Goal: Information Seeking & Learning: Learn about a topic

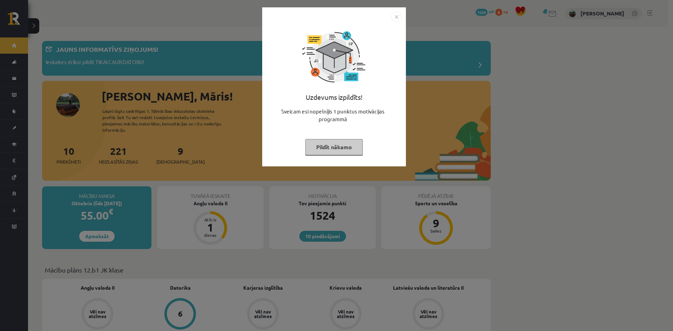
click at [328, 145] on button "Pildīt nākamo" at bounding box center [333, 147] width 57 height 16
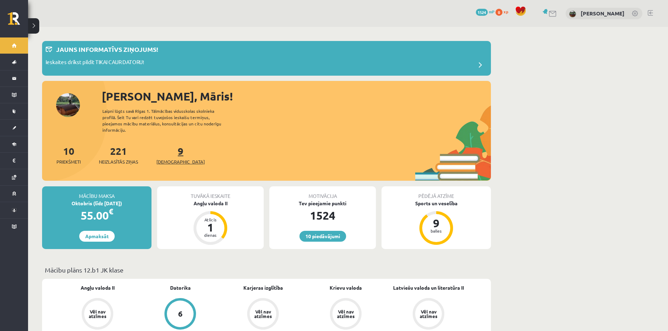
click at [169, 145] on link "9 Ieskaites" at bounding box center [180, 155] width 48 height 21
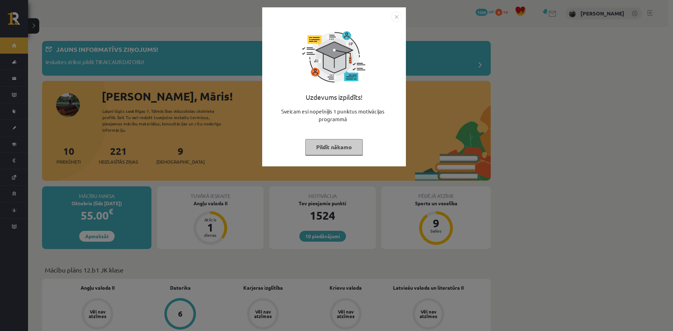
click at [316, 151] on button "Pildīt nākamo" at bounding box center [333, 147] width 57 height 16
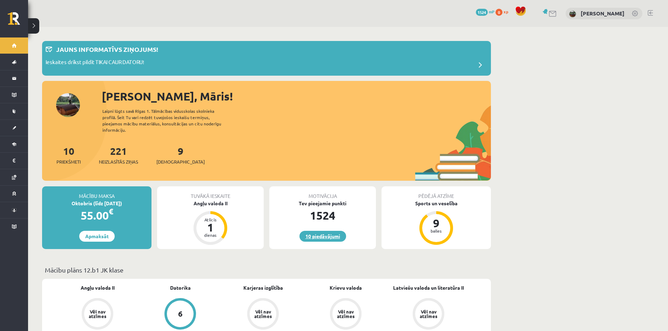
click at [306, 231] on link "10 piedāvājumi" at bounding box center [322, 236] width 47 height 11
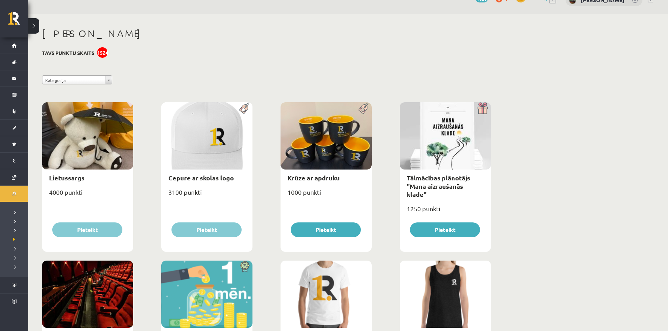
scroll to position [70, 0]
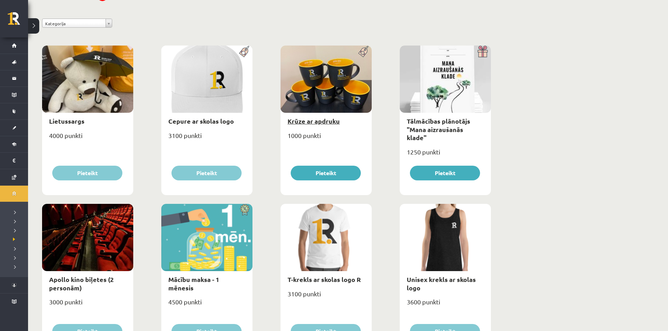
click at [325, 123] on link "Krūze ar apdruku" at bounding box center [313, 121] width 52 height 8
type input "*"
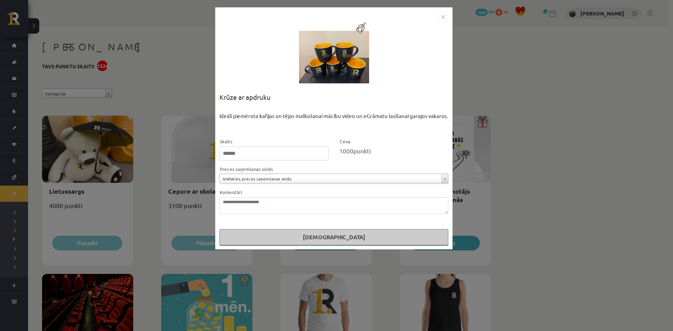
click at [442, 19] on img "Close" at bounding box center [443, 17] width 11 height 11
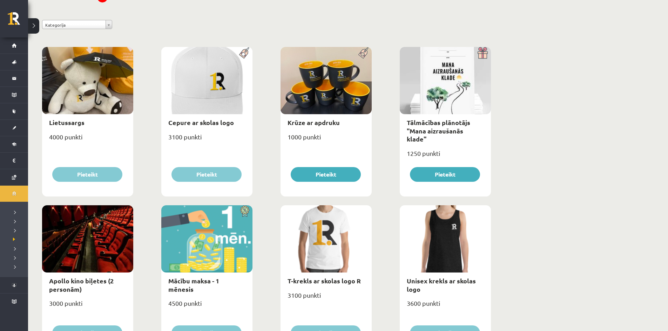
scroll to position [70, 0]
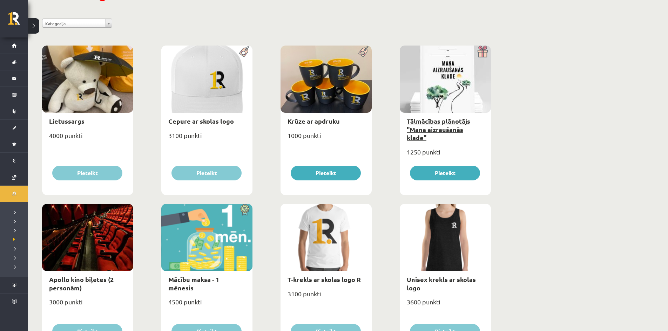
click at [422, 127] on link "Tālmācības plānotājs "Mana aizraušanās klade"" at bounding box center [438, 129] width 63 height 25
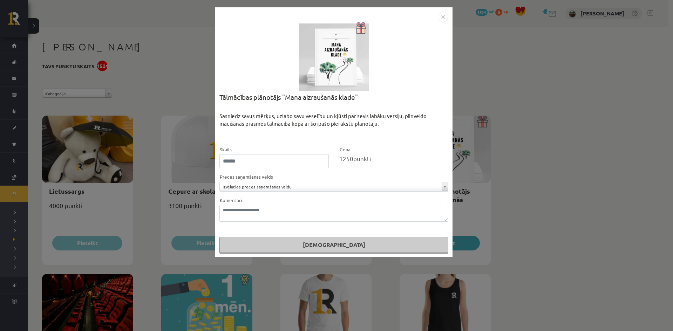
click at [339, 65] on div at bounding box center [334, 57] width 70 height 70
click at [445, 14] on img "Close" at bounding box center [443, 17] width 11 height 11
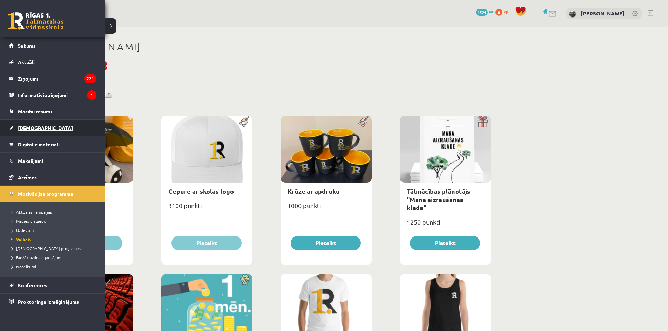
click at [29, 125] on span "[DEMOGRAPHIC_DATA]" at bounding box center [45, 128] width 55 height 6
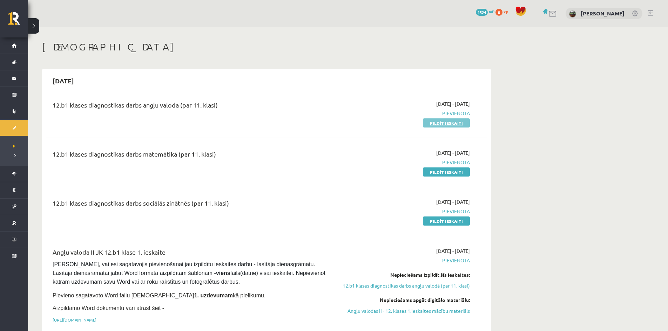
click at [454, 125] on link "Pildīt ieskaiti" at bounding box center [446, 122] width 47 height 9
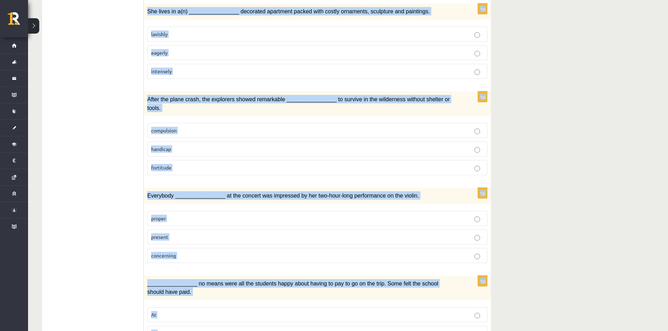
scroll to position [950, 0]
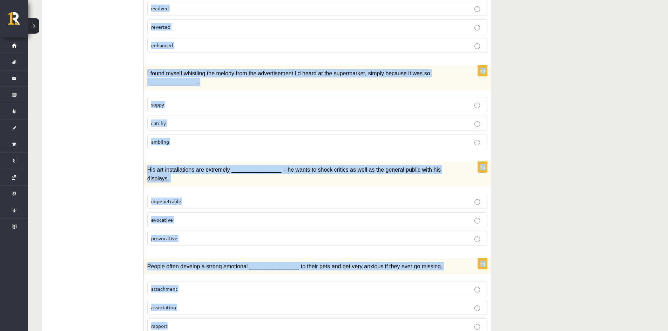
drag, startPoint x: 147, startPoint y: 153, endPoint x: 297, endPoint y: 301, distance: 211.2
copy form "It’s the end of school next month, after our exams, but that feels like a long …"
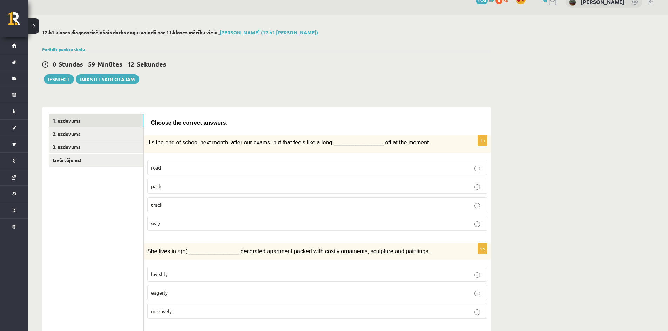
scroll to position [0, 0]
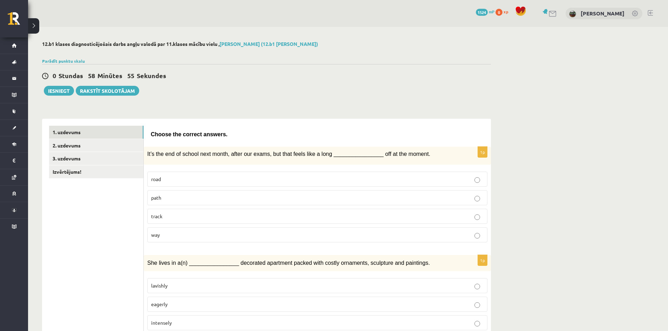
click at [267, 235] on p "way" at bounding box center [317, 234] width 332 height 7
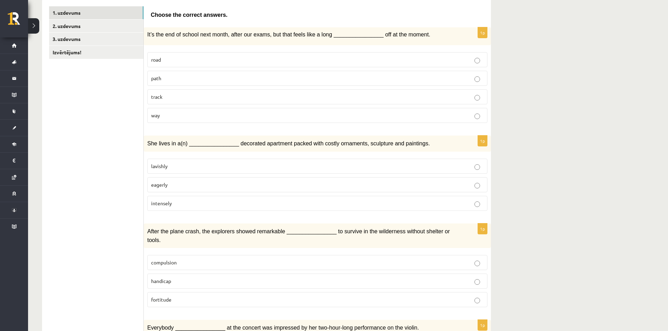
scroll to position [140, 0]
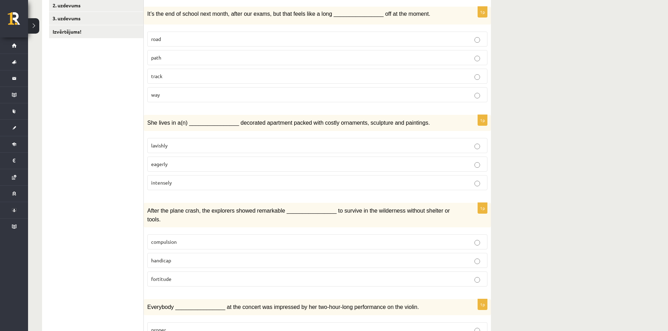
click at [190, 146] on p "lavishly" at bounding box center [317, 145] width 332 height 7
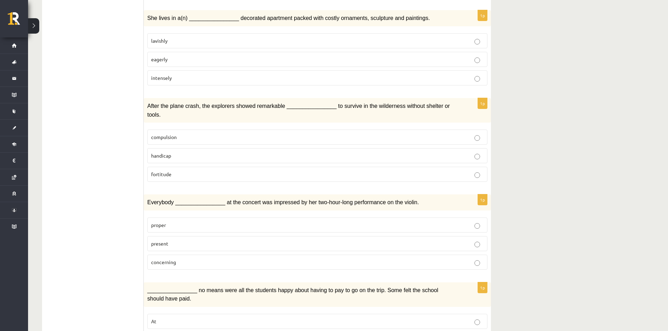
scroll to position [245, 0]
click at [174, 170] on p "fortitude" at bounding box center [317, 173] width 332 height 7
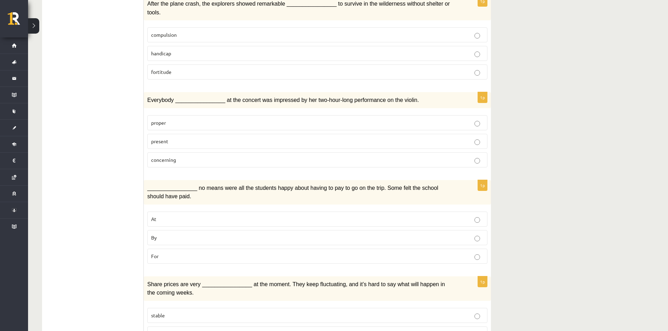
scroll to position [351, 0]
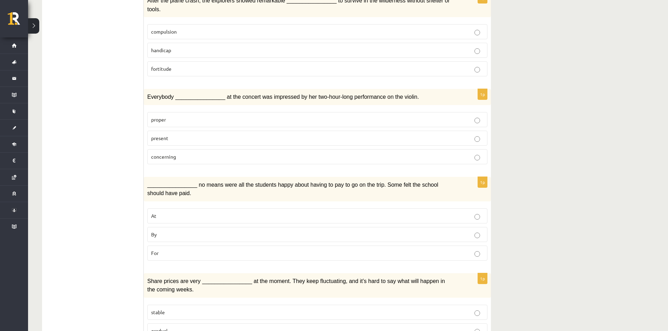
click at [173, 135] on p "present" at bounding box center [317, 138] width 332 height 7
click at [172, 230] on label "By" at bounding box center [317, 234] width 340 height 15
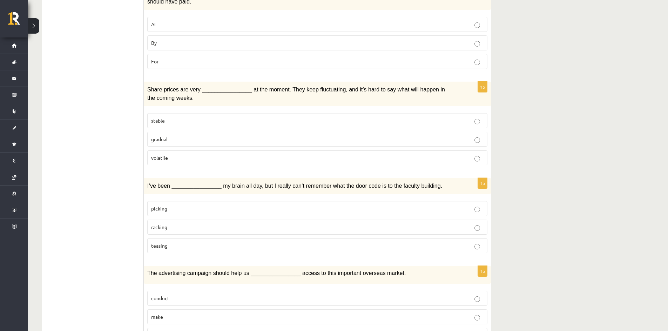
scroll to position [596, 0]
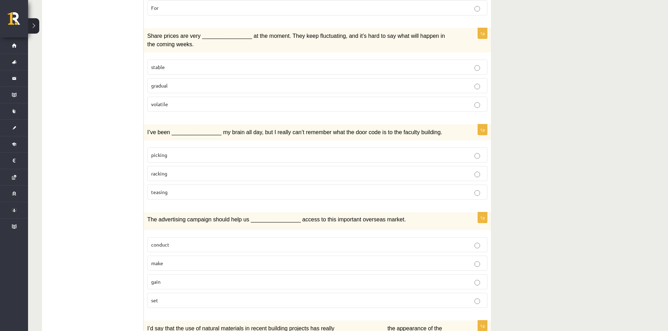
click at [172, 97] on label "volatile" at bounding box center [317, 104] width 340 height 15
click at [176, 170] on p "racking" at bounding box center [317, 173] width 332 height 7
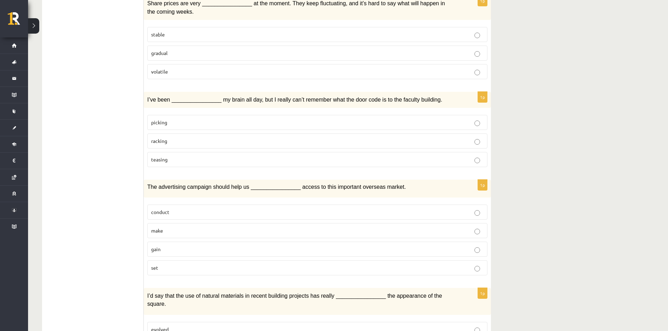
scroll to position [631, 0]
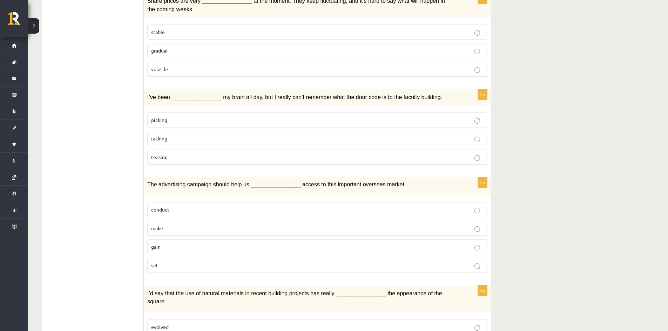
click at [173, 243] on p "gain" at bounding box center [317, 246] width 332 height 7
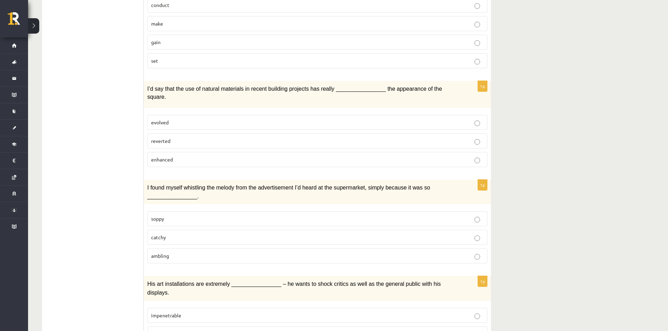
scroll to position [841, 0]
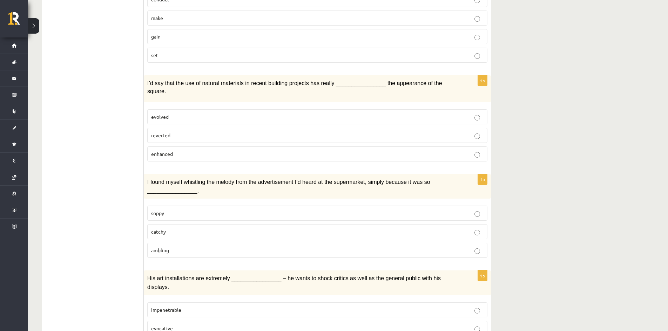
click at [172, 151] on span "enhanced" at bounding box center [162, 154] width 22 height 6
click at [177, 228] on p "catchy" at bounding box center [317, 231] width 332 height 7
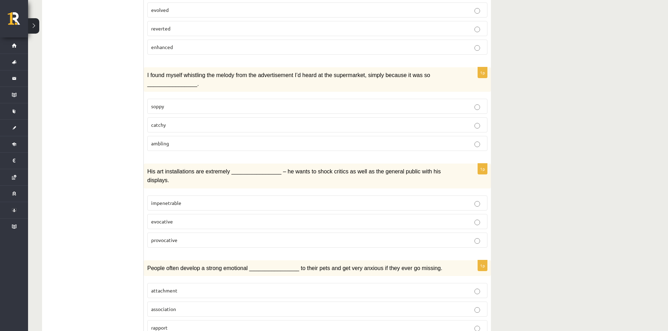
scroll to position [950, 0]
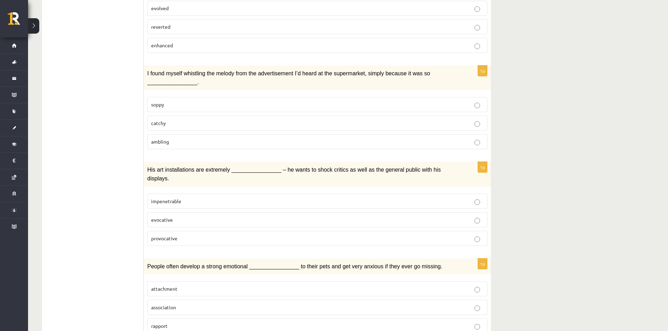
click at [180, 235] on p "provocative" at bounding box center [317, 238] width 332 height 7
click at [184, 285] on p "attachment" at bounding box center [317, 288] width 332 height 7
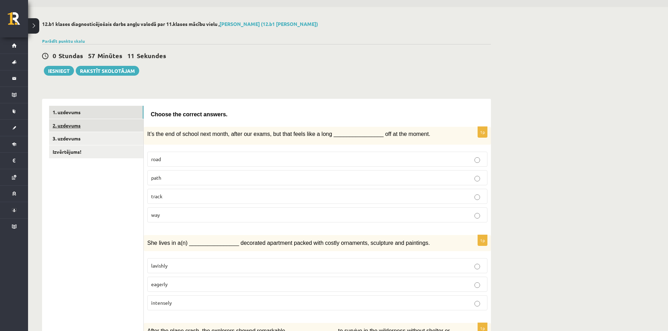
scroll to position [0, 0]
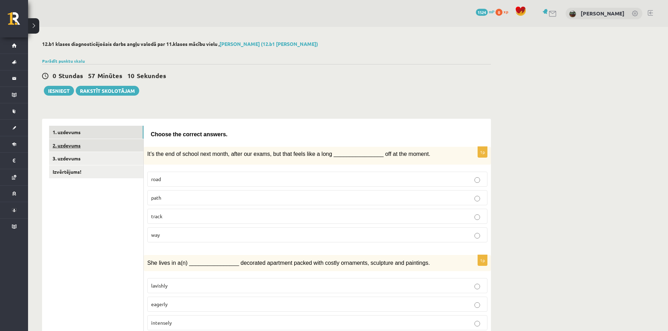
click at [108, 148] on link "2. uzdevums" at bounding box center [96, 145] width 94 height 13
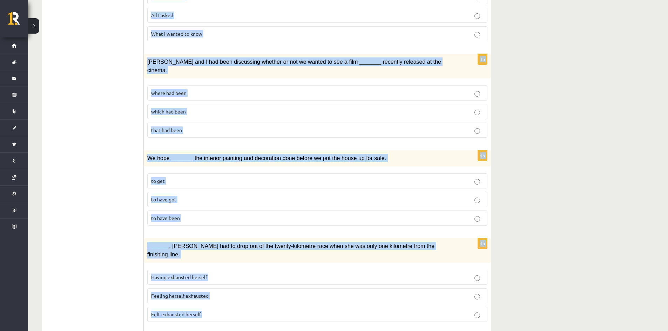
scroll to position [705, 0]
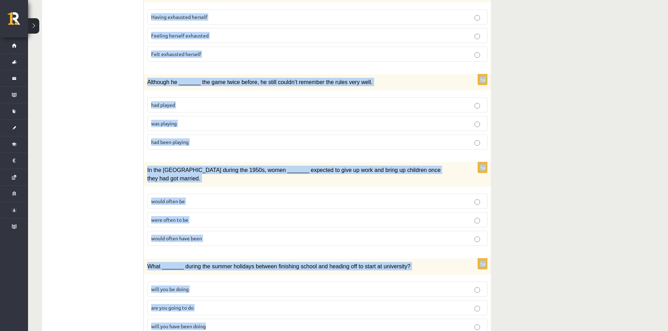
drag, startPoint x: 149, startPoint y: 62, endPoint x: 371, endPoint y: 303, distance: 327.0
copy form "Circle the form that cannot be used to complete the sentences. 1p When I finall…"
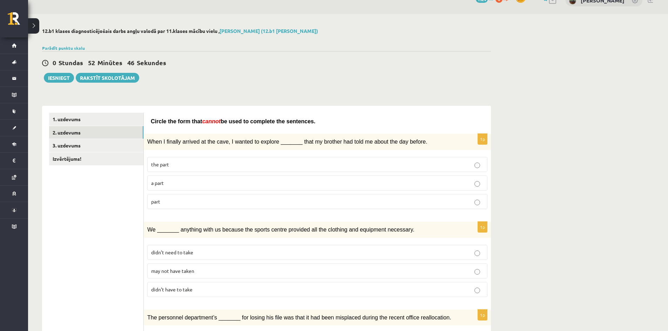
scroll to position [35, 0]
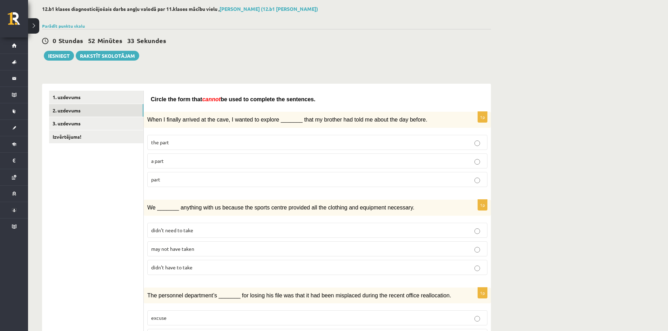
click at [211, 180] on p "part" at bounding box center [317, 179] width 332 height 7
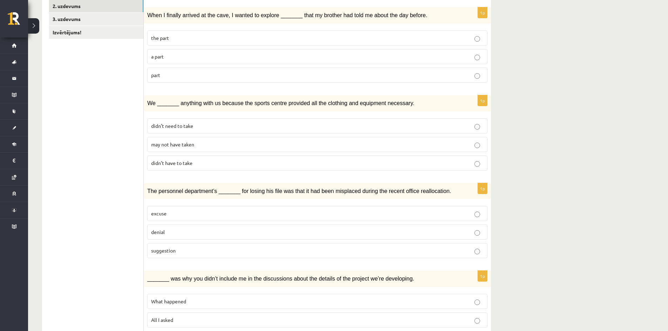
scroll to position [140, 0]
click at [207, 144] on p "may not have taken" at bounding box center [317, 143] width 332 height 7
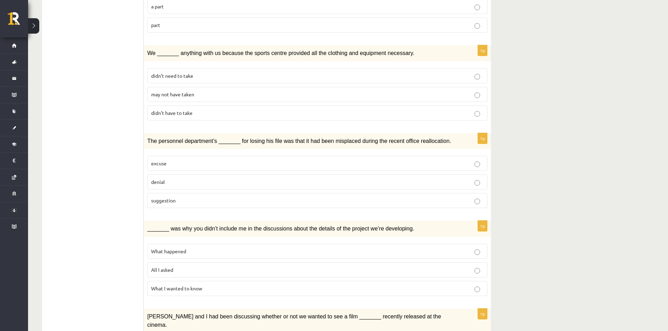
scroll to position [210, 0]
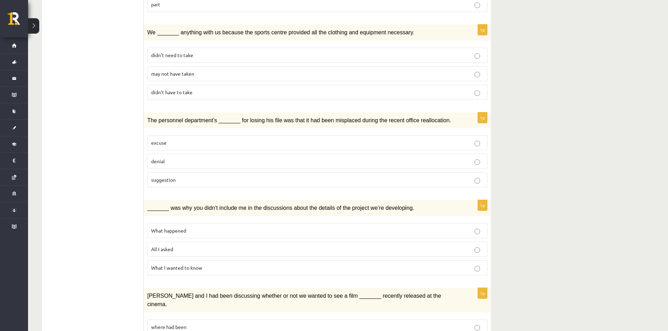
click at [195, 174] on label "suggestion" at bounding box center [317, 179] width 340 height 15
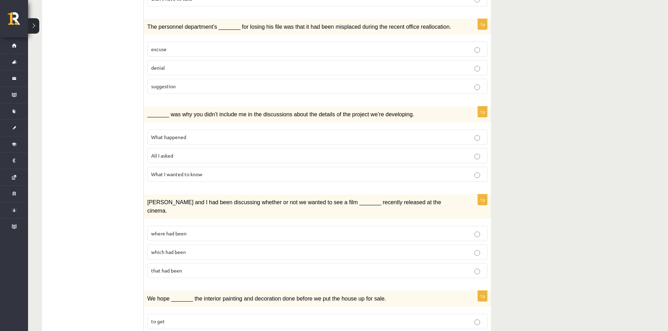
scroll to position [315, 0]
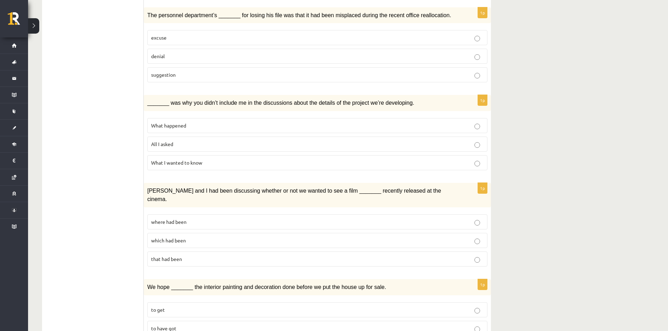
click at [201, 127] on p "What happened" at bounding box center [317, 125] width 332 height 7
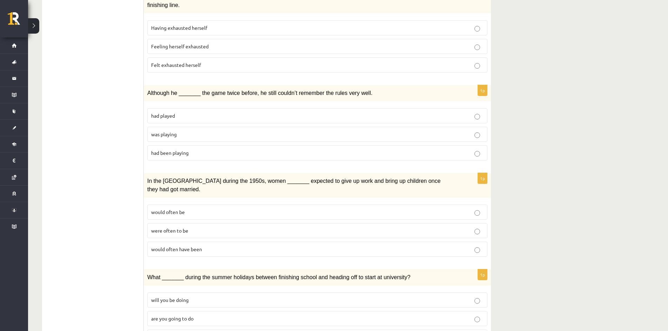
scroll to position [705, 0]
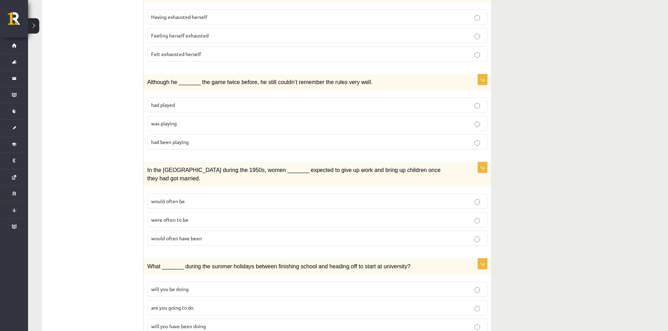
click at [206, 323] on span "will you have been doing" at bounding box center [178, 326] width 55 height 6
click at [208, 235] on p "would often have been" at bounding box center [317, 238] width 332 height 7
click at [216, 120] on p "was playing" at bounding box center [317, 123] width 332 height 7
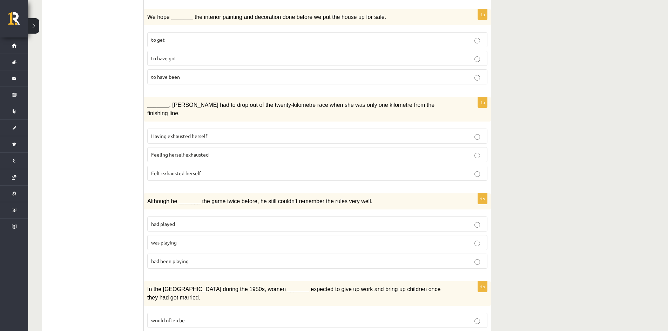
scroll to position [565, 0]
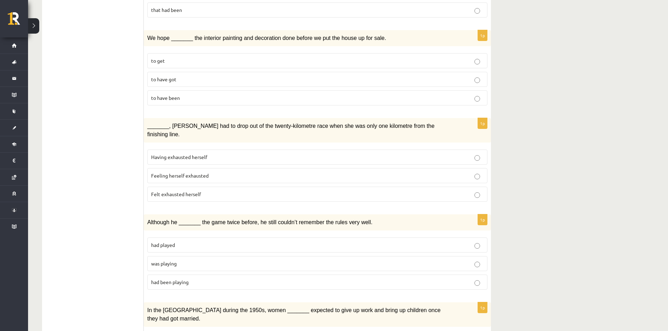
click at [196, 191] on span "Felt exhausted herself" at bounding box center [176, 194] width 50 height 6
click at [191, 94] on p "to have been" at bounding box center [317, 97] width 332 height 7
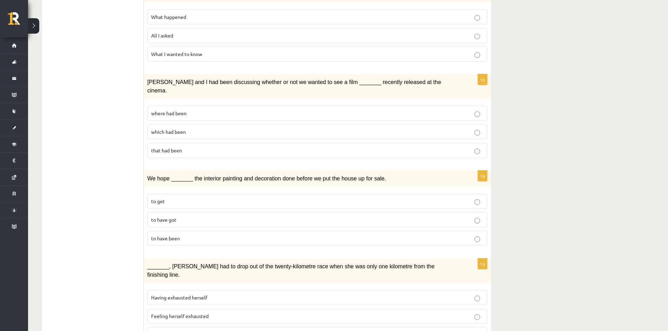
scroll to position [389, 0]
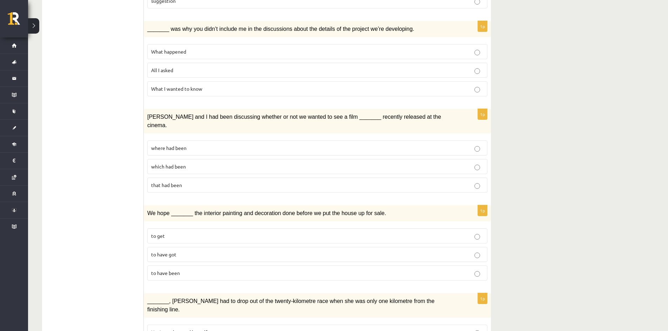
click at [201, 142] on label "where had been" at bounding box center [317, 148] width 340 height 15
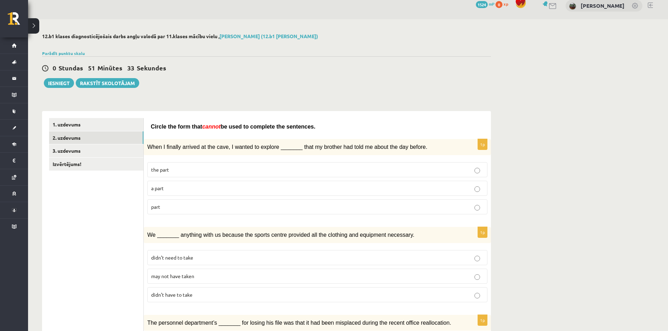
scroll to position [0, 0]
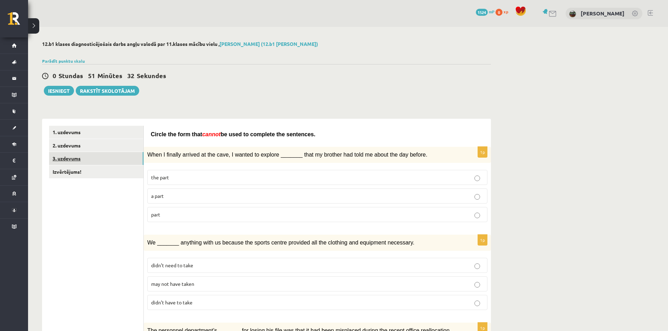
click at [117, 158] on link "3. uzdevums" at bounding box center [96, 158] width 94 height 13
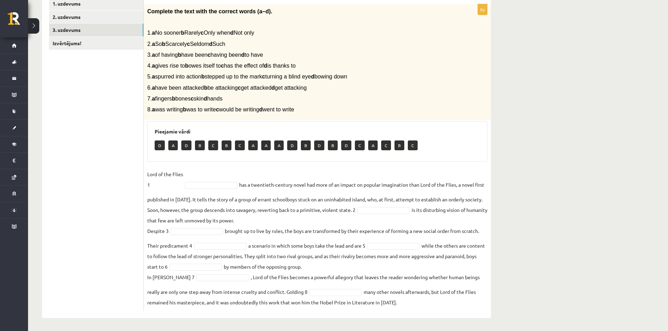
scroll to position [130, 0]
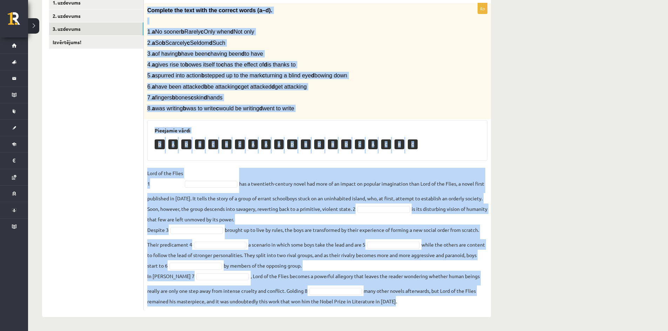
drag, startPoint x: 147, startPoint y: 12, endPoint x: 395, endPoint y: 311, distance: 388.4
click at [395, 311] on div "8p Complete the text with the correct words (a–d). 1. a No sooner b Rarely c On…" at bounding box center [317, 153] width 347 height 328
copy div "Complete the text with the correct words (a–d). 1. a No sooner b Rarely c Only …"
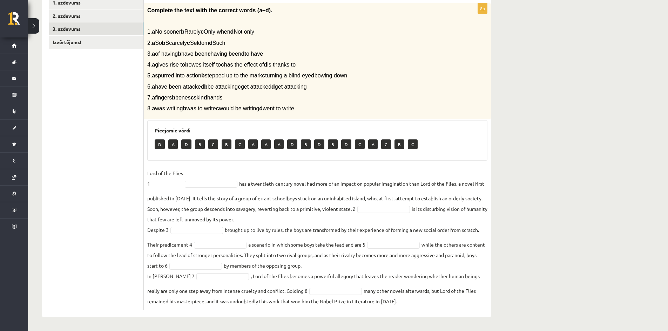
click at [126, 139] on ul "1. uzdevums 2. uzdevums 3. uzdevums Izvērtējums!" at bounding box center [96, 153] width 95 height 314
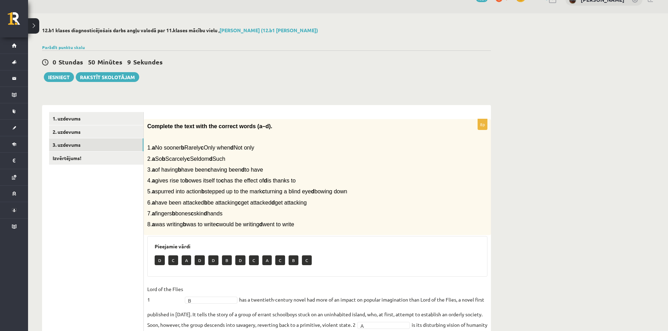
scroll to position [0, 0]
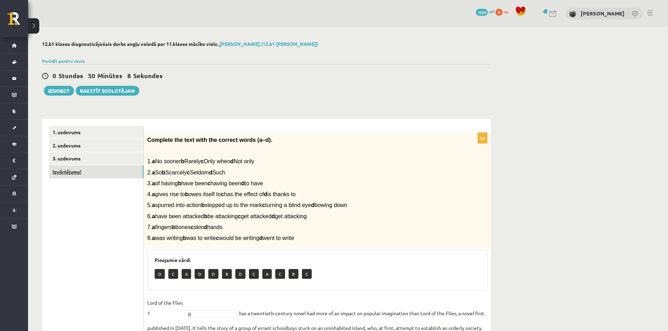
click at [87, 174] on link "Izvērtējums!" at bounding box center [96, 171] width 94 height 13
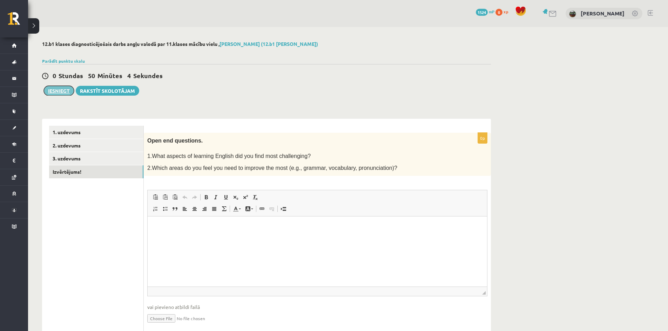
click at [62, 90] on button "Iesniegt" at bounding box center [59, 91] width 30 height 10
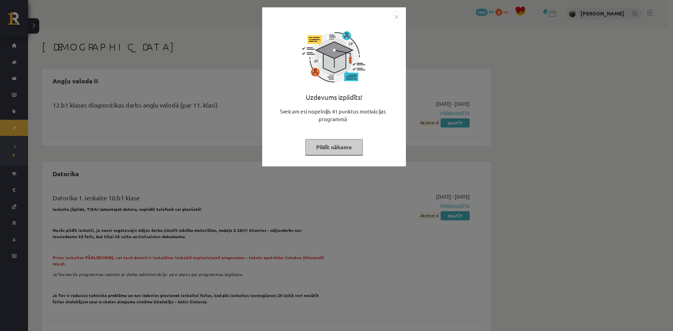
click at [338, 151] on button "Pildīt nākamo" at bounding box center [333, 147] width 57 height 16
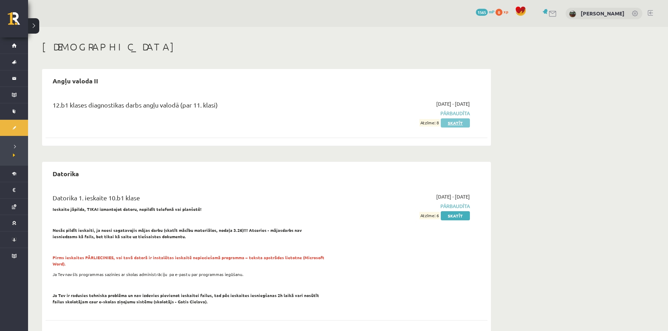
click at [447, 121] on link "Skatīt" at bounding box center [455, 122] width 29 height 9
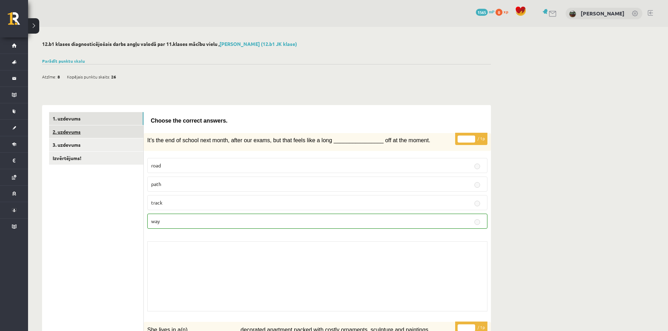
click at [113, 132] on link "2. uzdevums" at bounding box center [96, 131] width 94 height 13
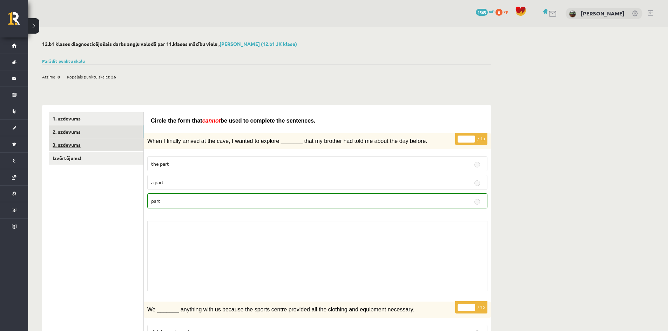
click at [102, 149] on link "3. uzdevums" at bounding box center [96, 144] width 94 height 13
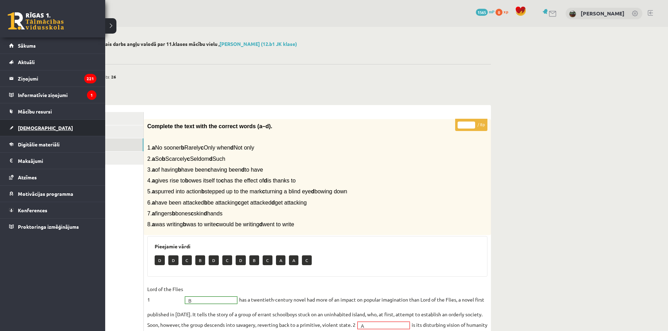
click at [30, 131] on link "[DEMOGRAPHIC_DATA]" at bounding box center [52, 128] width 87 height 16
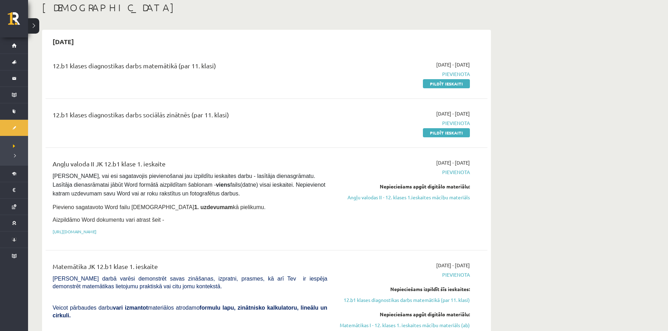
scroll to position [35, 0]
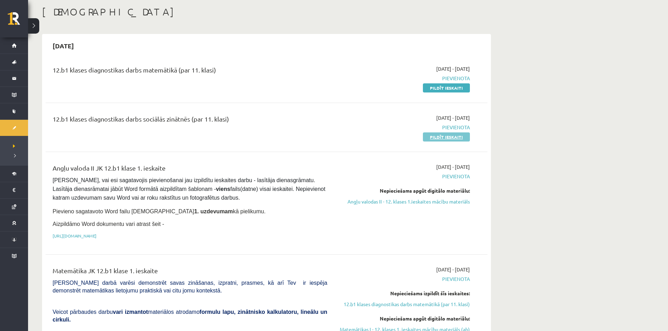
click at [445, 140] on link "Pildīt ieskaiti" at bounding box center [446, 137] width 47 height 9
click at [457, 89] on link "Pildīt ieskaiti" at bounding box center [446, 87] width 47 height 9
click at [447, 136] on link "Pildīt ieskaiti" at bounding box center [446, 137] width 47 height 9
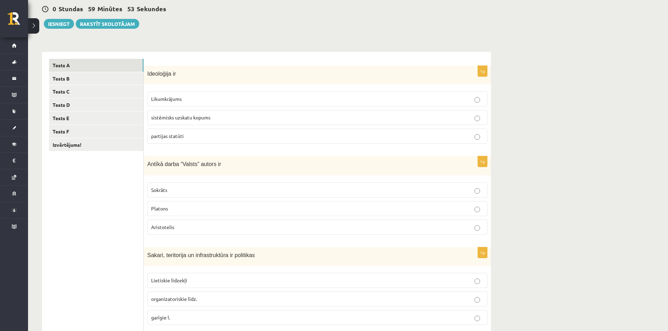
scroll to position [70, 0]
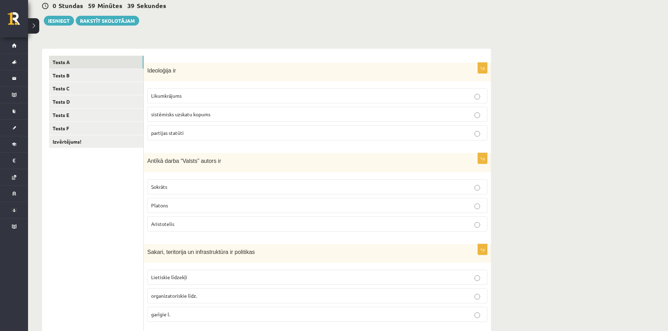
click at [268, 114] on p "sistēmisks uzskatu kopums" at bounding box center [317, 114] width 332 height 7
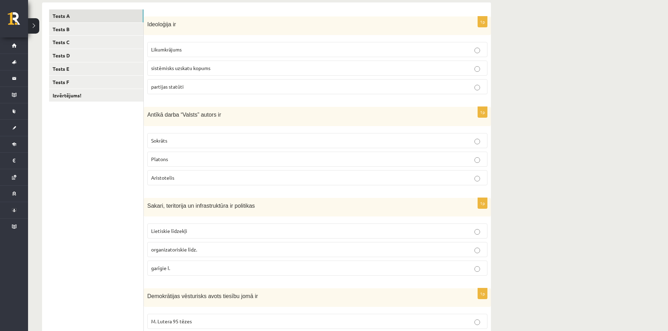
scroll to position [140, 0]
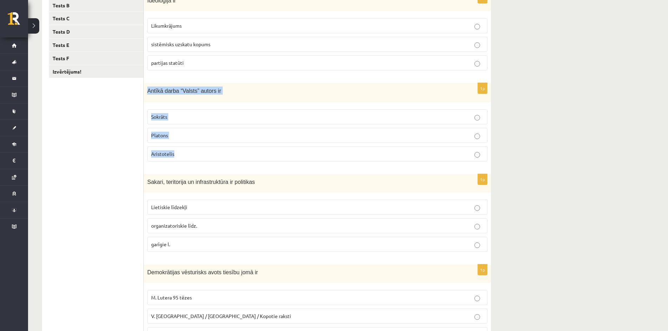
drag, startPoint x: 148, startPoint y: 91, endPoint x: 197, endPoint y: 151, distance: 77.7
click at [197, 151] on div "1p Antīkā darba “Valsts” autors ir Sokrāts [PERSON_NAME]" at bounding box center [317, 125] width 347 height 84
copy div "Antīkā darba “Valsts” autors ir Sokrāts [PERSON_NAME]"
click at [131, 135] on ul "Tests A Tests B Tests C Tests D Tests E Tests F Izvērtējums!" at bounding box center [96, 212] width 95 height 453
click at [178, 131] on label "Platons" at bounding box center [317, 135] width 340 height 15
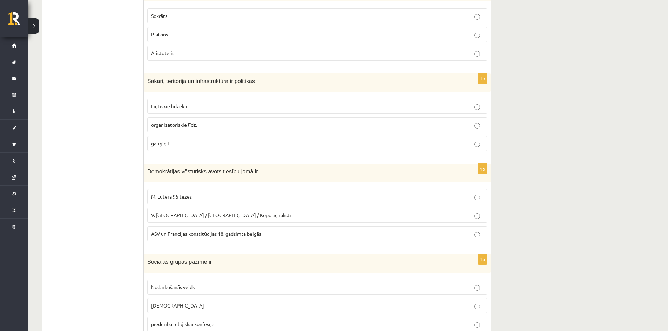
scroll to position [245, 0]
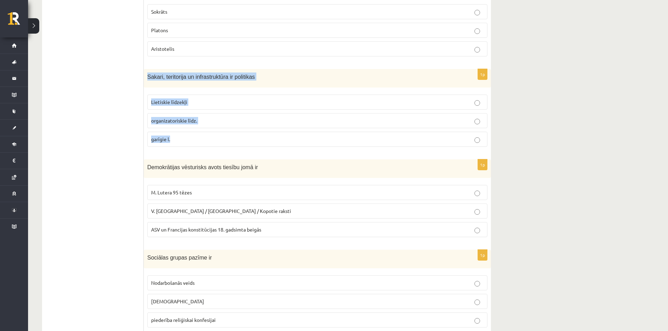
drag, startPoint x: 147, startPoint y: 77, endPoint x: 200, endPoint y: 137, distance: 80.7
click at [200, 137] on div "1p Sakari, teritorija un infrastruktūra ir politikas Lietiskie līdzekļi organiz…" at bounding box center [317, 110] width 347 height 83
copy div "Sakari, teritorija un infrastruktūra ir politikas Lietiskie līdzekļi organizato…"
click at [124, 136] on ul "Tests A Tests B Tests C Tests D Tests E Tests F Izvērtējums!" at bounding box center [96, 106] width 95 height 453
click at [170, 102] on span "Lietiskie līdzekļi" at bounding box center [169, 102] width 36 height 6
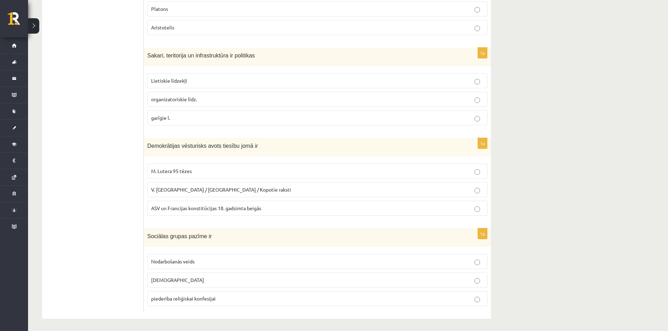
scroll to position [269, 0]
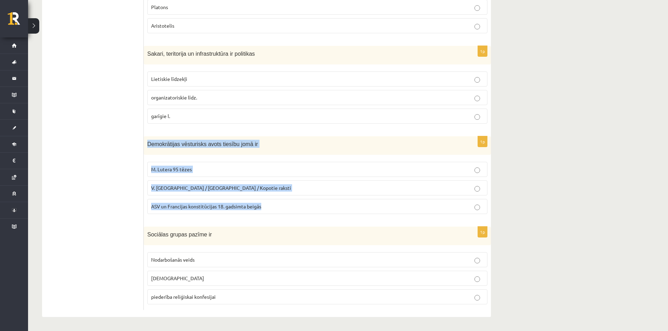
drag, startPoint x: 146, startPoint y: 144, endPoint x: 274, endPoint y: 204, distance: 141.4
click at [274, 204] on div "1p Demokrātijas vēsturisks avots tiesību jomā ir M. Lutera 95 tēzes V. [GEOGRAP…" at bounding box center [317, 177] width 347 height 83
copy div "Demokrātijas vēsturisks avots tiesību jomā ir M. Lutera 95 tēzes V. [GEOGRAPHIC…"
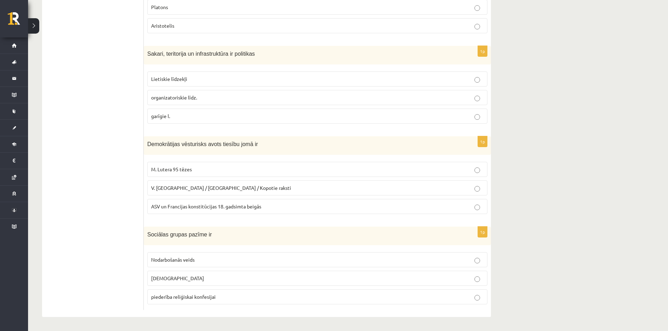
click at [131, 166] on ul "Tests A Tests B Tests C Tests D Tests E Tests F Izvērtējums!" at bounding box center [96, 83] width 95 height 453
click at [180, 210] on p "ASV un Francijas konstitūcijas 18. gadsimta beigās" at bounding box center [317, 206] width 332 height 7
drag, startPoint x: 148, startPoint y: 234, endPoint x: 242, endPoint y: 293, distance: 111.2
click at [242, 293] on div "1p Sociālas grupas pazīme ir Nodarbošanās veids [DEMOGRAPHIC_DATA] piederība re…" at bounding box center [317, 268] width 347 height 83
copy div "Sociālas grupas pazīme ir Nodarbošanās veids individuālisms piederība reliģiska…"
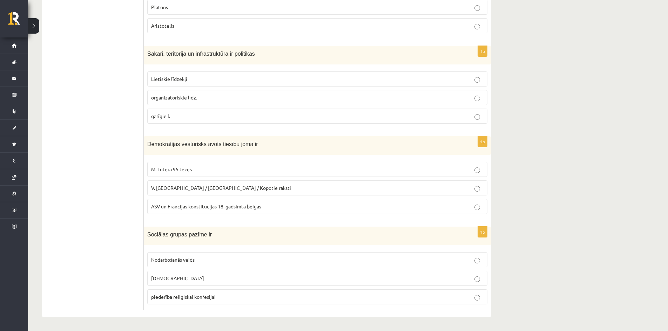
click at [117, 233] on ul "Tests A Tests B Tests C Tests D Tests E Tests F Izvērtējums!" at bounding box center [96, 83] width 95 height 453
click at [182, 297] on span "piederība reliģiskai konfesijai" at bounding box center [183, 297] width 64 height 6
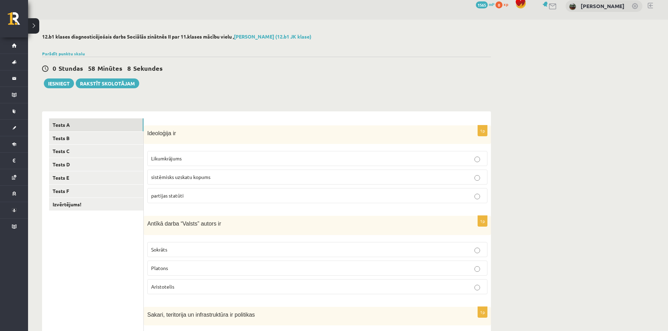
scroll to position [0, 0]
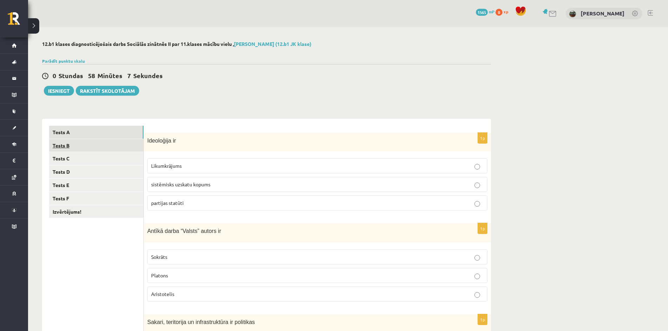
click at [98, 149] on link "Tests B" at bounding box center [96, 145] width 94 height 13
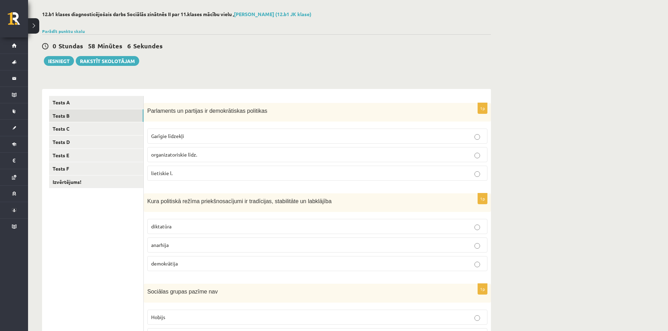
scroll to position [35, 0]
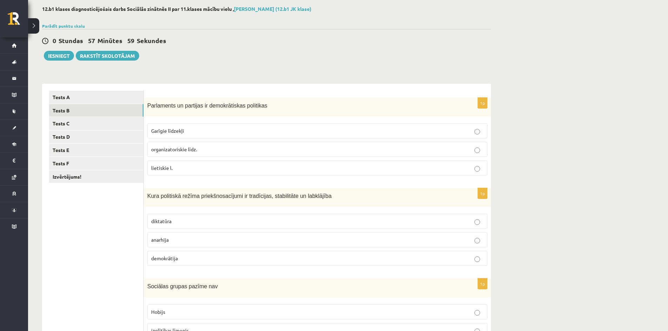
click at [186, 154] on label "organizatoriskie līdz." at bounding box center [317, 149] width 340 height 15
drag, startPoint x: 146, startPoint y: 107, endPoint x: 184, endPoint y: 166, distance: 70.8
click at [184, 166] on div "1p Parlaments un partijas ir demokrātiskas politikas Garīgie līdzekļi organizat…" at bounding box center [317, 139] width 347 height 83
copy div "Parlaments un partijas ir demokrātiskas politikas Garīgie līdzekļi organizatori…"
click at [121, 242] on ul "Tests A Tests B Tests C Tests D Tests E Tests F Izvērtējums!" at bounding box center [96, 317] width 95 height 453
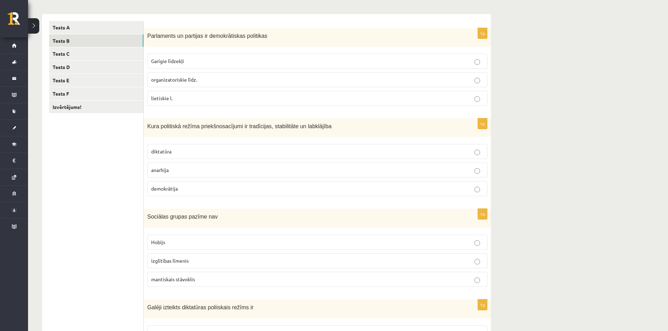
scroll to position [105, 0]
click at [210, 166] on label "anarhija" at bounding box center [317, 169] width 340 height 15
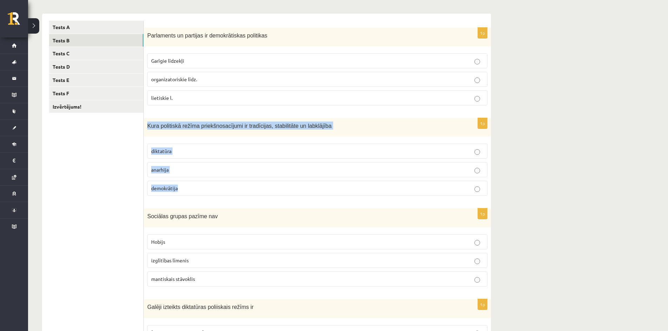
drag, startPoint x: 148, startPoint y: 128, endPoint x: 195, endPoint y: 183, distance: 71.9
click at [195, 183] on div "1p Kura politiskā režīma priekšnosacījumi ir tradīcijas, stabilitāte un labklāj…" at bounding box center [317, 159] width 347 height 83
copy div "Kura politiskā režīma priekšnosacījumi ir tradīcijas, stabilitāte un labklājība…"
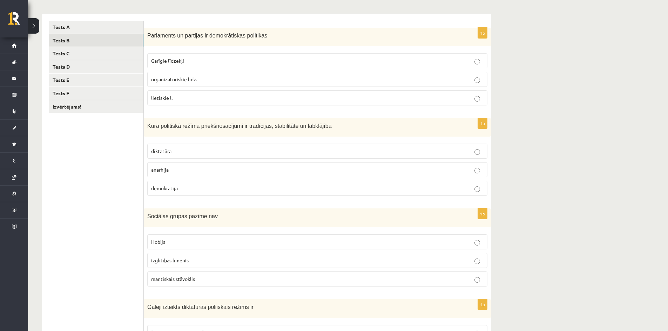
click at [133, 223] on ul "Tests A Tests B Tests C Tests D Tests E Tests F Izvērtējums!" at bounding box center [96, 247] width 95 height 453
click at [185, 188] on p "demokrātija" at bounding box center [317, 188] width 332 height 7
click at [106, 182] on ul "Tests A Tests B Tests C Tests D Tests E Tests F Izvērtējums!" at bounding box center [96, 247] width 95 height 453
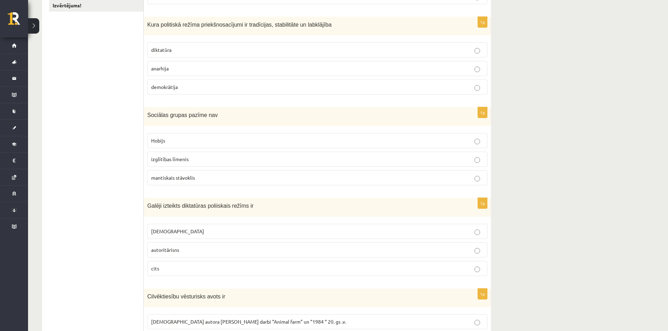
scroll to position [210, 0]
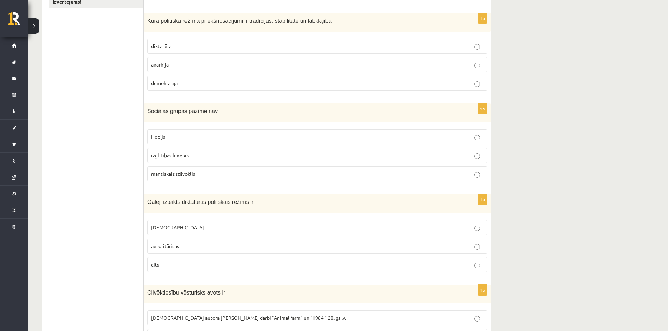
click at [170, 141] on p "Hobijs" at bounding box center [317, 136] width 332 height 7
drag, startPoint x: 147, startPoint y: 113, endPoint x: 207, endPoint y: 173, distance: 84.8
click at [207, 173] on div "1p Sociālas grupas pazīme nav Hobijs izglītības līmenis mantiskais stāvoklis" at bounding box center [317, 144] width 347 height 83
copy div "Sociālas grupas pazīme nav Hobijs izglītības līmenis mantiskais stāvoklis"
click at [117, 169] on ul "Tests A Tests B Tests C Tests D Tests E Tests F Izvērtējums!" at bounding box center [96, 142] width 95 height 453
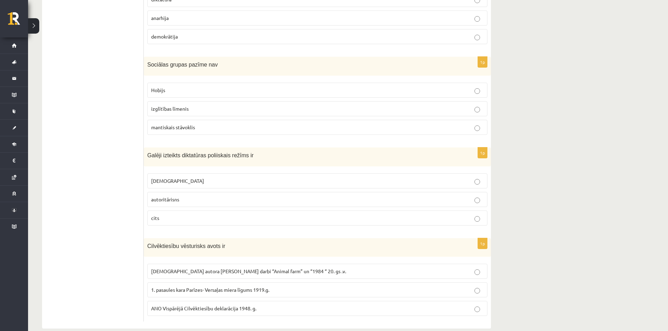
scroll to position [269, 0]
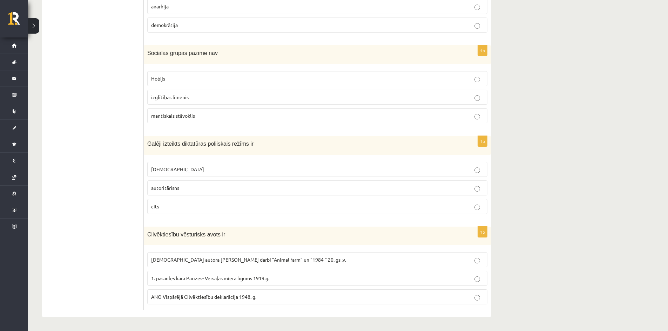
click at [179, 174] on label "totalitārisms" at bounding box center [317, 169] width 340 height 15
drag, startPoint x: 148, startPoint y: 144, endPoint x: 191, endPoint y: 206, distance: 75.6
click at [191, 206] on div "1p Galēji izteikts diktatūras poliiskais režīms ir totalitārisms autoritārisns …" at bounding box center [317, 178] width 347 height 84
copy div "Galēji izteikts diktatūras poliiskais režīms ir totalitārisms autoritārisns cits"
click at [113, 223] on ul "Tests A Tests B Tests C Tests D Tests E Tests F Izvērtējums!" at bounding box center [96, 83] width 95 height 453
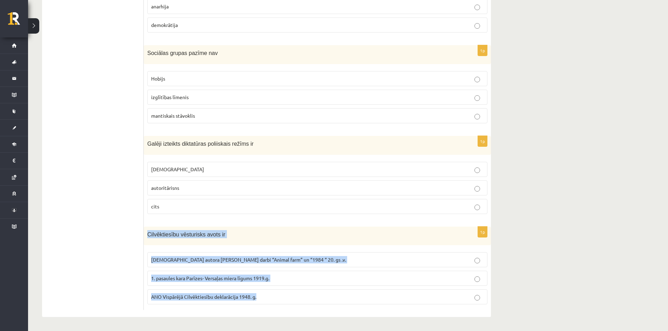
drag, startPoint x: 148, startPoint y: 235, endPoint x: 271, endPoint y: 293, distance: 136.1
click at [271, 293] on div "1p Cilvēktiesību vēsturisks avots ir Angļu autora George Orwell darbi “Animal f…" at bounding box center [317, 268] width 347 height 83
copy div "Cilvēktiesību vēsturisks avots ir Angļu autora George Orwell darbi “Animal farm…"
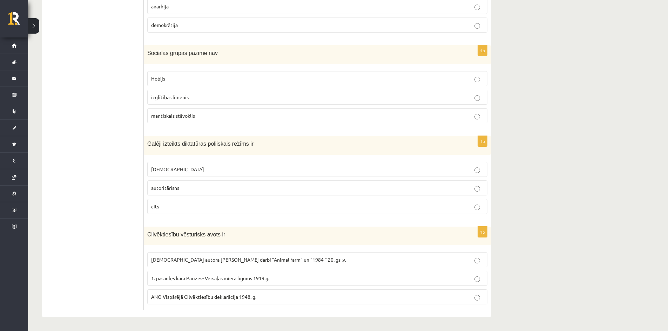
click at [117, 249] on ul "Tests A Tests B Tests C Tests D Tests E Tests F Izvērtējums!" at bounding box center [96, 83] width 95 height 453
click at [189, 304] on label "ANO Vispārējā Cilvēktiesību deklarācija 1948. g." at bounding box center [317, 297] width 340 height 15
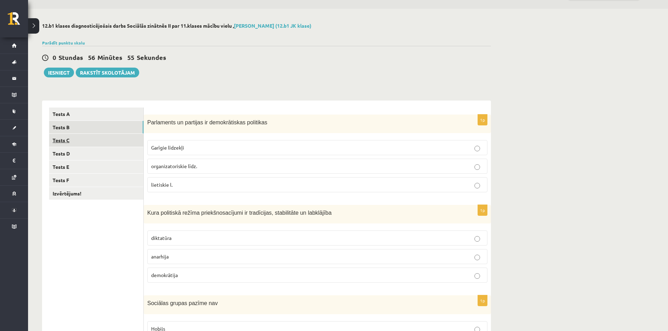
scroll to position [0, 0]
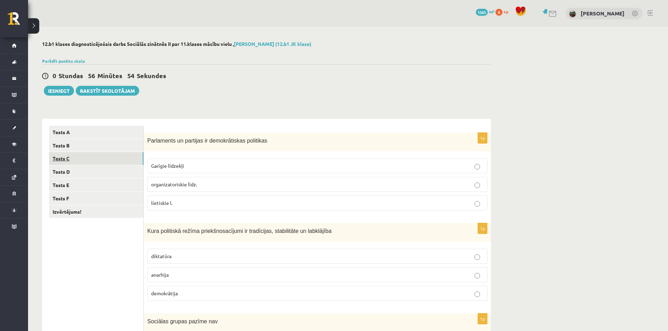
click at [100, 153] on link "Tests C" at bounding box center [96, 158] width 94 height 13
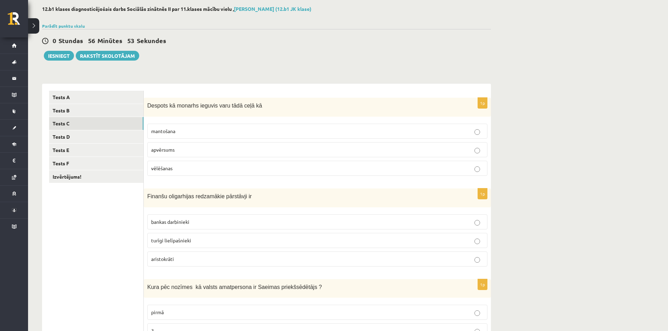
scroll to position [70, 0]
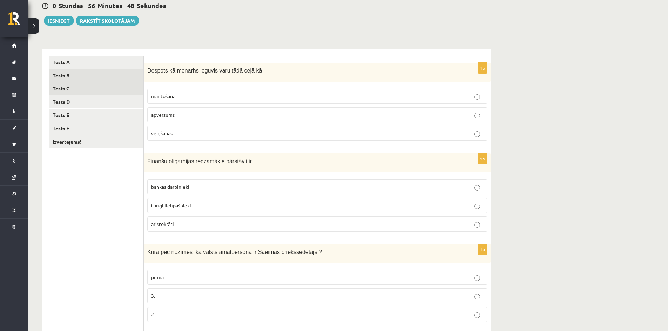
click at [94, 78] on link "Tests B" at bounding box center [96, 75] width 94 height 13
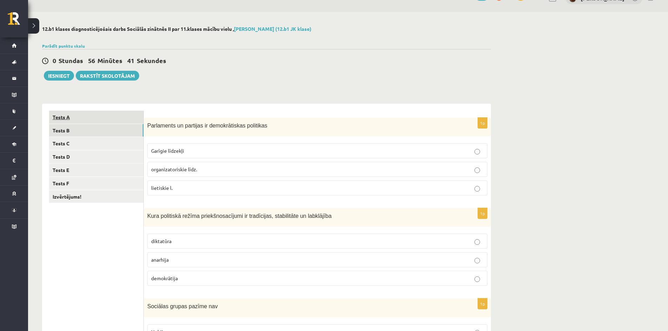
scroll to position [0, 0]
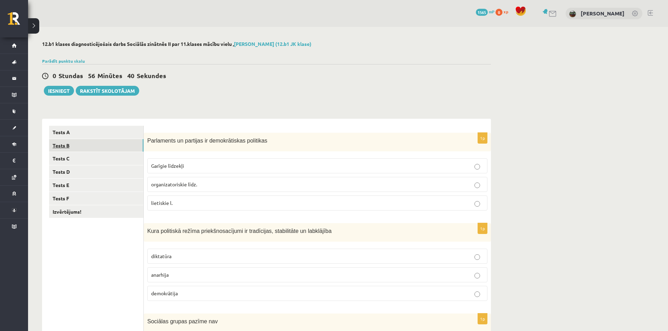
click at [83, 145] on link "Tests B" at bounding box center [96, 145] width 94 height 13
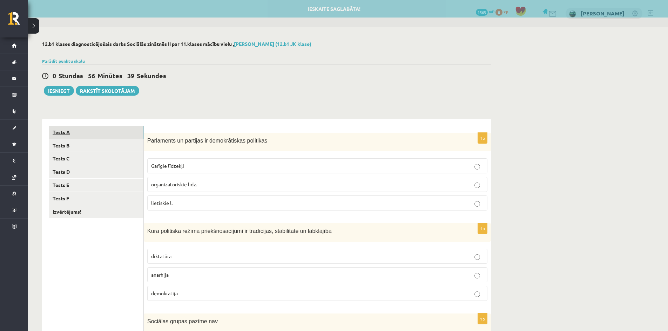
click at [107, 135] on link "Tests A" at bounding box center [96, 132] width 94 height 13
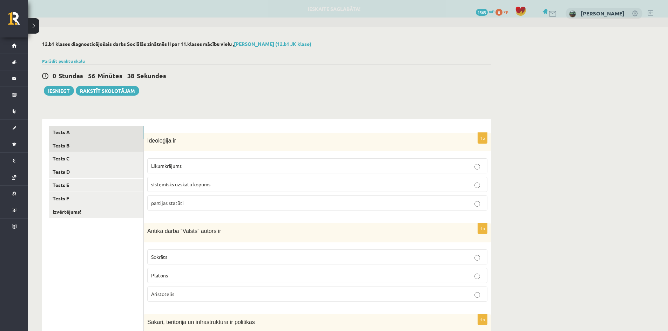
click at [108, 143] on link "Tests B" at bounding box center [96, 145] width 94 height 13
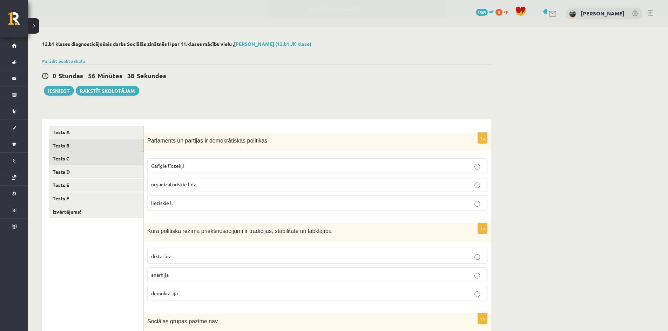
click at [113, 159] on link "Tests C" at bounding box center [96, 158] width 94 height 13
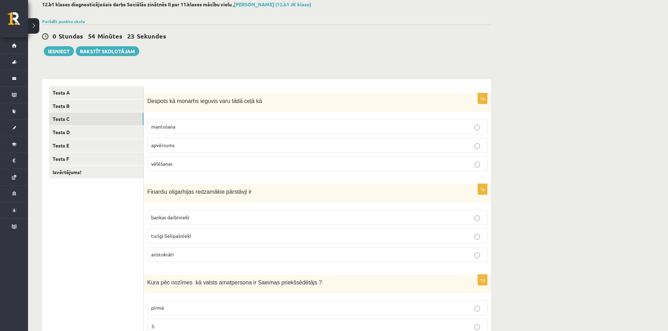
scroll to position [24, 0]
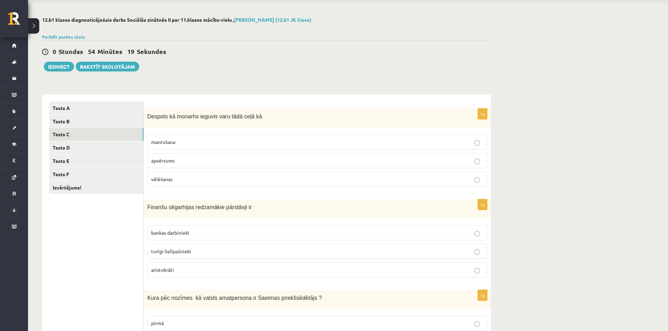
click at [224, 142] on p "mantošana" at bounding box center [317, 141] width 332 height 7
drag, startPoint x: 147, startPoint y: 118, endPoint x: 203, endPoint y: 185, distance: 87.6
click at [203, 185] on div "1p Despots kā monarhs ieguvis varu tādā ceļā kā mantošana apvērsums vēlēšanas" at bounding box center [317, 151] width 347 height 84
copy div "Despots kā monarhs ieguvis varu tādā ceļā kā mantošana apvērsums vēlēšanas"
click at [202, 108] on form "1p Despots kā monarhs ieguvis varu tādā ceļā kā mantošana apvērsums vēlēšanas 1…" at bounding box center [317, 329] width 333 height 454
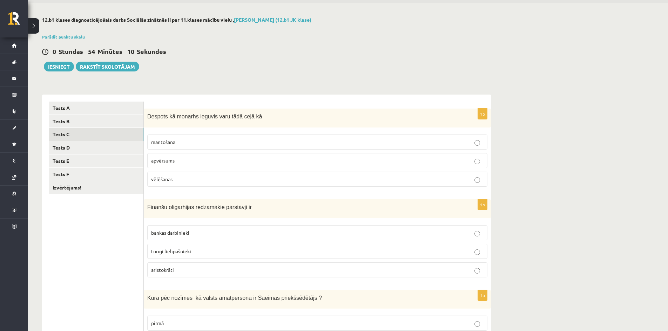
click at [186, 159] on p "apvērsums" at bounding box center [317, 160] width 332 height 7
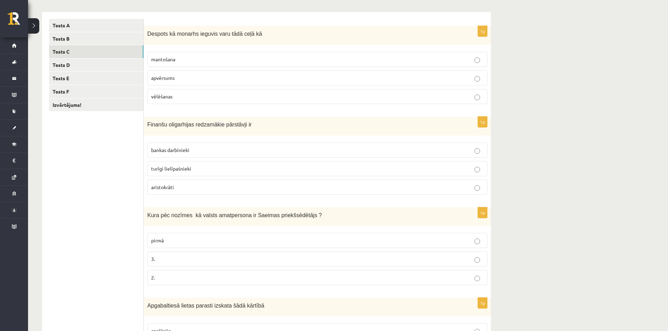
scroll to position [129, 0]
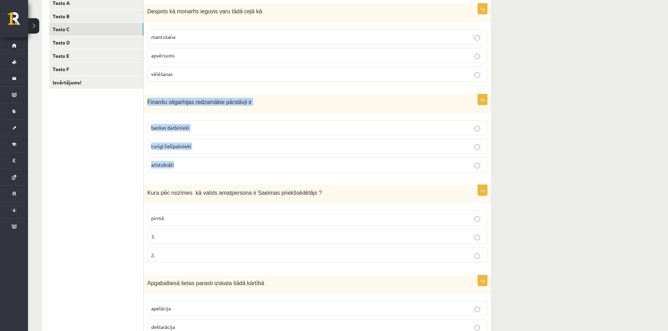
drag, startPoint x: 147, startPoint y: 102, endPoint x: 216, endPoint y: 166, distance: 93.8
click at [216, 166] on div "1p Finanšu oligarhijas redzamākie pārstāvji ir bankas darbinieki turīgi lielīpa…" at bounding box center [317, 135] width 347 height 83
click at [125, 166] on ul "Tests A Tests B Tests C Tests D Tests E Tests F Izvērtējums!" at bounding box center [96, 223] width 95 height 454
click at [149, 145] on label "turīgi lielīpašnieki" at bounding box center [317, 146] width 340 height 15
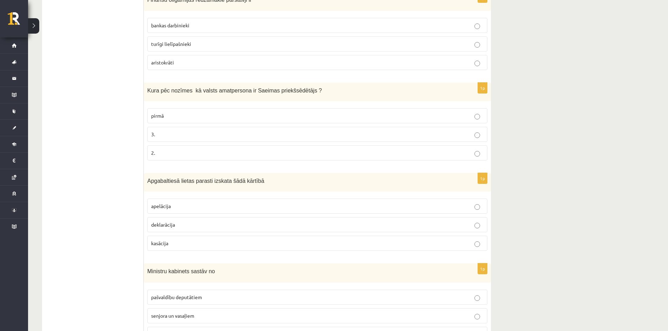
scroll to position [235, 0]
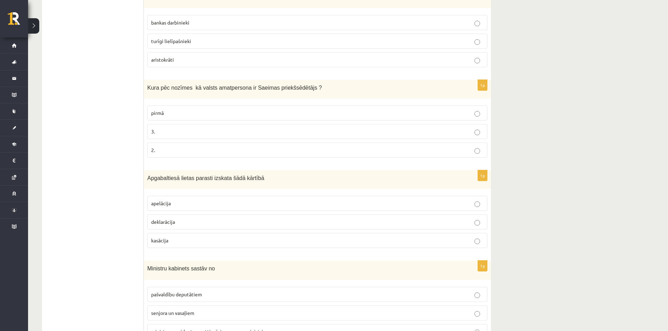
click at [188, 114] on p "pirmā" at bounding box center [317, 112] width 332 height 7
drag, startPoint x: 148, startPoint y: 88, endPoint x: 201, endPoint y: 149, distance: 81.5
click at [201, 149] on div "1p Kura pēc nozīmes kā valsts amatpersona ir Saeimas priekšsēdētājs ? pirmā 3. …" at bounding box center [317, 121] width 347 height 83
click at [123, 148] on ul "Tests A Tests B Tests C Tests D Tests E Tests F Izvērtējums!" at bounding box center [96, 118] width 95 height 454
click at [164, 128] on p "3." at bounding box center [317, 131] width 332 height 7
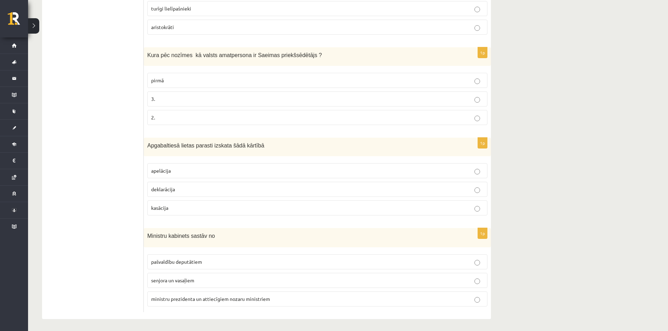
scroll to position [270, 0]
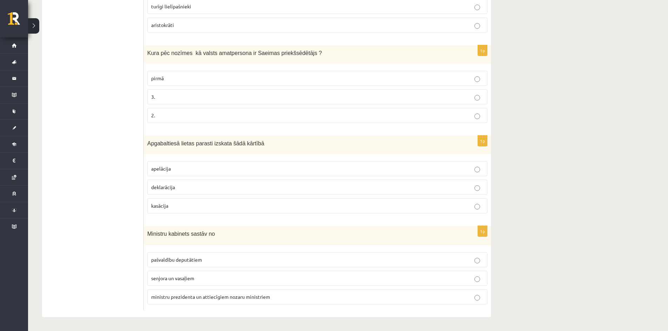
click at [163, 189] on span "deklarācija" at bounding box center [163, 187] width 24 height 6
drag, startPoint x: 144, startPoint y: 144, endPoint x: 180, endPoint y: 205, distance: 71.1
click at [180, 205] on div "1p Apgabaltiesā lietas parasti izskata šādā kārtībā apelācija deklarācija kasāc…" at bounding box center [317, 177] width 347 height 83
click at [111, 185] on ul "Tests A Tests B Tests C Tests D Tests E Tests F Izvērtējums!" at bounding box center [96, 84] width 95 height 454
click at [172, 168] on p "apelācija" at bounding box center [317, 168] width 332 height 7
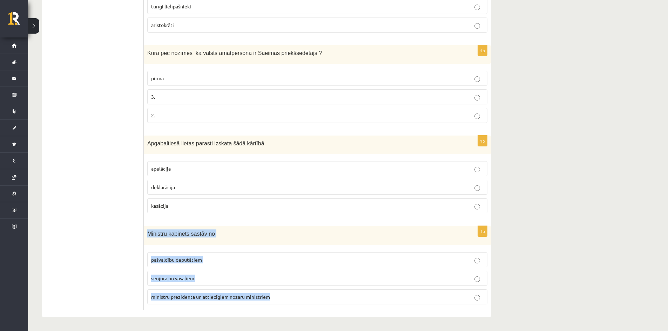
drag, startPoint x: 148, startPoint y: 233, endPoint x: 288, endPoint y: 313, distance: 161.4
click at [288, 313] on div "1p Despots kā monarhs ieguvis varu tādā ceļā kā mantošana apvērsums vēlēšanas 1…" at bounding box center [317, 84] width 347 height 468
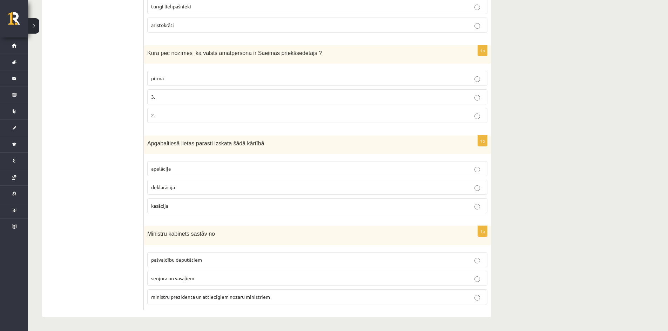
click at [106, 264] on ul "Tests A Tests B Tests C Tests D Tests E Tests F Izvērtējums!" at bounding box center [96, 84] width 95 height 454
click at [224, 301] on label "ministru prezidenta un attiecīgiem nozaru ministriem" at bounding box center [317, 297] width 340 height 15
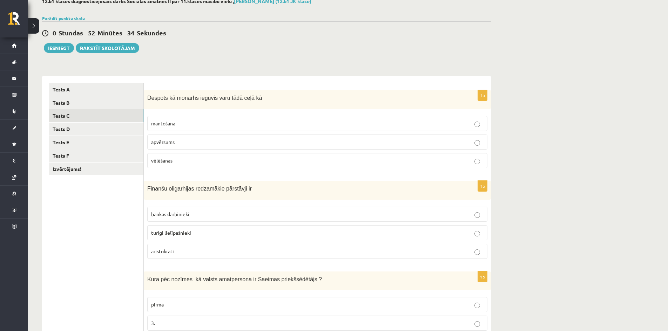
scroll to position [0, 0]
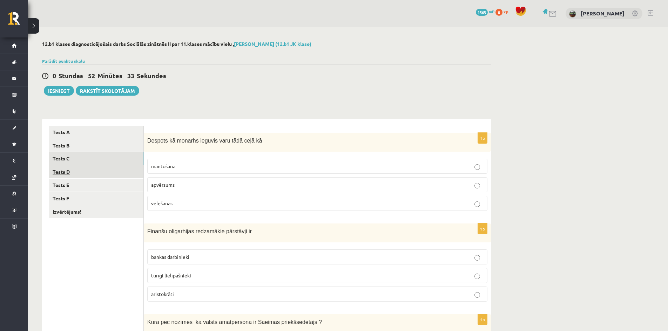
click at [115, 172] on link "Tests D" at bounding box center [96, 171] width 94 height 13
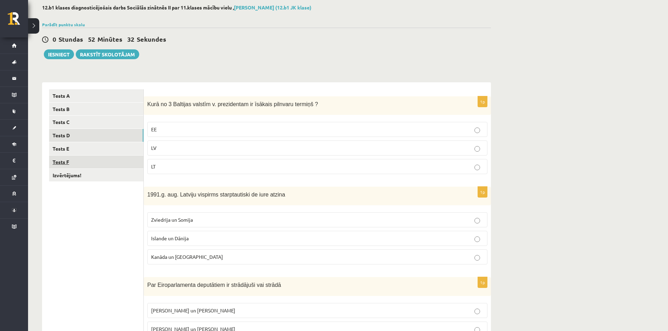
scroll to position [70, 0]
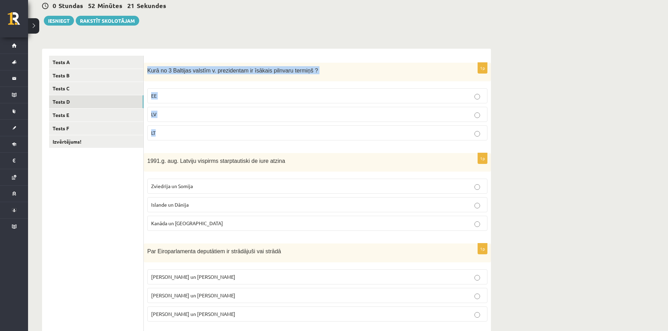
drag, startPoint x: 147, startPoint y: 72, endPoint x: 181, endPoint y: 136, distance: 72.6
click at [181, 136] on div "1p Kurā no 3 Baltijas valstīm v. prezidentam ir īsākais pilnvaru termiņš ? EE L…" at bounding box center [317, 104] width 347 height 83
click at [125, 206] on ul "Tests A Tests B Tests C Tests D Tests E Tests F Izvērtējums!" at bounding box center [96, 282] width 95 height 453
click at [180, 117] on p "LV" at bounding box center [317, 114] width 332 height 7
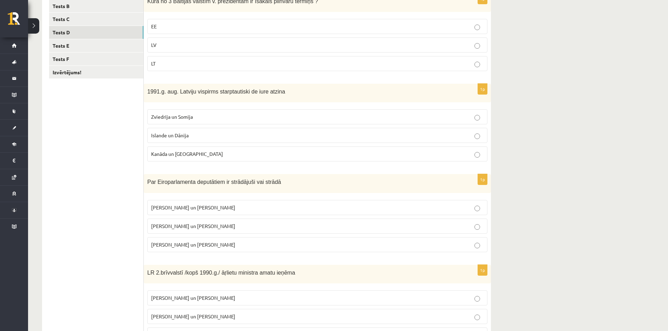
scroll to position [140, 0]
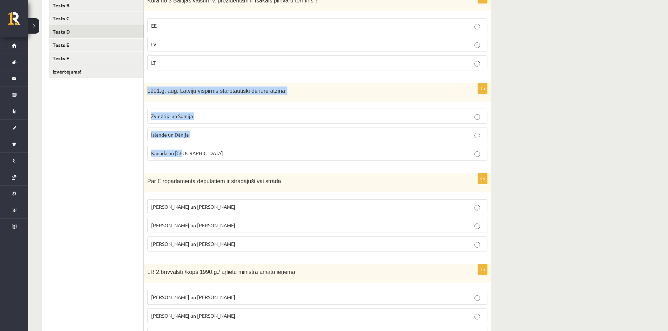
drag, startPoint x: 148, startPoint y: 92, endPoint x: 218, endPoint y: 153, distance: 93.7
click at [218, 153] on div "1p 1991.g. aug. Latviju vispirms starptautiski de iure atzina Zviedrija un Somi…" at bounding box center [317, 124] width 347 height 83
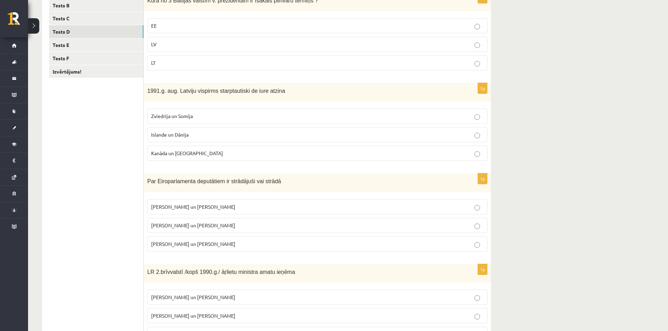
click at [119, 150] on ul "Tests A Tests B Tests C Tests D Tests E Tests F Izvērtējums!" at bounding box center [96, 212] width 95 height 453
click at [181, 117] on span "Zviedrija un Somija" at bounding box center [172, 116] width 42 height 6
click at [181, 153] on span "Kanāda un ASV" at bounding box center [187, 153] width 72 height 6
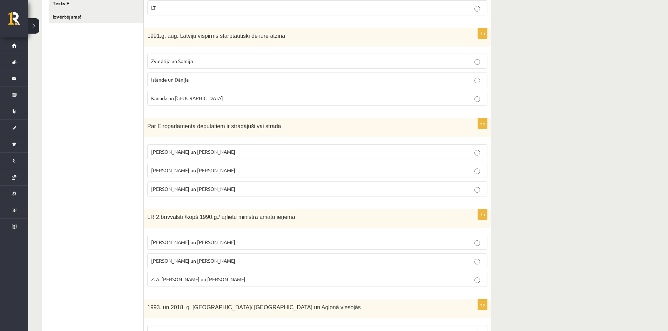
scroll to position [210, 0]
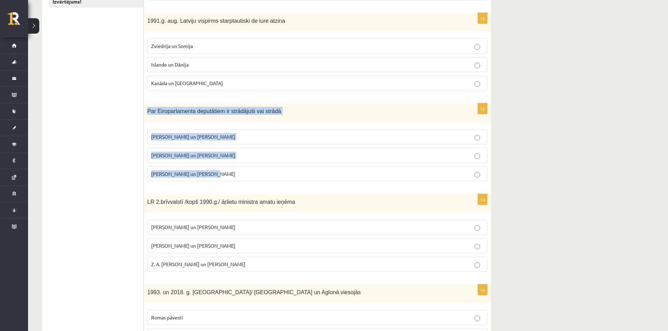
drag, startPoint x: 146, startPoint y: 113, endPoint x: 228, endPoint y: 172, distance: 101.1
click at [228, 172] on div "1p Par Eiroparlamenta deputātiem ir strādājuši vai strādā V. Koziols un A. Kalv…" at bounding box center [317, 144] width 347 height 83
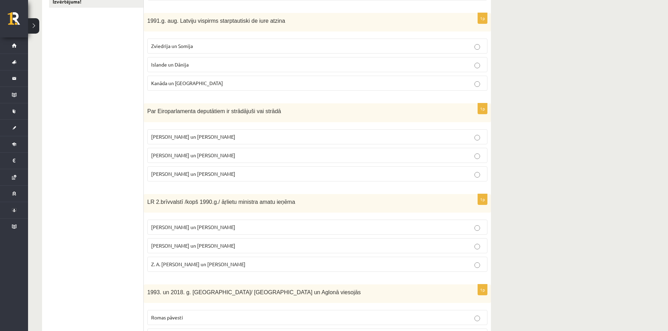
click at [124, 124] on ul "Tests A Tests B Tests C Tests D Tests E Tests F Izvērtējums!" at bounding box center [96, 142] width 95 height 453
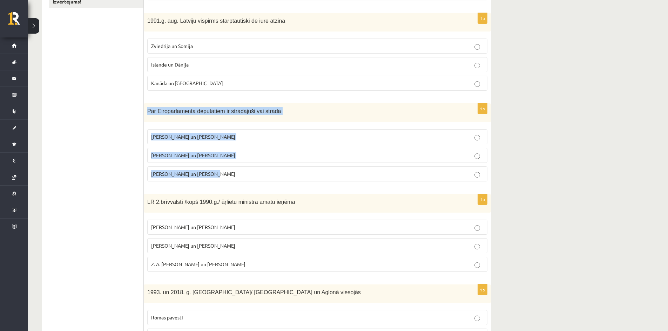
drag, startPoint x: 148, startPoint y: 110, endPoint x: 246, endPoint y: 169, distance: 115.2
click at [246, 169] on div "1p Par Eiroparlamenta deputātiem ir strādājuši vai strādā V. Koziols un A. Kalv…" at bounding box center [317, 144] width 347 height 83
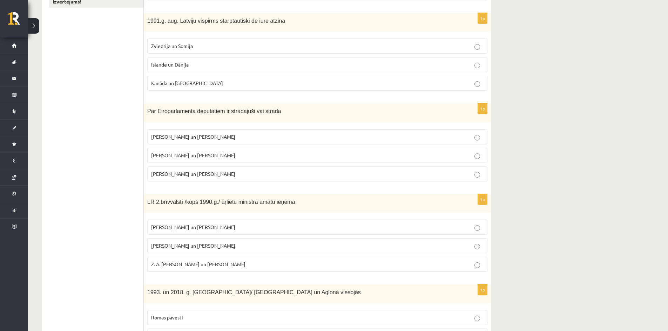
click at [123, 171] on ul "Tests A Tests B Tests C Tests D Tests E Tests F Izvērtējums!" at bounding box center [96, 142] width 95 height 453
click at [190, 156] on span "I. Vaidere un N. Ušakovs" at bounding box center [193, 155] width 84 height 6
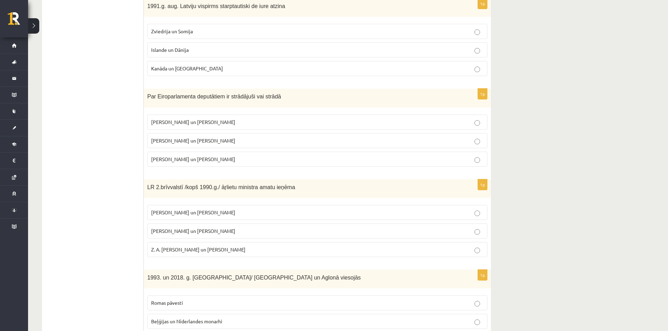
scroll to position [269, 0]
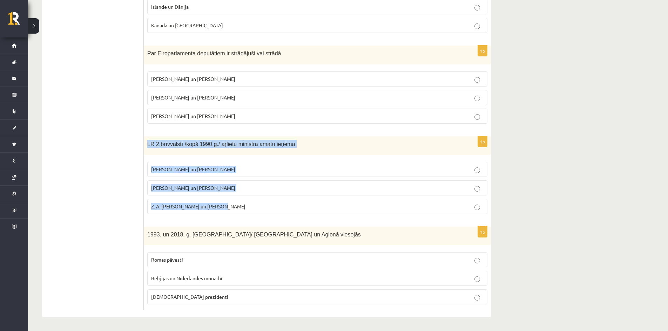
drag, startPoint x: 146, startPoint y: 144, endPoint x: 237, endPoint y: 212, distance: 113.5
click at [237, 212] on div "1p LR 2.brīvvalstī /kopš 1990.g./ āŗlietu ministra amatu ieņēma A. Pinočets un …" at bounding box center [317, 177] width 347 height 83
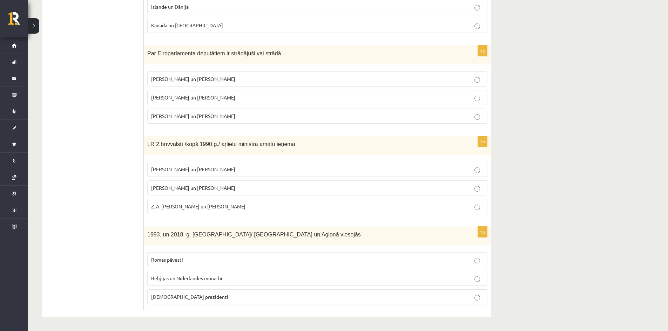
click at [125, 201] on ul "Tests A Tests B Tests C Tests D Tests E Tests F Izvērtējums!" at bounding box center [96, 84] width 95 height 453
click at [169, 188] on span "A. Pabriks un J Jurkāns" at bounding box center [193, 188] width 84 height 6
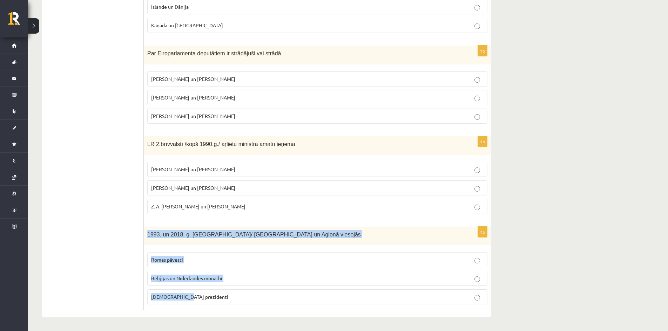
drag, startPoint x: 147, startPoint y: 235, endPoint x: 212, endPoint y: 298, distance: 91.2
click at [212, 298] on div "1p 1993. un 2018. g. Latvijā/ Rīgā un Aglonā viesojās Romas pāvesti Beļģijas un…" at bounding box center [317, 268] width 347 height 83
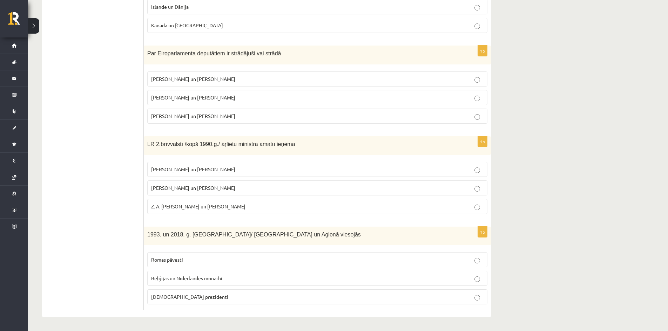
click at [115, 261] on ul "Tests A Tests B Tests C Tests D Tests E Tests F Izvērtējums!" at bounding box center [96, 84] width 95 height 453
click at [188, 260] on p "Romas pāvesti" at bounding box center [317, 259] width 332 height 7
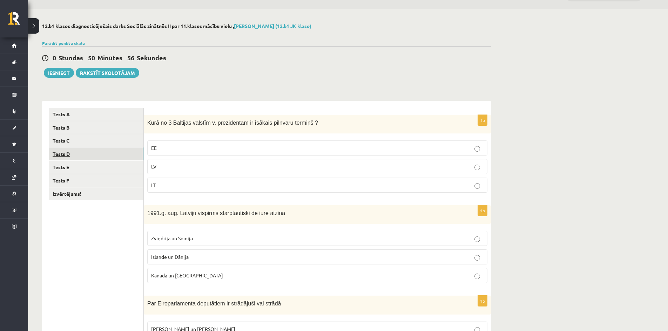
scroll to position [0, 0]
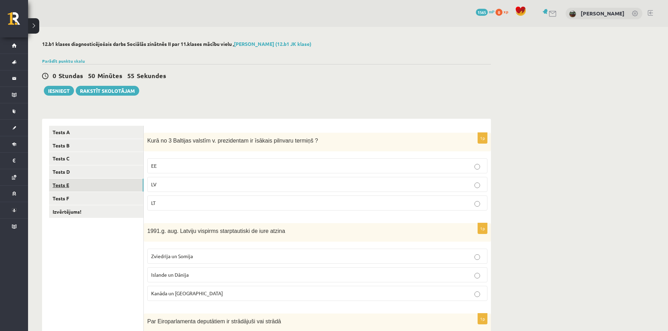
click at [91, 183] on link "Tests E" at bounding box center [96, 185] width 94 height 13
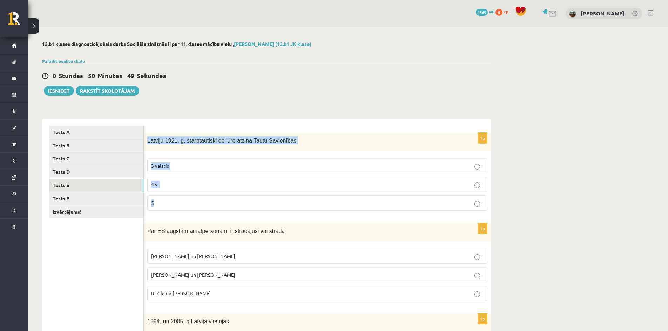
drag, startPoint x: 146, startPoint y: 141, endPoint x: 188, endPoint y: 197, distance: 69.9
click at [188, 197] on div "1p Latviju 1921. g. starptautiski de iure atzina Tautu Savienības 3 valstis 4 v…" at bounding box center [317, 174] width 347 height 83
click at [185, 206] on p "5" at bounding box center [317, 202] width 332 height 7
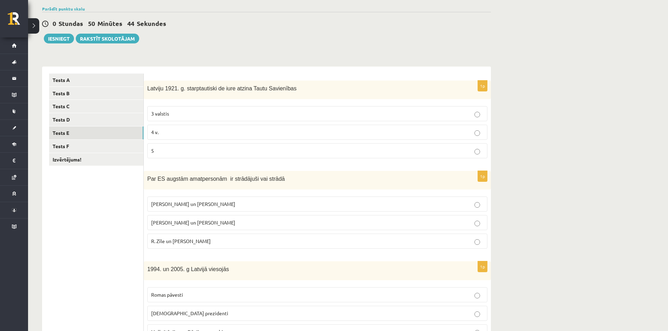
scroll to position [105, 0]
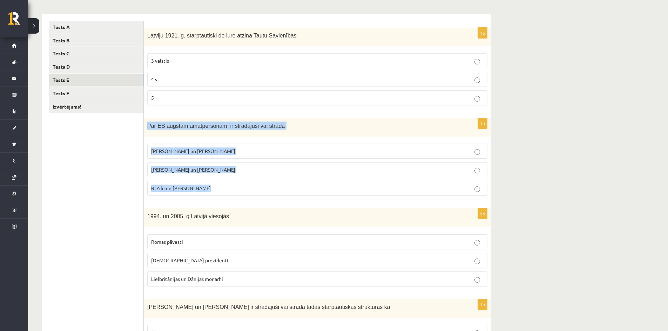
drag, startPoint x: 145, startPoint y: 127, endPoint x: 267, endPoint y: 183, distance: 134.9
click at [267, 183] on div "1p Par ES augstām amatpersonām ir strādājuši vai strādā M. Zālīte un Z. Liepiņš…" at bounding box center [317, 159] width 347 height 83
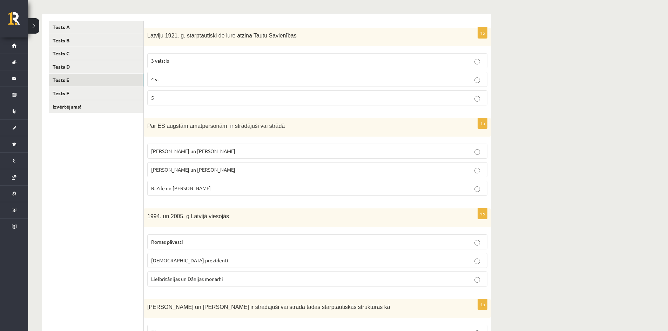
click at [119, 195] on ul "Tests A Tests B Tests C Tests D Tests E Tests F Izvērtējums!" at bounding box center [96, 247] width 95 height 453
click at [178, 186] on span "R. Zīle un V.Dombrovskis" at bounding box center [181, 188] width 60 height 6
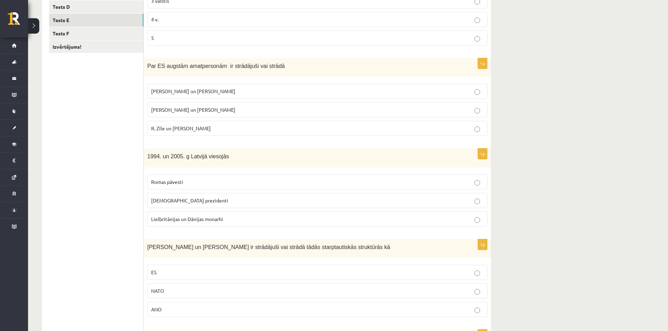
scroll to position [175, 0]
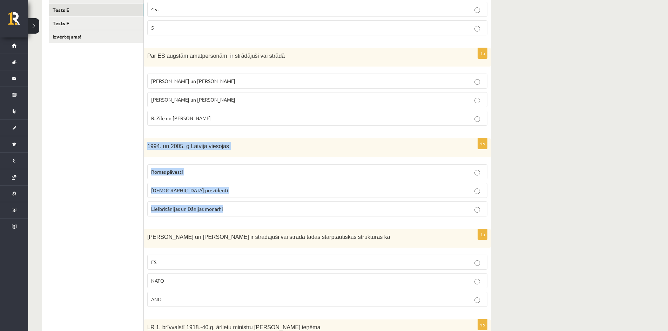
drag, startPoint x: 147, startPoint y: 147, endPoint x: 239, endPoint y: 213, distance: 113.2
click at [239, 213] on div "1p 1994. un 2005. g Latvijā viesojās Romas pāvesti ASV prezidenti Lielbritānija…" at bounding box center [317, 179] width 347 height 83
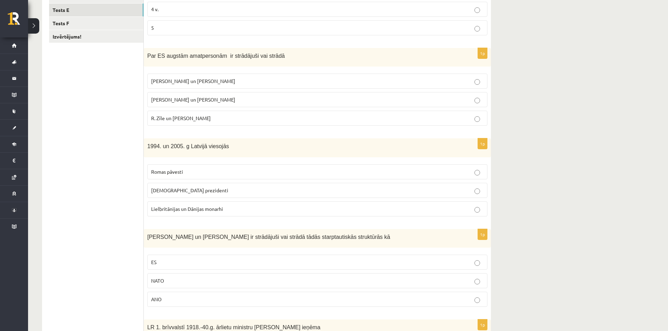
click at [111, 223] on ul "Tests A Tests B Tests C Tests D Tests E Tests F Izvērtējums!" at bounding box center [96, 177] width 95 height 453
click at [173, 196] on label "ASV prezidenti" at bounding box center [317, 190] width 340 height 15
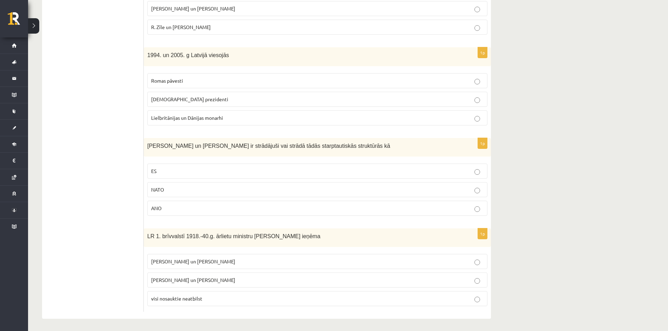
scroll to position [269, 0]
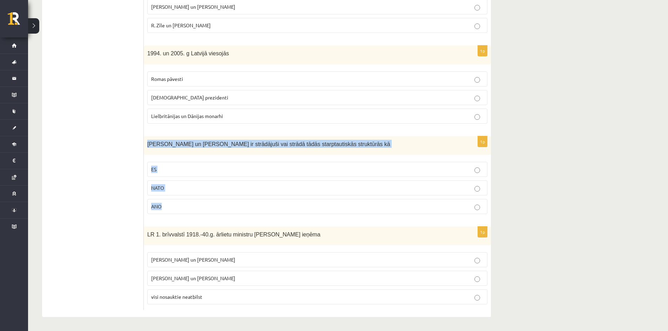
drag, startPoint x: 148, startPoint y: 144, endPoint x: 205, endPoint y: 205, distance: 84.3
click at [205, 205] on div "1p S. Kalniete un V. Dombrovskis ir strādājuši vai strādā tādās starptautiskās …" at bounding box center [317, 177] width 347 height 83
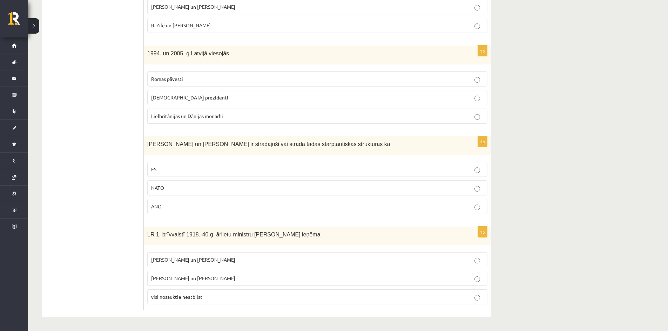
click at [125, 195] on ul "Tests A Tests B Tests C Tests D Tests E Tests F Izvērtējums!" at bounding box center [96, 84] width 95 height 453
click at [186, 171] on p "ES" at bounding box center [317, 169] width 332 height 7
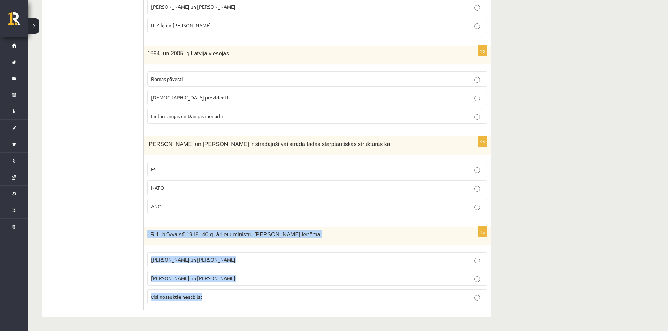
drag, startPoint x: 145, startPoint y: 236, endPoint x: 224, endPoint y: 297, distance: 100.3
click at [224, 297] on div "1p LR 1. brīvvalstī 1918.-40.g. ārlietu ministru amatu ieņēma Z. Meierovics un …" at bounding box center [317, 268] width 347 height 83
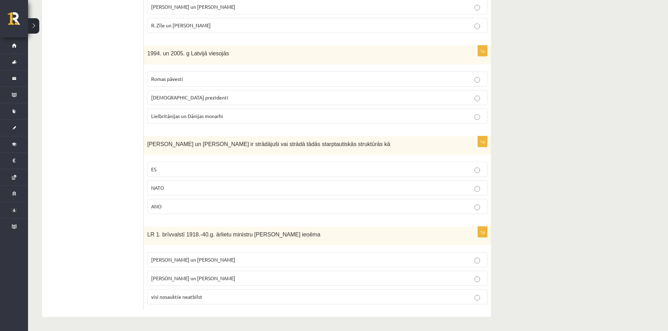
click at [110, 256] on ul "Tests A Tests B Tests C Tests D Tests E Tests F Izvērtējums!" at bounding box center [96, 84] width 95 height 453
click at [166, 260] on span "Z. Meierovics un V. Munters" at bounding box center [193, 260] width 84 height 6
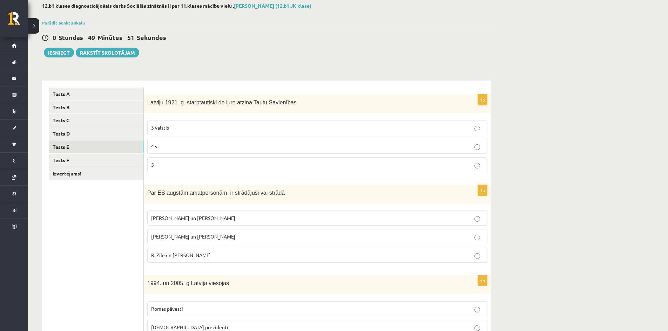
scroll to position [23, 0]
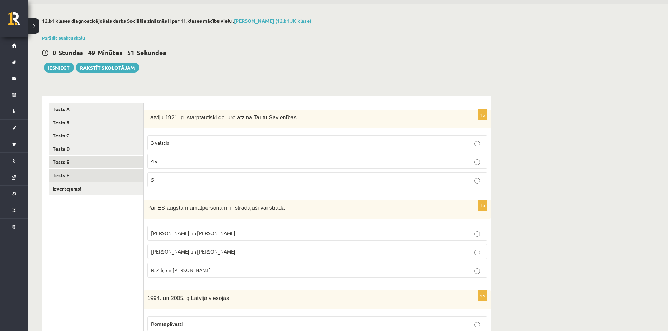
click at [82, 175] on link "Tests F" at bounding box center [96, 175] width 94 height 13
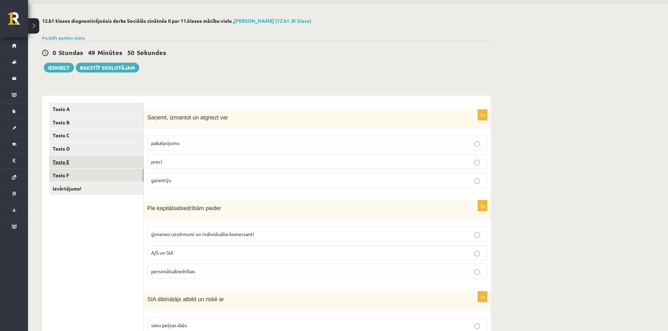
click at [87, 168] on link "Tests E" at bounding box center [96, 162] width 94 height 13
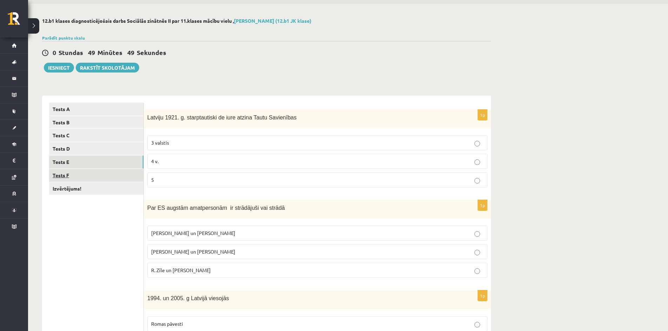
click at [90, 178] on link "Tests F" at bounding box center [96, 175] width 94 height 13
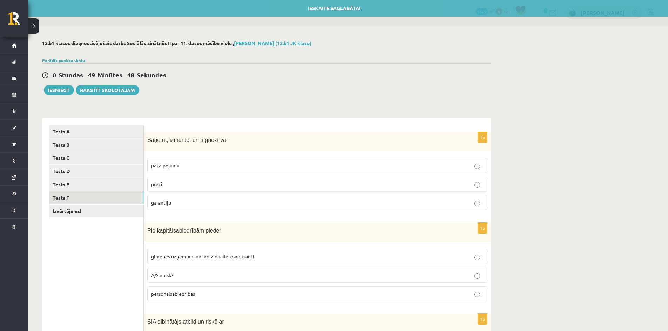
scroll to position [0, 0]
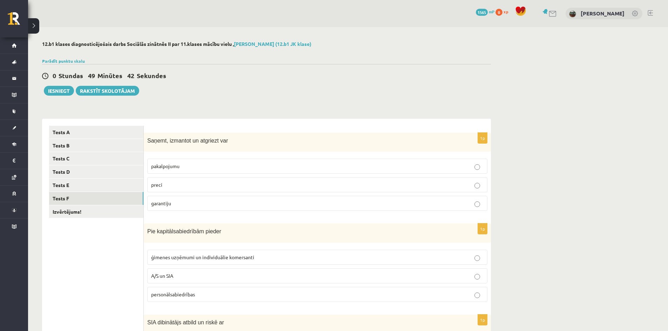
click at [189, 186] on p "preci" at bounding box center [317, 184] width 332 height 7
drag, startPoint x: 144, startPoint y: 141, endPoint x: 191, endPoint y: 201, distance: 76.4
click at [191, 201] on div "1p Saņemt, izmantot un atgriezt var pakalpojumu preci garantiju" at bounding box center [317, 175] width 347 height 84
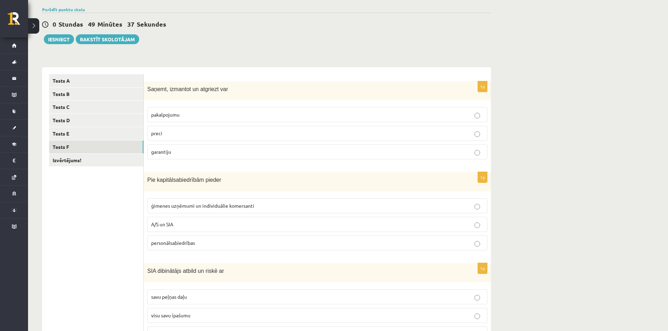
scroll to position [105, 0]
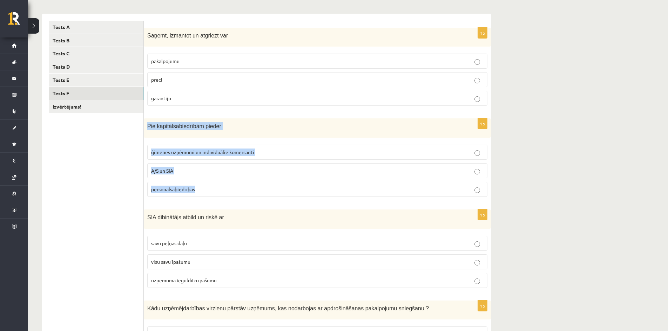
drag, startPoint x: 146, startPoint y: 127, endPoint x: 242, endPoint y: 188, distance: 113.3
click at [242, 188] on div "1p Pie kapitālsabiedrībām pieder ģimenes uzņēmumi un individuālie komersanti A/…" at bounding box center [317, 160] width 347 height 84
click at [267, 122] on div "Pie kapitālsabiedrībām pieder" at bounding box center [317, 127] width 347 height 19
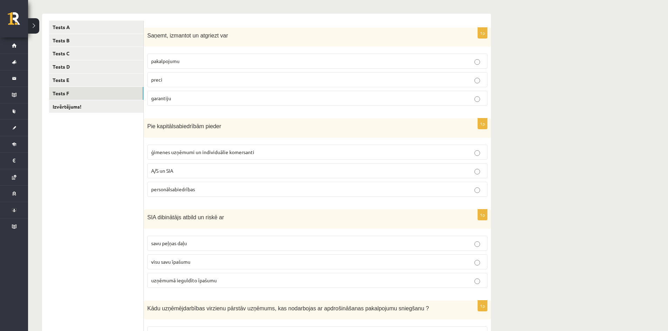
click at [217, 174] on p "A/S un SIA" at bounding box center [317, 170] width 332 height 7
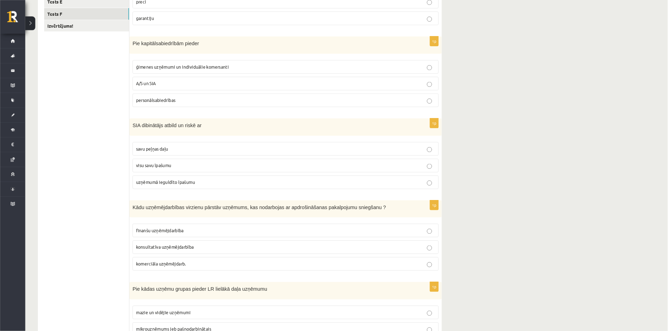
scroll to position [183, 0]
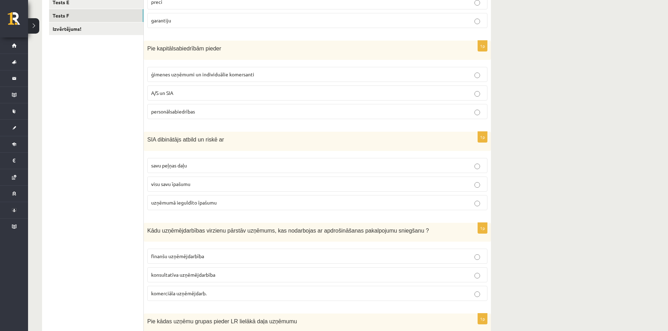
click at [594, 48] on div "**********" at bounding box center [348, 131] width 640 height 575
click at [183, 189] on label "visu savu īpašumu" at bounding box center [317, 184] width 340 height 15
drag, startPoint x: 144, startPoint y: 140, endPoint x: 229, endPoint y: 200, distance: 103.4
click at [229, 200] on div "1p SIA dibinātājs atbild un riskē ar savu peļņas daļu visu savu īpašumu uzņēmum…" at bounding box center [317, 174] width 347 height 84
click at [106, 190] on ul "Tests A Tests B Tests C Tests D Tests E Tests F Izvērtējums!" at bounding box center [96, 170] width 95 height 455
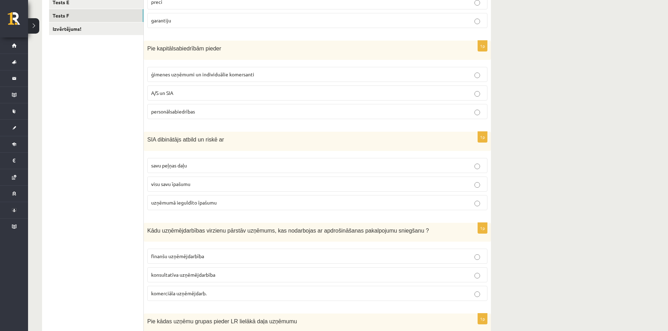
click at [185, 207] on label "uzņēmumā ieguldīto īpašumu" at bounding box center [317, 202] width 340 height 15
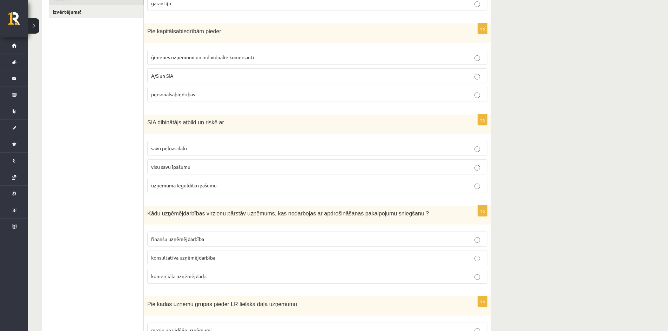
scroll to position [271, 0]
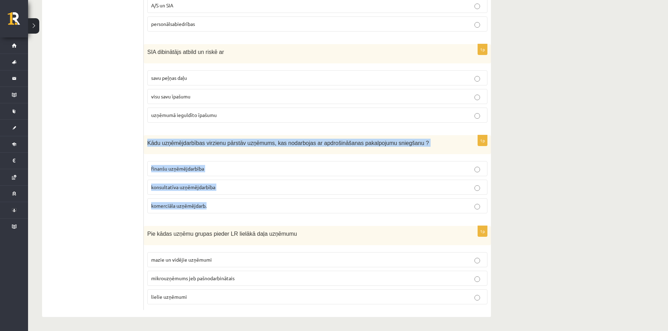
drag, startPoint x: 147, startPoint y: 144, endPoint x: 236, endPoint y: 208, distance: 109.2
click at [236, 208] on div "1p Kādu uzņēmējdarbības virzienu pārstāv uzņēmums, kas nodarbojas ar apdrošināš…" at bounding box center [317, 177] width 347 height 84
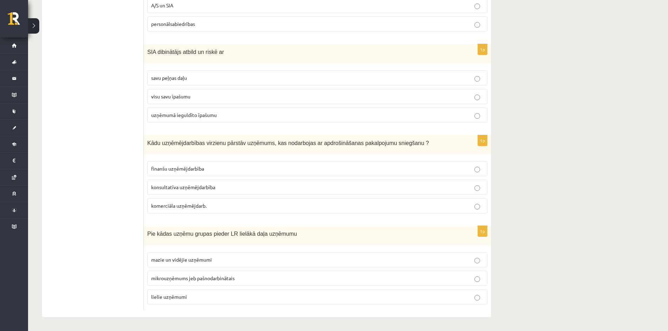
click at [117, 190] on ul "Tests A Tests B Tests C Tests D Tests E Tests F Izvērtējums!" at bounding box center [96, 82] width 95 height 455
click at [196, 211] on label "komerciāla uzņēmējdarb." at bounding box center [317, 205] width 340 height 15
click at [192, 165] on p "finanšu uzņēmējdarbība" at bounding box center [317, 168] width 332 height 7
drag, startPoint x: 143, startPoint y: 233, endPoint x: 222, endPoint y: 283, distance: 92.8
click at [222, 283] on div "**********" at bounding box center [266, 82] width 449 height 469
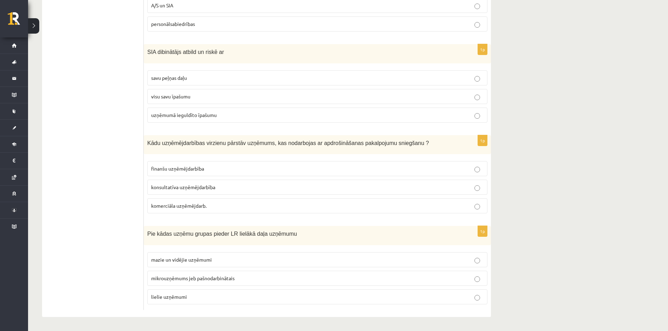
click at [125, 236] on ul "Tests A Tests B Tests C Tests D Tests E Tests F Izvērtējums!" at bounding box center [96, 82] width 95 height 455
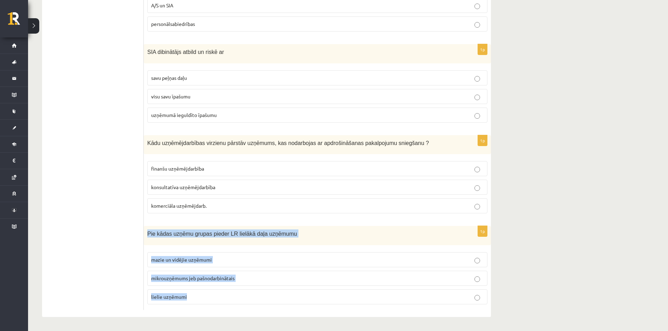
drag, startPoint x: 147, startPoint y: 235, endPoint x: 227, endPoint y: 293, distance: 99.0
click at [227, 293] on div "1p Pie kādas uzņēmu grupas pieder LR lielākā daļa uzņēmumu mazie un vidējie uzņ…" at bounding box center [317, 268] width 347 height 84
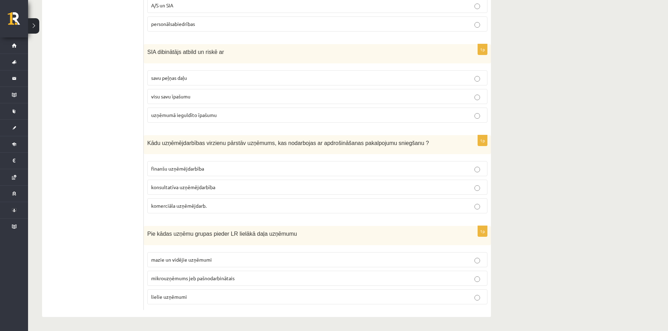
click at [123, 199] on ul "Tests A Tests B Tests C Tests D Tests E Tests F Izvērtējums!" at bounding box center [96, 82] width 95 height 455
click at [188, 261] on span "mazie un vidējie uzņēmumi" at bounding box center [181, 260] width 61 height 6
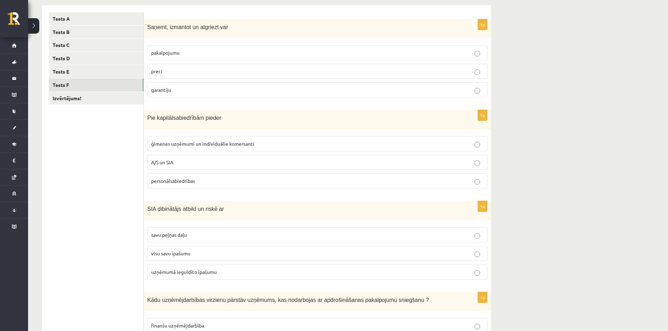
scroll to position [0, 0]
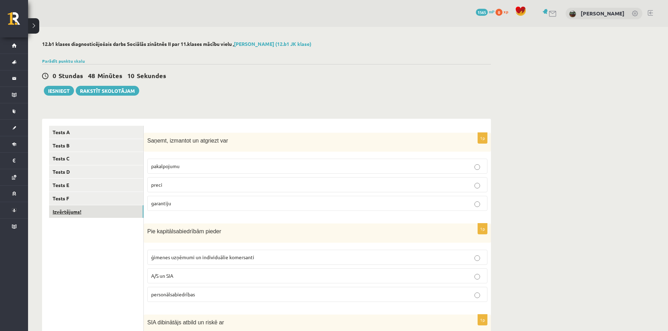
click at [84, 210] on link "Izvērtējums!" at bounding box center [96, 211] width 94 height 13
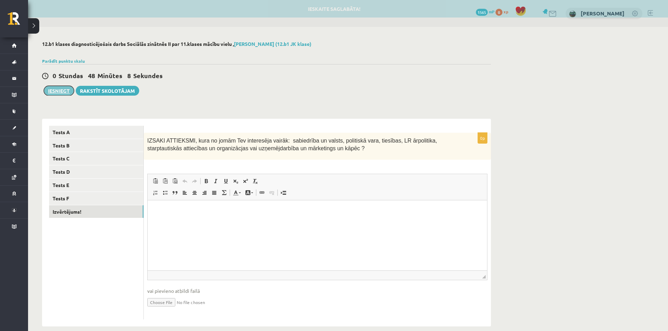
click at [60, 93] on button "Iesniegt" at bounding box center [59, 91] width 30 height 10
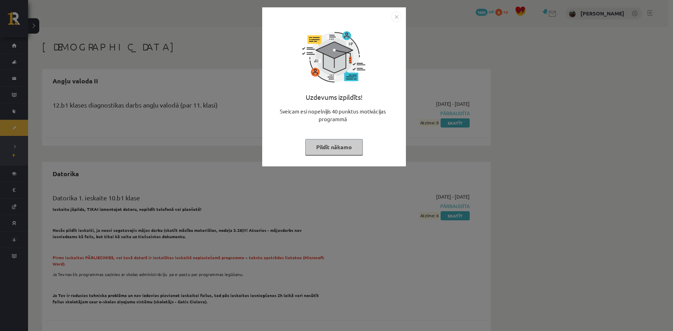
click at [323, 151] on button "Pildīt nākamo" at bounding box center [333, 147] width 57 height 16
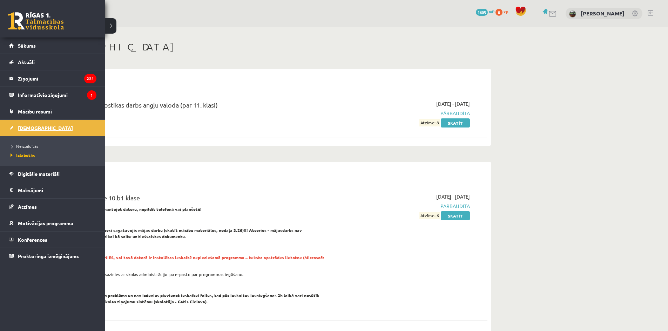
click at [28, 128] on span "[DEMOGRAPHIC_DATA]" at bounding box center [45, 128] width 55 height 6
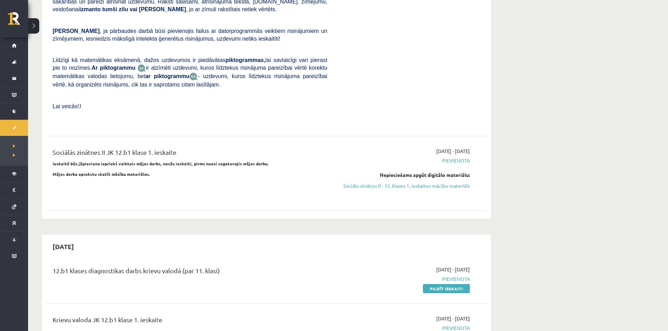
scroll to position [245, 0]
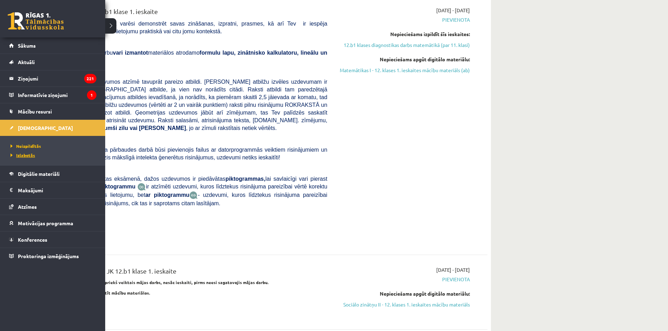
click at [27, 155] on span "Izlabotās" at bounding box center [22, 155] width 26 height 6
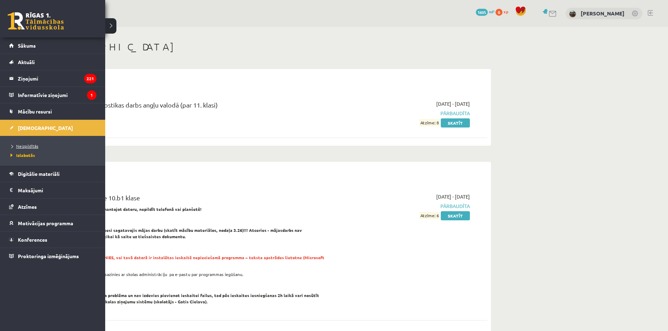
click at [16, 146] on span "Neizpildītās" at bounding box center [23, 146] width 29 height 6
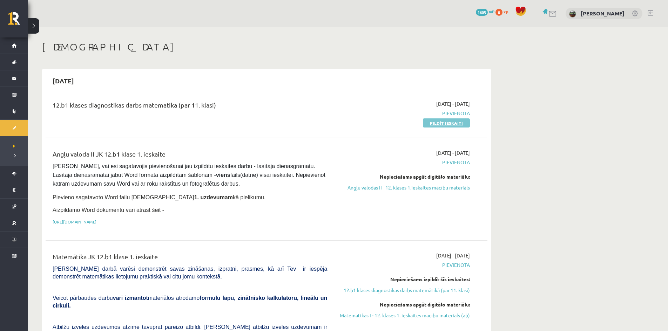
click at [425, 121] on link "Pildīt ieskaiti" at bounding box center [446, 122] width 47 height 9
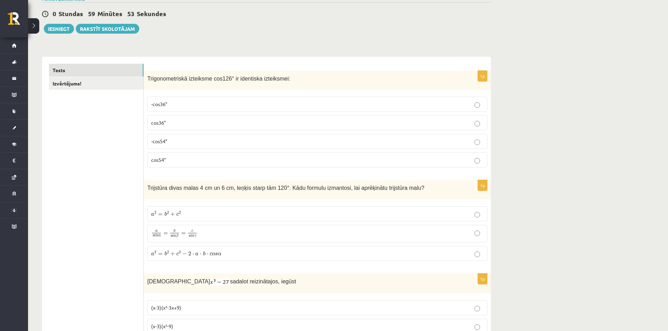
scroll to position [70, 0]
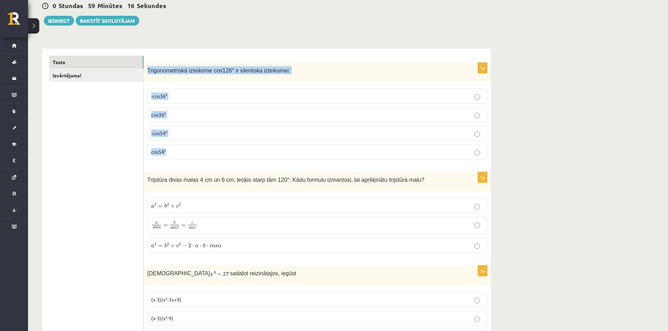
drag, startPoint x: 155, startPoint y: 75, endPoint x: 197, endPoint y: 148, distance: 84.7
click at [197, 148] on div "1p Trigonometriskā izteiksme cos126° ir identiska izteiksmei: -cos36° cos36° -c…" at bounding box center [317, 114] width 347 height 103
copy div "Trigonometriskā izteiksme cos126° ir identiska izteiksmei: -cos36° cos36° -cos5…"
click at [159, 131] on span "-cos54°" at bounding box center [159, 133] width 16 height 6
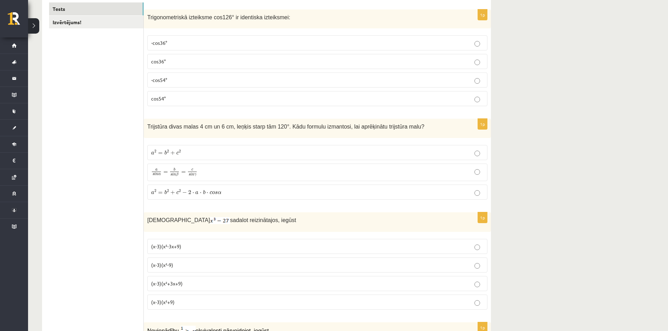
scroll to position [140, 0]
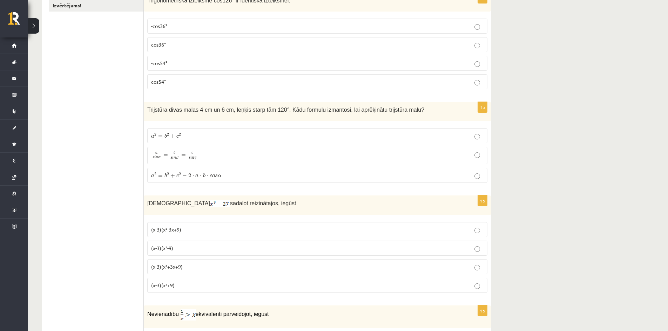
click at [290, 131] on label "a 2 = b 2 + c 2 a 2 = b 2 + c 2" at bounding box center [317, 135] width 340 height 15
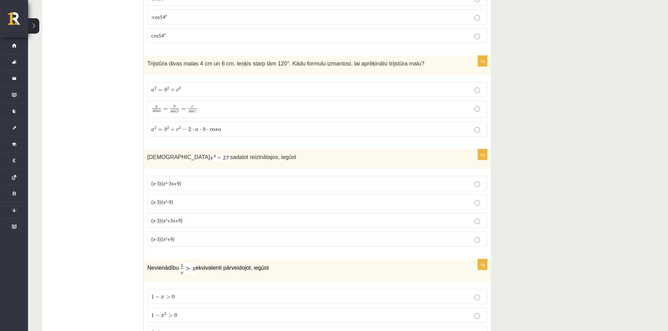
scroll to position [210, 0]
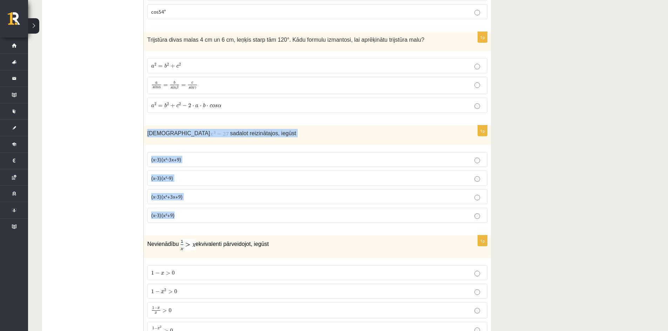
drag, startPoint x: 144, startPoint y: 134, endPoint x: 222, endPoint y: 222, distance: 116.9
click at [222, 222] on div "1p Izteiksmi sadalot reizinātajos, iegūst (x-3)(x²-3x+9) (x-3)(x²-9) (x-3)(x²+3…" at bounding box center [317, 176] width 347 height 103
copy div "Izteiksmi sadalot reizinātajos, iegūst (x-3)(x²-3x+9) (x-3)(x²-9) (x-3)(x²+3x+9…"
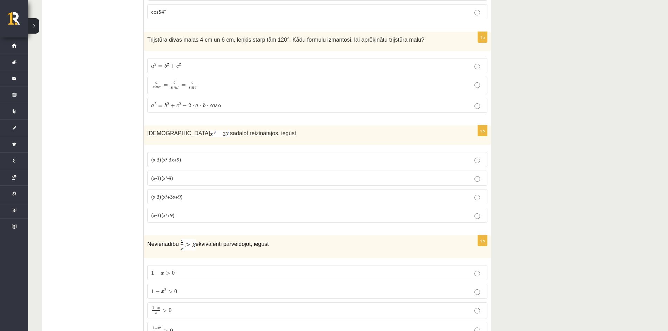
click at [157, 196] on span "(x-3)(x²+3x+9)" at bounding box center [167, 196] width 32 height 6
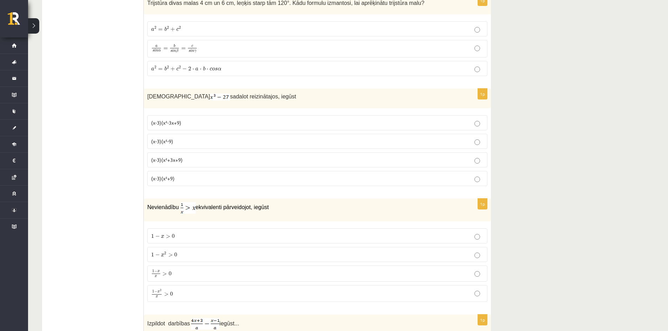
scroll to position [280, 0]
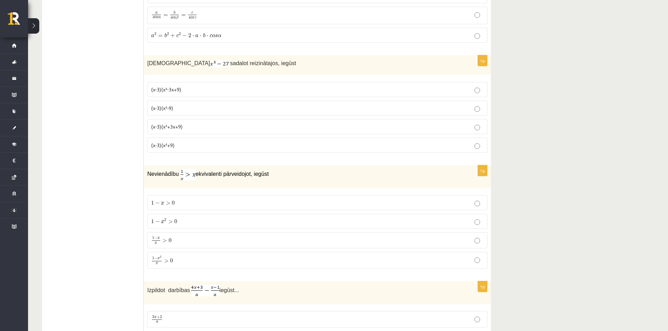
click at [190, 203] on p "1 − x > 0 1 − x > 0" at bounding box center [317, 202] width 332 height 7
drag, startPoint x: 142, startPoint y: 171, endPoint x: 170, endPoint y: 169, distance: 27.7
click at [147, 181] on div "Nevienādību ekvivalenti pārveidojot, iegūst" at bounding box center [317, 176] width 347 height 23
click at [212, 243] on p "1 − x x > 0 1 − x x > 0" at bounding box center [317, 240] width 332 height 8
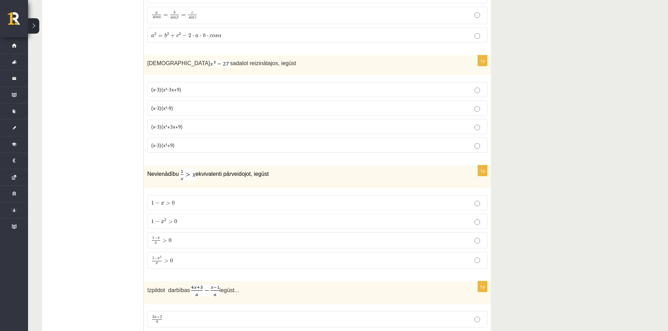
click at [169, 235] on label "1 − x x > 0 1 − x x > 0" at bounding box center [317, 240] width 340 height 16
click at [153, 196] on label "1 − x > 0 1 − x > 0" at bounding box center [317, 202] width 340 height 15
click at [167, 202] on span ">" at bounding box center [168, 204] width 5 height 4
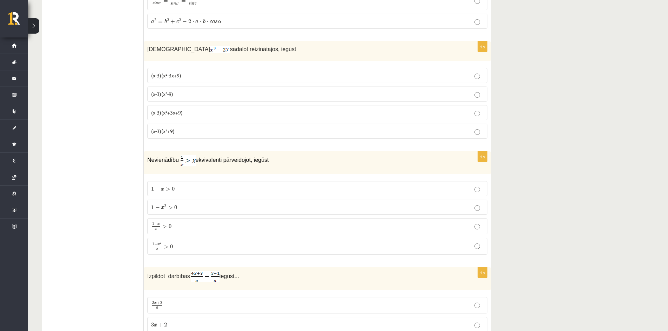
scroll to position [351, 0]
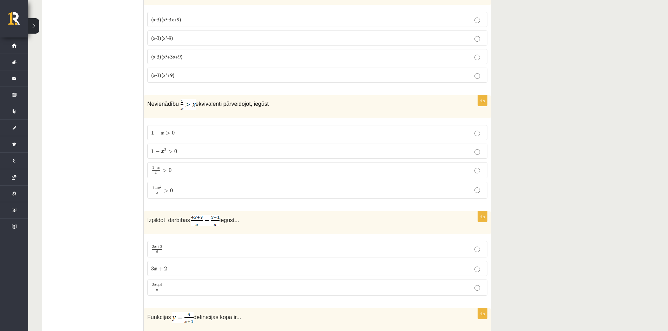
drag, startPoint x: 140, startPoint y: 190, endPoint x: 117, endPoint y: 201, distance: 25.6
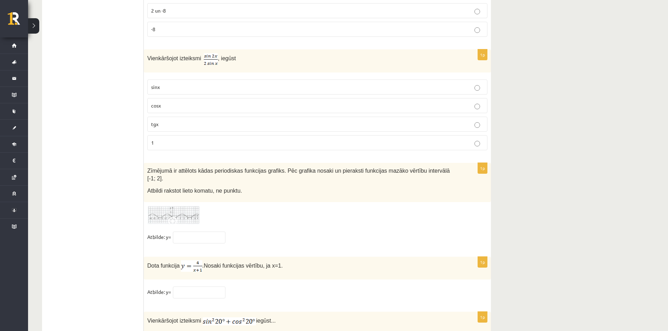
scroll to position [3356, 0]
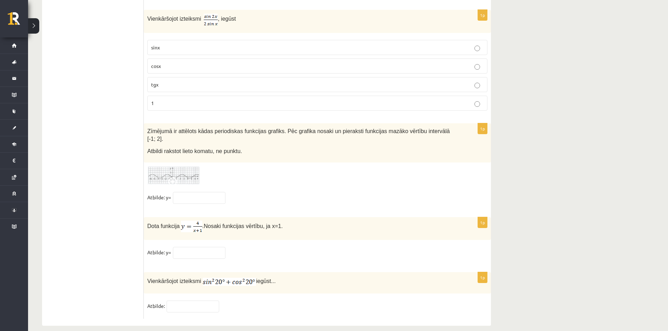
click at [177, 177] on span at bounding box center [173, 182] width 11 height 11
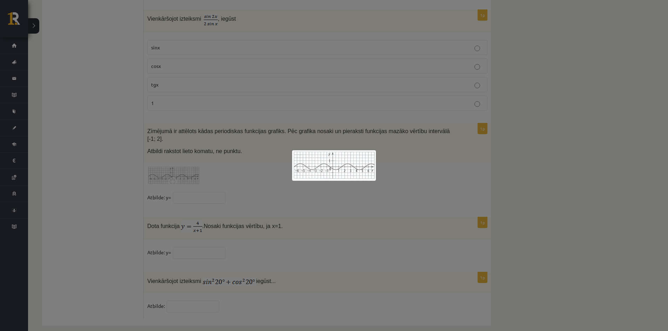
click at [328, 181] on img at bounding box center [334, 165] width 84 height 30
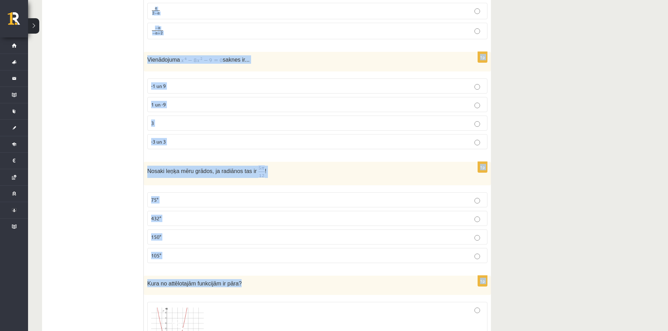
scroll to position [979, 0]
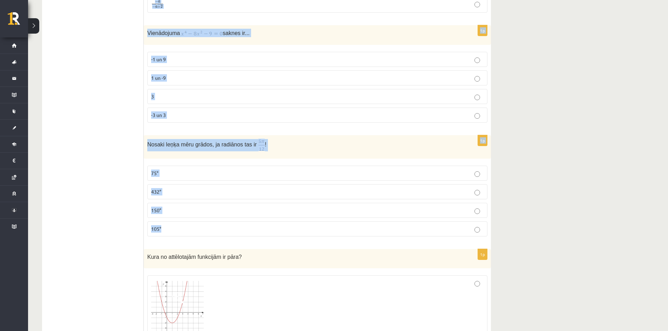
drag, startPoint x: 147, startPoint y: 79, endPoint x: 363, endPoint y: 237, distance: 267.9
copy form "Nevienādību ekvivalenti pārveidojot, iegūst 1 − x > 0 1 − x > 0 1 − x 2 > 0 1 −…"
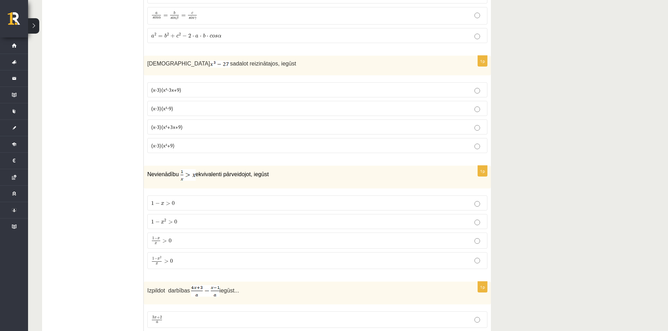
scroll to position [278, 0]
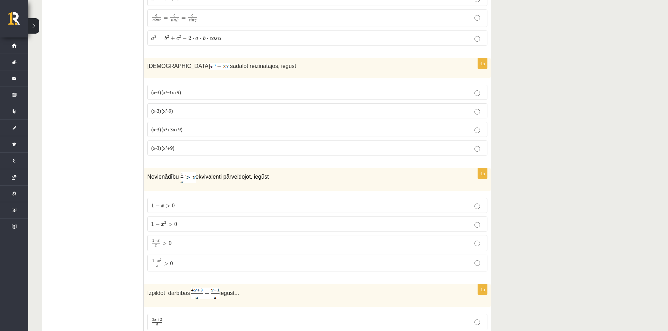
click at [176, 265] on p "1 − x 2 x > 0 1 − x 2 x > 0" at bounding box center [317, 263] width 332 height 9
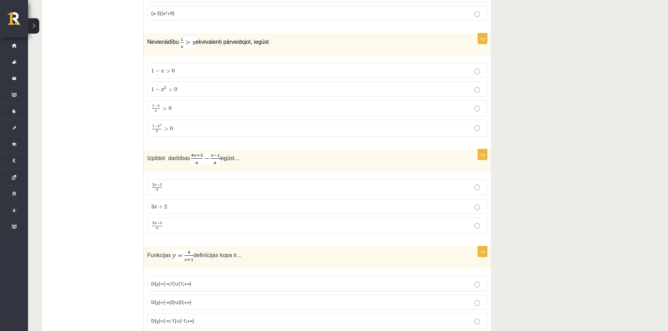
scroll to position [418, 0]
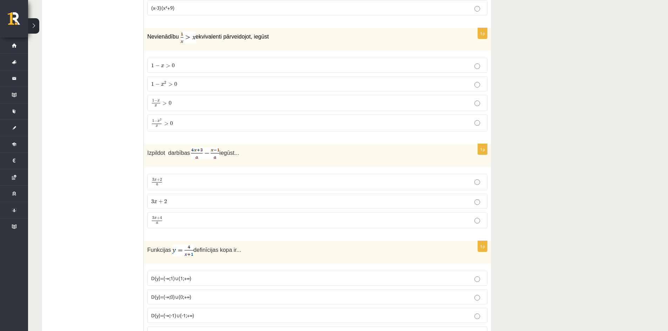
click at [188, 228] on label "3 x + 4 a 3 x + 4 a" at bounding box center [317, 220] width 340 height 16
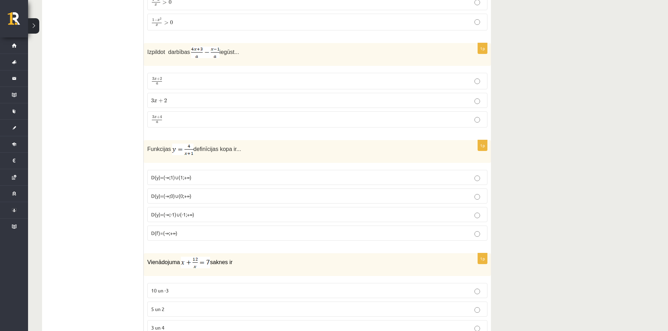
scroll to position [523, 0]
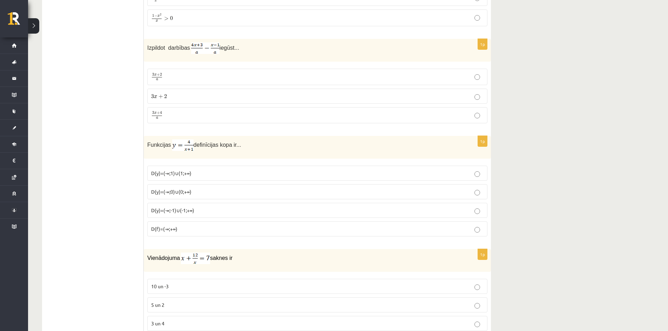
click at [217, 230] on p "D(f)=(-∞;+∞)" at bounding box center [317, 228] width 332 height 7
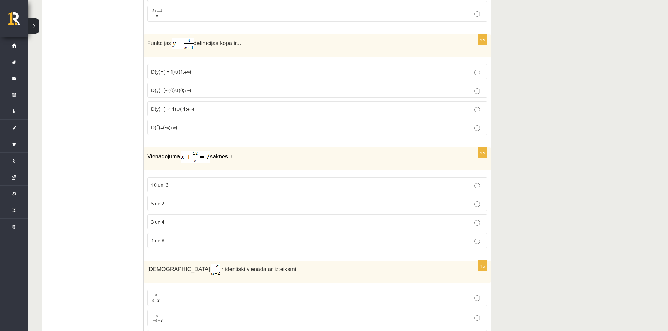
scroll to position [663, 0]
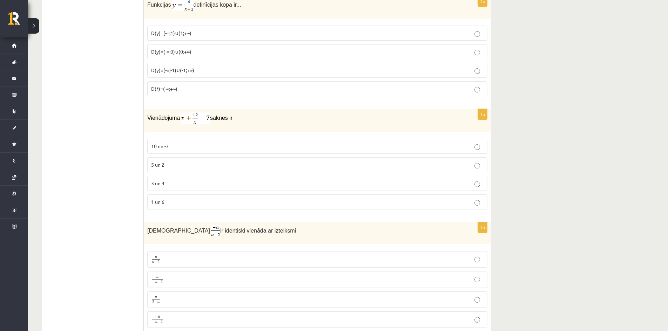
click at [187, 185] on p "3 un 4" at bounding box center [317, 183] width 332 height 7
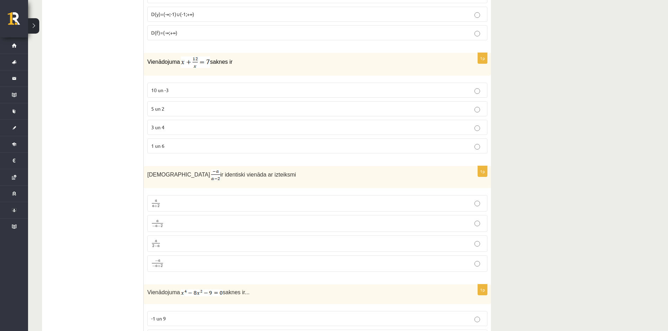
scroll to position [733, 0]
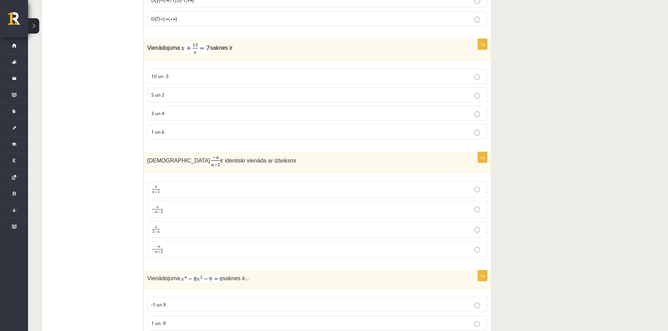
click at [187, 230] on p "a 2 − a a 2 − a" at bounding box center [317, 229] width 332 height 9
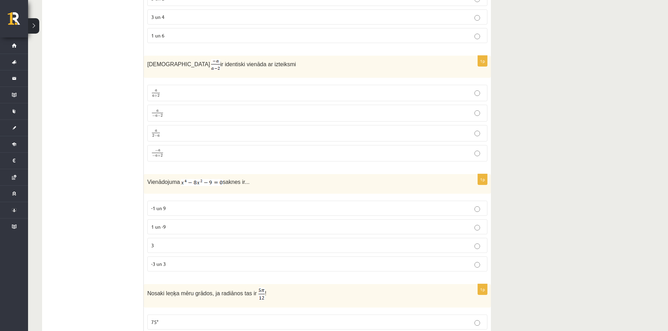
scroll to position [838, 0]
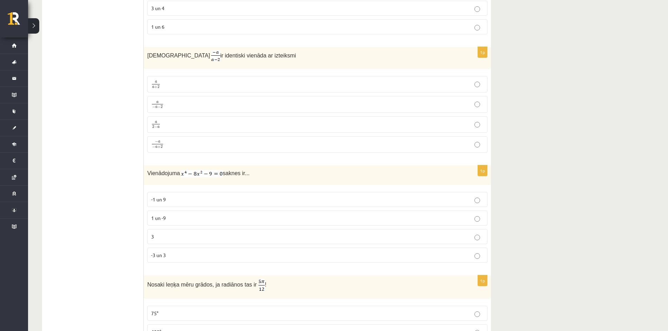
click at [180, 256] on p "-3 un 3" at bounding box center [317, 255] width 332 height 7
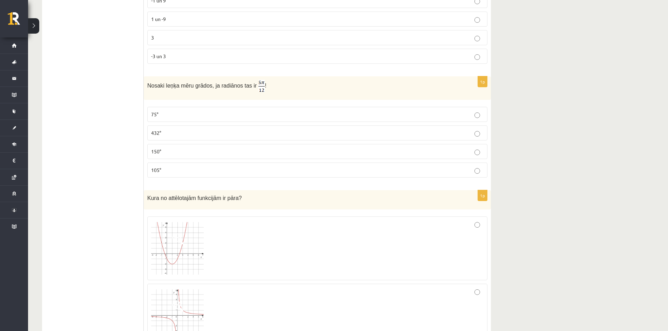
scroll to position [1014, 0]
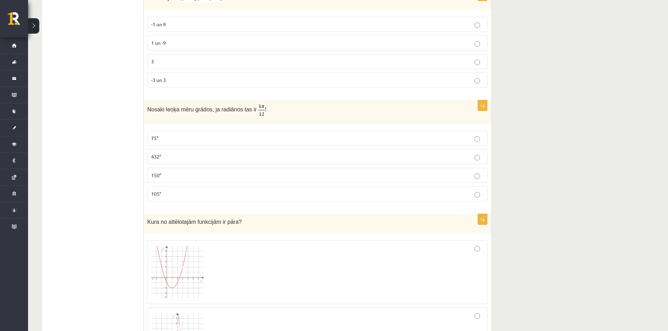
click at [245, 186] on label "105°" at bounding box center [317, 193] width 340 height 15
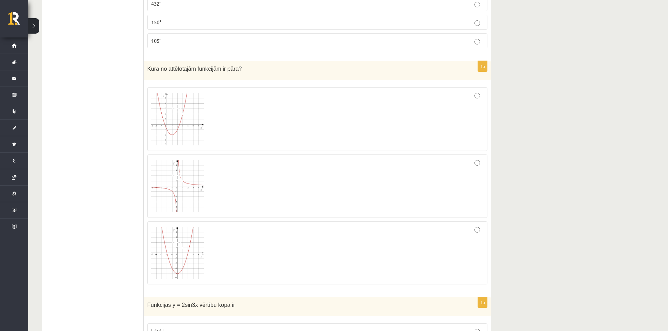
scroll to position [1189, 0]
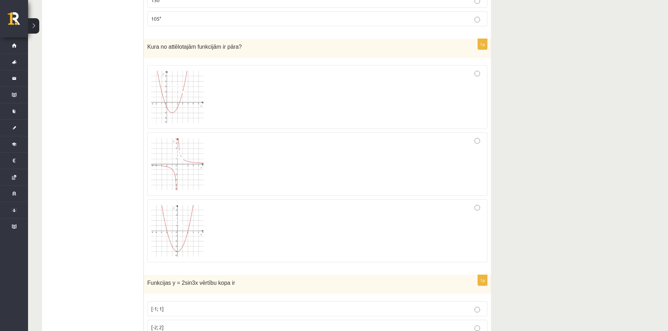
click at [179, 179] on img at bounding box center [177, 164] width 53 height 53
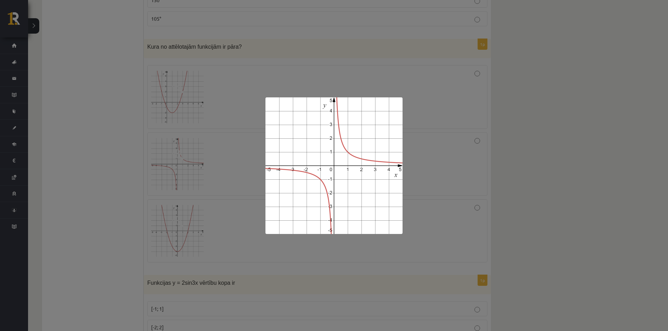
click at [454, 204] on div at bounding box center [334, 165] width 668 height 331
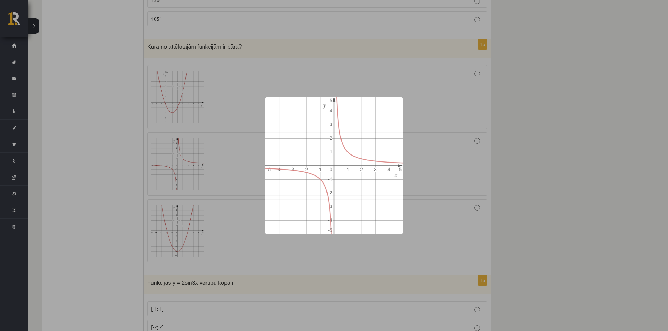
click at [410, 169] on div at bounding box center [317, 164] width 332 height 56
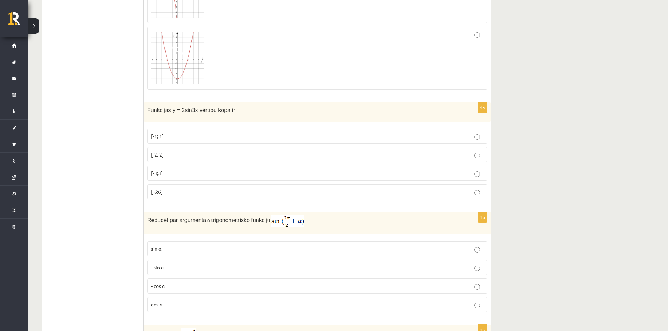
scroll to position [1364, 0]
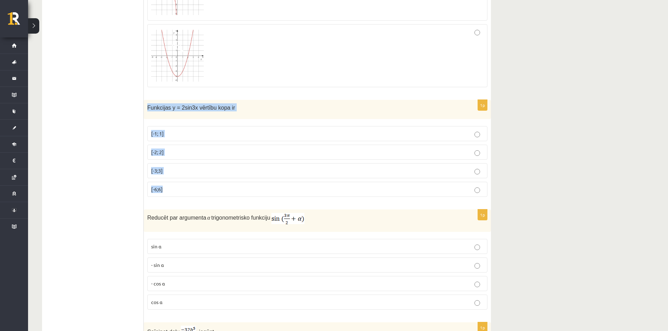
drag, startPoint x: 147, startPoint y: 105, endPoint x: 192, endPoint y: 187, distance: 94.1
click at [192, 187] on div "1p Funkcijas y = 2sin3x vērtību kopa ir [-1; 1] [-2; 2] [-3;3] [-6;6]" at bounding box center [317, 151] width 347 height 103
copy div "Funkcijas y = 2sin3x vērtību kopa ir [-1; 1] [-2; 2] [-3;3] [-6;6]"
click at [184, 156] on label "[-2; 2]" at bounding box center [317, 152] width 340 height 15
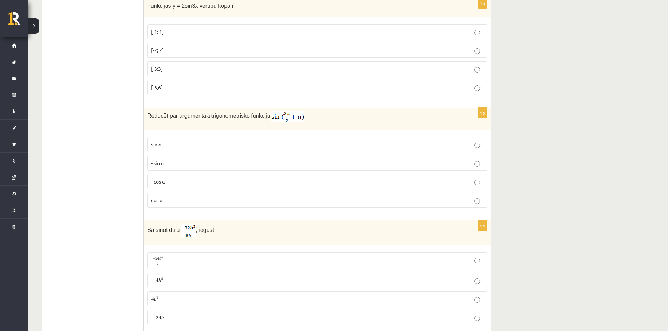
scroll to position [1469, 0]
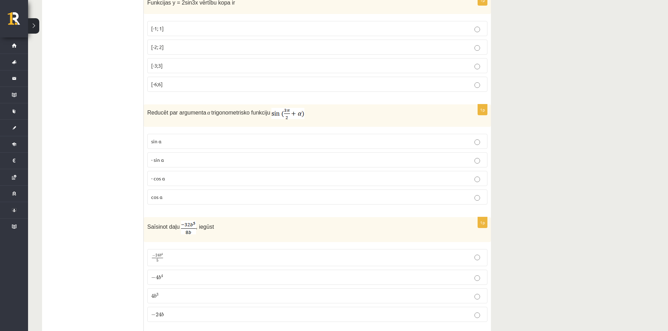
click at [181, 179] on p "- cos ⁡α" at bounding box center [317, 178] width 332 height 7
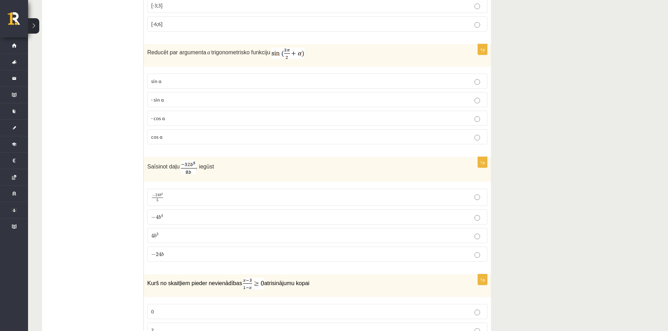
scroll to position [1540, 0]
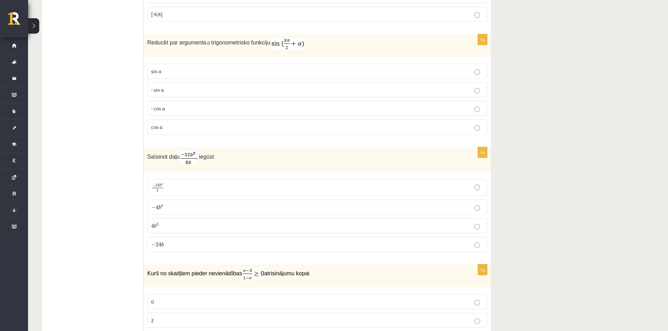
click at [199, 210] on p "− 4 b 4 − 4 b 4" at bounding box center [317, 207] width 332 height 7
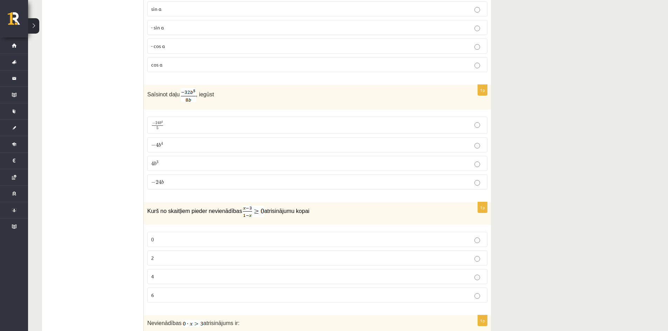
scroll to position [1715, 0]
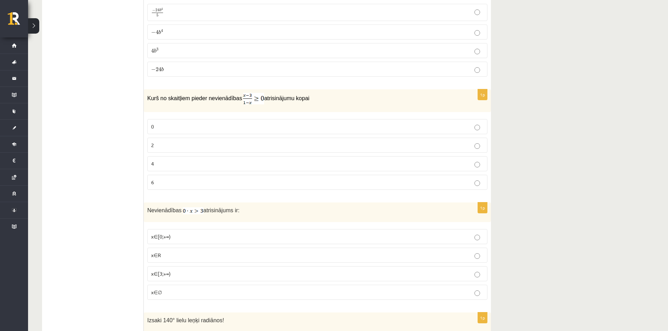
click at [202, 162] on p "4" at bounding box center [317, 163] width 332 height 7
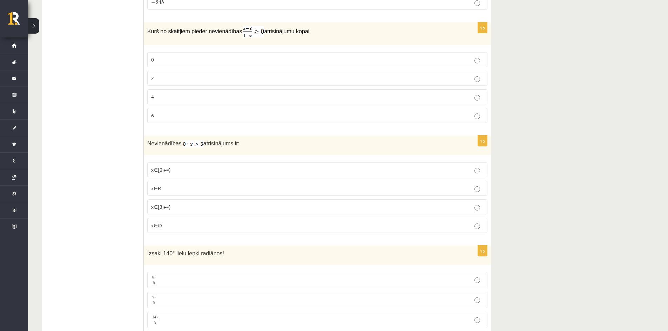
scroll to position [1785, 0]
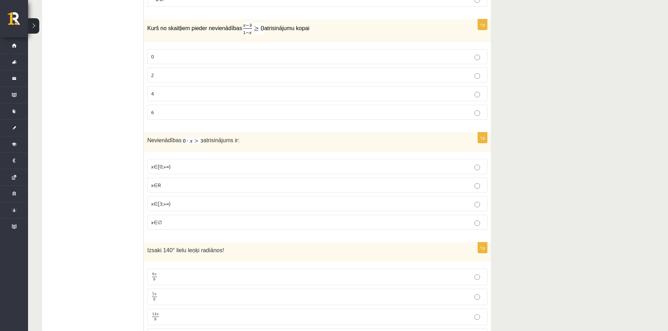
click at [213, 225] on label "x∈∅" at bounding box center [317, 222] width 340 height 15
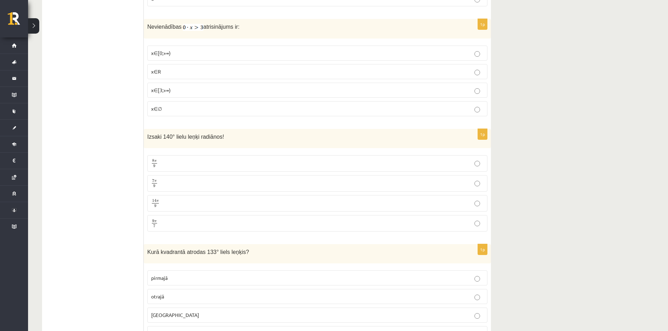
scroll to position [1925, 0]
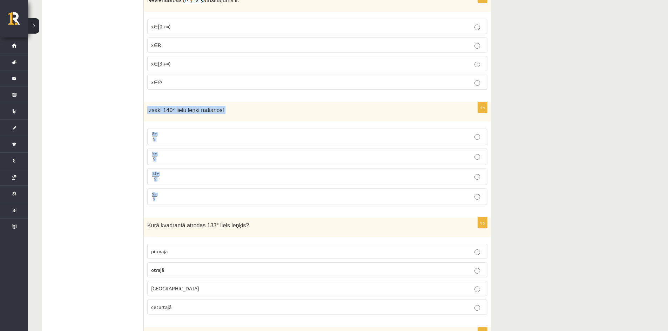
drag, startPoint x: 148, startPoint y: 110, endPoint x: 212, endPoint y: 197, distance: 108.5
click at [212, 197] on div "1p Izsaki 140° lielu leņķi radiānos! 8 π 9 8 π 9 7 π 9 7 π 9 14 π 9 14 π 9 9 π …" at bounding box center [317, 156] width 347 height 108
drag, startPoint x: 147, startPoint y: 110, endPoint x: 176, endPoint y: 200, distance: 95.0
click at [176, 200] on div "1p Izsaki 140° lielu leņķi radiānos! 8 π 9 8 π 9 7 π 9 7 π 9 14 π 9 14 π 9 9 π …" at bounding box center [317, 156] width 347 height 108
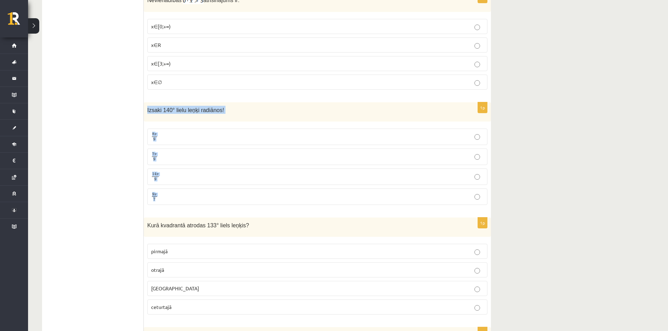
copy div "Izsaki 140° lielu leņķi radiānos! 8 π 9 8 π 9 7 π 9 7 π 9 14 π 9 14 π 9 9 π 7"
click at [166, 158] on p "7 π 9 7 π 9" at bounding box center [317, 156] width 332 height 9
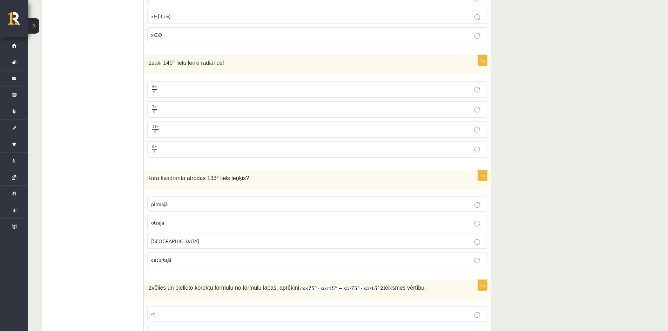
scroll to position [1995, 0]
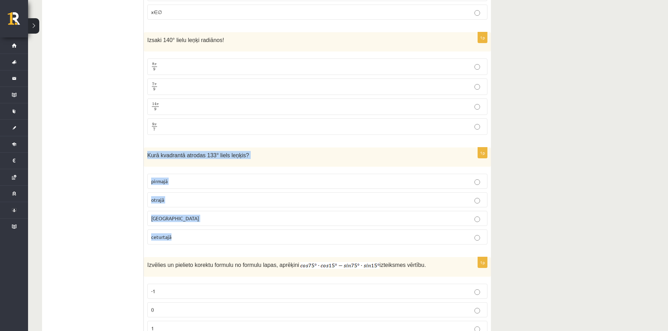
drag, startPoint x: 146, startPoint y: 155, endPoint x: 207, endPoint y: 229, distance: 95.9
click at [207, 229] on div "1p Kurā kvadrantā atrodas 133° liels leņķis? pirmajā otrajā trešajā ceturtajā" at bounding box center [317, 199] width 347 height 103
copy div "Kurā kvadrantā atrodas 133° liels leņķis? pirmajā otrajā trešajā ceturtajā"
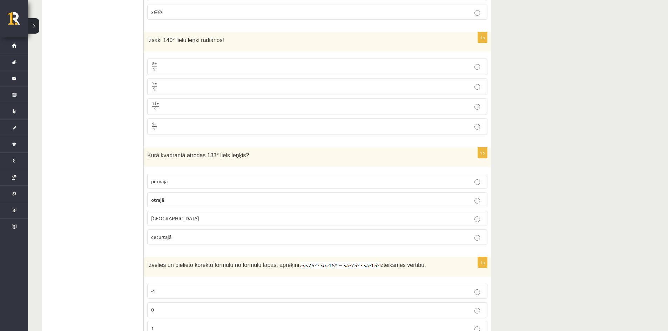
click at [198, 197] on p "otrajā" at bounding box center [317, 199] width 332 height 7
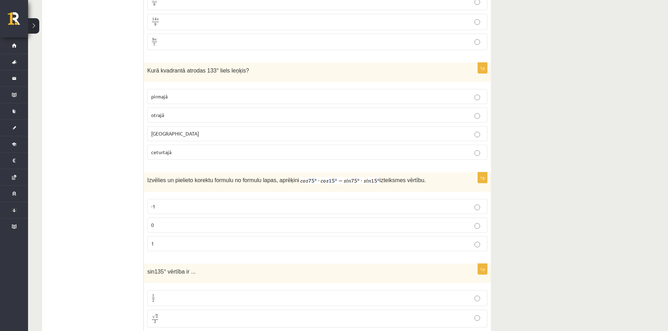
scroll to position [2135, 0]
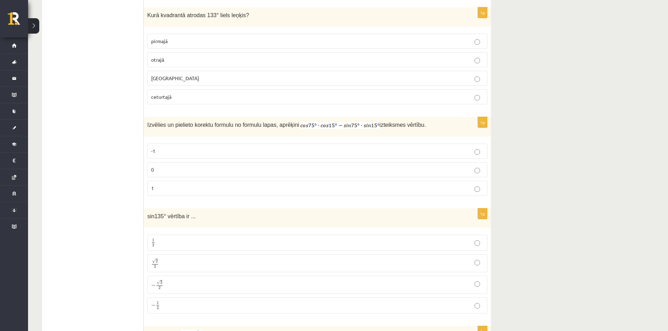
click at [171, 167] on p "0" at bounding box center [317, 169] width 332 height 7
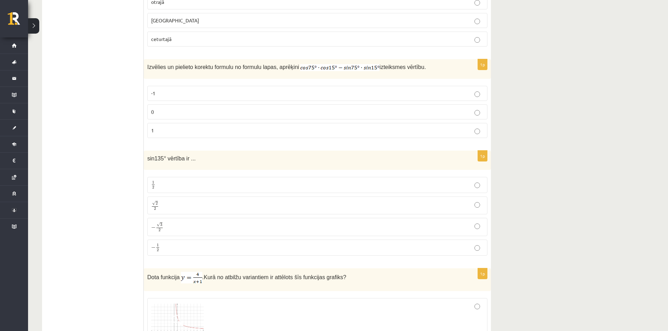
scroll to position [2206, 0]
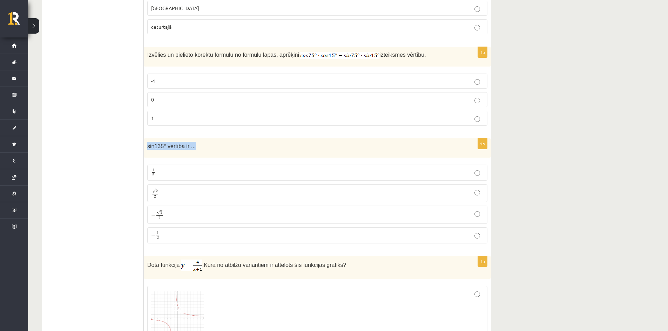
drag, startPoint x: 147, startPoint y: 146, endPoint x: 193, endPoint y: 150, distance: 46.8
click at [193, 150] on div "sin135° vērtība ir ..." at bounding box center [317, 147] width 347 height 19
copy span "sin135° vērtība ir ..."
click at [173, 191] on p "√ 2 2 2 2" at bounding box center [317, 193] width 332 height 10
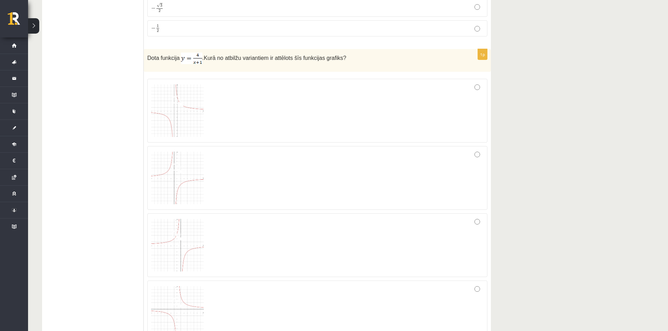
scroll to position [2416, 0]
click at [171, 110] on img at bounding box center [177, 107] width 53 height 53
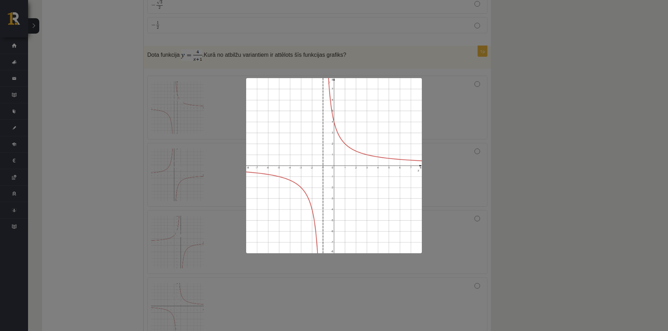
click at [171, 110] on div at bounding box center [334, 165] width 668 height 331
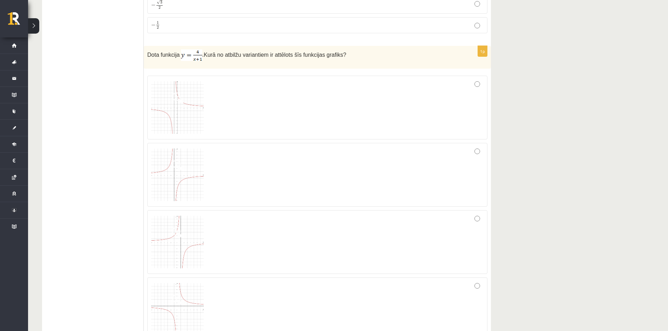
click at [159, 298] on img at bounding box center [177, 309] width 53 height 53
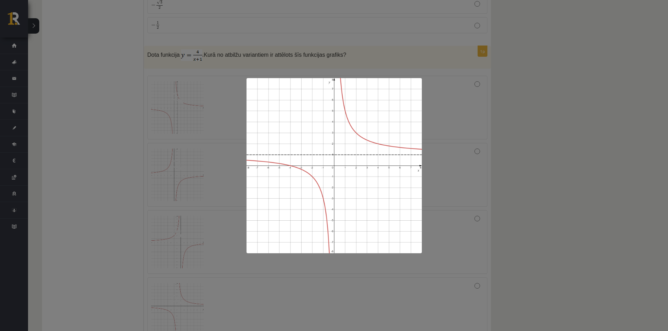
click at [189, 231] on div at bounding box center [334, 165] width 668 height 331
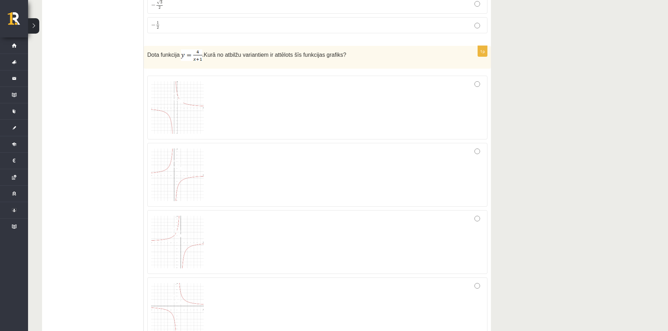
click at [359, 117] on div at bounding box center [317, 108] width 332 height 56
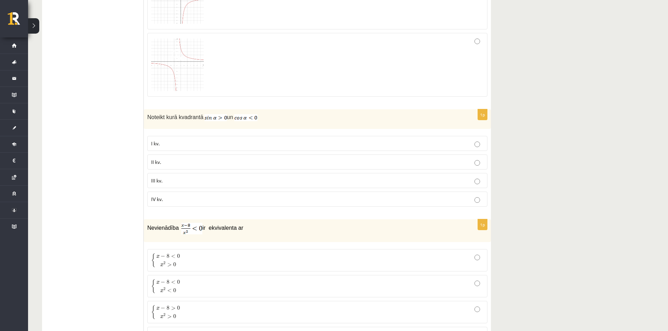
scroll to position [2661, 0]
click at [223, 116] on img at bounding box center [215, 117] width 22 height 7
drag, startPoint x: 223, startPoint y: 116, endPoint x: 210, endPoint y: 117, distance: 13.3
click at [210, 117] on img at bounding box center [215, 117] width 22 height 7
click at [257, 144] on p "I kv." at bounding box center [317, 142] width 332 height 7
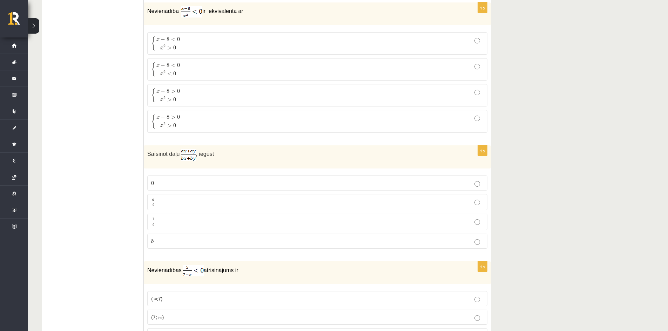
scroll to position [2907, 0]
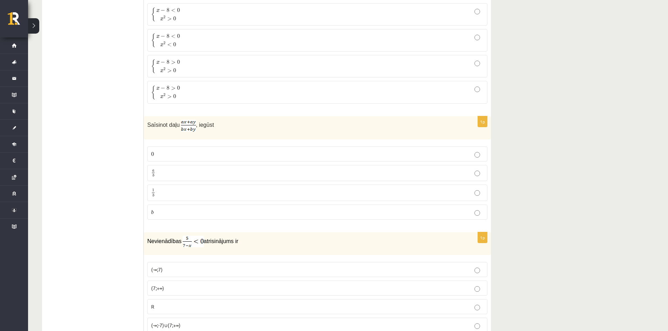
click at [331, 169] on p "a b a b" at bounding box center [317, 173] width 332 height 9
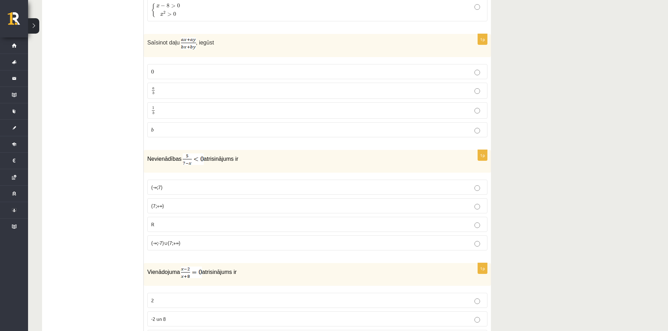
scroll to position [3012, 0]
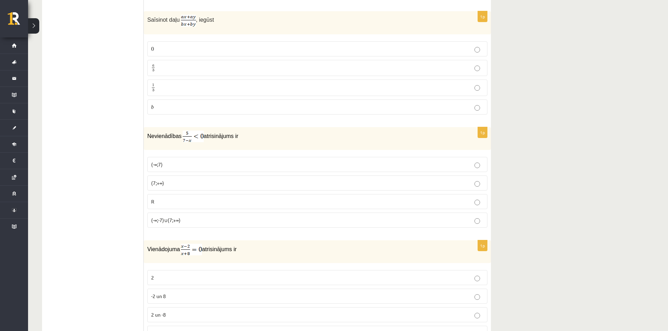
click at [182, 184] on p "(7;+∞)" at bounding box center [317, 182] width 332 height 7
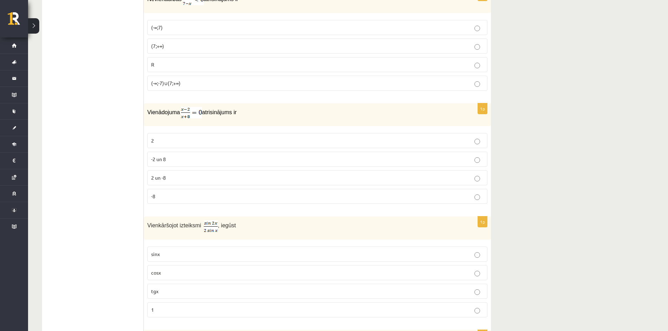
scroll to position [3152, 0]
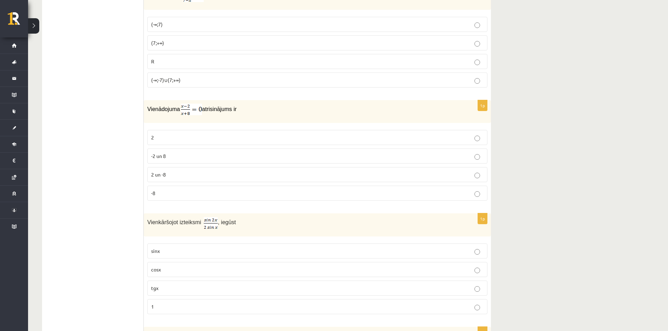
click at [174, 136] on p "2" at bounding box center [317, 137] width 332 height 7
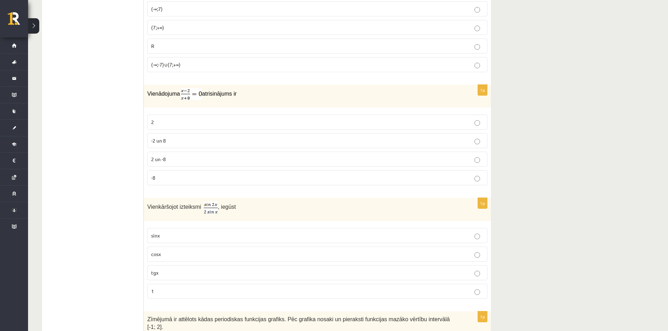
scroll to position [3257, 0]
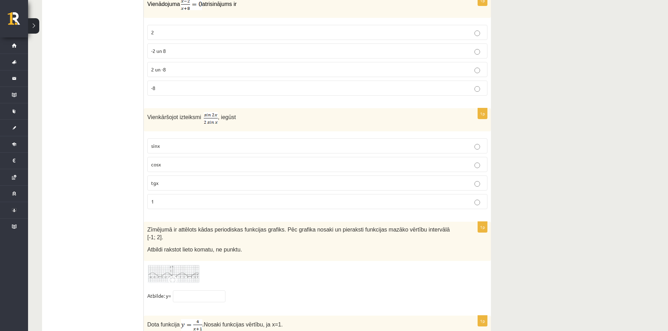
click at [334, 164] on p "cosx" at bounding box center [317, 164] width 332 height 7
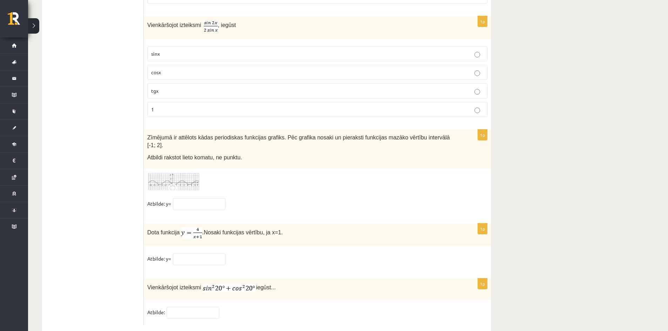
scroll to position [3356, 0]
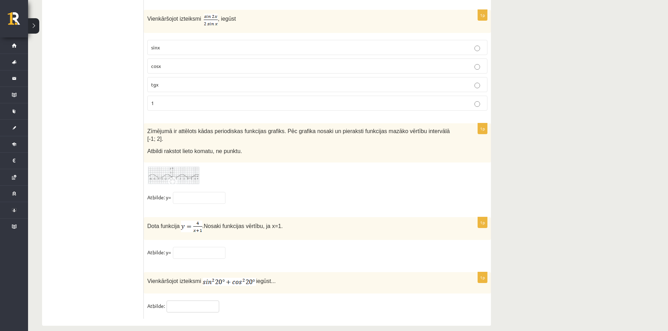
click at [211, 301] on input "text" at bounding box center [193, 307] width 53 height 12
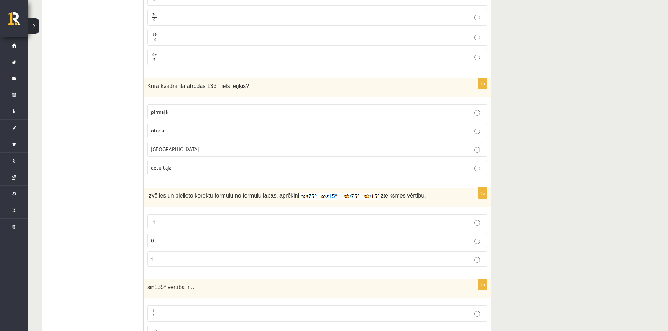
scroll to position [1989, 0]
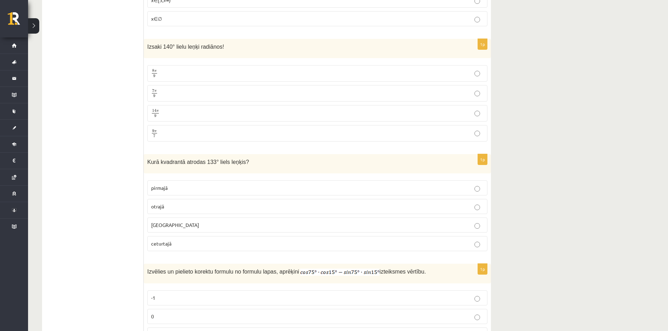
type input "*"
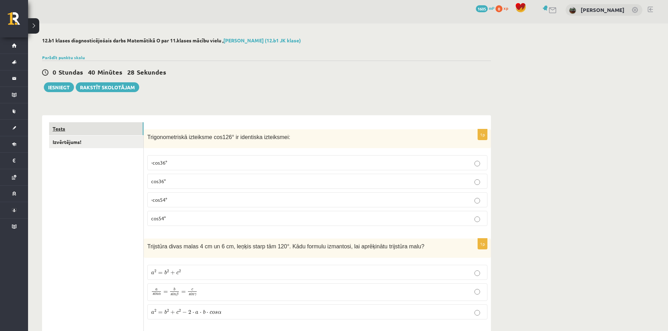
scroll to position [0, 0]
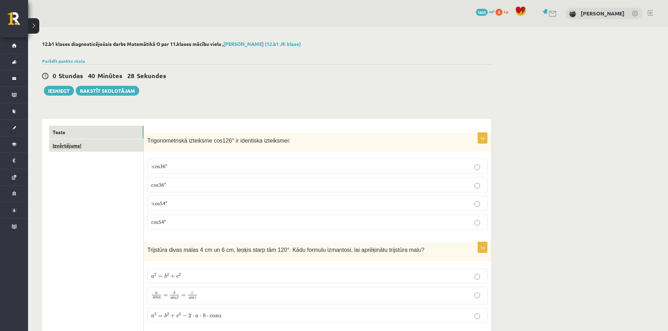
click at [81, 143] on link "Izvērtējums!" at bounding box center [96, 145] width 94 height 13
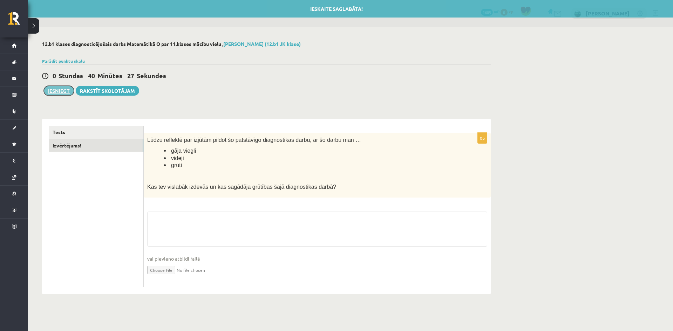
click at [57, 89] on button "Iesniegt" at bounding box center [59, 91] width 30 height 10
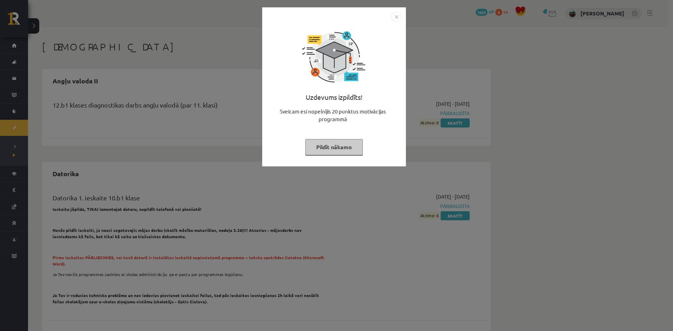
click at [331, 150] on button "Pildīt nākamo" at bounding box center [333, 147] width 57 height 16
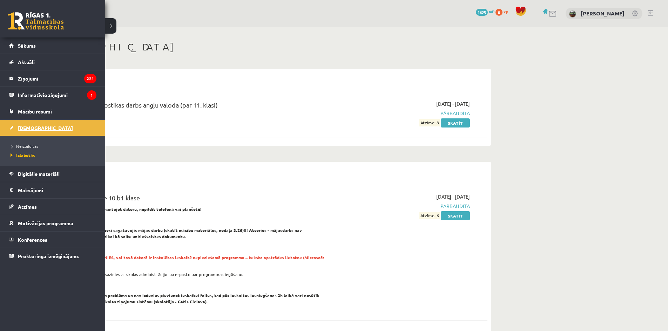
click at [31, 128] on span "[DEMOGRAPHIC_DATA]" at bounding box center [45, 128] width 55 height 6
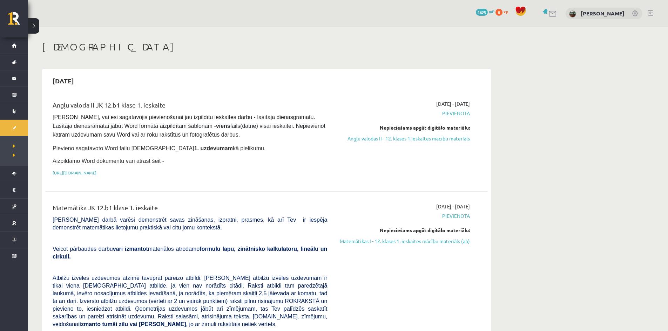
drag, startPoint x: 379, startPoint y: 140, endPoint x: 369, endPoint y: 36, distance: 104.2
click at [378, 140] on link "Angļu valodas II - 12. klases 1.ieskaites mācību materiāls" at bounding box center [404, 138] width 132 height 7
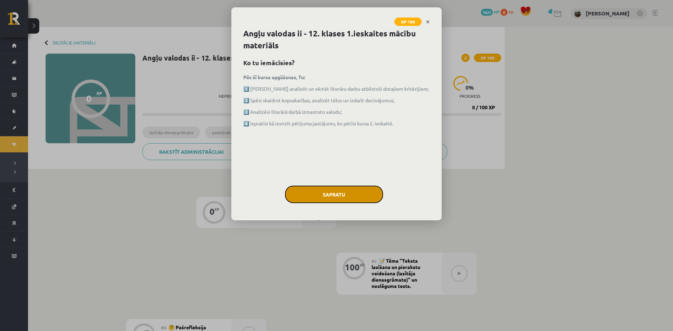
click at [339, 195] on button "Sapratu" at bounding box center [334, 195] width 98 height 18
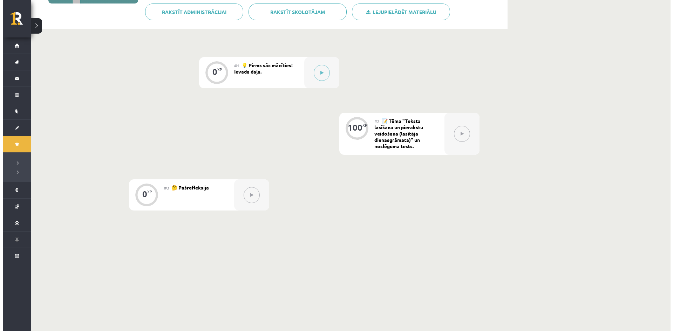
scroll to position [140, 0]
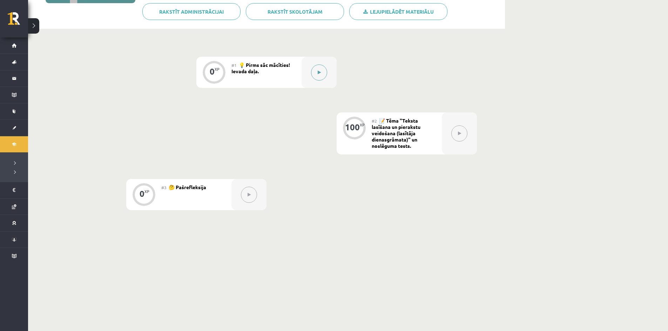
click at [314, 79] on button at bounding box center [319, 72] width 16 height 16
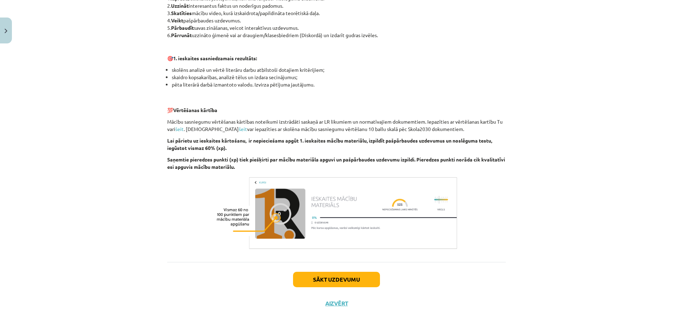
scroll to position [407, 0]
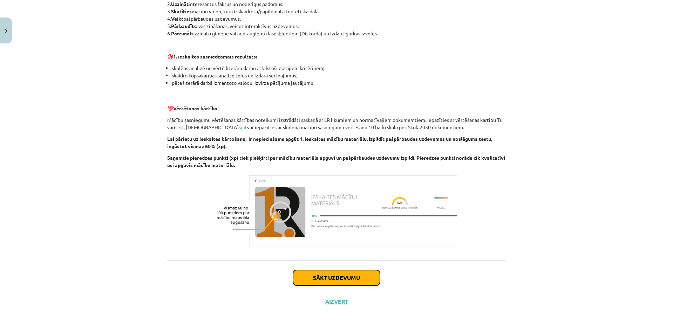
click at [334, 277] on button "Sākt uzdevumu" at bounding box center [336, 277] width 87 height 15
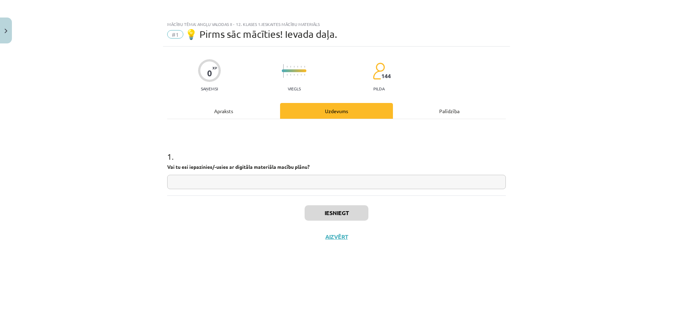
scroll to position [0, 0]
click at [322, 182] on input "text" at bounding box center [336, 182] width 339 height 14
type input "*"
type input "**"
click at [333, 215] on button "Iesniegt" at bounding box center [337, 212] width 64 height 15
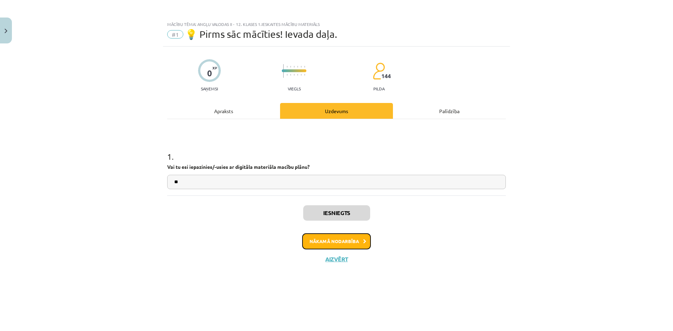
click at [338, 244] on button "Nākamā nodarbība" at bounding box center [336, 241] width 69 height 16
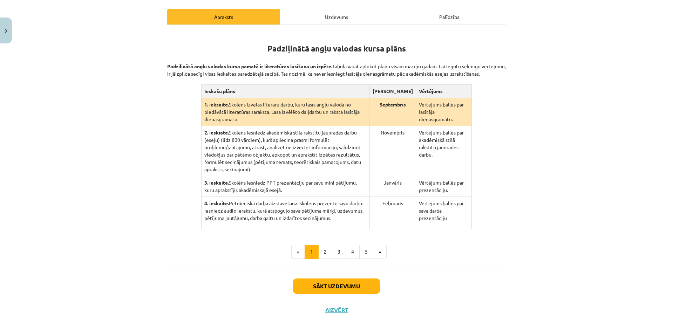
scroll to position [106, 0]
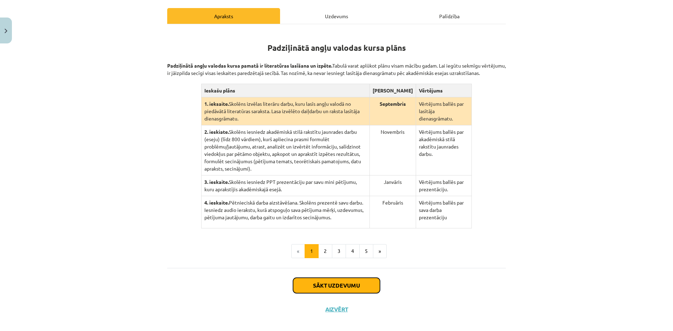
click at [336, 279] on button "Sākt uzdevumu" at bounding box center [336, 285] width 87 height 15
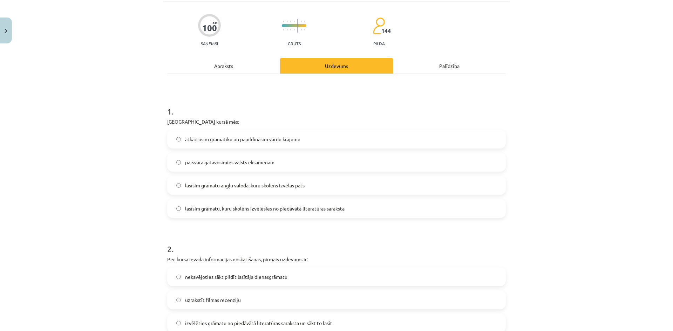
scroll to position [59, 0]
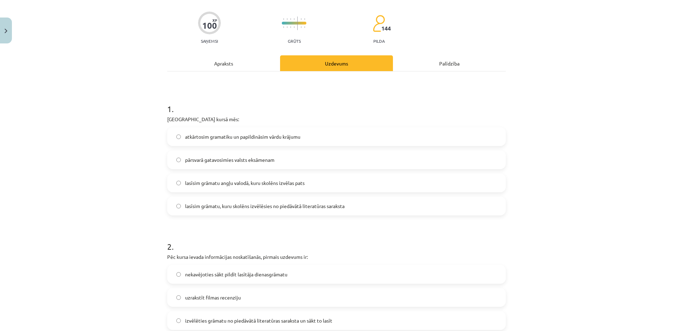
click at [242, 68] on div "Apraksts" at bounding box center [223, 63] width 113 height 16
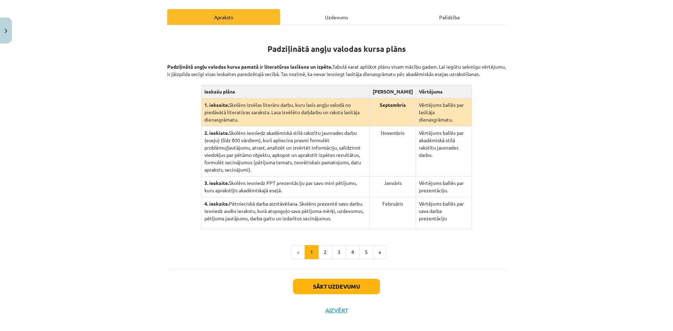
scroll to position [106, 0]
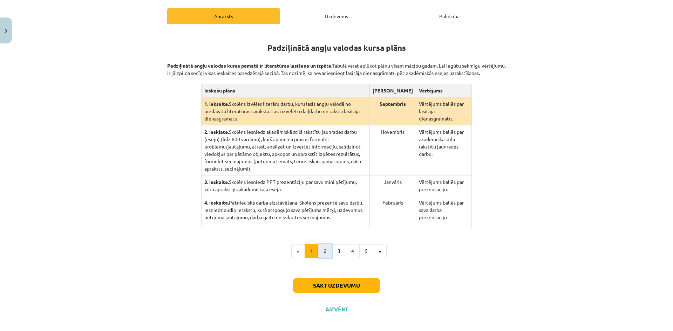
click at [326, 250] on button "2" at bounding box center [325, 251] width 14 height 14
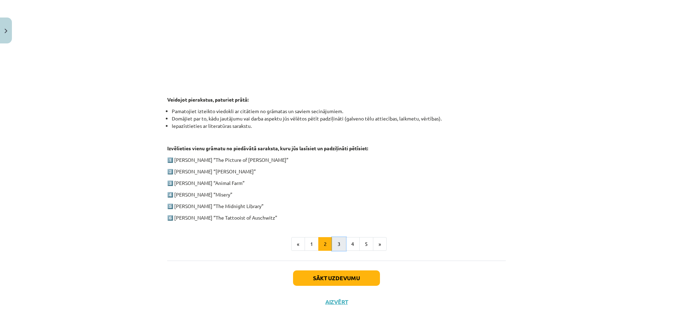
click at [335, 241] on button "3" at bounding box center [339, 244] width 14 height 14
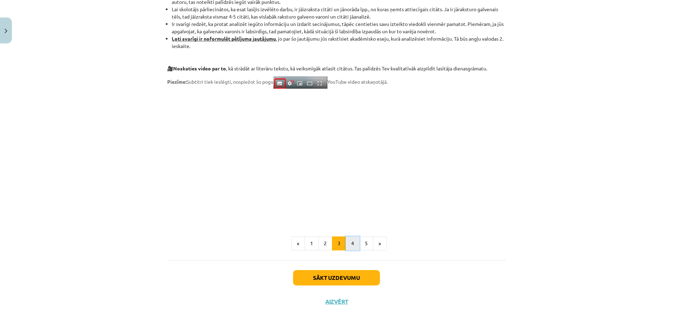
click at [346, 242] on button "4" at bounding box center [353, 244] width 14 height 14
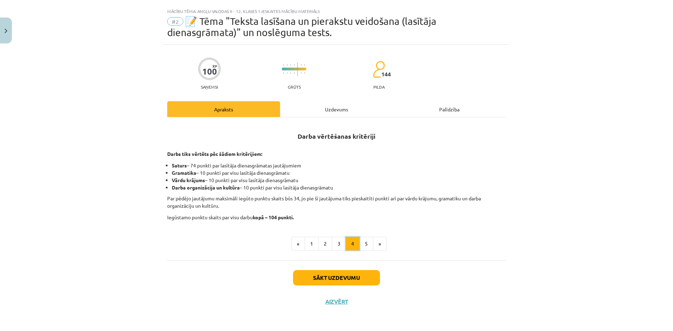
scroll to position [13, 0]
click at [360, 242] on button "5" at bounding box center [366, 244] width 14 height 14
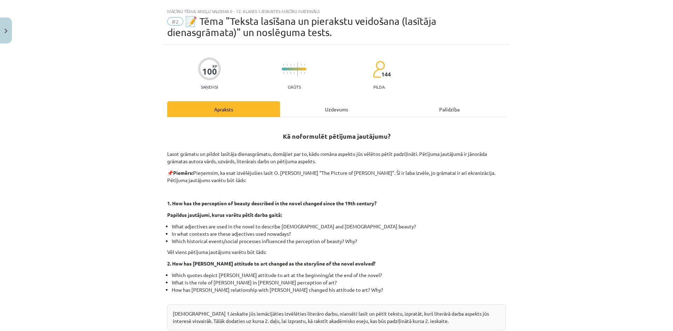
click at [338, 109] on div "Uzdevums" at bounding box center [336, 109] width 113 height 16
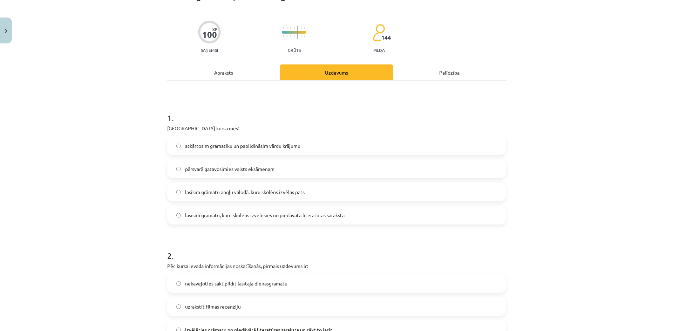
scroll to position [53, 0]
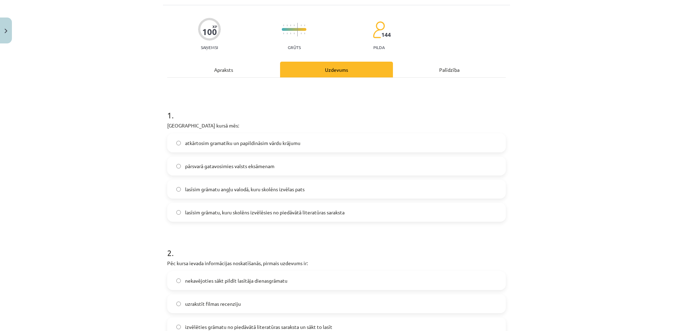
click at [239, 72] on div "Apraksts" at bounding box center [223, 70] width 113 height 16
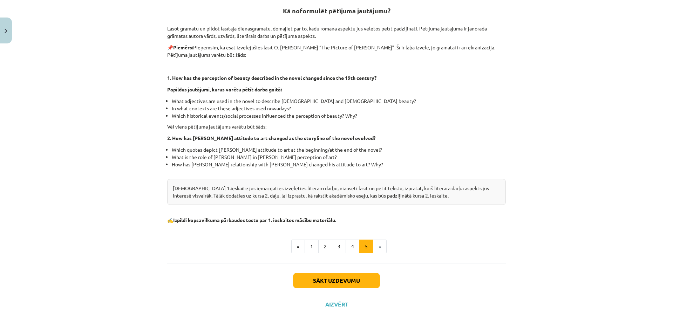
scroll to position [141, 0]
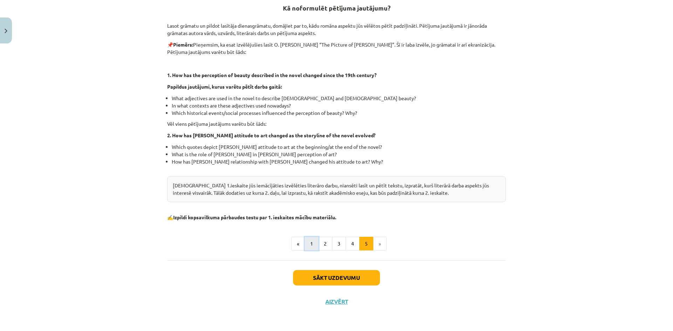
click at [305, 245] on button "1" at bounding box center [312, 244] width 14 height 14
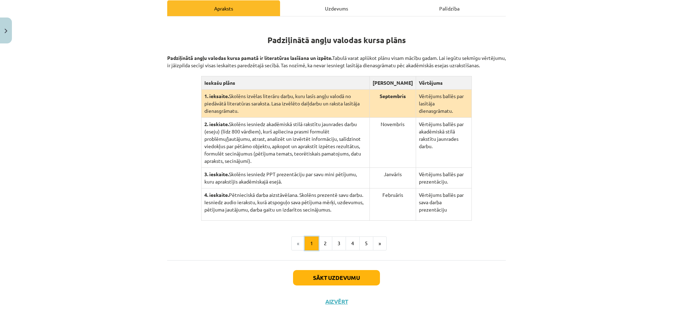
scroll to position [106, 0]
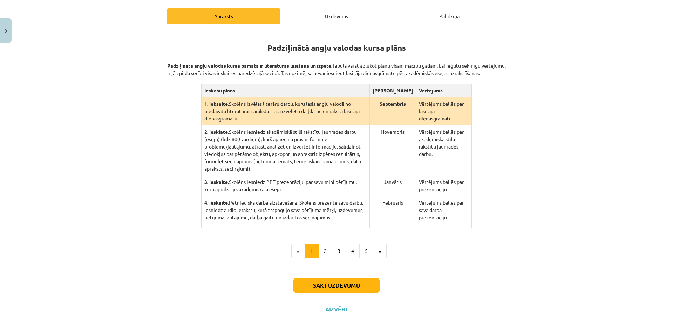
click at [328, 19] on div "Uzdevums" at bounding box center [336, 16] width 113 height 16
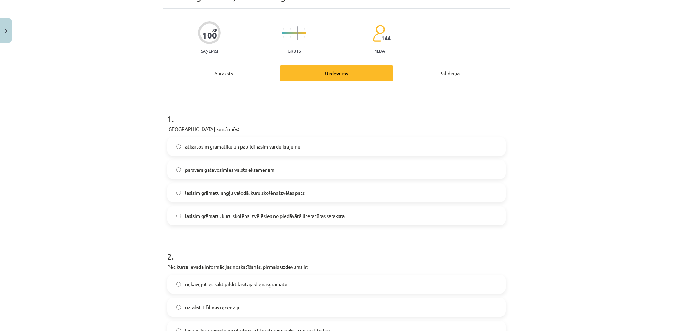
scroll to position [53, 0]
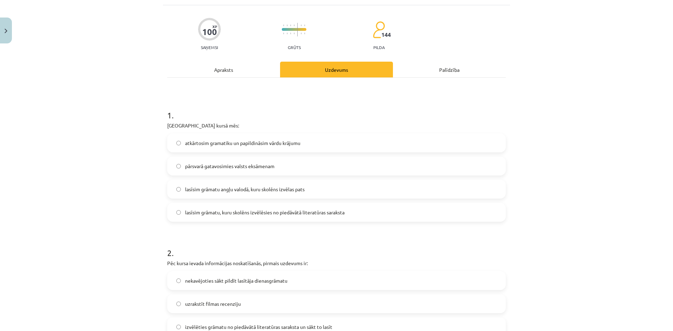
click at [253, 71] on div "Apraksts" at bounding box center [223, 70] width 113 height 16
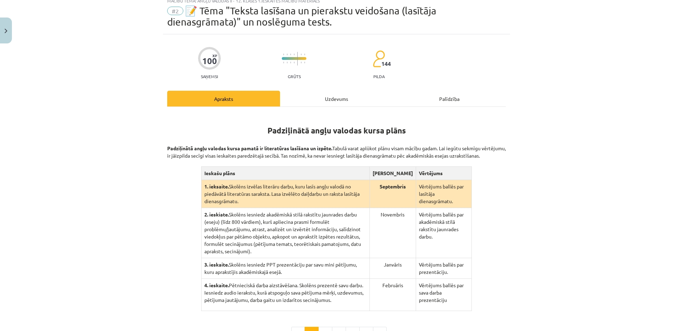
scroll to position [18, 0]
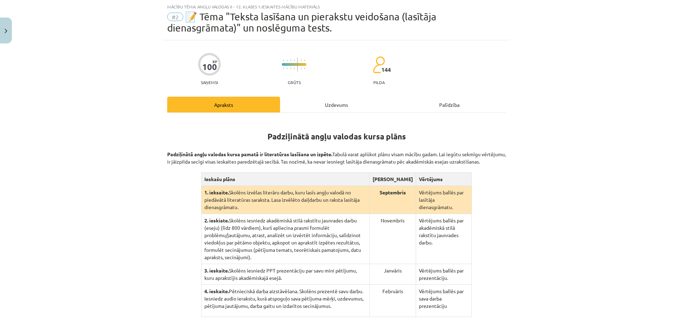
click at [316, 109] on div "Uzdevums" at bounding box center [336, 105] width 113 height 16
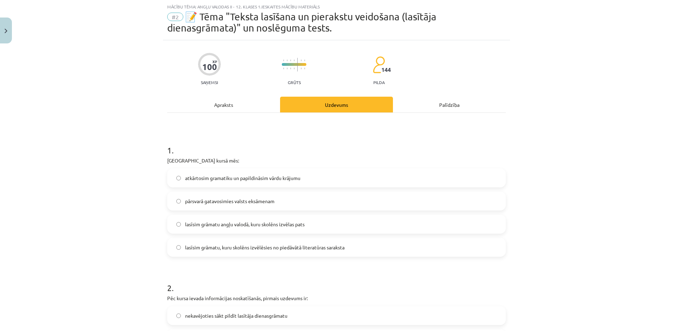
click at [254, 248] on span "lasīsim grāmatu, kuru skolēns izvēlēsies no piedāvātā literatūras saraksta" at bounding box center [264, 247] width 159 height 7
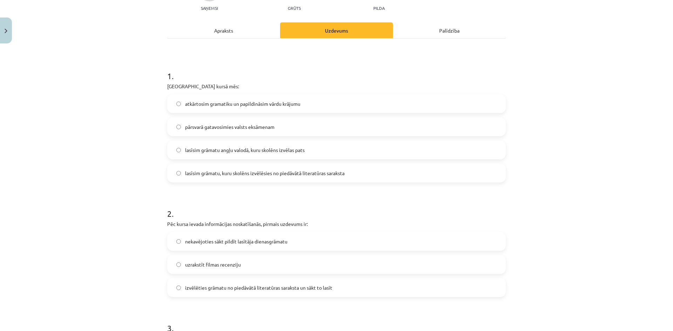
scroll to position [88, 0]
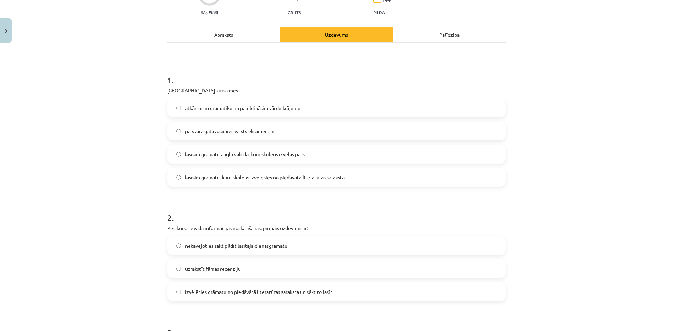
click at [235, 29] on div "Apraksts" at bounding box center [223, 35] width 113 height 16
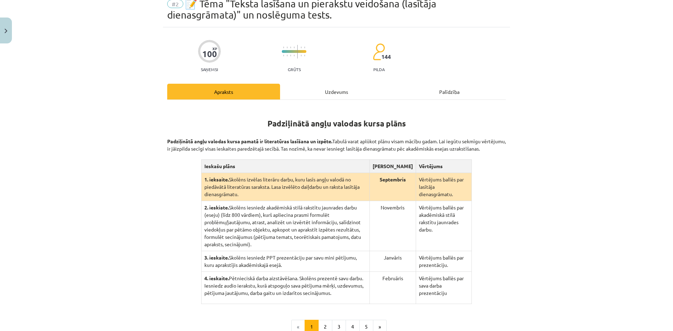
scroll to position [53, 0]
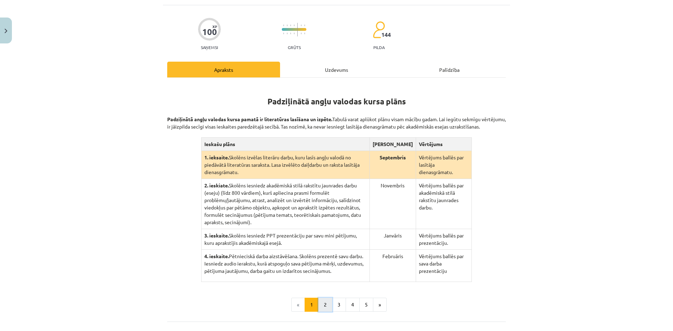
click at [326, 298] on button "2" at bounding box center [325, 305] width 14 height 14
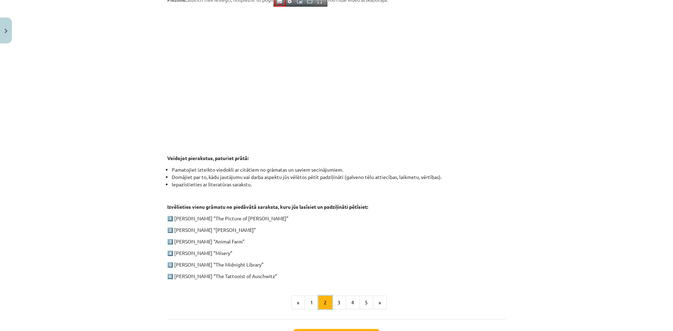
scroll to position [211, 0]
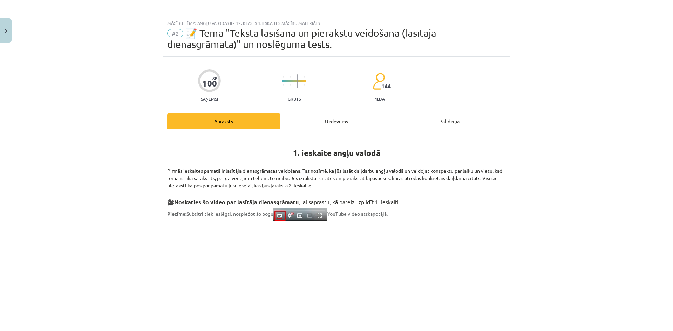
click at [322, 116] on div "Uzdevums" at bounding box center [336, 121] width 113 height 16
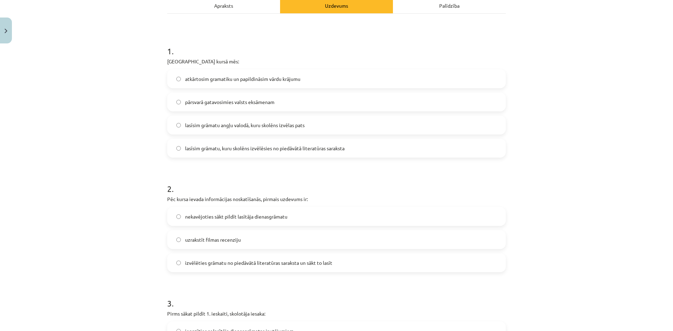
scroll to position [158, 0]
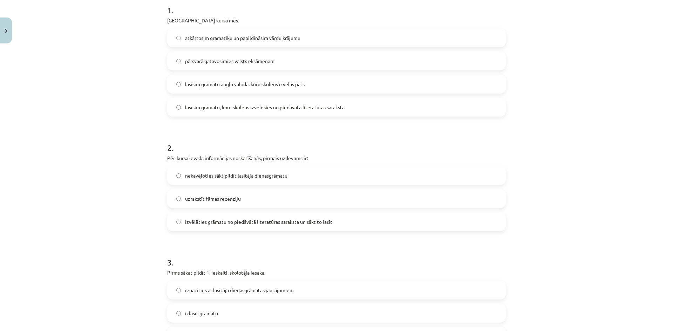
click at [285, 225] on span "izvēlēties grāmatu no piedāvātā literatūras saraksta un sākt to lasīt" at bounding box center [258, 221] width 147 height 7
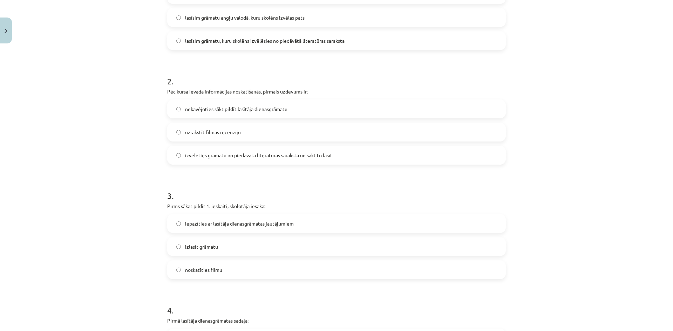
scroll to position [228, 0]
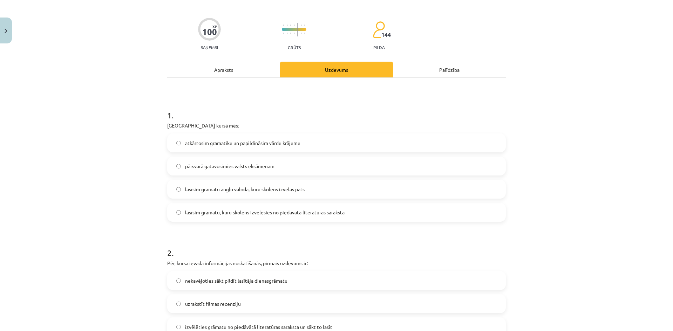
click at [227, 72] on div "Apraksts" at bounding box center [223, 70] width 113 height 16
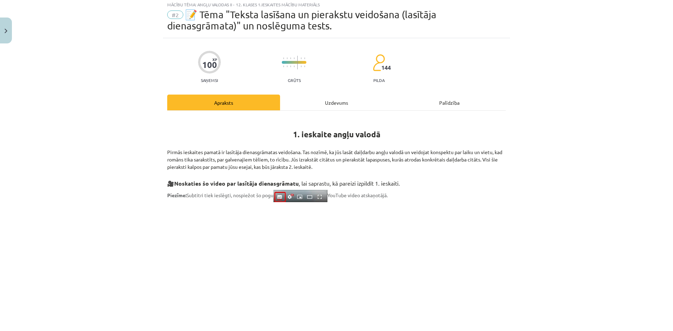
scroll to position [0, 0]
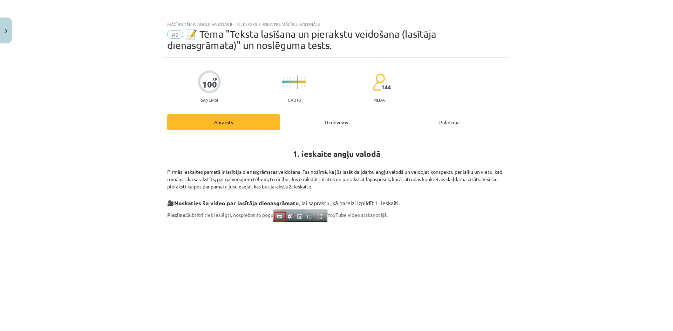
click at [347, 122] on div "Uzdevums" at bounding box center [336, 122] width 113 height 16
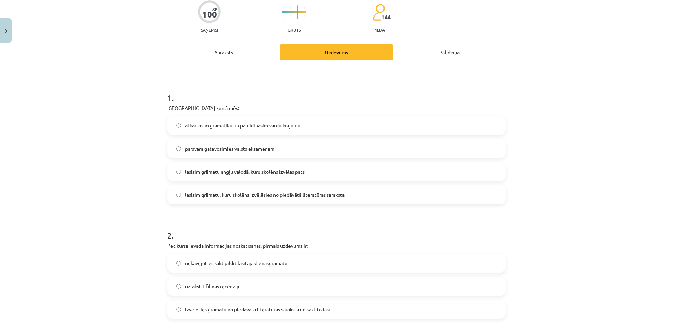
scroll to position [18, 0]
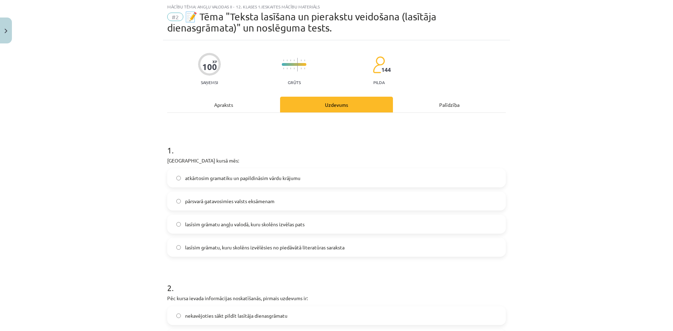
click at [219, 103] on div "Apraksts" at bounding box center [223, 105] width 113 height 16
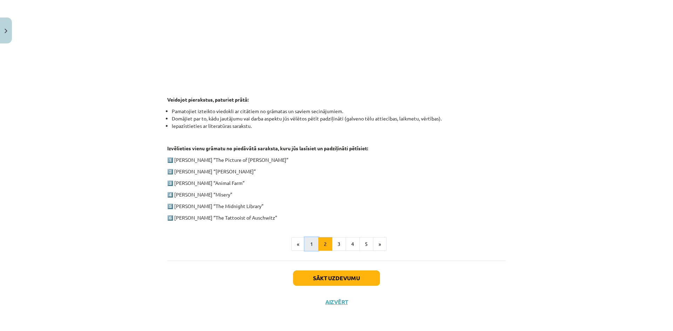
click at [307, 247] on button "1" at bounding box center [312, 244] width 14 height 14
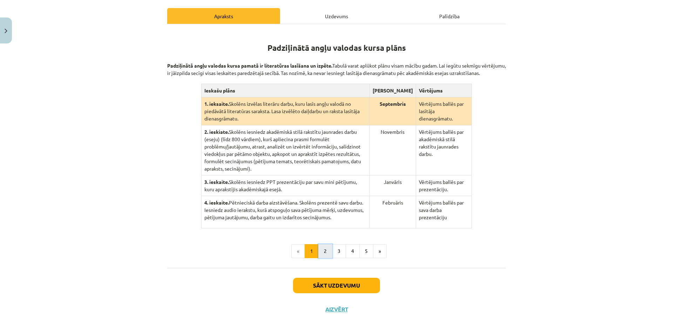
click at [321, 245] on button "2" at bounding box center [325, 251] width 14 height 14
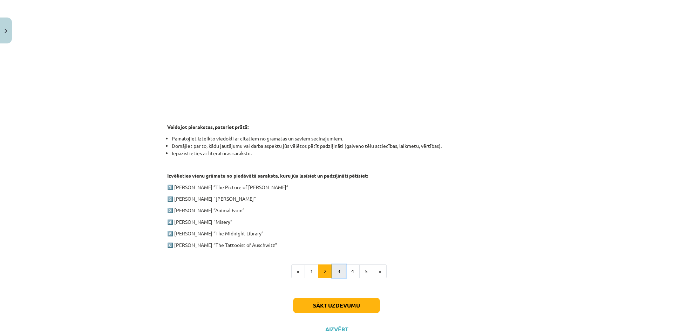
click at [333, 270] on button "3" at bounding box center [339, 272] width 14 height 14
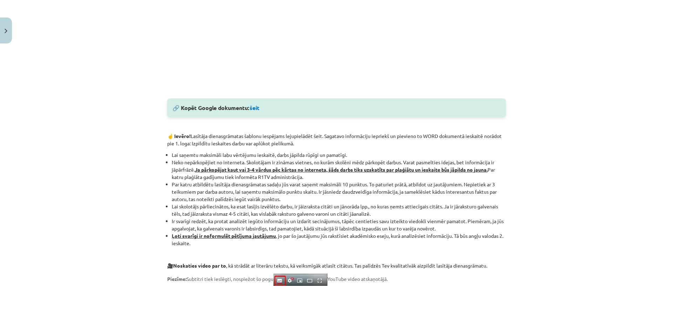
scroll to position [315, 0]
click at [254, 106] on link "šeit" at bounding box center [255, 106] width 10 height 7
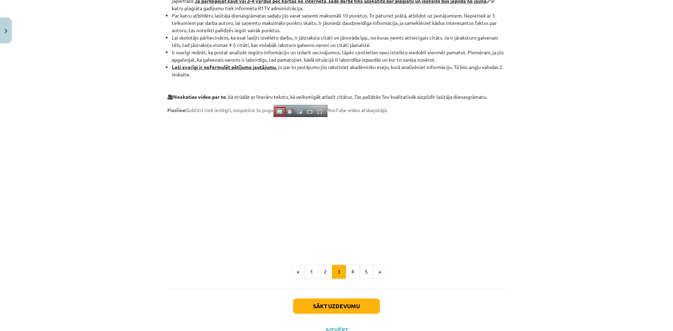
scroll to position [512, 0]
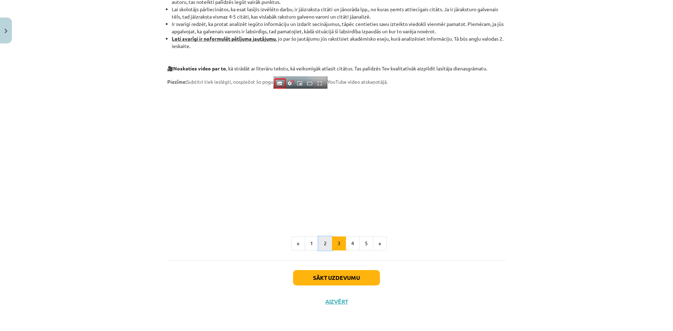
click at [324, 244] on button "2" at bounding box center [325, 244] width 14 height 14
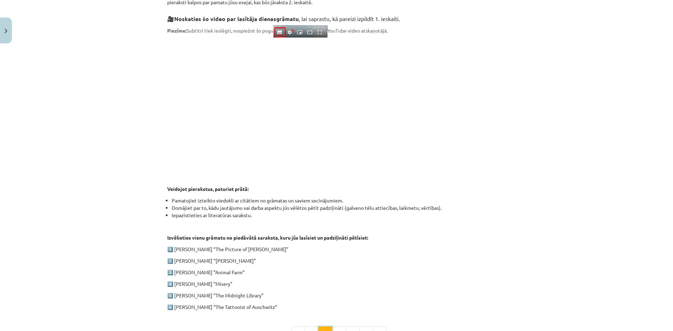
scroll to position [207, 0]
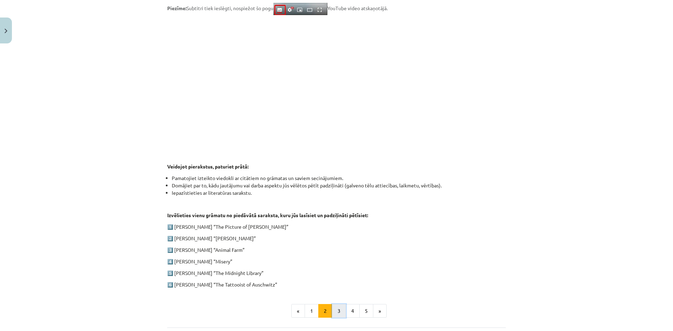
click at [332, 309] on button "3" at bounding box center [339, 311] width 14 height 14
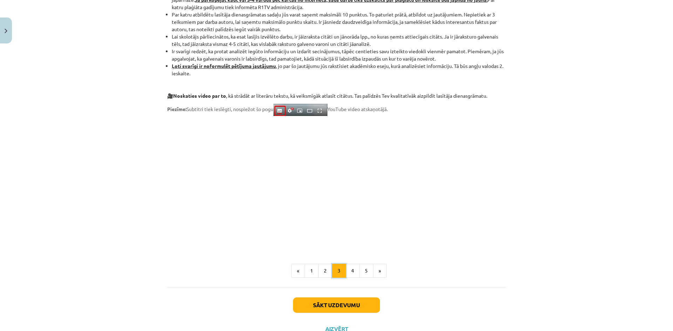
scroll to position [487, 0]
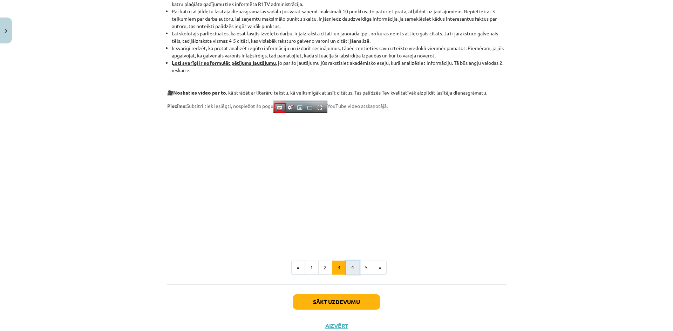
click at [349, 263] on button "4" at bounding box center [353, 268] width 14 height 14
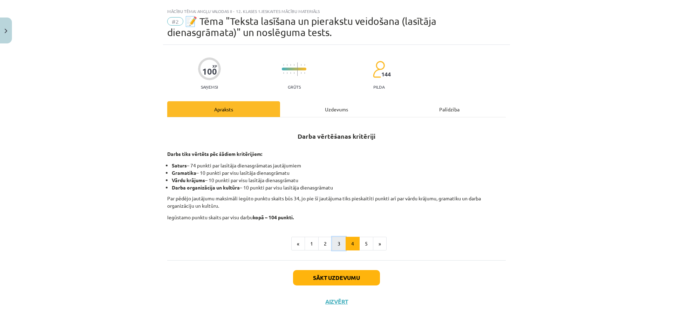
click at [336, 247] on button "3" at bounding box center [339, 244] width 14 height 14
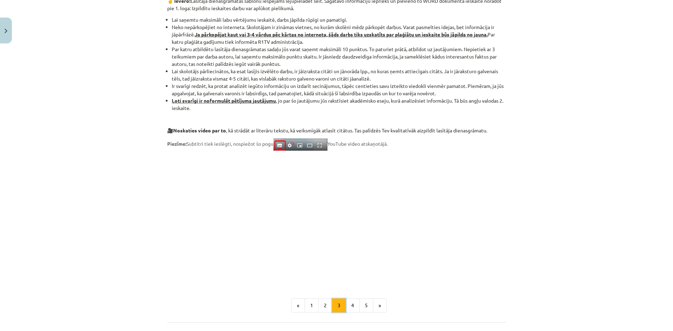
scroll to position [469, 0]
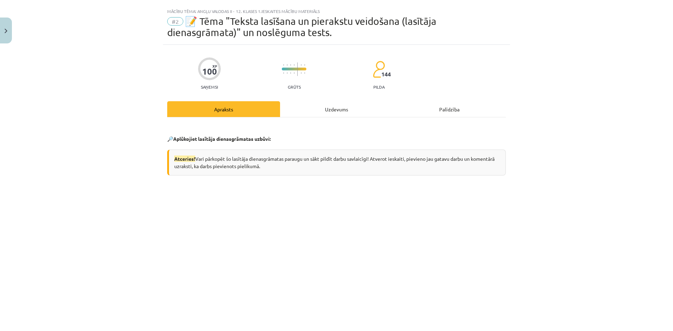
click at [325, 111] on div "Uzdevums" at bounding box center [336, 109] width 113 height 16
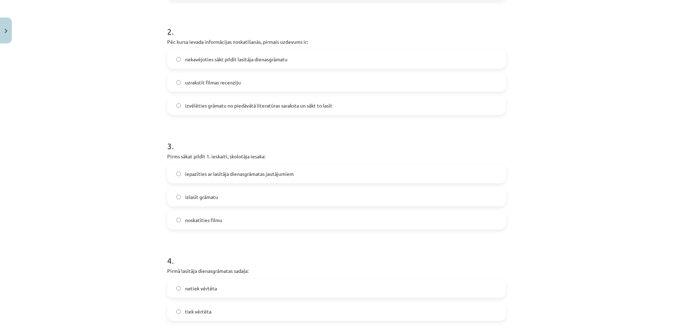
scroll to position [298, 0]
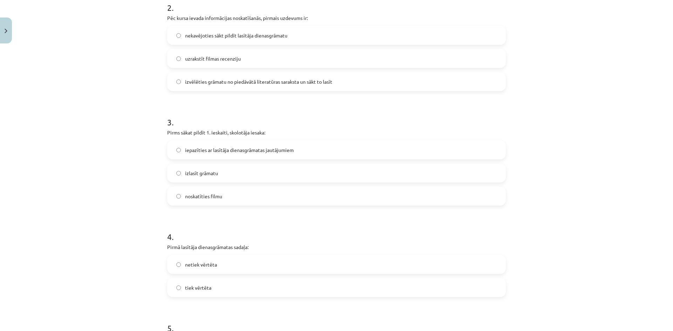
click at [260, 174] on label "izlasīt grāmatu" at bounding box center [336, 173] width 337 height 18
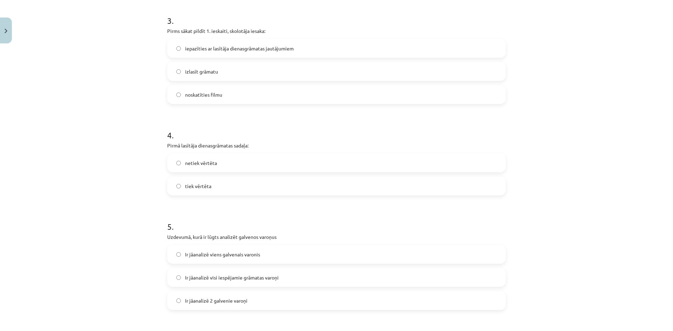
scroll to position [403, 0]
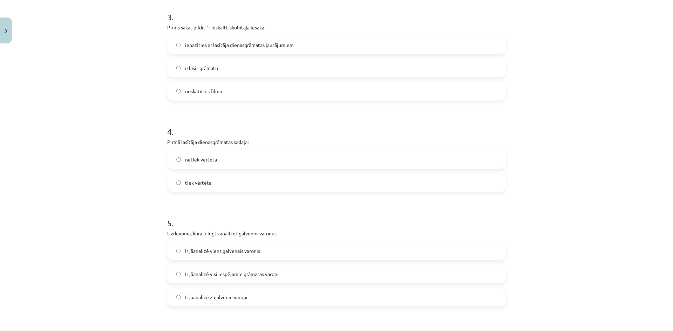
click at [255, 47] on span "iepazīties ar lasītāja dienasgrāmatas jautājumiem" at bounding box center [239, 44] width 109 height 7
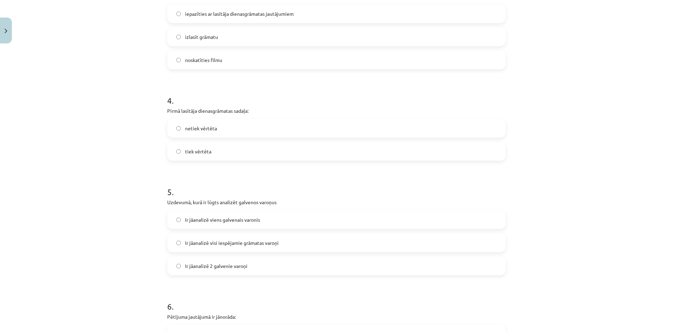
scroll to position [438, 0]
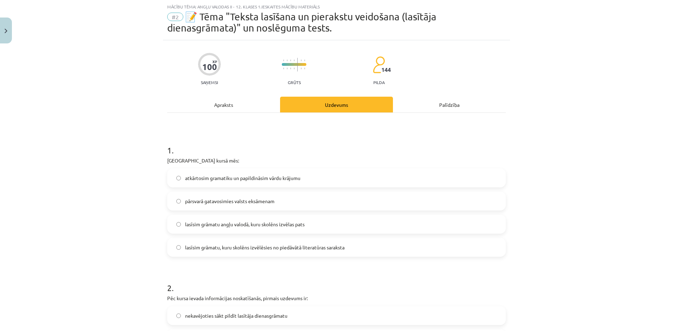
click at [223, 109] on div "Apraksts" at bounding box center [223, 105] width 113 height 16
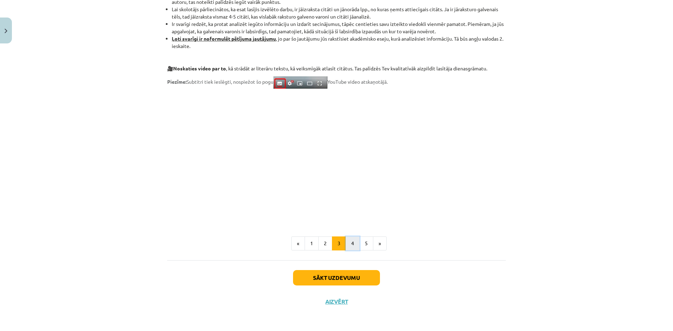
click at [353, 244] on button "4" at bounding box center [353, 244] width 14 height 14
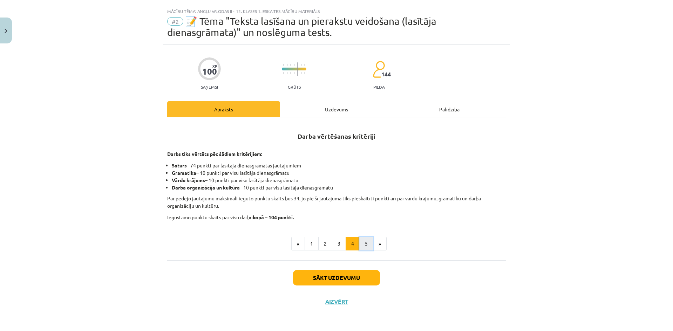
click at [360, 245] on button "5" at bounding box center [366, 244] width 14 height 14
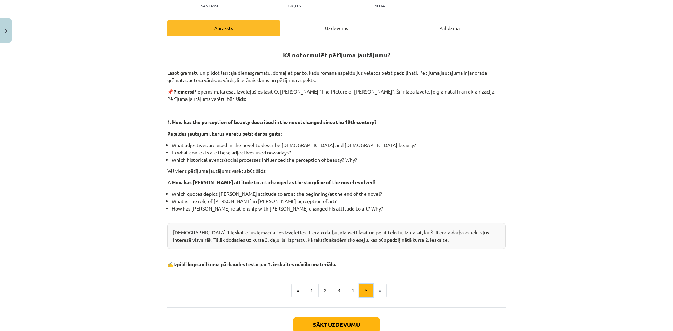
scroll to position [118, 0]
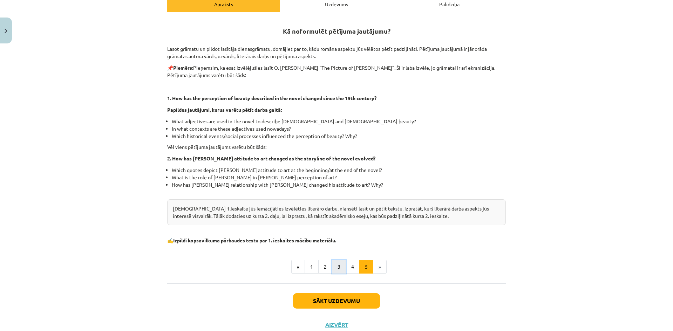
click at [338, 269] on button "3" at bounding box center [339, 267] width 14 height 14
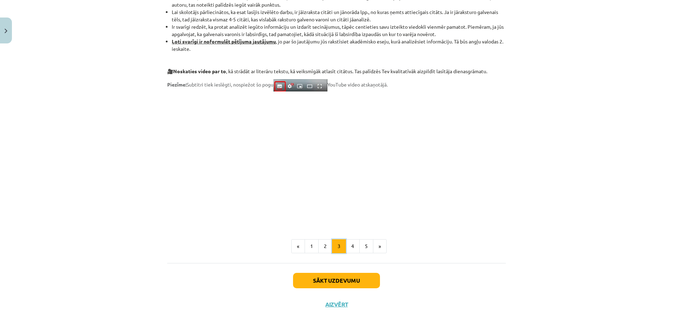
scroll to position [512, 0]
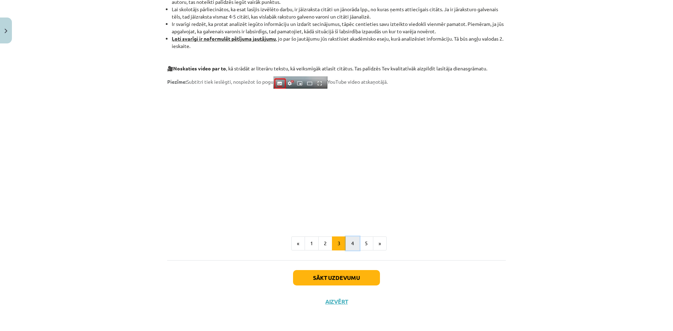
click at [351, 243] on button "4" at bounding box center [353, 244] width 14 height 14
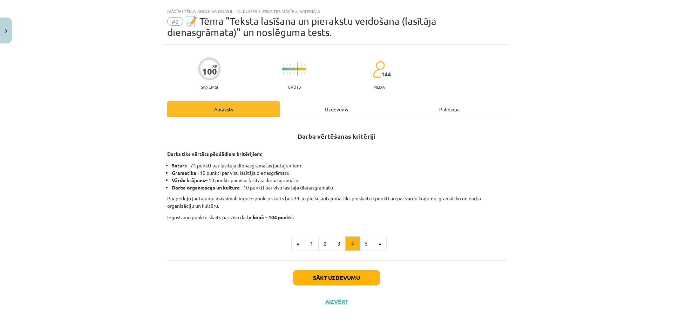
scroll to position [13, 0]
click at [360, 243] on button "5" at bounding box center [366, 244] width 14 height 14
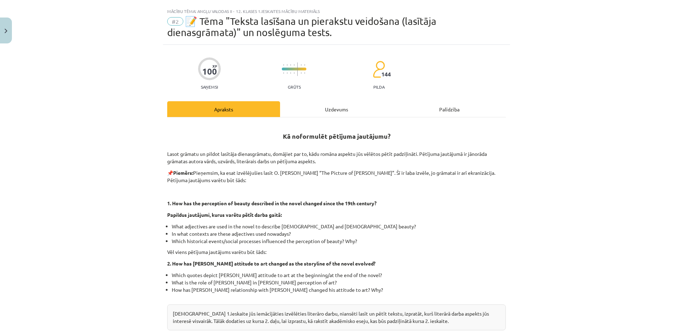
click at [329, 114] on div "Uzdevums" at bounding box center [336, 109] width 113 height 16
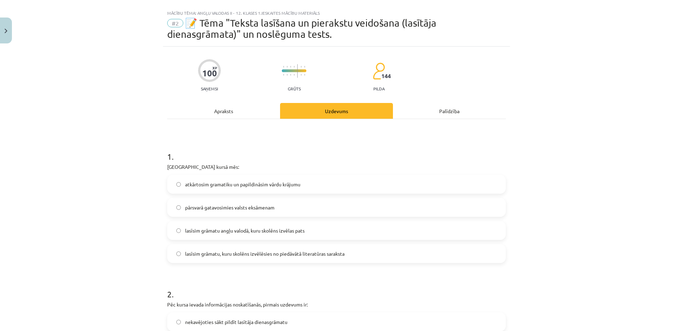
scroll to position [0, 0]
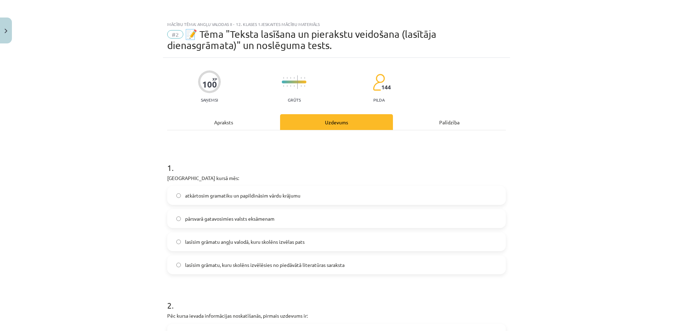
click at [230, 125] on div "Apraksts" at bounding box center [223, 122] width 113 height 16
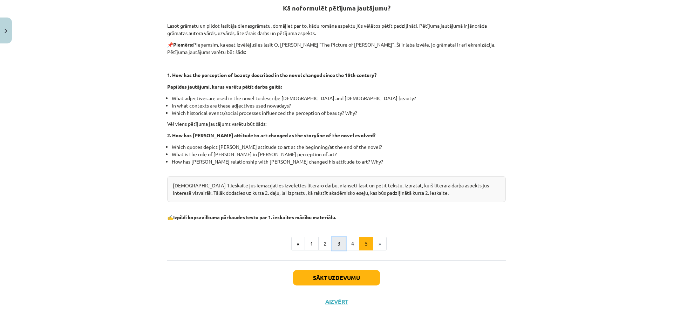
click at [336, 245] on button "3" at bounding box center [339, 244] width 14 height 14
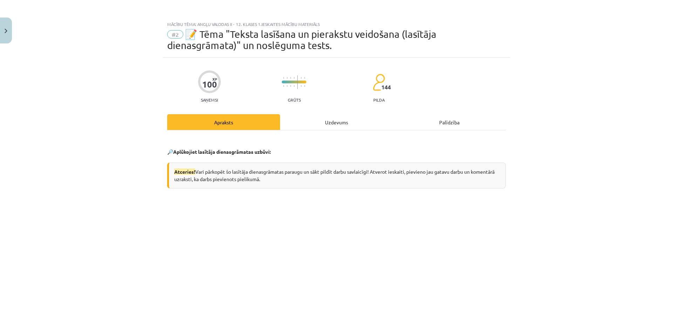
click at [312, 122] on div "Uzdevums" at bounding box center [336, 122] width 113 height 16
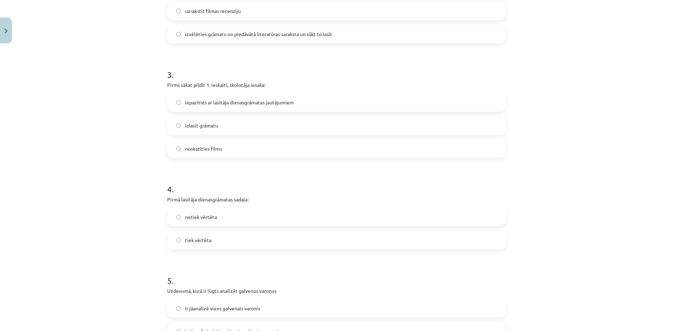
scroll to position [368, 0]
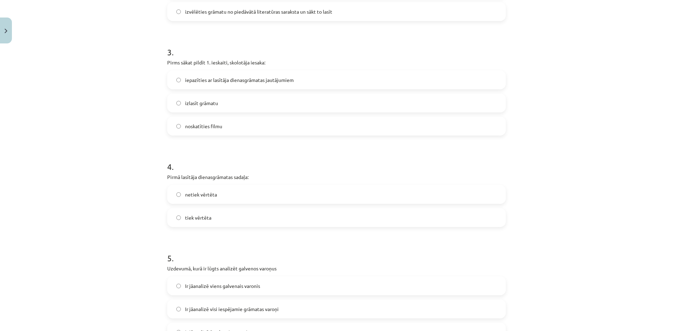
click at [248, 203] on div "netiek vērtēta" at bounding box center [336, 194] width 339 height 19
click at [245, 192] on label "netiek vērtēta" at bounding box center [336, 195] width 337 height 18
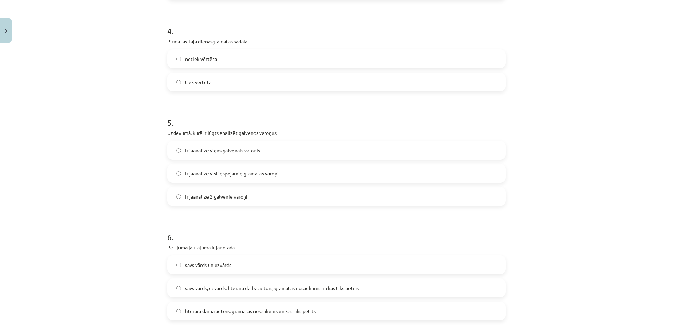
scroll to position [508, 0]
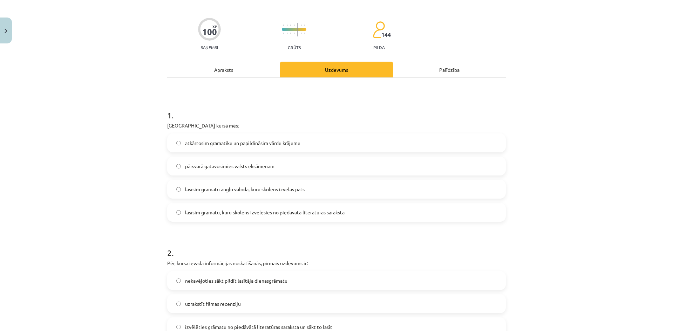
click at [239, 77] on div "Apraksts" at bounding box center [223, 70] width 113 height 16
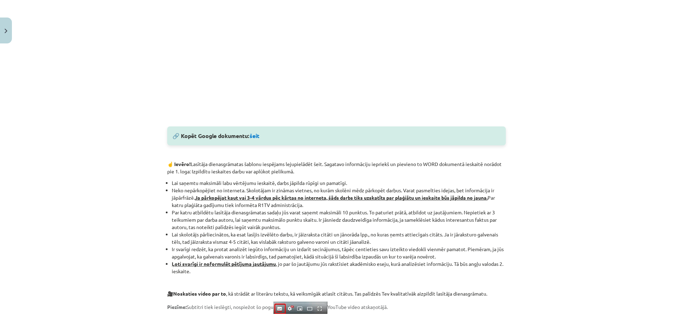
scroll to position [263, 0]
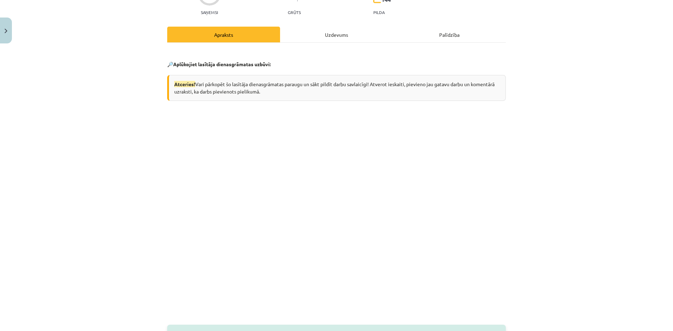
click at [331, 29] on div "Uzdevums" at bounding box center [336, 35] width 113 height 16
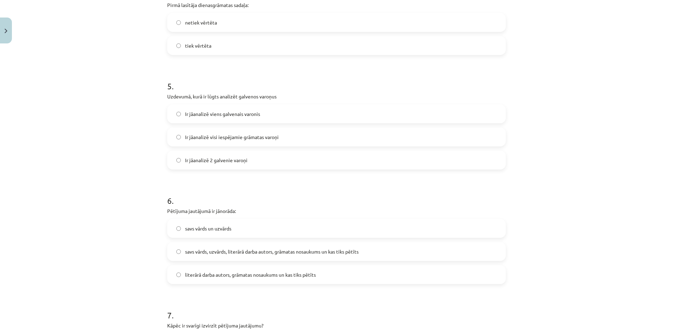
scroll to position [543, 0]
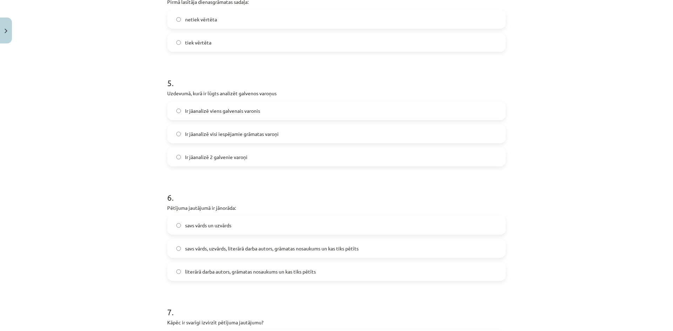
click at [226, 110] on span "Ir jāanalizē viens galvenais varonis" at bounding box center [222, 110] width 75 height 7
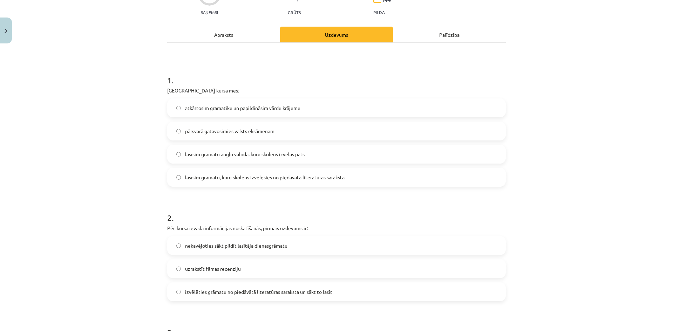
click at [229, 41] on div "Apraksts" at bounding box center [223, 35] width 113 height 16
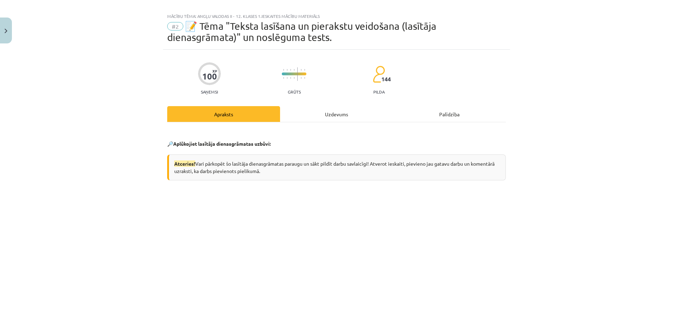
scroll to position [0, 0]
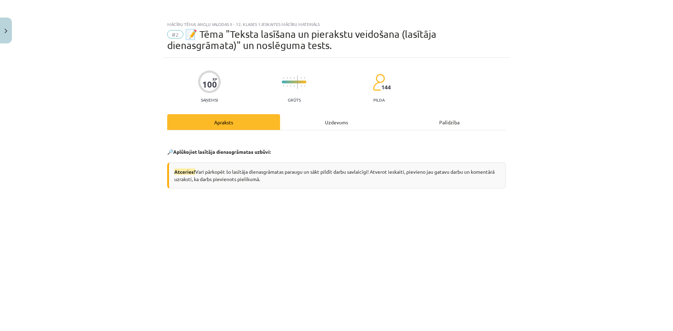
click at [324, 118] on div "Uzdevums" at bounding box center [336, 122] width 113 height 16
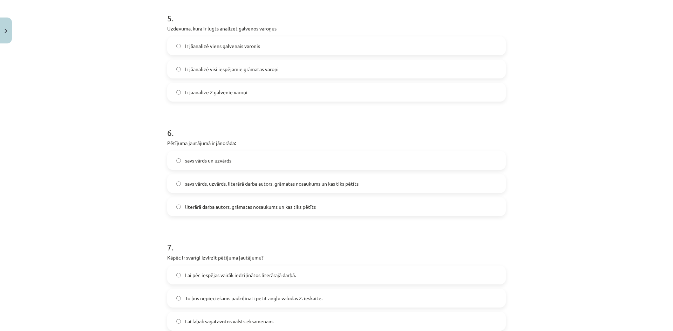
scroll to position [648, 0]
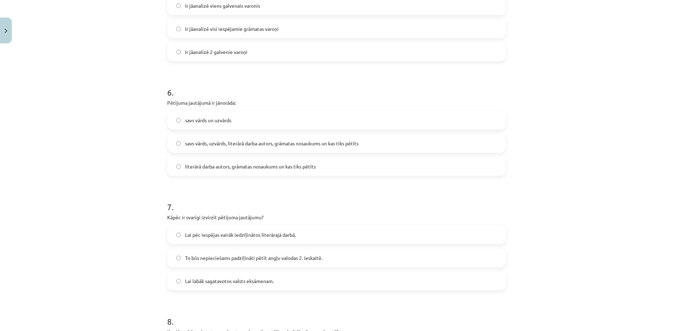
click at [263, 49] on label "Ir jāanalizē 2 galvenie varoņi" at bounding box center [336, 52] width 337 height 18
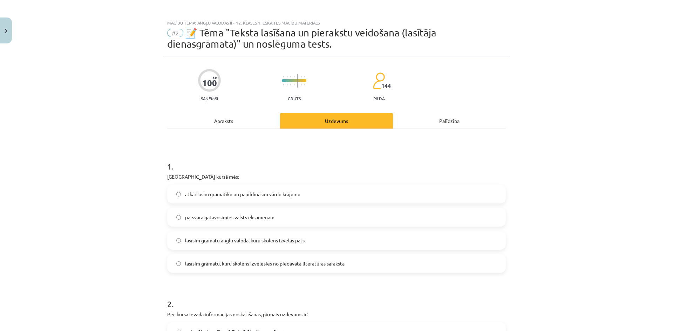
scroll to position [0, 0]
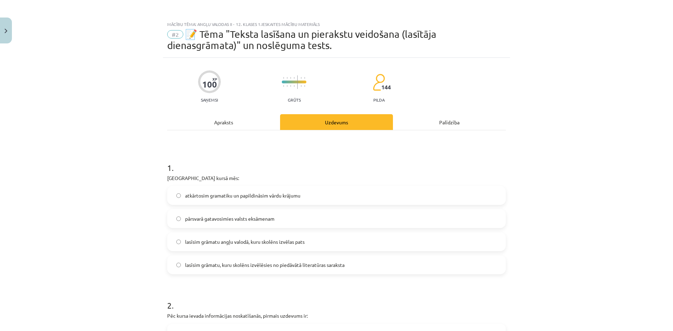
click at [232, 120] on div "Apraksts" at bounding box center [223, 122] width 113 height 16
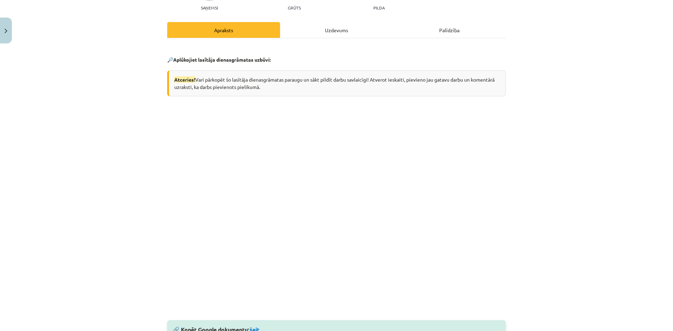
scroll to position [88, 0]
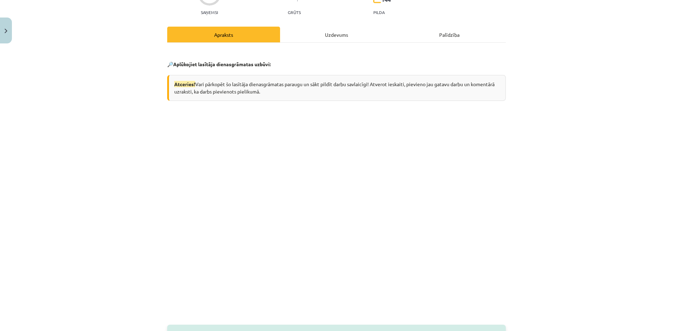
click at [326, 39] on div "Uzdevums" at bounding box center [336, 35] width 113 height 16
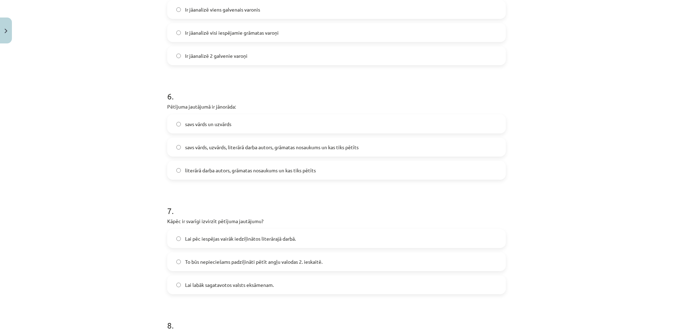
scroll to position [648, 0]
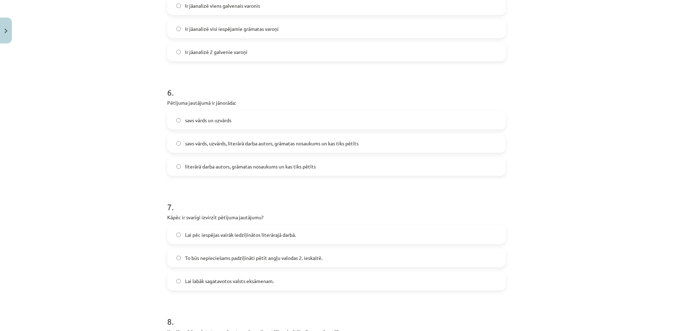
click at [236, 169] on span "literārā darba autors, grāmatas nosaukums un kas tiks pētīts" at bounding box center [250, 166] width 131 height 7
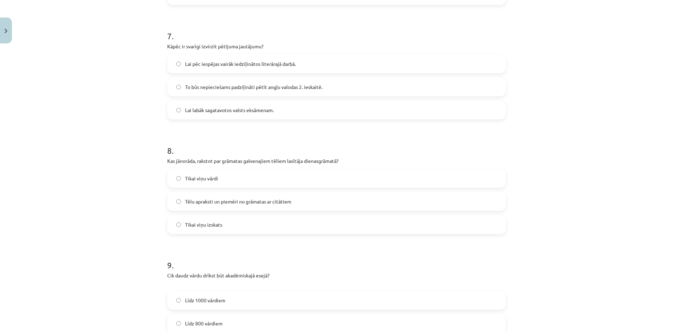
scroll to position [824, 0]
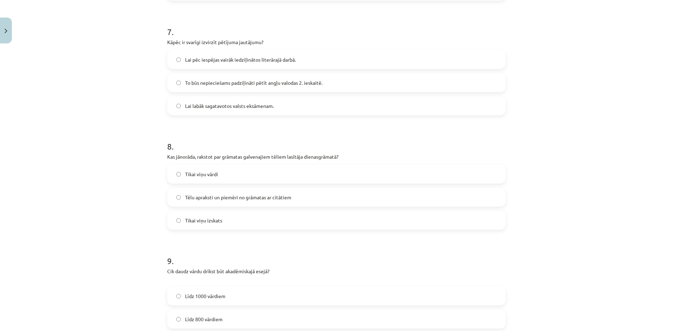
click at [241, 200] on span "Tēlu apraksti un piemēri no grāmatas ar citātiem" at bounding box center [238, 197] width 106 height 7
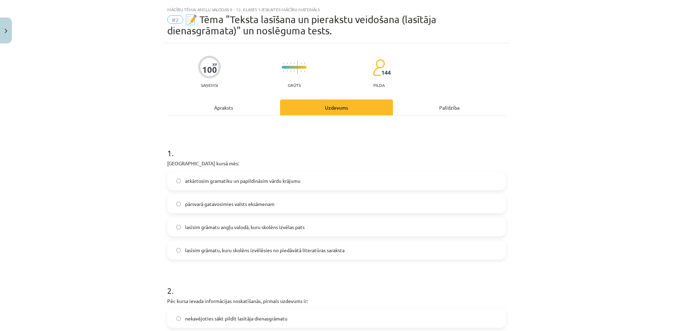
scroll to position [0, 0]
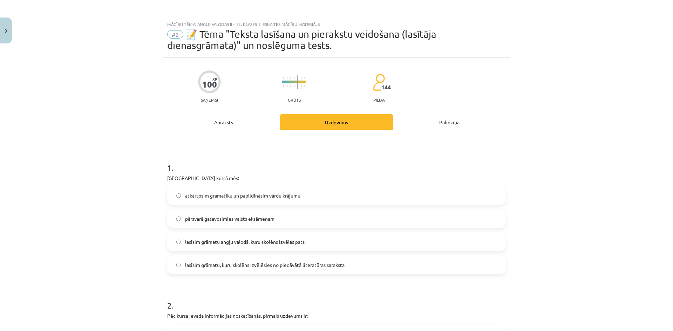
click at [240, 126] on div "Apraksts" at bounding box center [223, 122] width 113 height 16
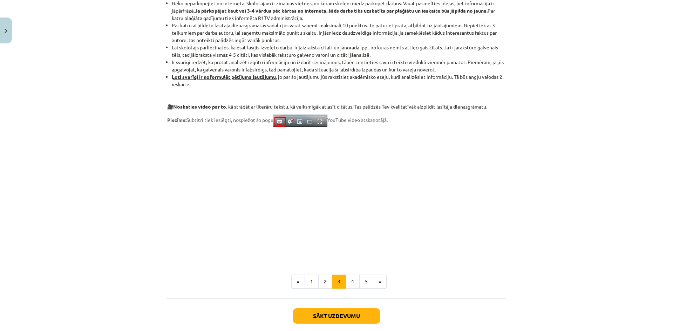
scroll to position [508, 0]
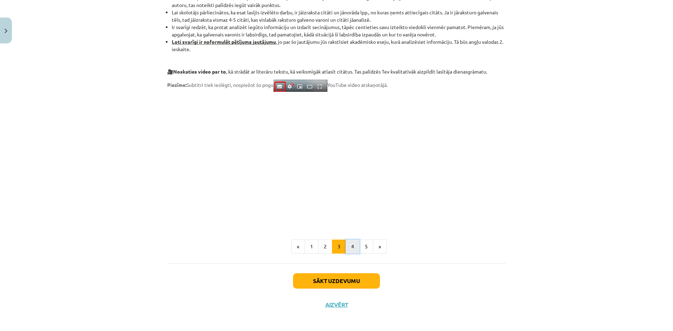
click at [346, 249] on button "4" at bounding box center [353, 247] width 14 height 14
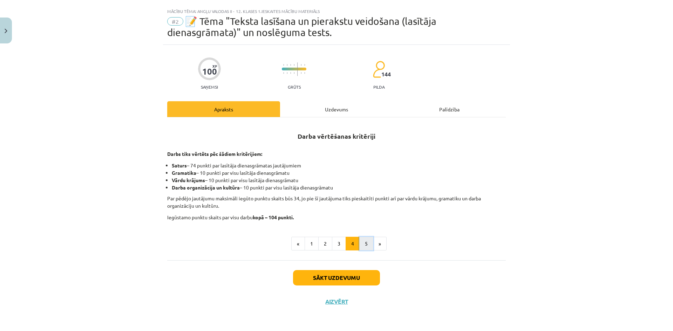
click at [360, 248] on button "5" at bounding box center [366, 244] width 14 height 14
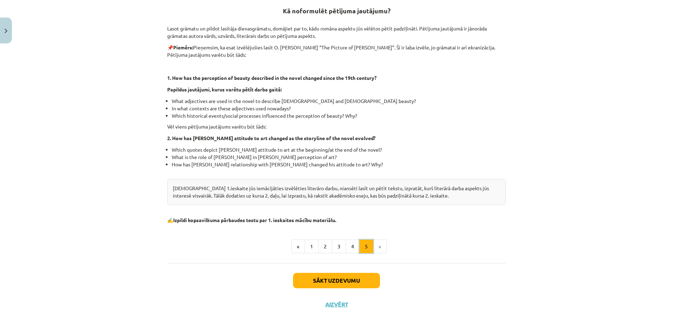
scroll to position [141, 0]
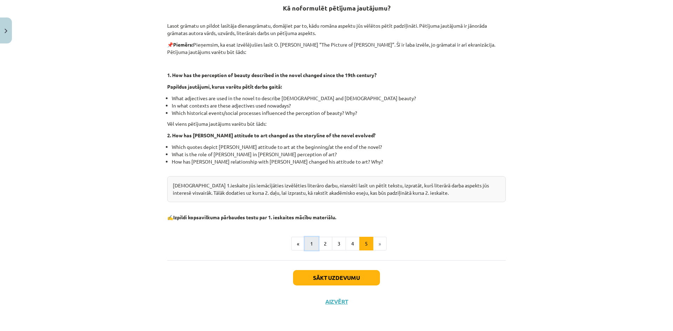
click at [313, 247] on button "1" at bounding box center [312, 244] width 14 height 14
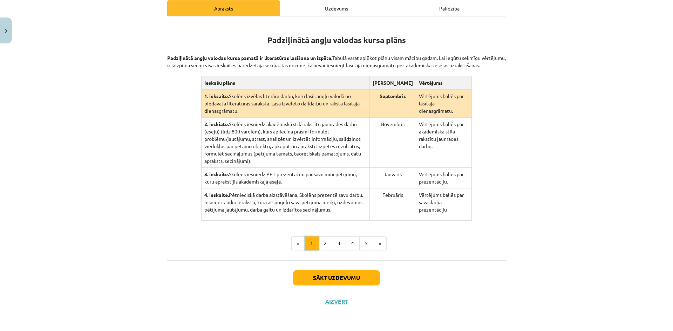
scroll to position [106, 0]
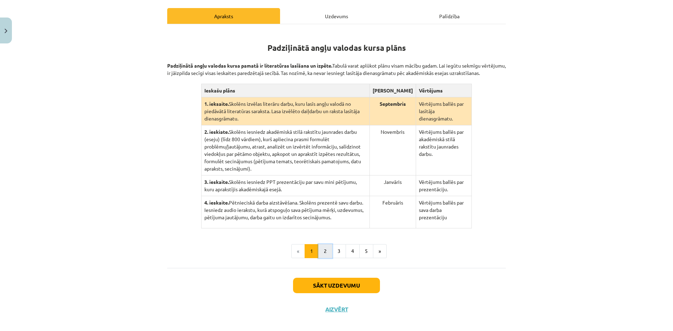
click at [321, 247] on button "2" at bounding box center [325, 251] width 14 height 14
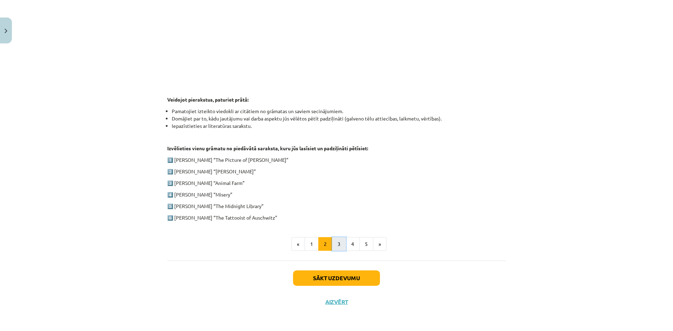
click at [333, 247] on button "3" at bounding box center [339, 244] width 14 height 14
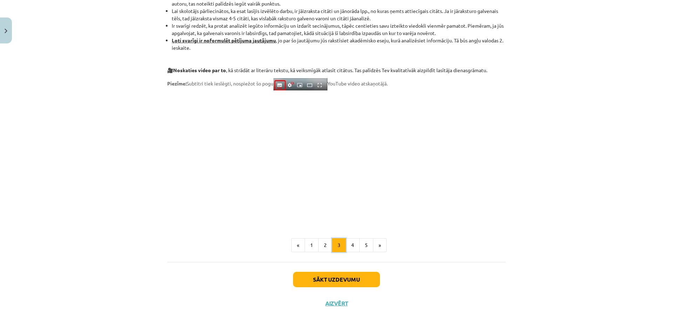
scroll to position [512, 0]
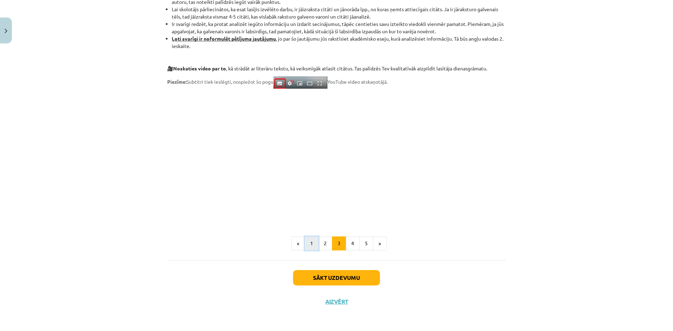
click at [309, 243] on button "1" at bounding box center [312, 244] width 14 height 14
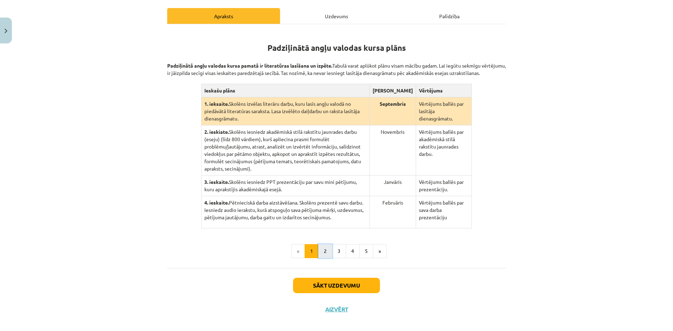
click at [318, 244] on button "2" at bounding box center [325, 251] width 14 height 14
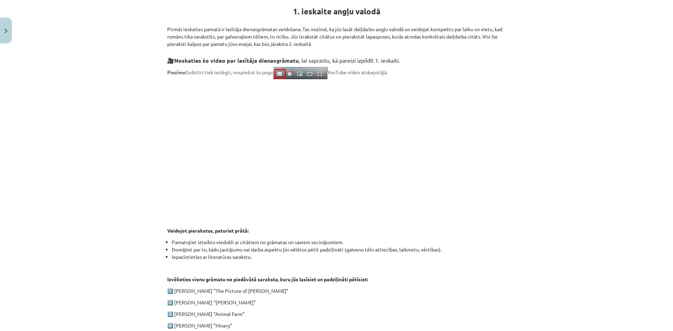
scroll to position [141, 0]
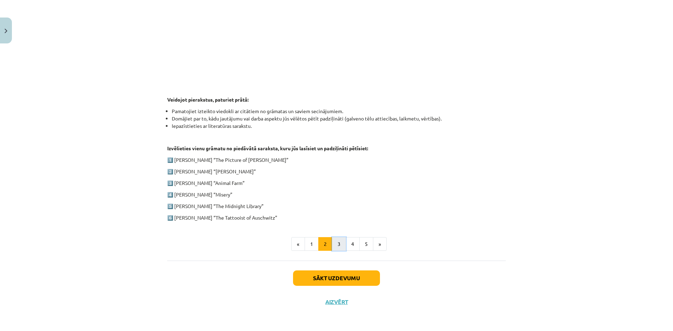
click at [338, 249] on button "3" at bounding box center [339, 244] width 14 height 14
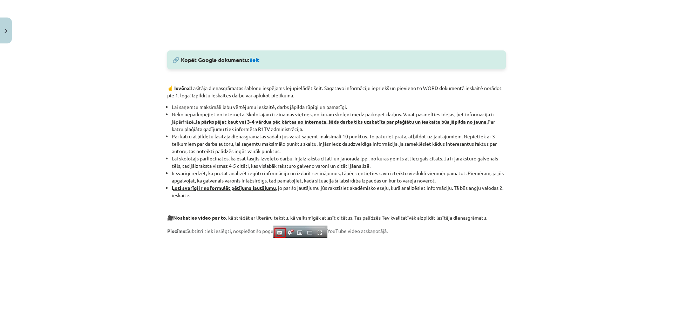
scroll to position [382, 0]
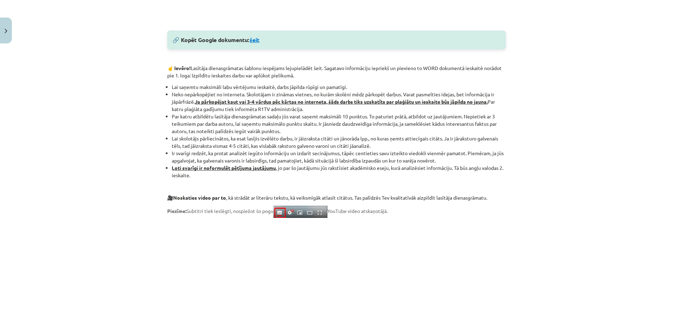
click at [258, 39] on link "šeit" at bounding box center [255, 39] width 10 height 7
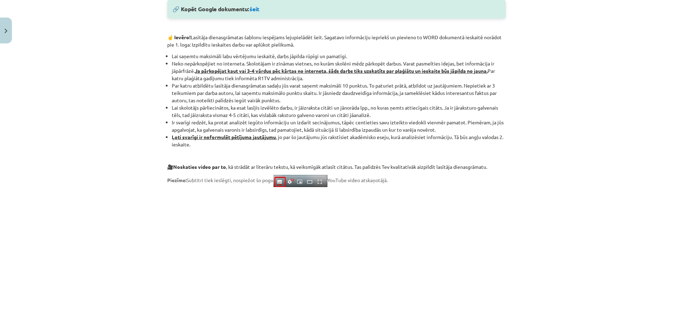
scroll to position [417, 0]
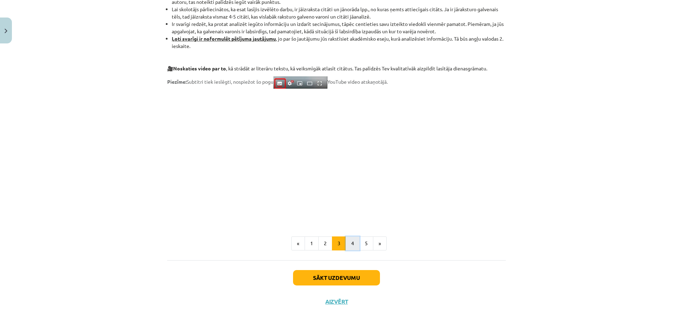
click at [352, 242] on button "4" at bounding box center [353, 244] width 14 height 14
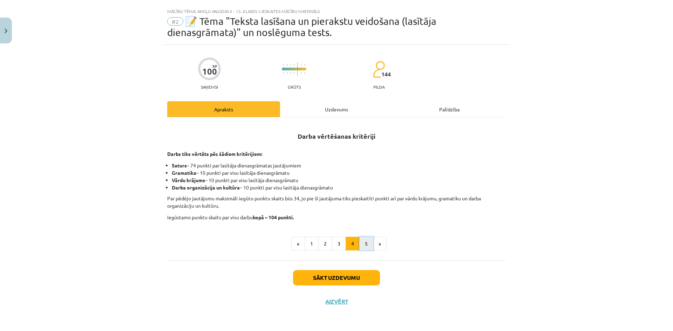
click at [362, 240] on button "5" at bounding box center [366, 244] width 14 height 14
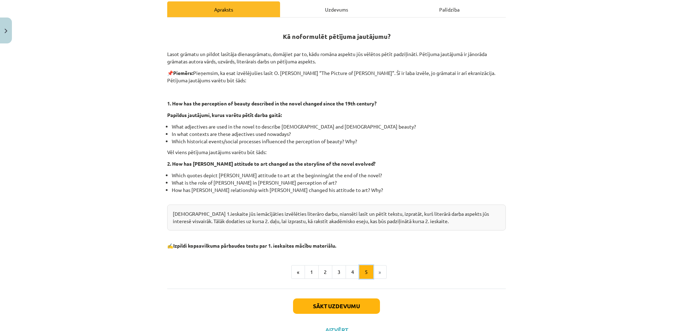
scroll to position [118, 0]
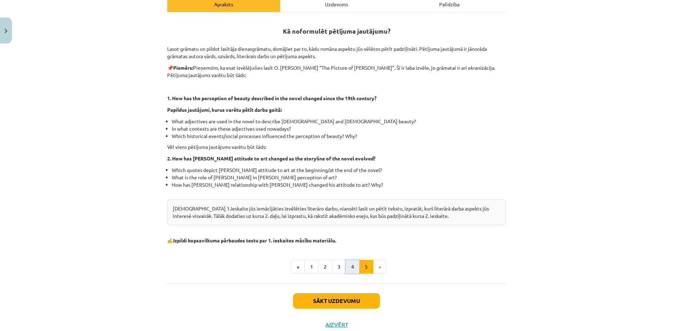
click at [346, 266] on button "4" at bounding box center [353, 267] width 14 height 14
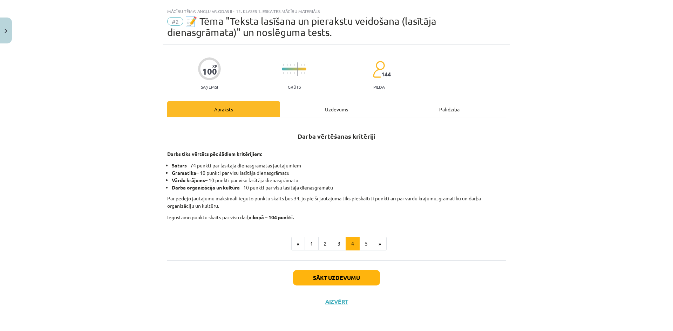
click at [327, 113] on div "Uzdevums" at bounding box center [336, 109] width 113 height 16
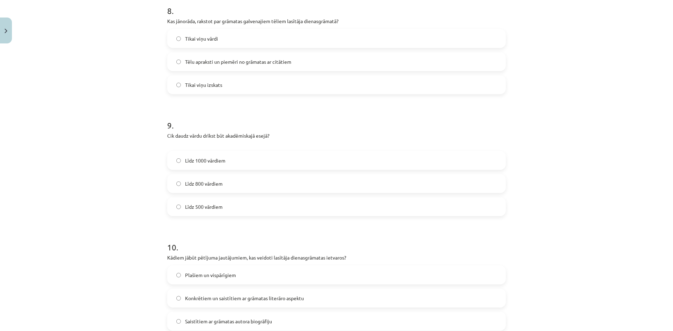
click at [296, 185] on label "Līdz 800 vārdiem" at bounding box center [336, 184] width 337 height 18
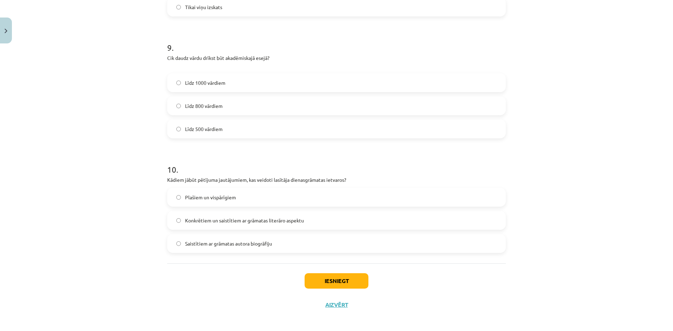
scroll to position [1040, 0]
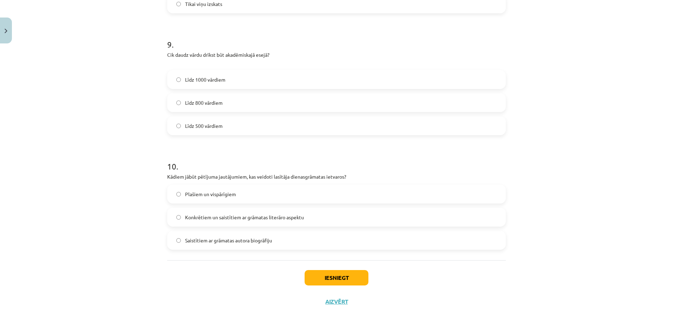
click at [289, 222] on label "Konkrētiem un saistītiem ar grāmatas literāro aspektu" at bounding box center [336, 218] width 337 height 18
click at [325, 279] on button "Iesniegt" at bounding box center [337, 277] width 64 height 15
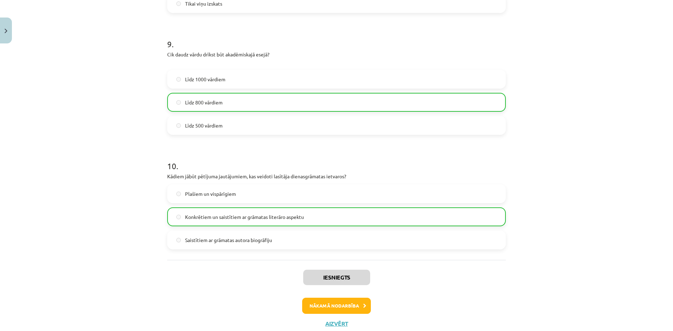
scroll to position [1052, 0]
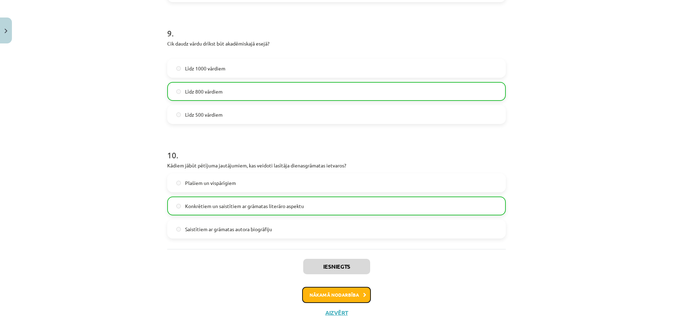
click at [327, 294] on button "Nākamā nodarbība" at bounding box center [336, 295] width 69 height 16
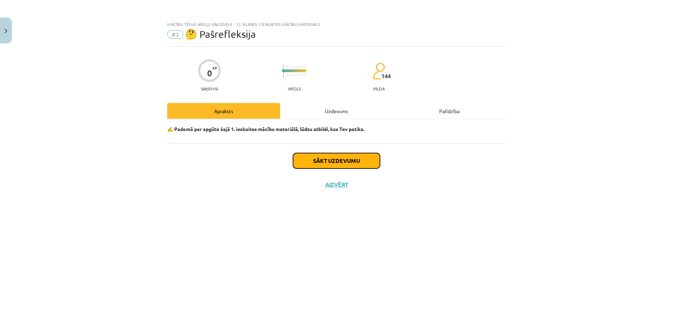
click at [347, 166] on button "Sākt uzdevumu" at bounding box center [336, 160] width 87 height 15
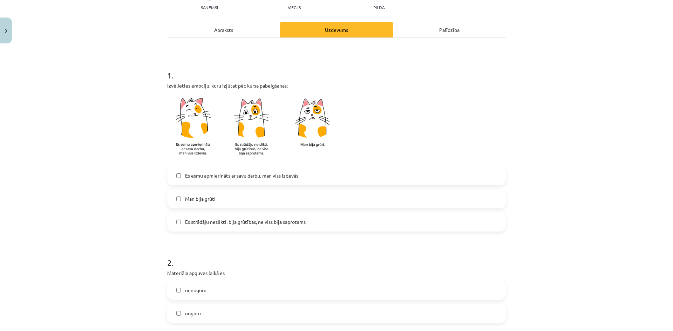
scroll to position [105, 0]
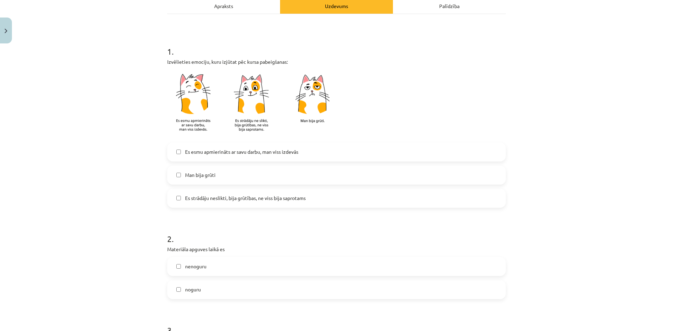
click at [291, 158] on label "Es esmu apmierināts ar savu darbu, man viss izdevās" at bounding box center [336, 152] width 337 height 18
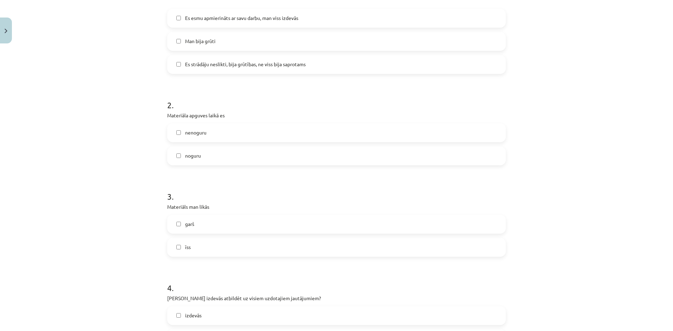
scroll to position [245, 0]
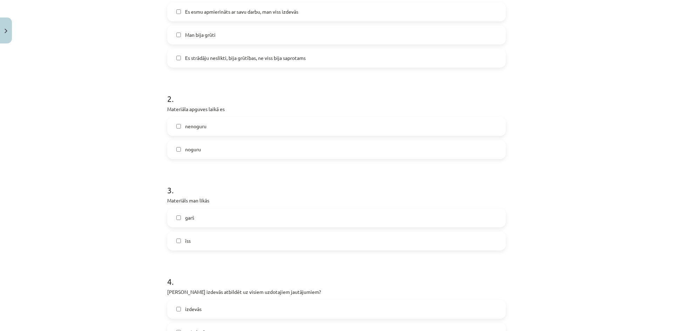
click at [251, 129] on label "nenoguru" at bounding box center [336, 127] width 337 height 18
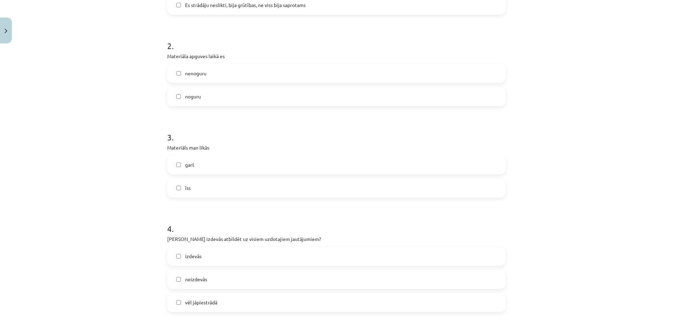
scroll to position [315, 0]
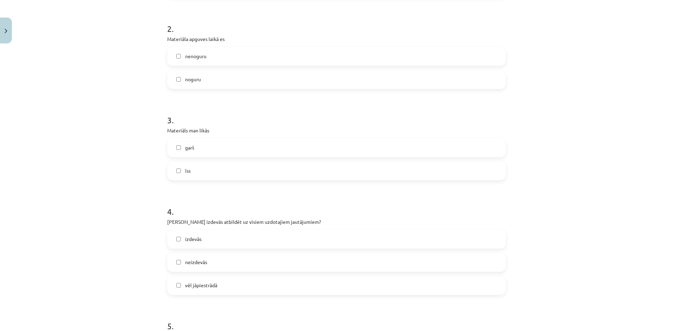
click at [244, 164] on label "īss" at bounding box center [336, 171] width 337 height 18
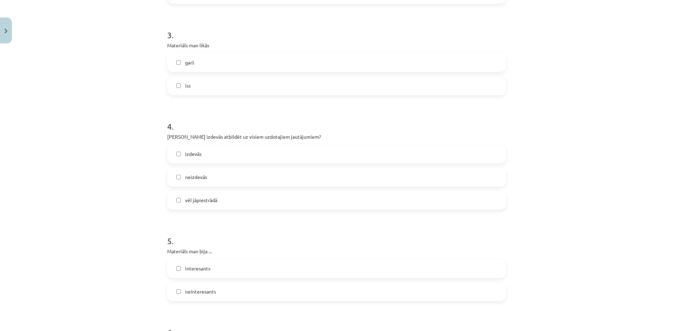
scroll to position [421, 0]
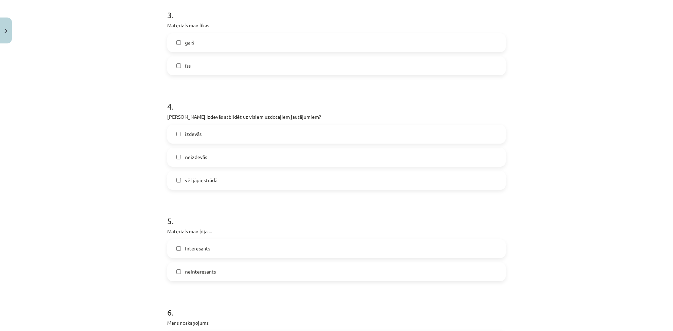
click at [243, 140] on label "izdevās" at bounding box center [336, 134] width 337 height 18
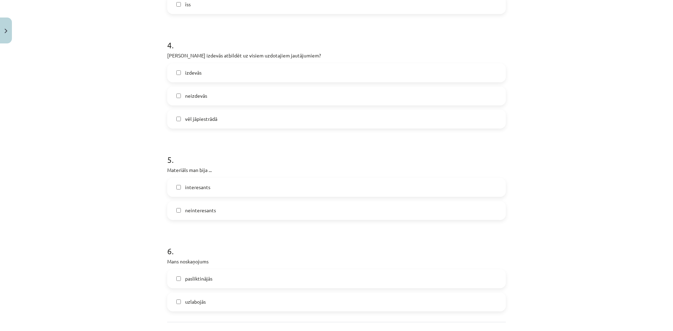
scroll to position [526, 0]
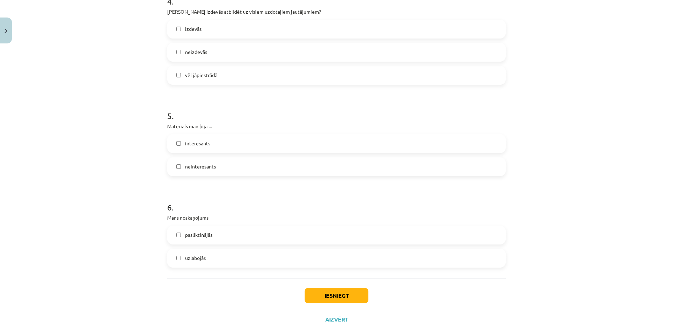
click at [243, 143] on label "interesants" at bounding box center [336, 144] width 337 height 18
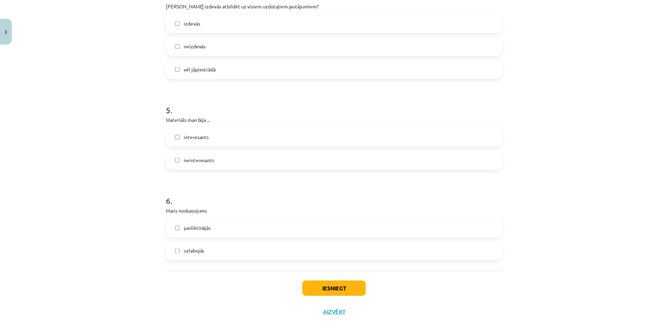
scroll to position [544, 0]
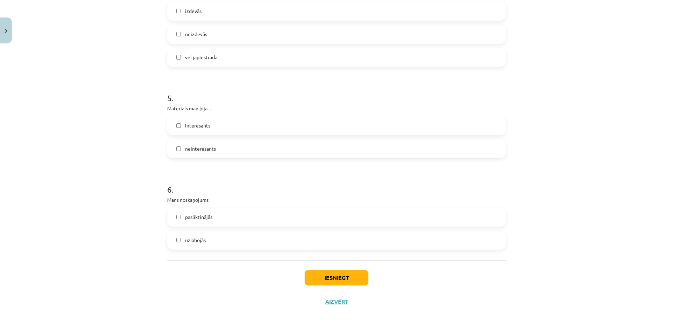
click at [255, 243] on label "uzlabojās" at bounding box center [336, 241] width 337 height 18
click at [348, 275] on button "Iesniegt" at bounding box center [337, 277] width 64 height 15
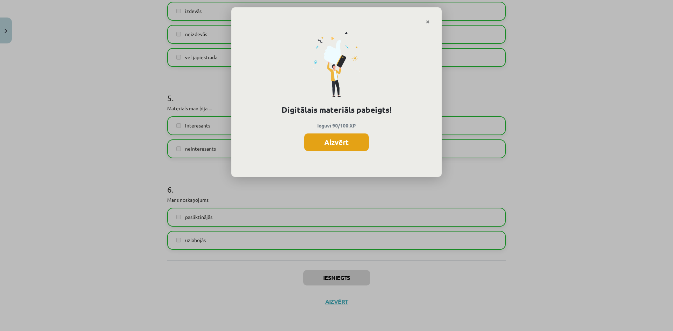
click at [346, 142] on button "Aizvērt" at bounding box center [336, 143] width 64 height 18
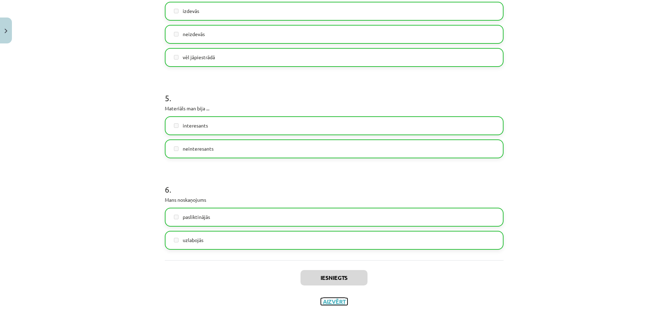
click at [333, 303] on button "Aizvērt" at bounding box center [334, 301] width 27 height 7
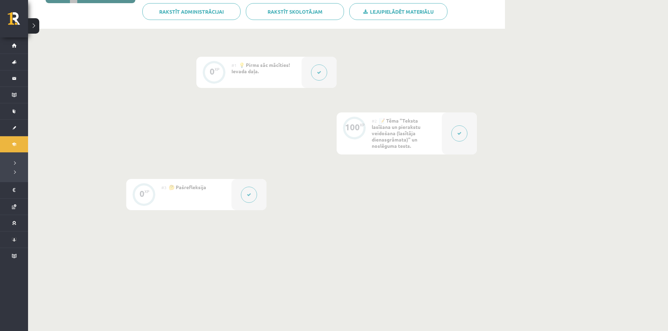
click at [457, 136] on button at bounding box center [459, 133] width 16 height 16
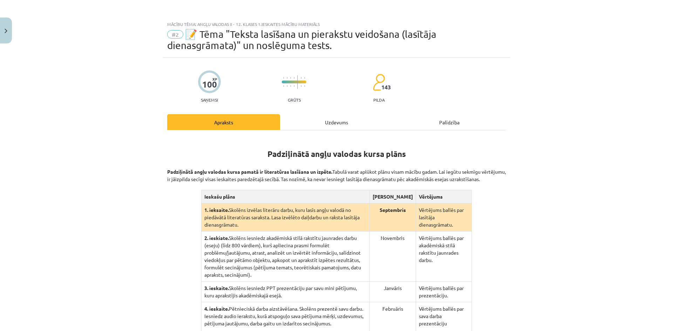
click at [348, 128] on div "Uzdevums" at bounding box center [336, 122] width 113 height 16
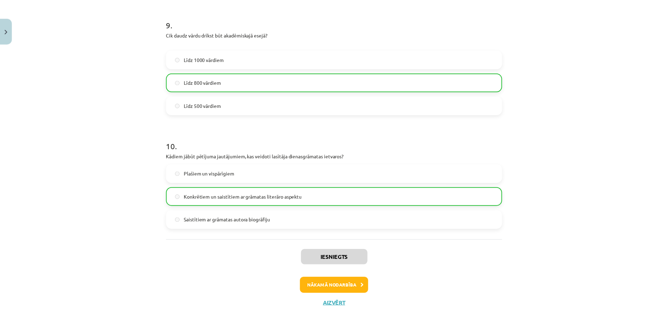
scroll to position [1063, 0]
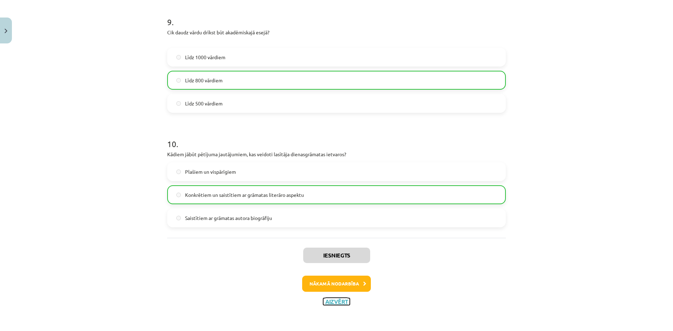
click at [338, 300] on button "Aizvērt" at bounding box center [336, 301] width 27 height 7
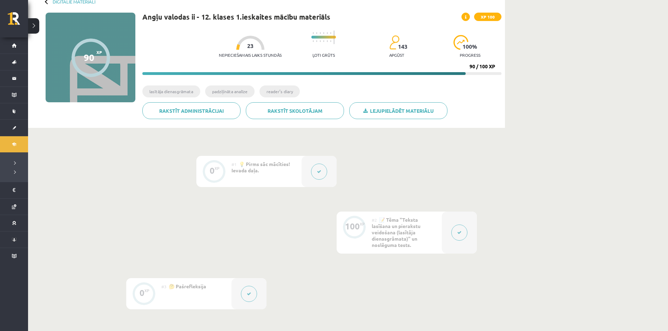
scroll to position [0, 0]
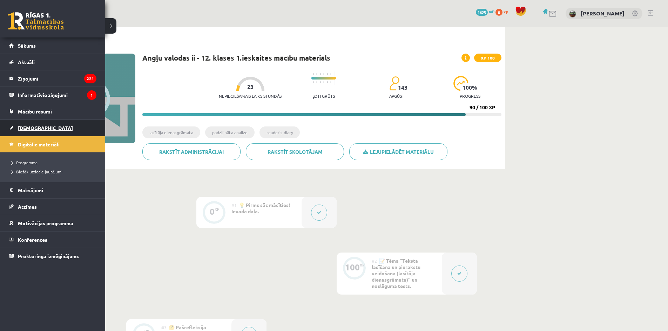
click at [33, 131] on link "[DEMOGRAPHIC_DATA]" at bounding box center [52, 128] width 87 height 16
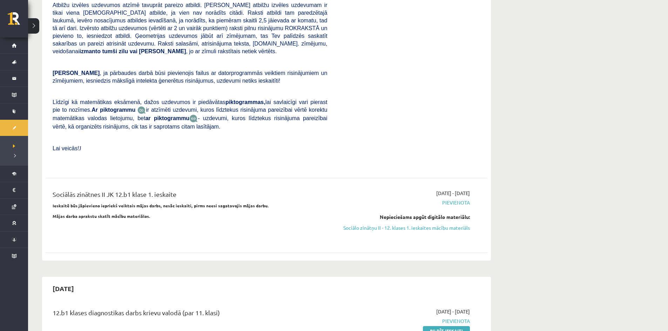
scroll to position [315, 0]
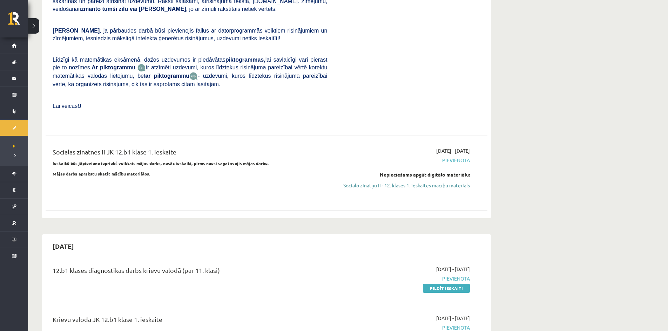
click at [398, 182] on link "Sociālo zinātņu II - 12. klases 1. ieskaites mācību materiāls" at bounding box center [404, 185] width 132 height 7
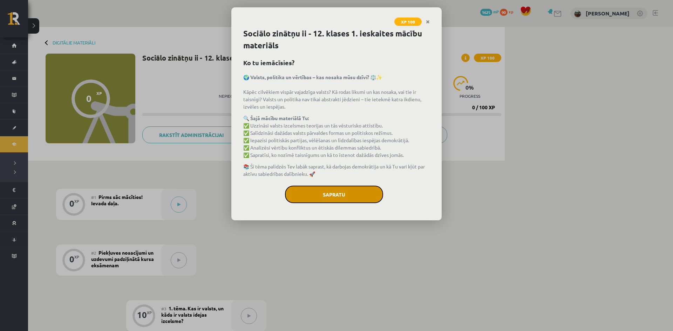
click at [343, 195] on button "Sapratu" at bounding box center [334, 195] width 98 height 18
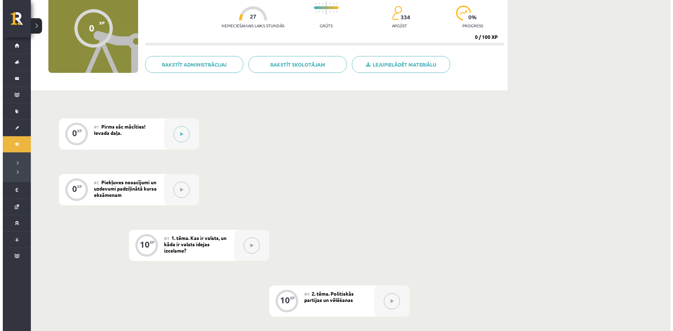
scroll to position [70, 0]
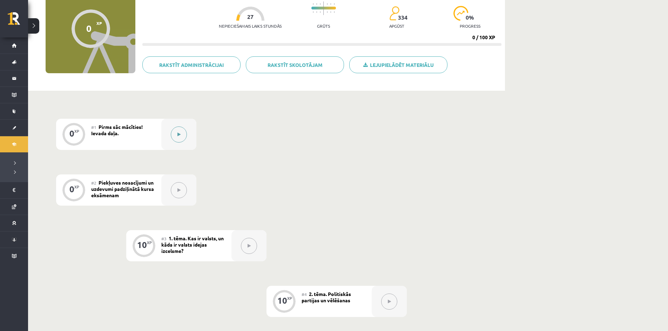
click at [185, 142] on div at bounding box center [178, 134] width 35 height 31
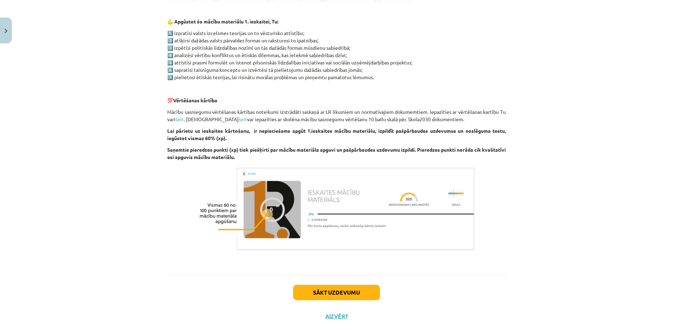
scroll to position [372, 0]
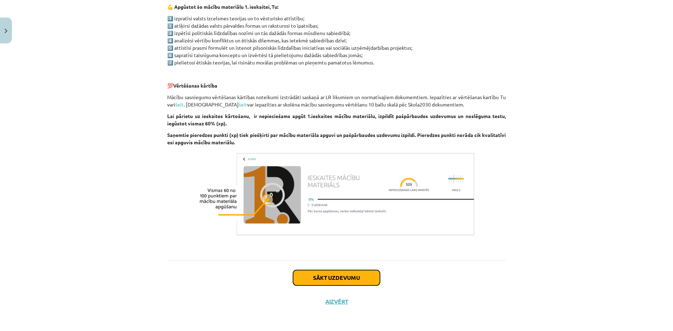
click at [344, 276] on button "Sākt uzdevumu" at bounding box center [336, 277] width 87 height 15
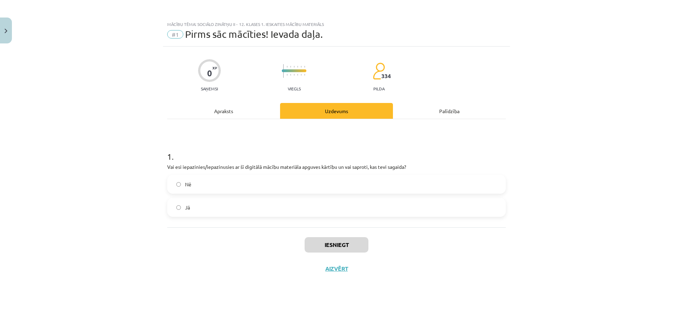
click at [318, 211] on label "Jā" at bounding box center [336, 208] width 337 height 18
click at [331, 243] on button "Iesniegt" at bounding box center [337, 244] width 64 height 15
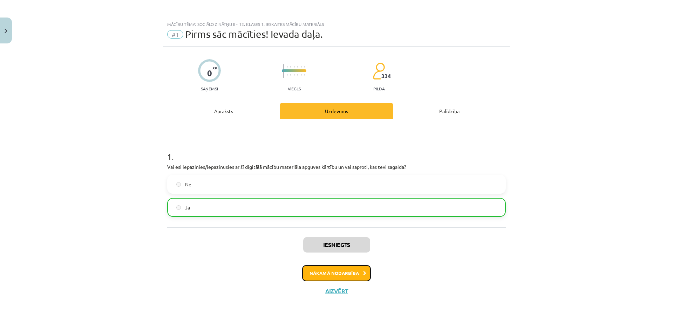
click at [335, 271] on button "Nākamā nodarbība" at bounding box center [336, 273] width 69 height 16
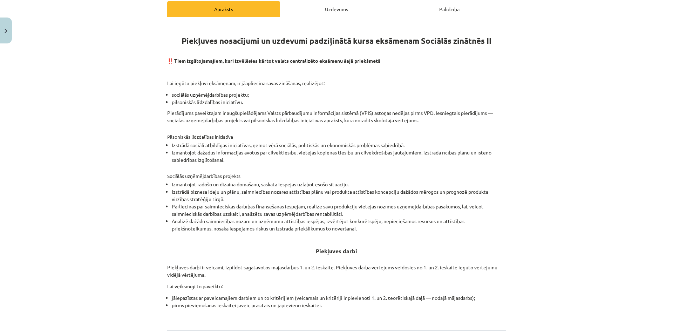
scroll to position [105, 0]
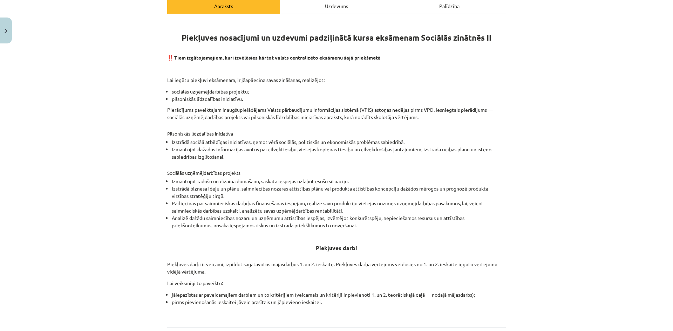
click at [323, 6] on div "Uzdevums" at bounding box center [336, 6] width 113 height 16
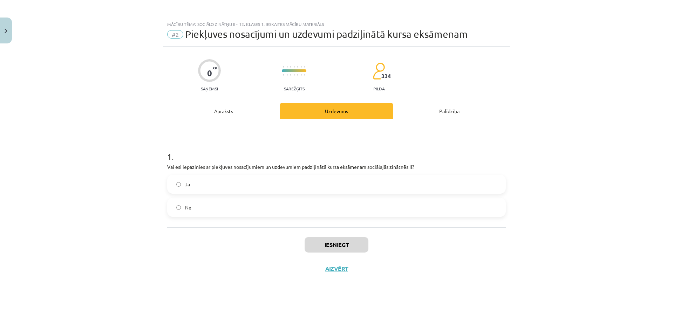
scroll to position [0, 0]
click at [250, 111] on div "Apraksts" at bounding box center [223, 111] width 113 height 16
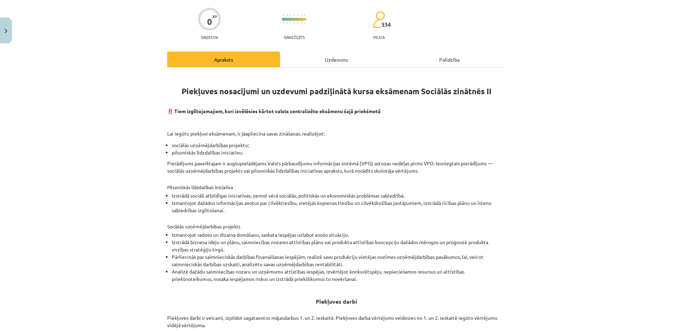
scroll to position [70, 0]
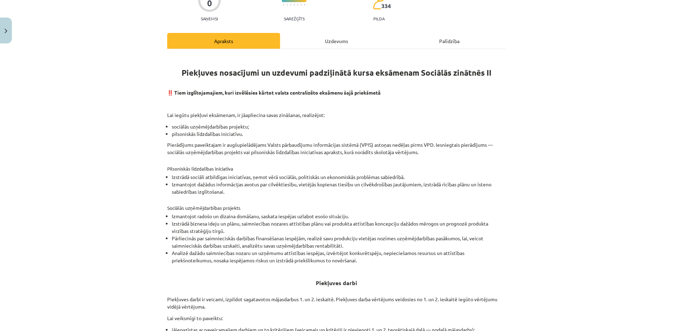
click at [343, 44] on div "Uzdevums" at bounding box center [336, 41] width 113 height 16
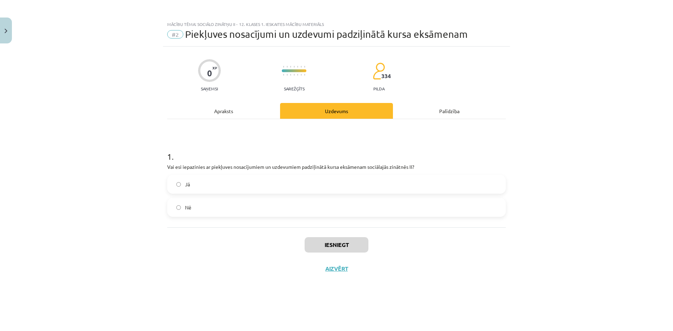
click at [231, 188] on label "Jā" at bounding box center [336, 185] width 337 height 18
click at [341, 245] on button "Iesniegt" at bounding box center [337, 244] width 64 height 15
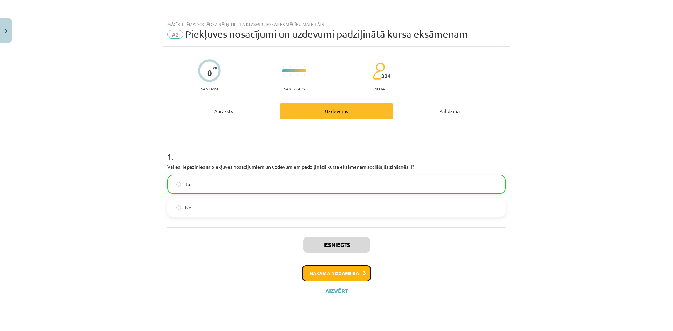
click at [355, 277] on button "Nākamā nodarbība" at bounding box center [336, 273] width 69 height 16
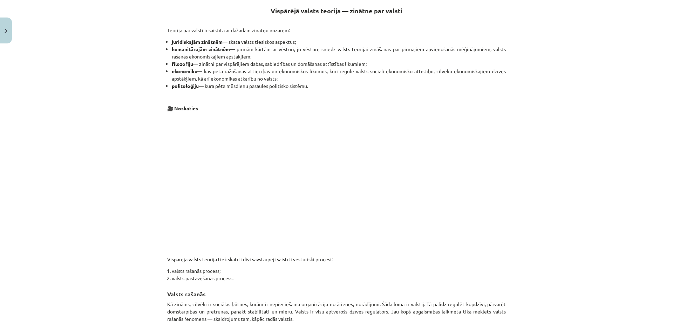
scroll to position [214, 0]
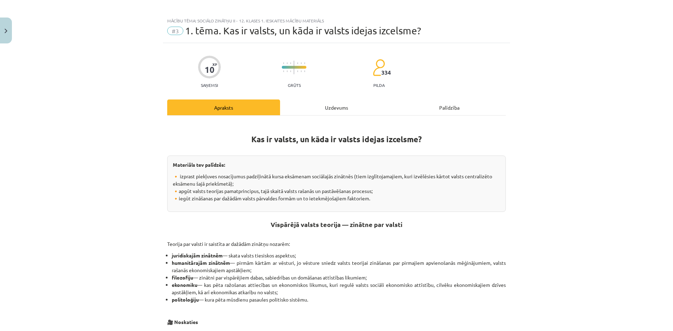
click at [328, 108] on div "Uzdevums" at bounding box center [336, 108] width 113 height 16
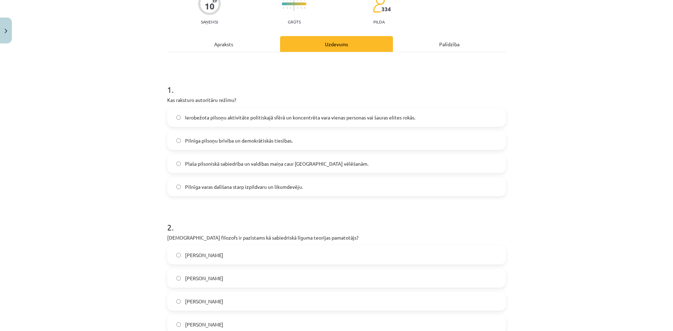
scroll to position [88, 0]
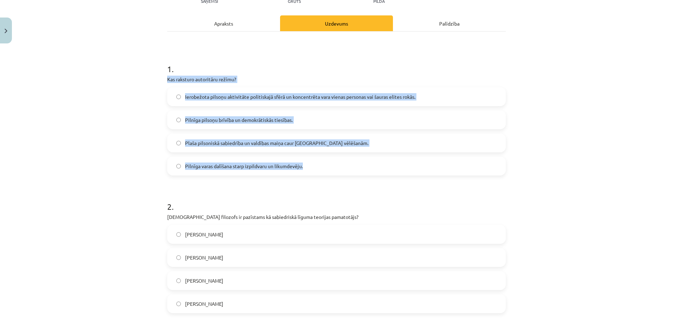
drag, startPoint x: 163, startPoint y: 80, endPoint x: 328, endPoint y: 171, distance: 188.4
copy div "Kas raksturo autoritāru režīmu? Ierobežota pilsoņu aktivitāte politiskajā sfērā…"
click at [115, 136] on div "Mācību tēma: Sociālo zinātņu ii - 12. klases 1. ieskaites mācību materiāls #3 1…" at bounding box center [336, 165] width 673 height 331
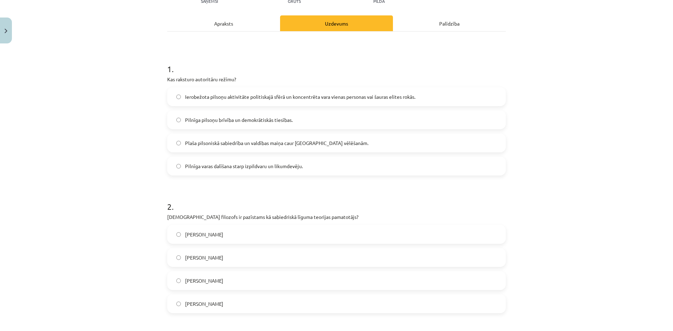
click at [185, 96] on span "Ierobežota pilsoņu aktivitāte politiskajā sfērā un koncentrēta vara vienas pers…" at bounding box center [300, 96] width 230 height 7
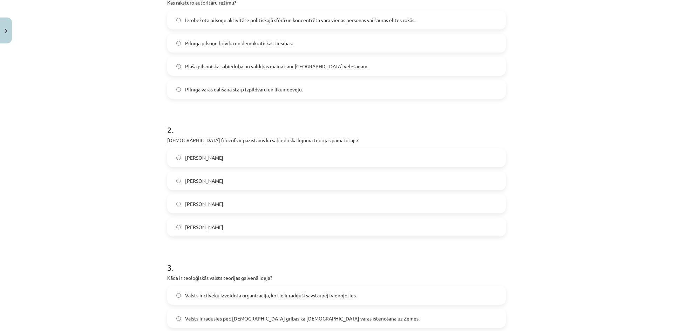
scroll to position [193, 0]
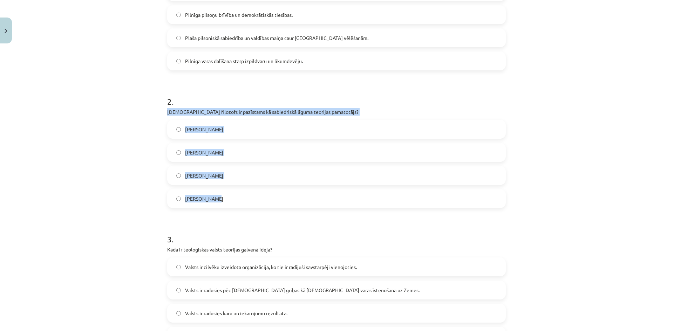
drag, startPoint x: 165, startPoint y: 111, endPoint x: 257, endPoint y: 195, distance: 124.1
click at [257, 195] on div "2 . [DEMOGRAPHIC_DATA] filozofs ir pazīstams kā sabiedriskā līguma teorijas pam…" at bounding box center [336, 146] width 339 height 124
copy div "[DEMOGRAPHIC_DATA] filozofs ir pazīstams kā sabiedriskā līguma teorijas pamatot…"
click at [99, 170] on div "Mācību tēma: Sociālo zinātņu ii - 12. klases 1. ieskaites mācību materiāls #3 1…" at bounding box center [336, 165] width 673 height 331
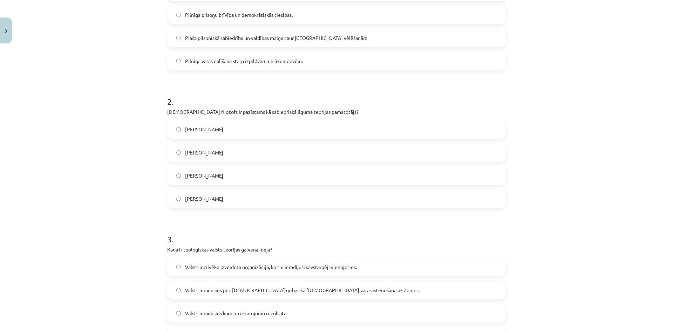
click at [203, 196] on span "[PERSON_NAME]" at bounding box center [204, 198] width 38 height 7
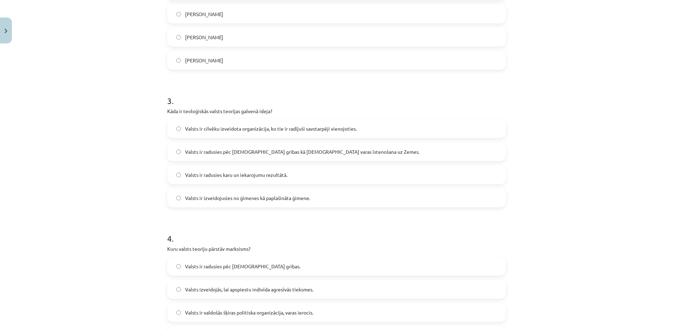
scroll to position [333, 0]
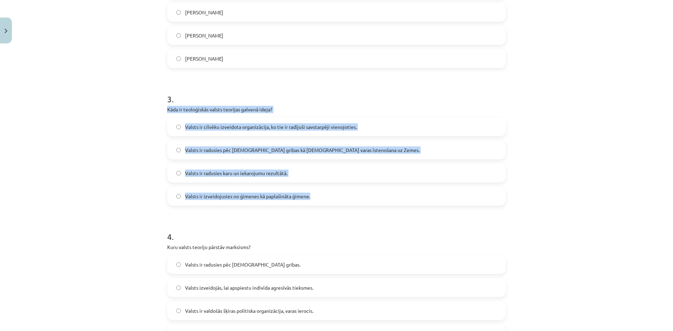
drag, startPoint x: 164, startPoint y: 109, endPoint x: 315, endPoint y: 195, distance: 174.4
click at [315, 195] on div "10 XP Saņemsi Grūts 334 pilda Apraksts Uzdevums Palīdzība 1 . Kas raksturo auto…" at bounding box center [336, 129] width 347 height 831
copy div "Kāda ir teoloģiskās valsts teorijas galvenā ideja? Valsts ir cilvēku izveidota …"
click at [109, 176] on div "Mācību tēma: Sociālo zinātņu ii - 12. klases 1. ieskaites mācību materiāls #3 1…" at bounding box center [336, 165] width 673 height 331
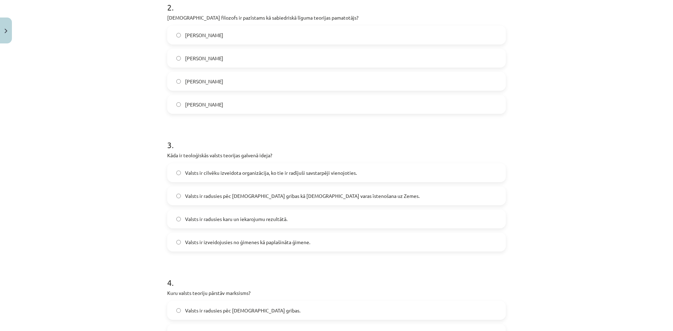
scroll to position [284, 0]
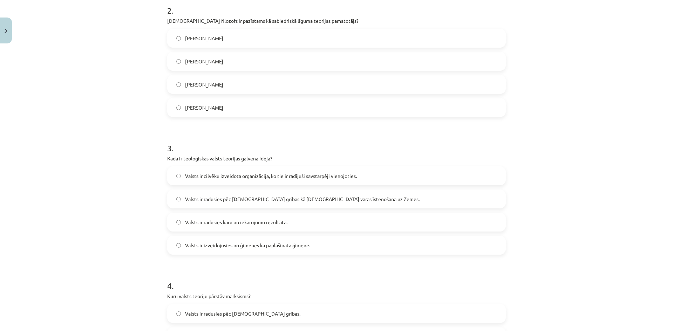
click at [222, 201] on span "Valsts ir radusies pēc [DEMOGRAPHIC_DATA] gribas kā [DEMOGRAPHIC_DATA] varas īs…" at bounding box center [302, 199] width 235 height 7
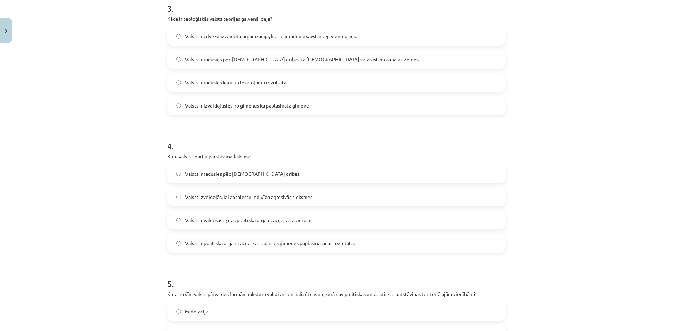
scroll to position [424, 0]
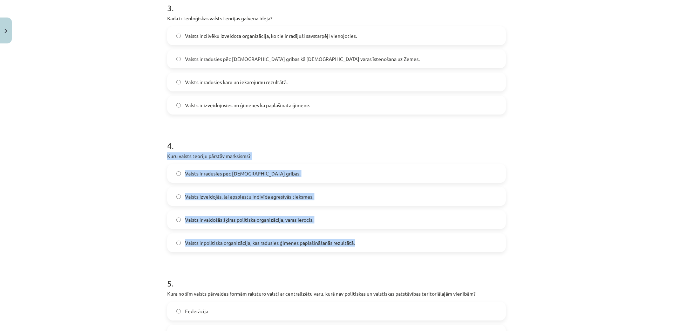
drag, startPoint x: 162, startPoint y: 156, endPoint x: 360, endPoint y: 245, distance: 216.8
click at [360, 245] on div "10 XP Saņemsi Grūts 334 pilda Apraksts Uzdevums Palīdzība 1 . Kas raksturo auto…" at bounding box center [336, 37] width 347 height 831
copy div "Kuru valsts teoriju pārstāv marksisms? Valsts ir radusies pēc Dieva gribas. Val…"
click at [147, 179] on div "Mācību tēma: Sociālo zinātņu ii - 12. klases 1. ieskaites mācību materiāls #3 1…" at bounding box center [336, 165] width 673 height 331
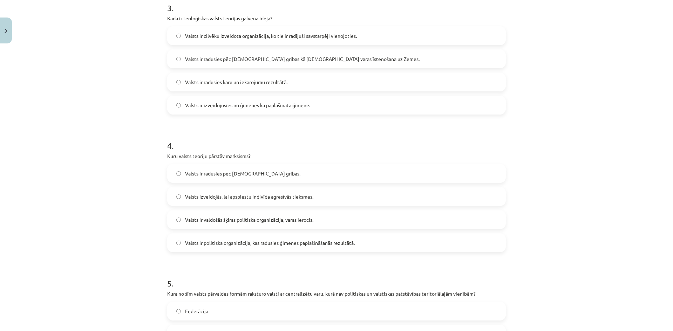
click at [238, 224] on label "Valsts ir valdošās šķiras politiska organizācija, varas ierocis." at bounding box center [336, 220] width 337 height 18
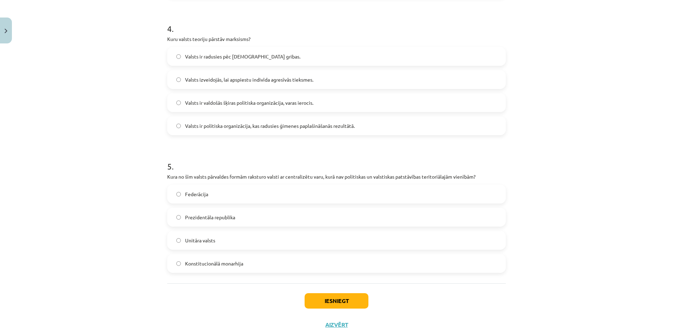
scroll to position [564, 0]
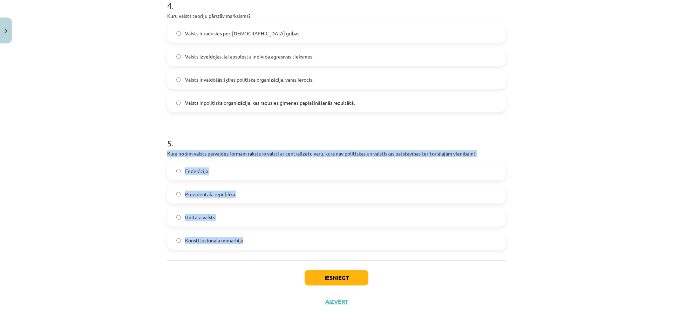
drag, startPoint x: 171, startPoint y: 152, endPoint x: 272, endPoint y: 232, distance: 129.0
click at [272, 232] on div "5 . Kura no šīm valsts pārvaldes formām raksturo valsti ar centralizētu varu, k…" at bounding box center [336, 188] width 339 height 124
copy div "Kura no šīm valsts pārvaldes formām raksturo valsti ar centralizētu varu, kurā …"
click at [89, 184] on div "Mācību tēma: Sociālo zinātņu ii - 12. klases 1. ieskaites mācību materiāls #3 1…" at bounding box center [336, 165] width 673 height 331
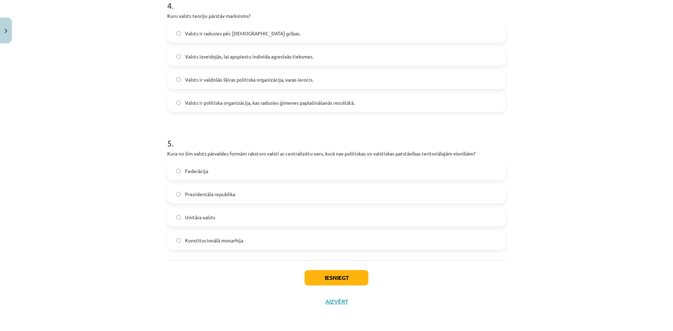
click at [216, 217] on label "Unitāra valsts" at bounding box center [336, 218] width 337 height 18
click at [317, 277] on button "Iesniegt" at bounding box center [337, 277] width 64 height 15
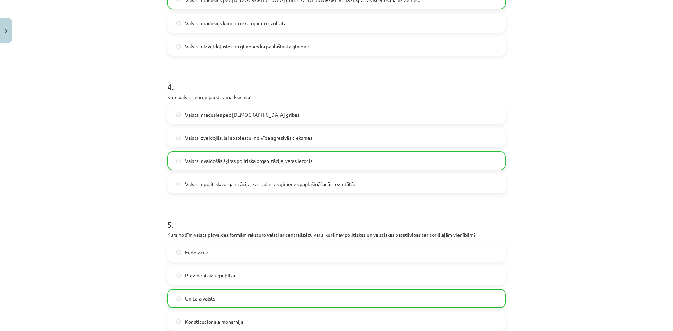
scroll to position [587, 0]
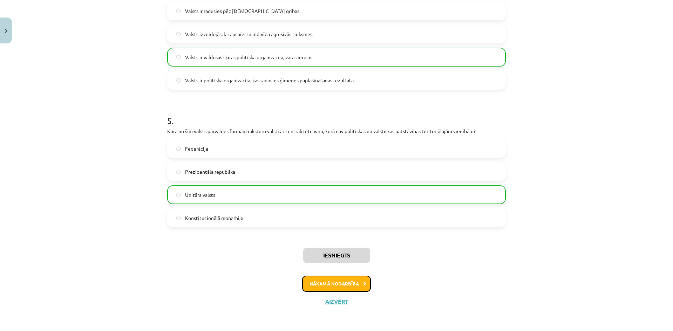
click at [324, 278] on button "Nākamā nodarbība" at bounding box center [336, 284] width 69 height 16
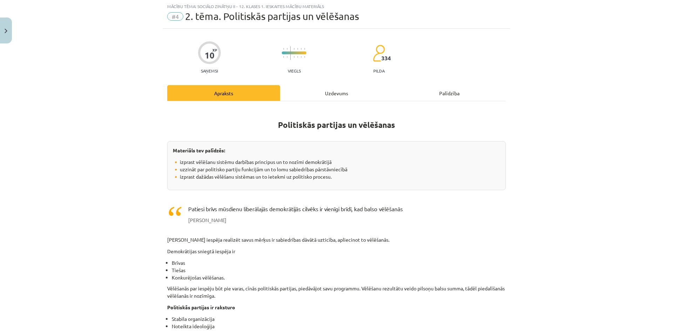
scroll to position [18, 0]
click at [209, 61] on div at bounding box center [209, 53] width 23 height 23
click at [203, 42] on div at bounding box center [209, 53] width 23 height 23
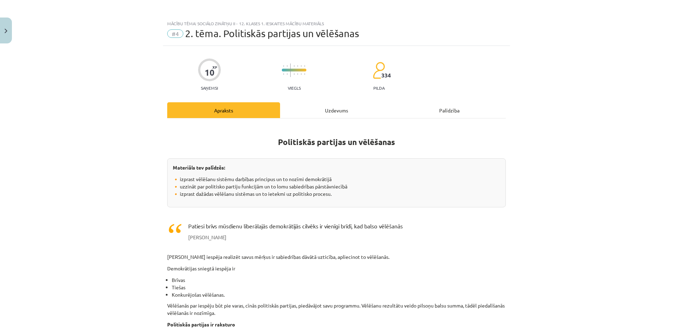
scroll to position [0, 0]
click at [174, 31] on span "#4" at bounding box center [175, 34] width 16 height 8
click at [210, 77] on div "10" at bounding box center [210, 73] width 10 height 10
click at [8, 32] on button "Close" at bounding box center [6, 31] width 12 height 26
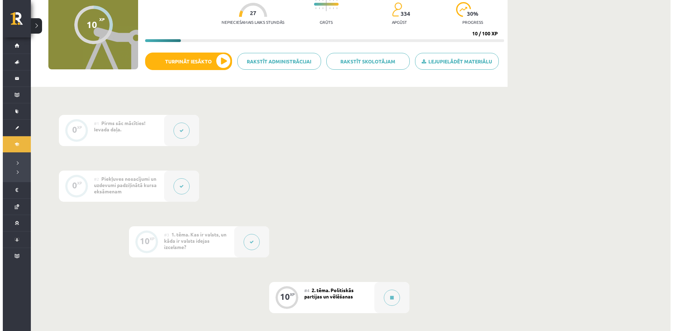
scroll to position [233, 0]
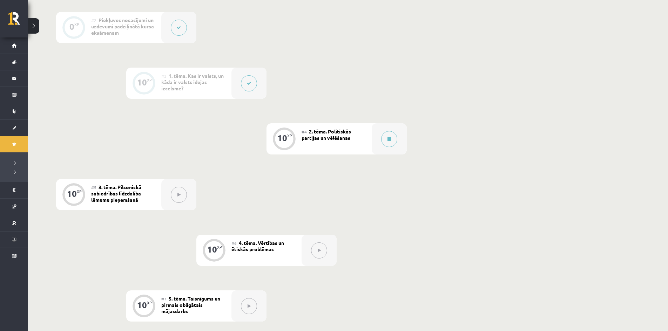
click at [353, 137] on div "#4 2. tēma. Politiskās partijas un vēlēšanas" at bounding box center [336, 138] width 70 height 31
click at [387, 141] on button at bounding box center [389, 139] width 16 height 16
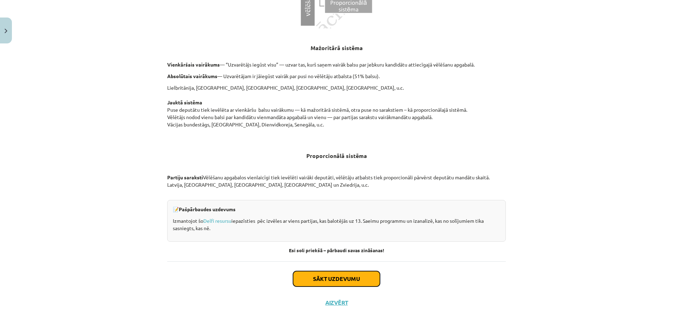
click at [331, 282] on button "Sākt uzdevumu" at bounding box center [336, 278] width 87 height 15
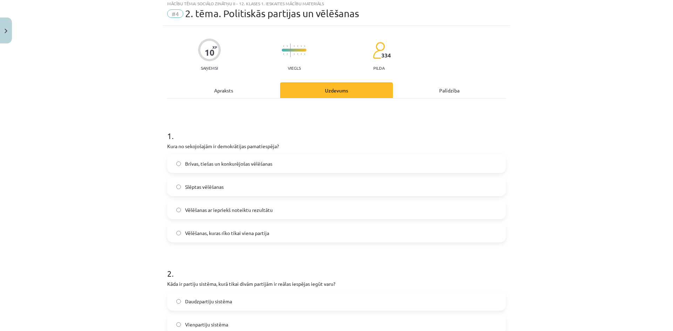
scroll to position [18, 0]
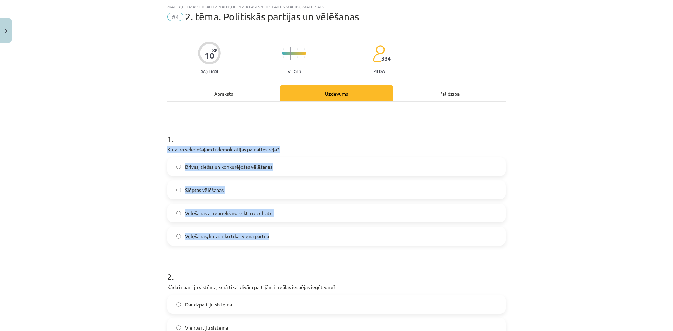
drag, startPoint x: 159, startPoint y: 147, endPoint x: 314, endPoint y: 231, distance: 176.8
click at [314, 231] on div "Mācību tēma: Sociālo zinātņu ii - 12. klases 1. ieskaites mācību materiāls #4 2…" at bounding box center [336, 165] width 673 height 331
copy div "Kura no sekojošajām ir demokrātijas pamatiespēja? Brīvas, tiešas un konkurējoša…"
click at [90, 195] on div "Mācību tēma: Sociālo zinātņu ii - 12. klases 1. ieskaites mācību materiāls #4 2…" at bounding box center [336, 165] width 673 height 331
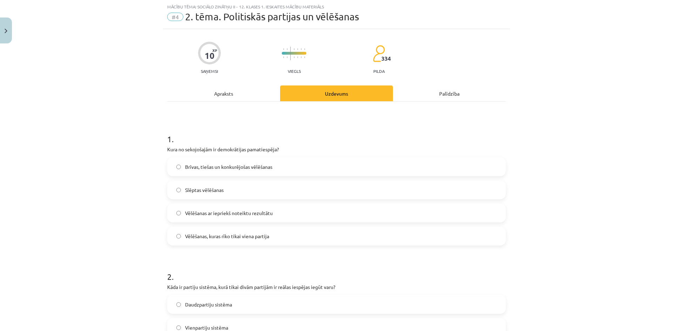
click at [220, 167] on span "Brīvas, tiešas un konkurējošas vēlēšanas" at bounding box center [228, 166] width 87 height 7
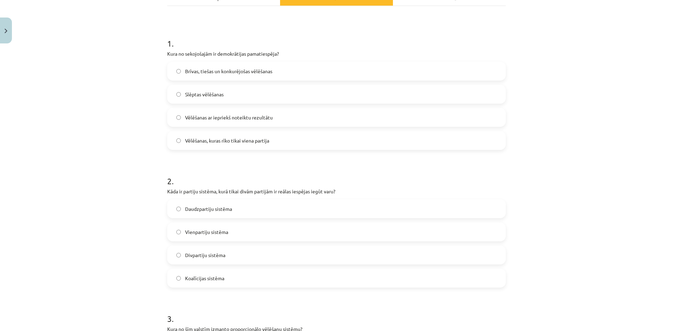
scroll to position [158, 0]
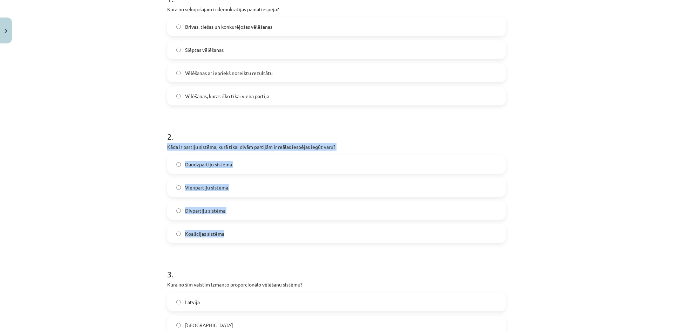
drag, startPoint x: 164, startPoint y: 146, endPoint x: 236, endPoint y: 228, distance: 109.2
click at [236, 228] on div "10 XP Saņemsi Viegls 334 pilda Apraksts Uzdevums Palīdzība 1 . Kura no sekojoša…" at bounding box center [336, 304] width 347 height 831
copy div "Kāda ir partiju sistēma, kurā tikai divām partijām ir reālas iespējas iegūt var…"
click at [79, 201] on div "Mācību tēma: Sociālo zinātņu ii - 12. klases 1. ieskaites mācību materiāls #4 2…" at bounding box center [336, 165] width 673 height 331
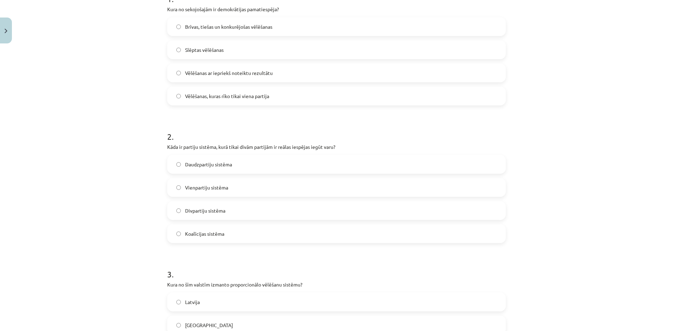
click at [210, 214] on span "Divpartiju sistēma" at bounding box center [205, 210] width 40 height 7
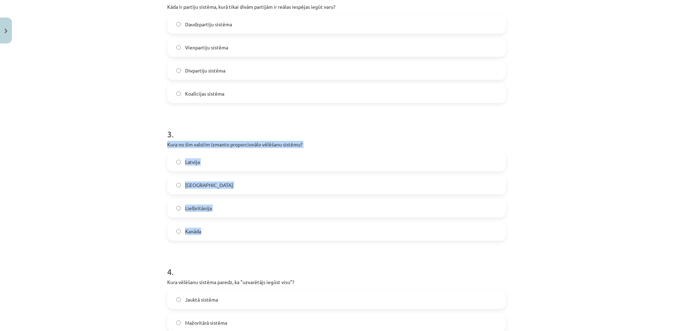
drag, startPoint x: 162, startPoint y: 144, endPoint x: 249, endPoint y: 222, distance: 116.5
click at [249, 222] on div "10 XP Saņemsi Viegls 334 pilda Apraksts Uzdevums Palīdzība 1 . Kura no sekojoša…" at bounding box center [336, 164] width 347 height 831
copy div "Kura no šīm valstīm izmanto proporcionālo vēlēšanu sistēmu? Latvija ASV Lielbri…"
click at [90, 205] on div "Mācību tēma: Sociālo zinātņu ii - 12. klases 1. ieskaites mācību materiāls #4 2…" at bounding box center [336, 165] width 673 height 331
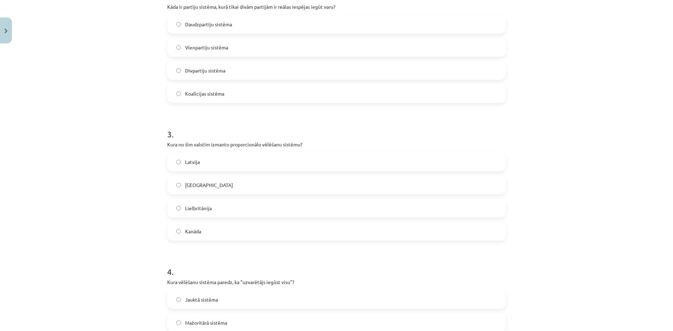
click at [201, 163] on label "Latvija" at bounding box center [336, 162] width 337 height 18
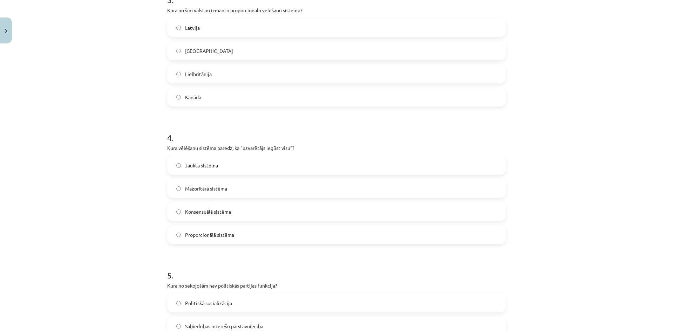
scroll to position [438, 0]
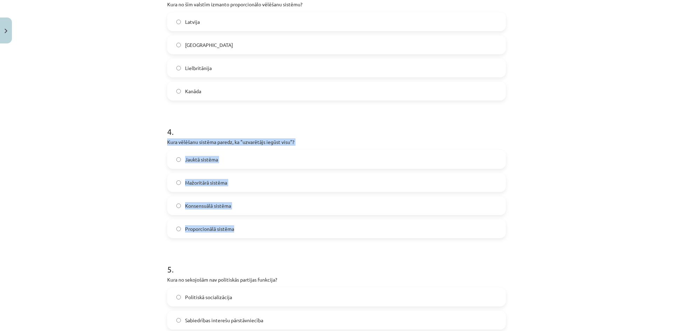
drag, startPoint x: 163, startPoint y: 142, endPoint x: 245, endPoint y: 230, distance: 120.3
click at [245, 230] on div "10 XP Saņemsi Viegls 334 pilda Apraksts Uzdevums Palīdzība 1 . Kura no sekojoša…" at bounding box center [336, 23] width 347 height 831
copy div "Kura vēlēšanu sistēma paredz, ka "uzvarētājs iegūst visu"? Jauktā sistēma Mažor…"
click at [116, 199] on div "Mācību tēma: Sociālo zinātņu ii - 12. klases 1. ieskaites mācību materiāls #4 2…" at bounding box center [336, 165] width 673 height 331
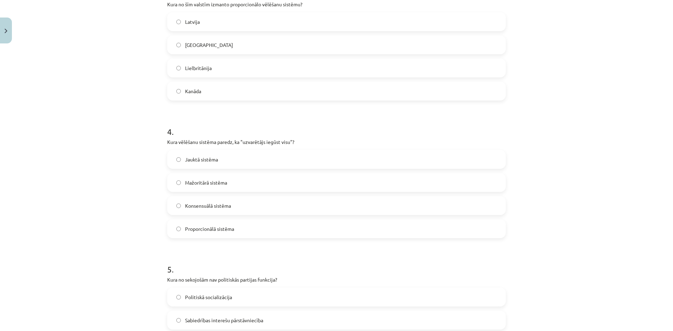
click at [217, 179] on span "Mažoritārā sistēma" at bounding box center [206, 182] width 42 height 7
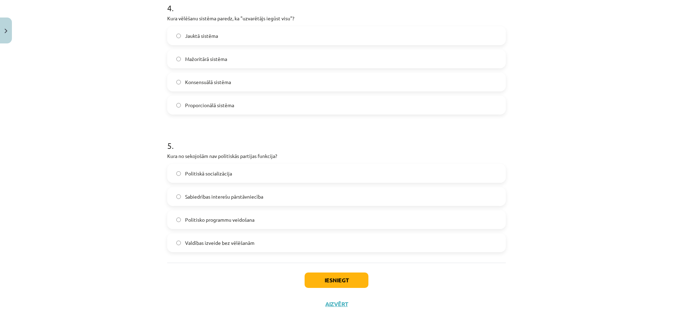
scroll to position [564, 0]
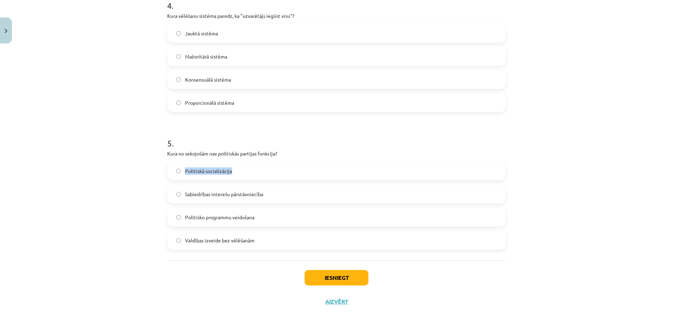
drag, startPoint x: 156, startPoint y: 159, endPoint x: 229, endPoint y: 169, distance: 73.2
click at [230, 170] on div "Mācību tēma: Sociālo zinātņu ii - 12. klases 1. ieskaites mācību materiāls #4 2…" at bounding box center [336, 165] width 673 height 331
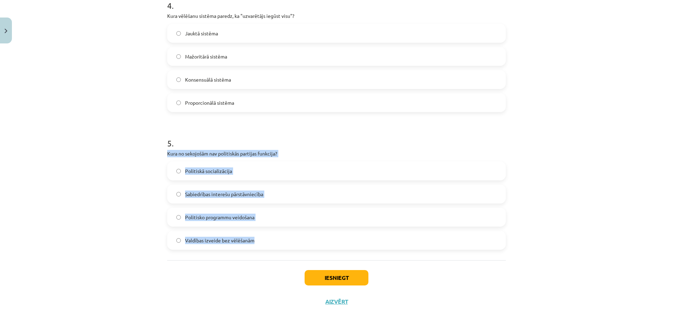
drag, startPoint x: 163, startPoint y: 155, endPoint x: 267, endPoint y: 234, distance: 129.8
copy div "Kura no sekojošām nav politiskās partijas funkcija? Politiskā socializācija Sab…"
click at [148, 242] on div "Mācību tēma: Sociālo zinātņu ii - 12. klases 1. ieskaites mācību materiāls #4 2…" at bounding box center [336, 165] width 673 height 331
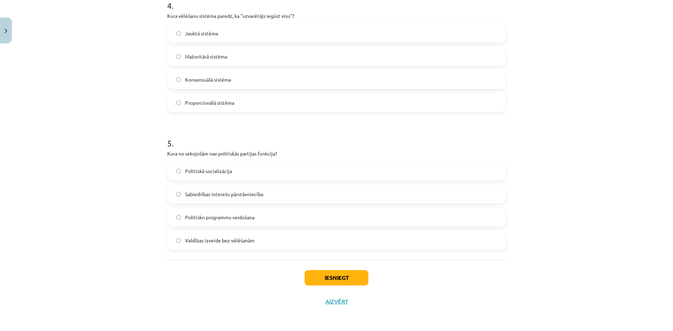
click at [195, 240] on span "Valdības izveide bez vēlēšanām" at bounding box center [219, 240] width 69 height 7
click at [321, 274] on button "Iesniegt" at bounding box center [337, 277] width 64 height 15
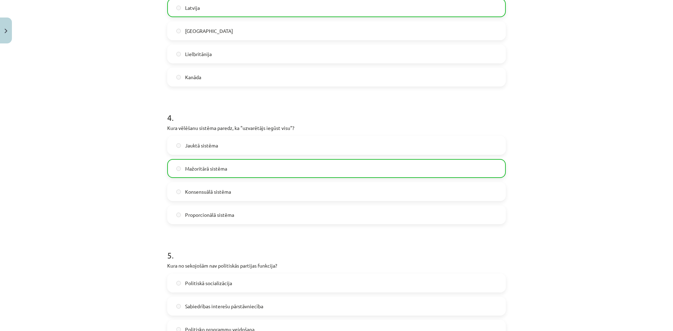
scroll to position [587, 0]
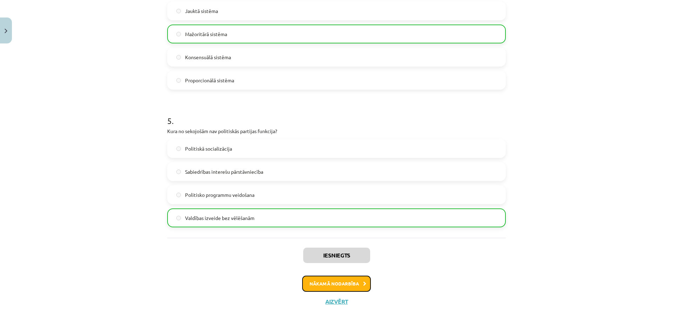
click at [349, 288] on button "Nākamā nodarbība" at bounding box center [336, 284] width 69 height 16
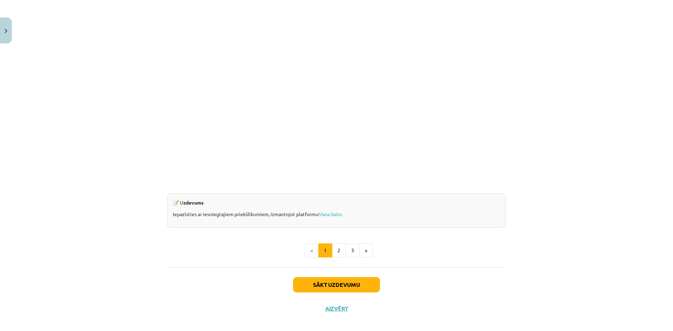
scroll to position [598, 0]
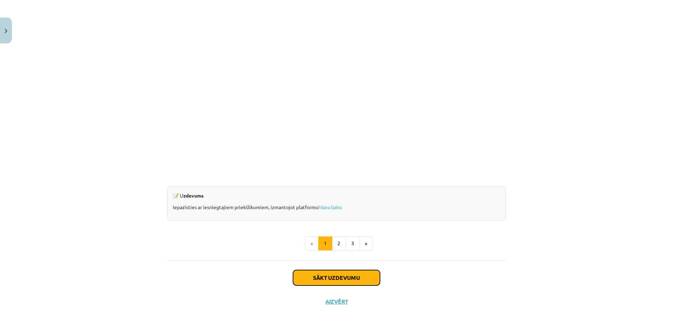
click at [353, 280] on button "Sākt uzdevumu" at bounding box center [336, 277] width 87 height 15
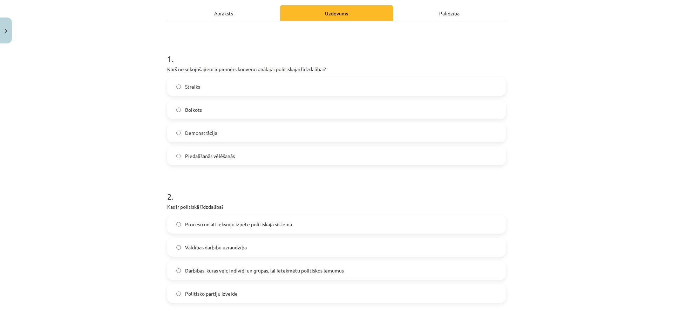
scroll to position [88, 0]
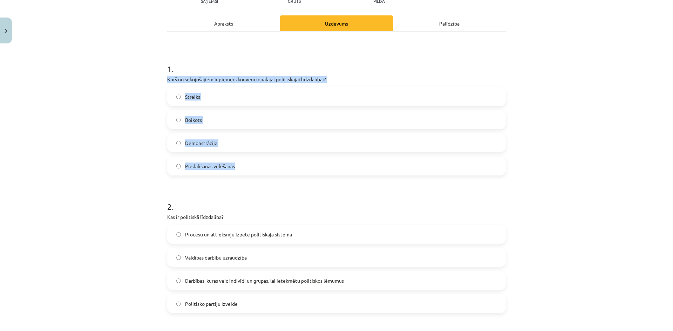
drag, startPoint x: 159, startPoint y: 79, endPoint x: 266, endPoint y: 157, distance: 133.0
click at [266, 157] on div "Mācību tēma: Sociālo zinātņu ii - 12. klases 1. ieskaites mācību materiāls #5 3…" at bounding box center [336, 165] width 673 height 331
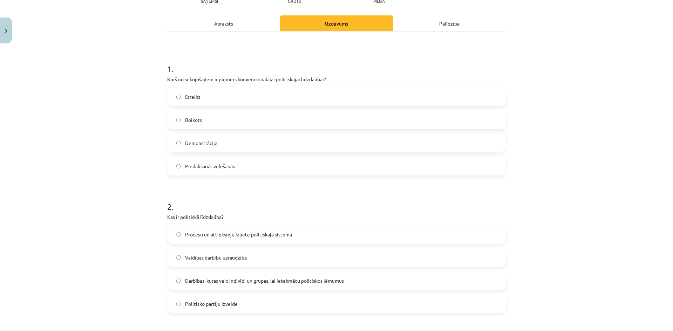
click at [60, 208] on div "Mācību tēma: Sociālo zinātņu ii - 12. klases 1. ieskaites mācību materiāls #5 3…" at bounding box center [336, 165] width 673 height 331
click at [203, 162] on label "Piedalīšanās vēlēšanās" at bounding box center [336, 166] width 337 height 18
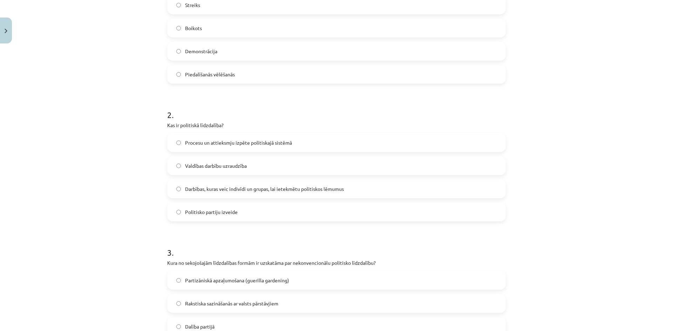
scroll to position [193, 0]
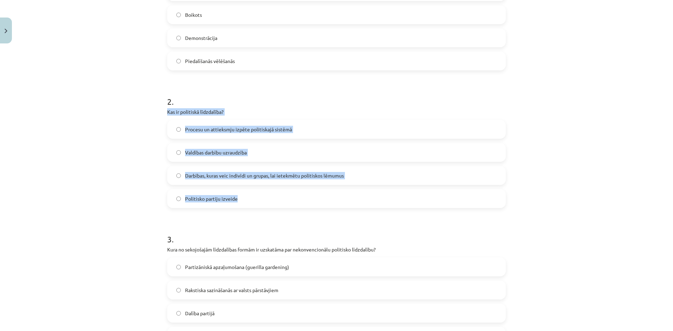
drag, startPoint x: 157, startPoint y: 110, endPoint x: 278, endPoint y: 195, distance: 147.4
click at [278, 195] on div "Mācību tēma: Sociālo zinātņu ii - 12. klases 1. ieskaites mācību materiāls #5 3…" at bounding box center [336, 165] width 673 height 331
click at [111, 188] on div "Mācību tēma: Sociālo zinātņu ii - 12. klases 1. ieskaites mācību materiāls #5 3…" at bounding box center [336, 165] width 673 height 331
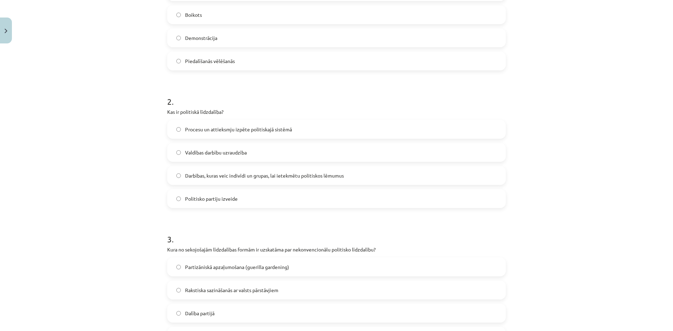
click at [197, 177] on span "Darbības, kuras veic indivīdi un grupas, lai ietekmētu politiskos lēmumus" at bounding box center [264, 175] width 159 height 7
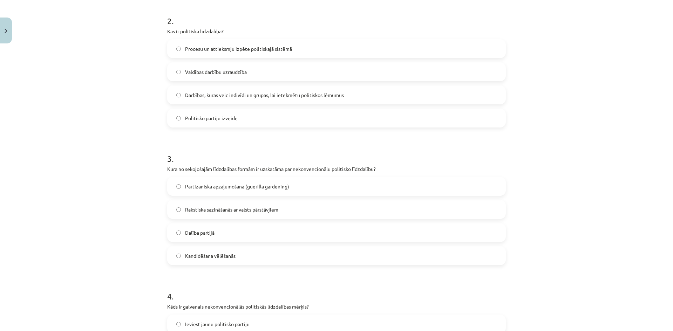
scroll to position [333, 0]
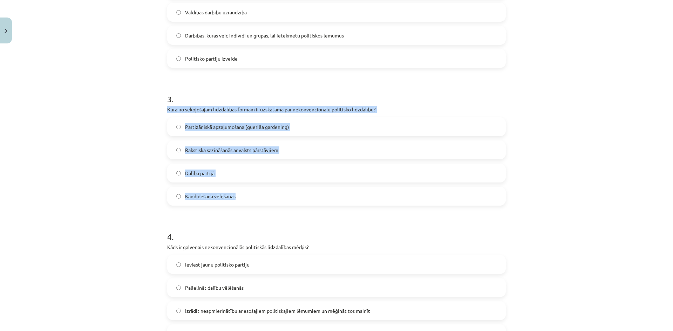
drag, startPoint x: 160, startPoint y: 110, endPoint x: 264, endPoint y: 193, distance: 133.1
click at [264, 193] on div "Mācību tēma: Sociālo zinātņu ii - 12. klases 1. ieskaites mācību materiāls #5 3…" at bounding box center [336, 165] width 673 height 331
click at [129, 185] on div "Mācību tēma: Sociālo zinātņu ii - 12. klases 1. ieskaites mācību materiāls #5 3…" at bounding box center [336, 165] width 673 height 331
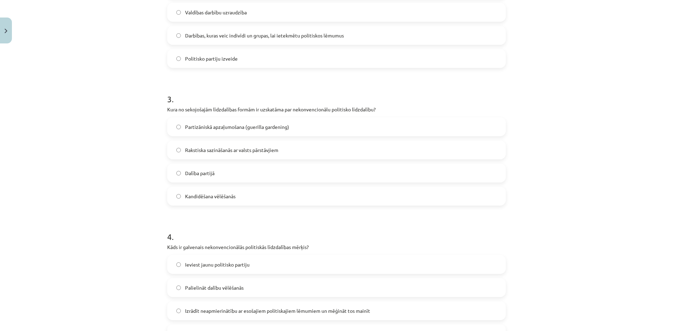
click at [204, 131] on label "Partizāniskā apzaļumošana (guerilla gardening)" at bounding box center [336, 127] width 337 height 18
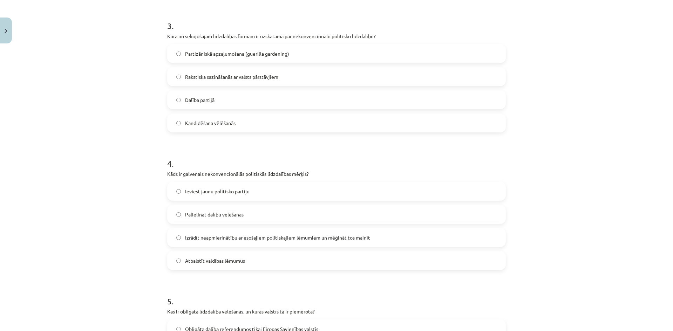
scroll to position [438, 0]
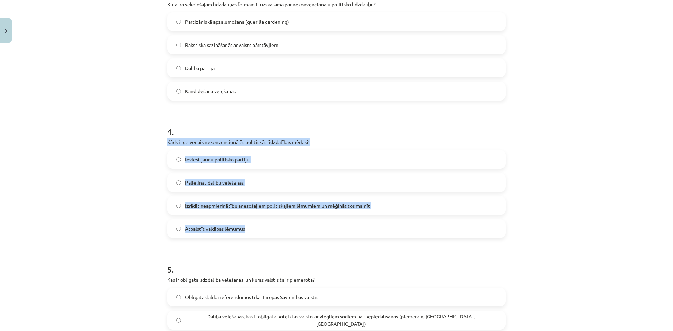
drag, startPoint x: 159, startPoint y: 142, endPoint x: 250, endPoint y: 235, distance: 129.6
click at [250, 235] on div "Mācību tēma: Sociālo zinātņu ii - 12. klases 1. ieskaites mācību materiāls #5 3…" at bounding box center [336, 165] width 673 height 331
click at [87, 217] on div "Mācību tēma: Sociālo zinātņu ii - 12. klases 1. ieskaites mācību materiāls #5 3…" at bounding box center [336, 165] width 673 height 331
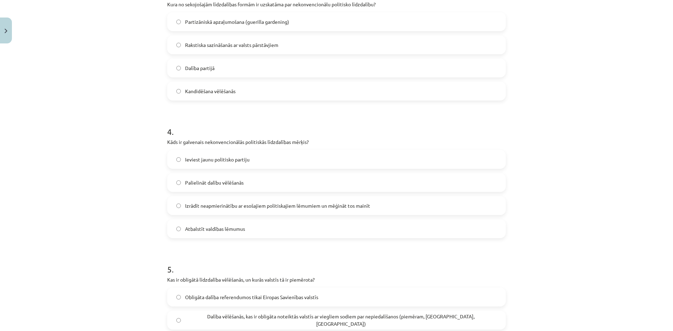
click at [186, 208] on span "Izrādīt neapmierinātību ar esošajiem politiskajiem lēmumiem un mēģināt tos main…" at bounding box center [277, 205] width 185 height 7
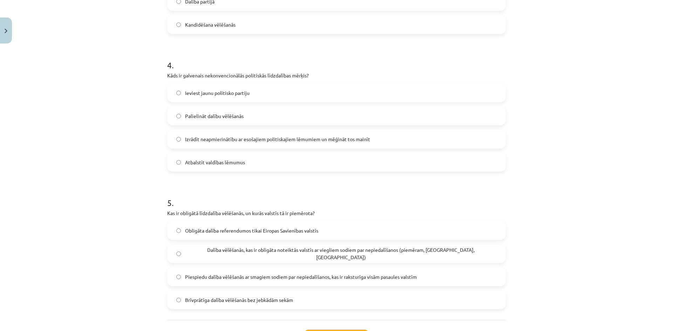
scroll to position [543, 0]
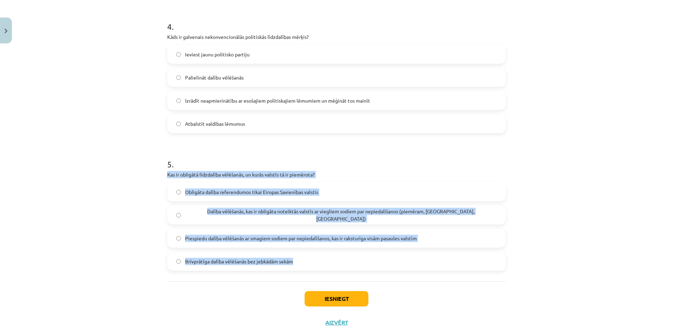
drag, startPoint x: 181, startPoint y: 176, endPoint x: 309, endPoint y: 259, distance: 152.7
click at [309, 259] on div "Mācību tēma: Sociālo zinātņu ii - 12. klases 1. ieskaites mācību materiāls #5 3…" at bounding box center [336, 165] width 673 height 331
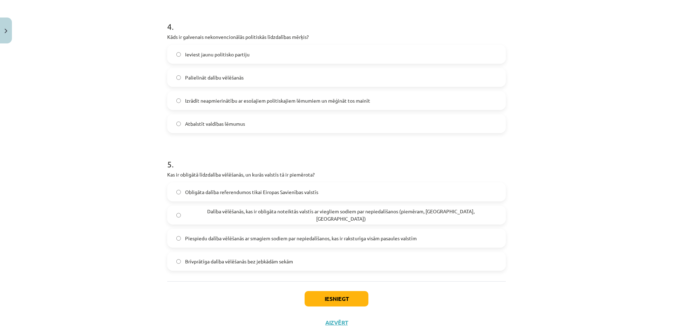
click at [196, 220] on label "Dalība vēlēšanās, kas ir obligāta noteiktās valstīs ar viegliem sodiem par nepi…" at bounding box center [336, 215] width 337 height 18
click at [329, 293] on button "Iesniegt" at bounding box center [337, 298] width 64 height 15
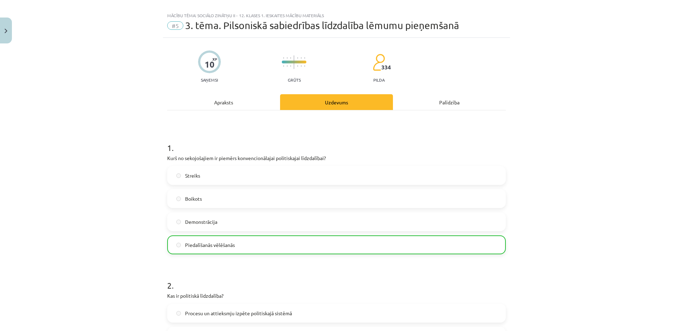
scroll to position [0, 0]
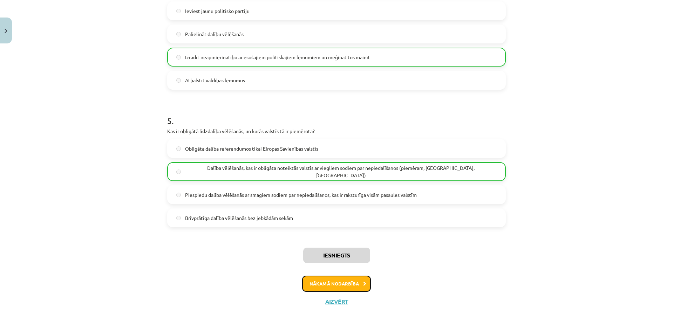
click at [339, 279] on button "Nākamā nodarbība" at bounding box center [336, 284] width 69 height 16
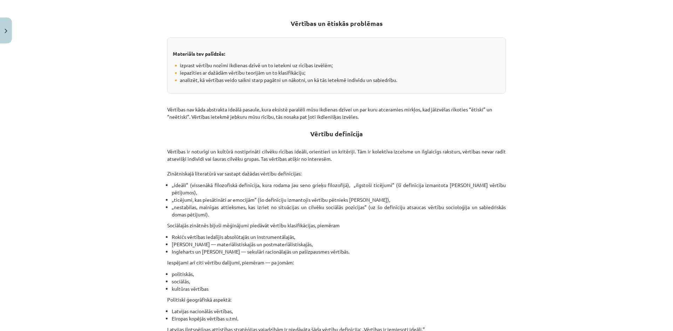
scroll to position [18, 0]
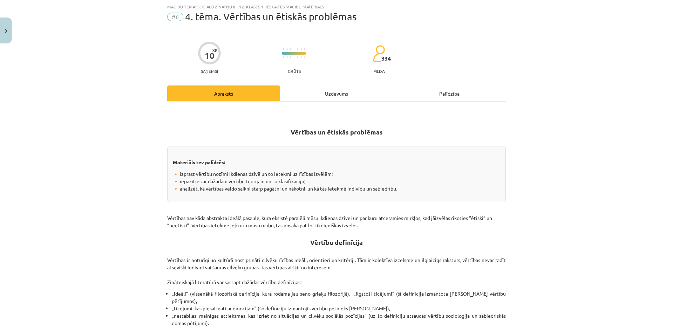
click at [322, 101] on div "Uzdevums" at bounding box center [336, 94] width 113 height 16
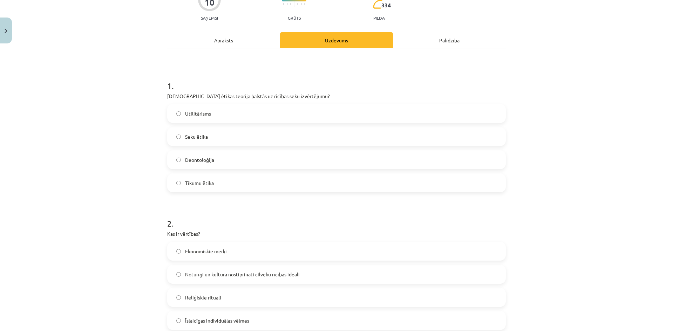
scroll to position [88, 0]
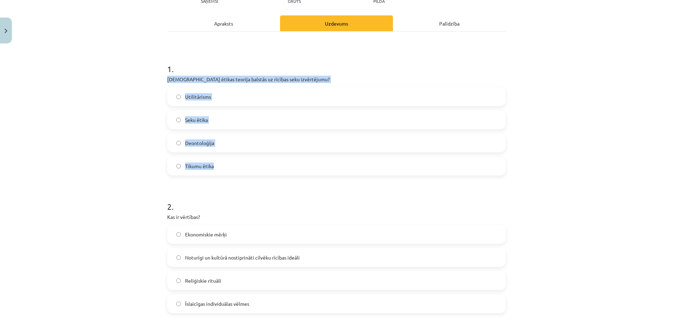
drag, startPoint x: 181, startPoint y: 82, endPoint x: 276, endPoint y: 163, distance: 125.4
click at [276, 163] on div "Mācību tēma: Sociālo zinātņu ii - 12. klases 1. ieskaites mācību materiāls #6 4…" at bounding box center [336, 165] width 673 height 331
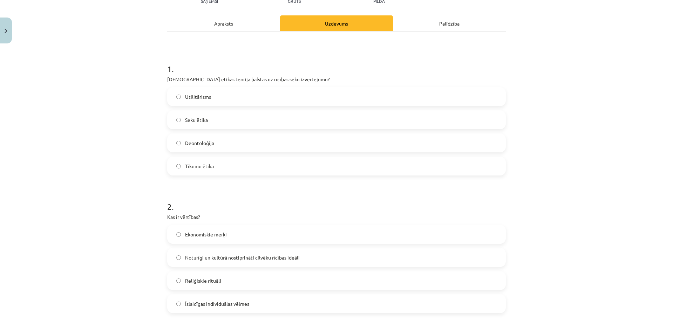
click at [95, 179] on div "Mācību tēma: Sociālo zinātņu ii - 12. klases 1. ieskaites mācību materiāls #6 4…" at bounding box center [336, 165] width 673 height 331
click at [192, 100] on span "Utilitārisms" at bounding box center [198, 96] width 26 height 7
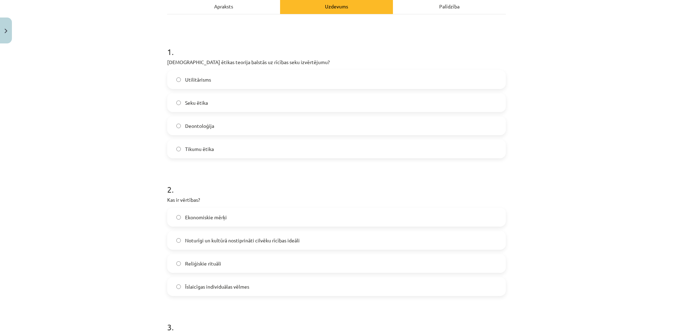
scroll to position [193, 0]
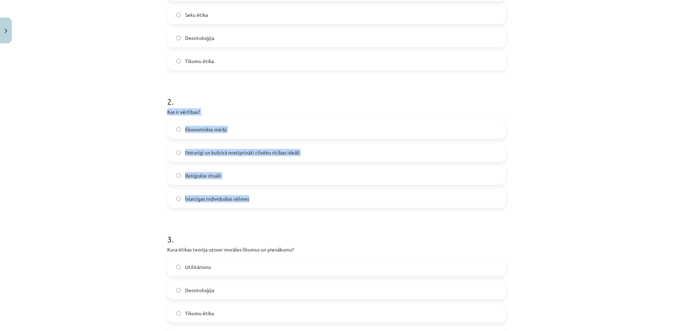
drag, startPoint x: 167, startPoint y: 114, endPoint x: 254, endPoint y: 195, distance: 119.1
click at [254, 195] on div "10 XP Saņemsi Grūts 334 pilda Apraksts Uzdevums Palīdzība 1 . Kura ētikas teori…" at bounding box center [336, 269] width 347 height 831
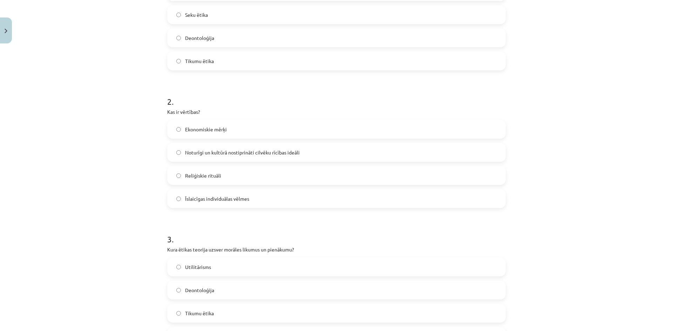
click at [125, 218] on div "Mācību tēma: Sociālo zinātņu ii - 12. klases 1. ieskaites mācību materiāls #6 4…" at bounding box center [336, 165] width 673 height 331
click at [207, 151] on span "Noturīgi un kultūrā nostiprināti cilvēku rīcības ideāli" at bounding box center [242, 152] width 115 height 7
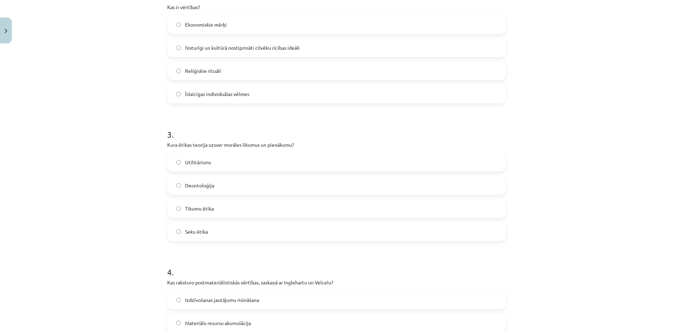
scroll to position [298, 0]
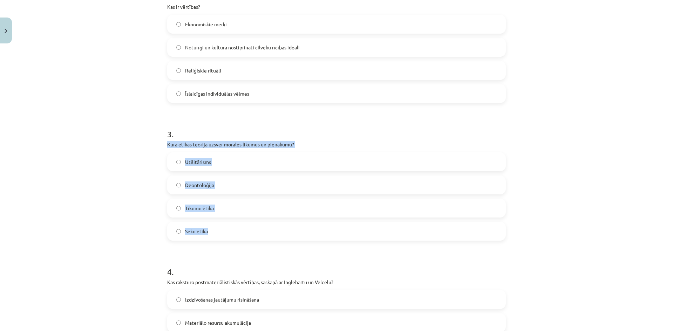
drag, startPoint x: 164, startPoint y: 144, endPoint x: 234, endPoint y: 240, distance: 118.9
click at [234, 240] on div "10 XP Saņemsi Grūts 334 pilda Apraksts Uzdevums Palīdzība 1 . Kura ētikas teori…" at bounding box center [336, 164] width 347 height 831
click at [91, 198] on div "Mācību tēma: Sociālo zinātņu ii - 12. klases 1. ieskaites mācību materiāls #6 4…" at bounding box center [336, 165] width 673 height 331
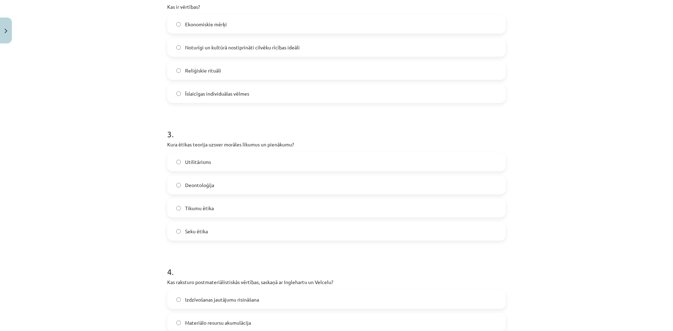
click at [210, 183] on span "Deontoloģija" at bounding box center [199, 185] width 29 height 7
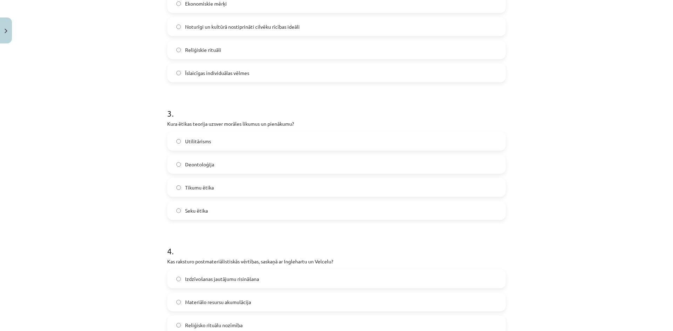
scroll to position [438, 0]
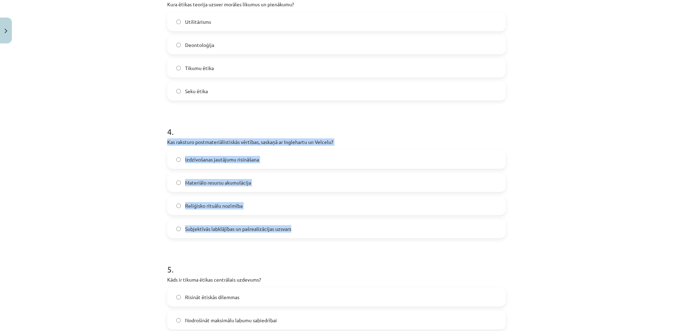
drag, startPoint x: 161, startPoint y: 144, endPoint x: 290, endPoint y: 229, distance: 154.4
click at [290, 229] on div "10 XP Saņemsi Grūts 334 pilda Apraksts Uzdevums Palīdzība 1 . Kura ētikas teori…" at bounding box center [336, 23] width 347 height 831
click at [113, 223] on div "Mācību tēma: Sociālo zinātņu ii - 12. klases 1. ieskaites mācību materiāls #6 4…" at bounding box center [336, 165] width 673 height 331
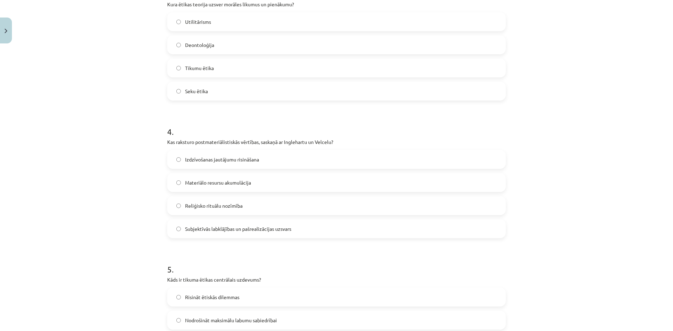
click at [204, 235] on label "Subjektīvās labklājības un pašrealizācijas uzsvars" at bounding box center [336, 229] width 337 height 18
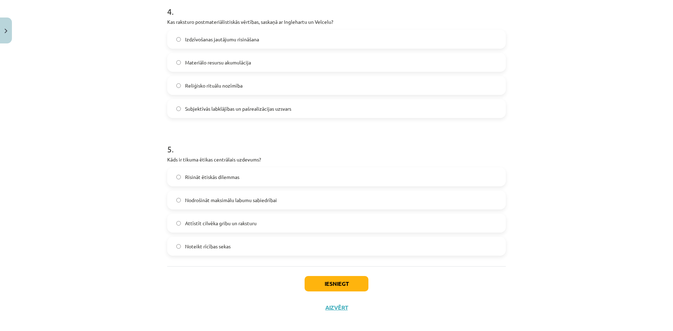
scroll to position [564, 0]
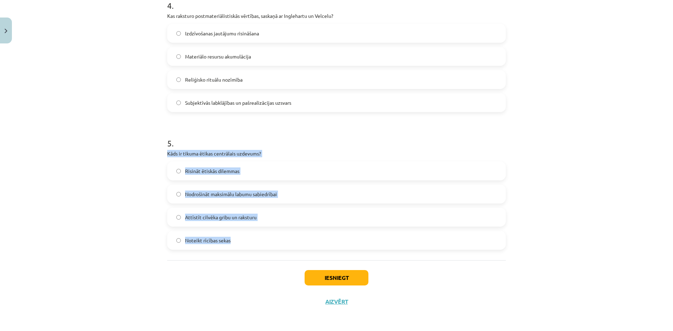
drag, startPoint x: 174, startPoint y: 155, endPoint x: 280, endPoint y: 233, distance: 131.7
click at [84, 234] on div "Mācību tēma: Sociālo zinātņu ii - 12. klases 1. ieskaites mācību materiāls #6 4…" at bounding box center [336, 165] width 673 height 331
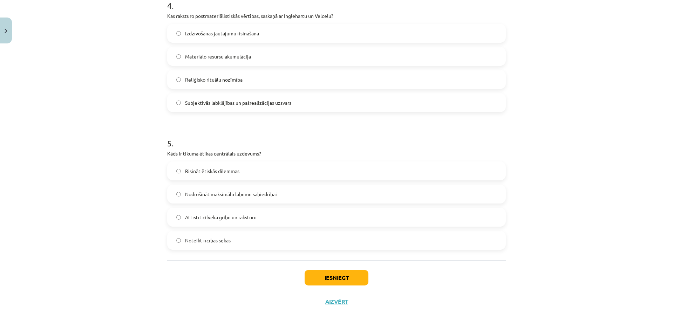
click at [204, 218] on span "Attīstīt cilvēka gribu un raksturu" at bounding box center [221, 217] width 72 height 7
click at [324, 277] on button "Iesniegt" at bounding box center [337, 277] width 64 height 15
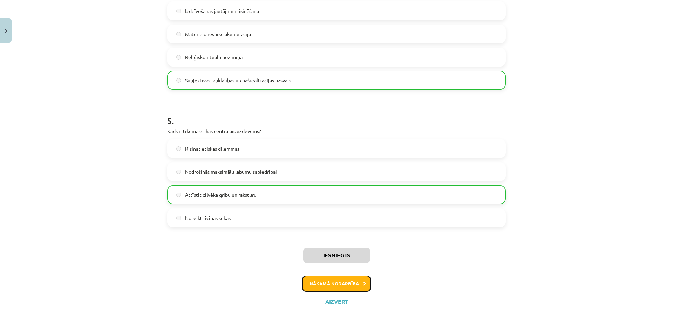
click at [327, 285] on button "Nākamā nodarbība" at bounding box center [336, 284] width 69 height 16
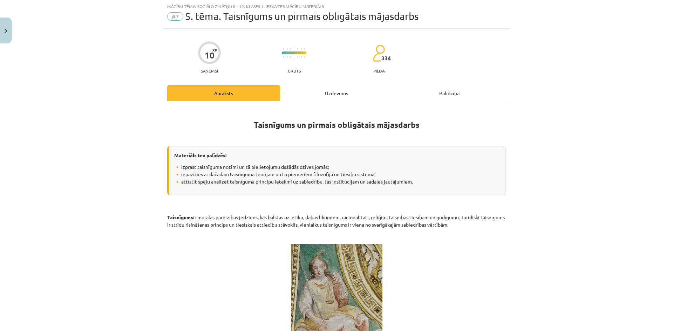
scroll to position [18, 0]
click at [347, 91] on div "Uzdevums" at bounding box center [336, 94] width 113 height 16
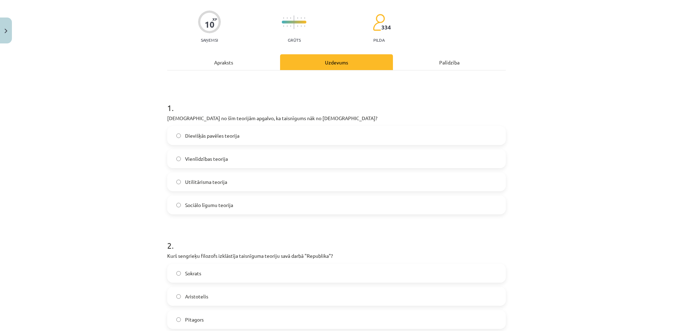
scroll to position [53, 0]
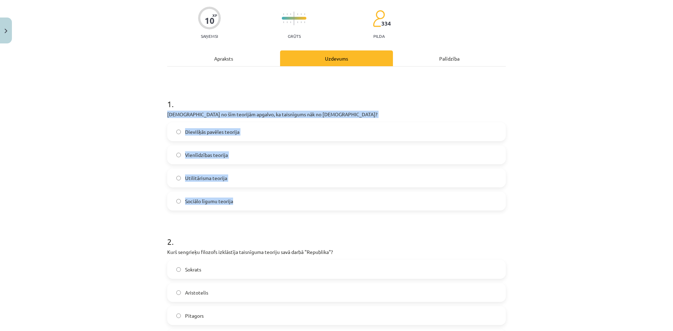
drag, startPoint x: 197, startPoint y: 123, endPoint x: 290, endPoint y: 206, distance: 124.6
click at [91, 210] on div "Mācību tēma: Sociālo zinātņu ii - 12. klases 1. ieskaites mācību materiāls #7 5…" at bounding box center [336, 165] width 673 height 331
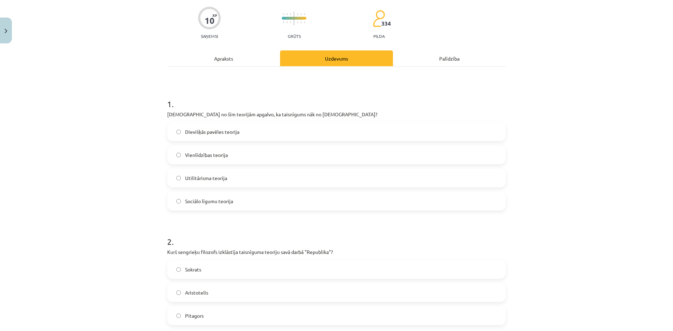
click at [73, 134] on div "Mācību tēma: Sociālo zinātņu ii - 12. klases 1. ieskaites mācību materiāls #7 5…" at bounding box center [336, 165] width 673 height 331
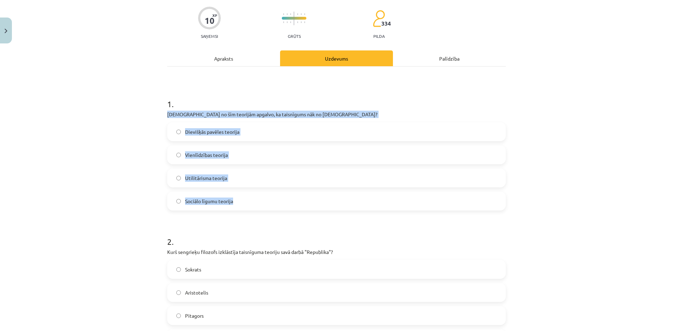
drag, startPoint x: 165, startPoint y: 115, endPoint x: 277, endPoint y: 202, distance: 141.9
click at [277, 202] on div "1 . Kura no šīm teorijām apgalvo, ka taisnīgums nāk no Dieva? Dievišķās pavēles…" at bounding box center [336, 149] width 339 height 124
click at [107, 193] on div "Mācību tēma: Sociālo zinātņu ii - 12. klases 1. ieskaites mācību materiāls #7 5…" at bounding box center [336, 165] width 673 height 331
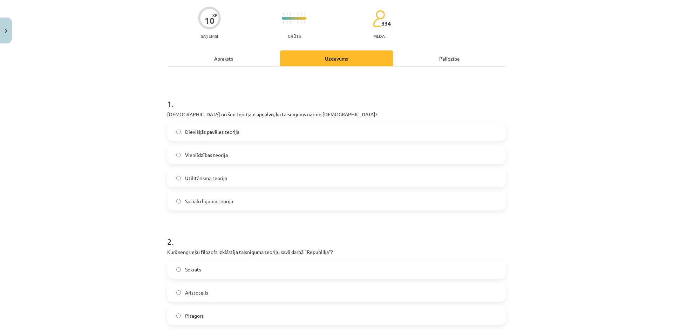
click at [201, 135] on span "Dievišķās pavēles teorija" at bounding box center [212, 131] width 54 height 7
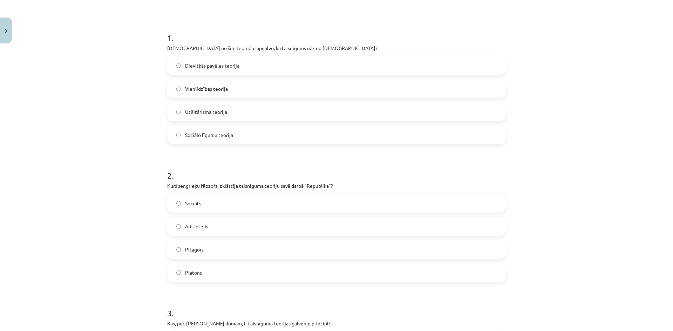
scroll to position [123, 0]
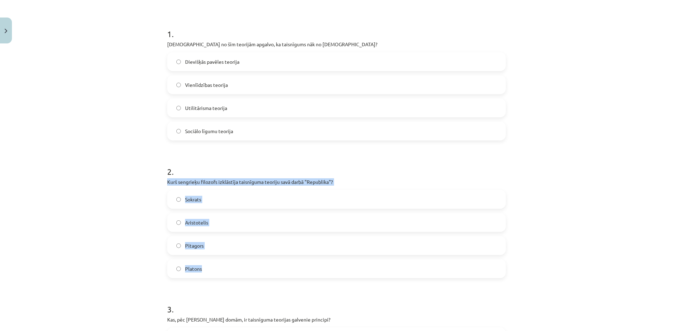
drag, startPoint x: 163, startPoint y: 183, endPoint x: 277, endPoint y: 271, distance: 143.8
click at [105, 201] on div "Mācību tēma: Sociālo zinātņu ii - 12. klases 1. ieskaites mācību materiāls #7 5…" at bounding box center [336, 165] width 673 height 331
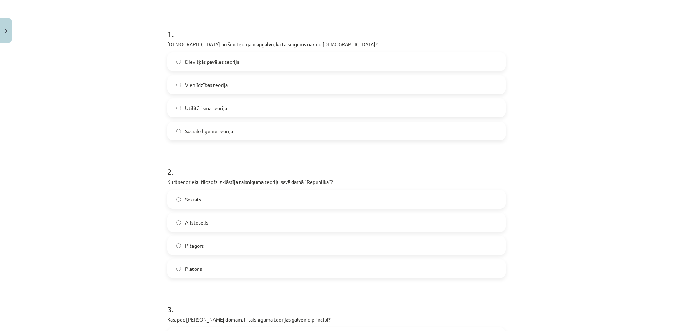
scroll to position [158, 0]
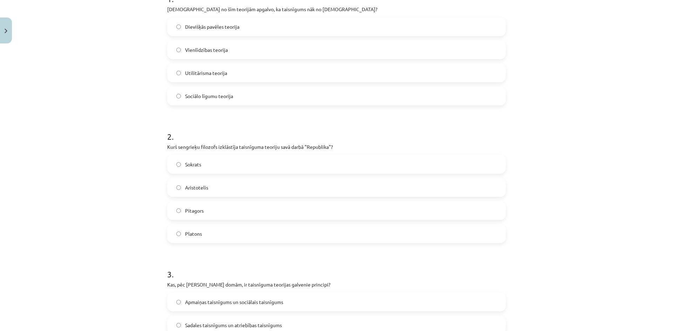
click at [215, 236] on label "Platons" at bounding box center [336, 234] width 337 height 18
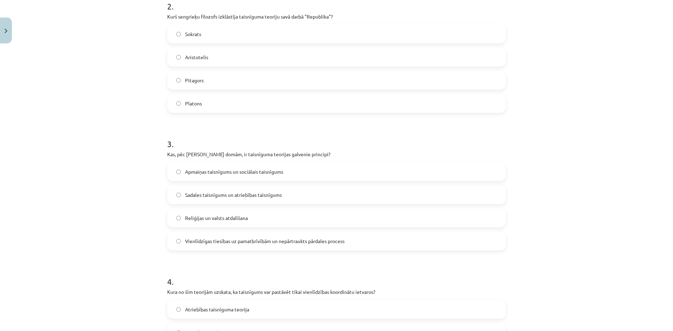
scroll to position [333, 0]
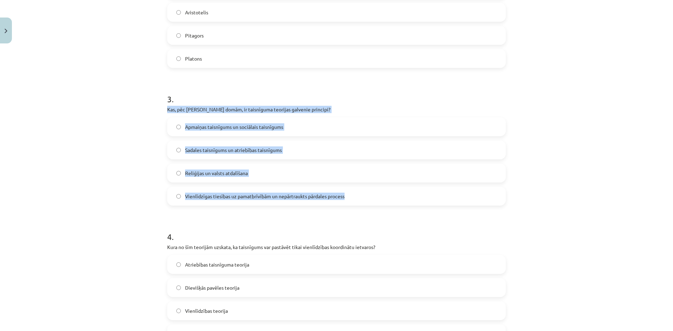
drag, startPoint x: 181, startPoint y: 113, endPoint x: 356, endPoint y: 199, distance: 195.5
click at [356, 199] on div "3 . Kas, pēc Džona Roulza domām, ir taisnīguma teorijas galvenie principi? Apma…" at bounding box center [336, 144] width 339 height 124
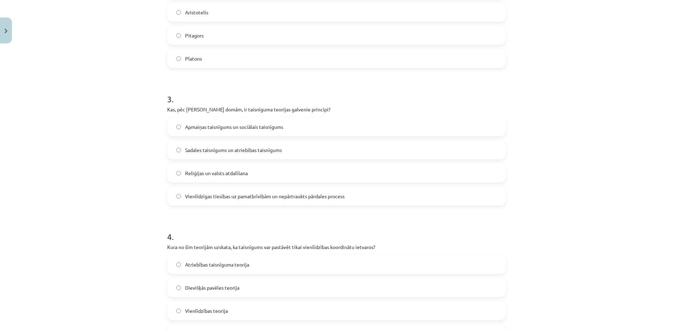
click at [124, 210] on div "Mācību tēma: Sociālo zinātņu ii - 12. klases 1. ieskaites mācību materiāls #7 5…" at bounding box center [336, 165] width 673 height 331
click at [218, 201] on label "Vienlīdzīgas tiesības uz pamatbrīvībām un nepārtraukts pārdales process" at bounding box center [336, 197] width 337 height 18
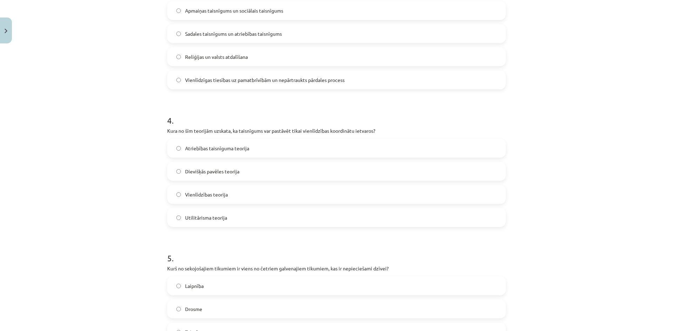
scroll to position [508, 0]
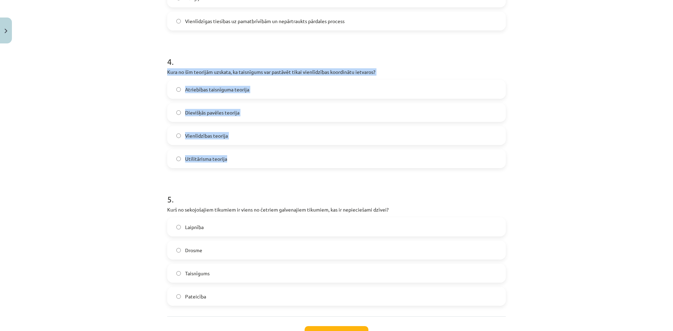
drag, startPoint x: 164, startPoint y: 70, endPoint x: 285, endPoint y: 161, distance: 151.7
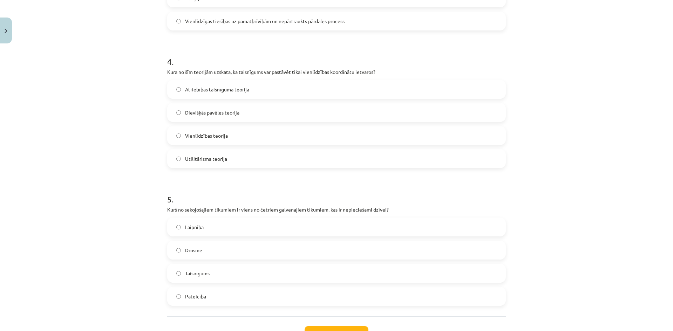
click at [125, 202] on div "Mācību tēma: Sociālo zinātņu ii - 12. klases 1. ieskaites mācību materiāls #7 5…" at bounding box center [336, 165] width 673 height 331
click at [202, 134] on span "Vienlīdzības teorija" at bounding box center [206, 135] width 43 height 7
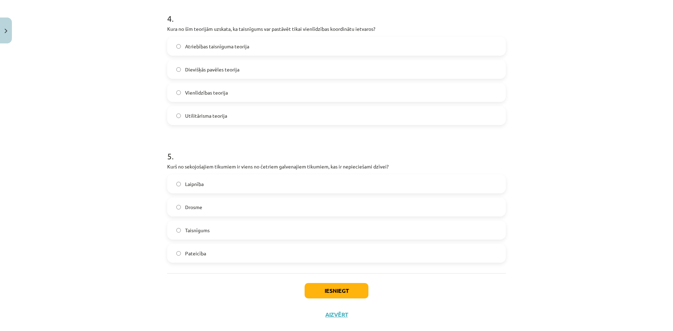
scroll to position [564, 0]
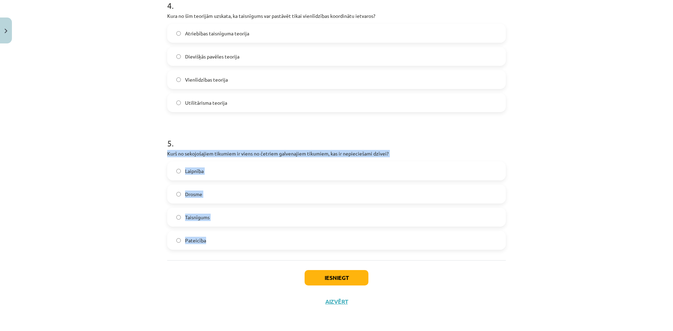
drag, startPoint x: 163, startPoint y: 156, endPoint x: 232, endPoint y: 247, distance: 114.3
click at [77, 210] on div "Mācību tēma: Sociālo zinātņu ii - 12. klases 1. ieskaites mācību materiāls #7 5…" at bounding box center [336, 165] width 673 height 331
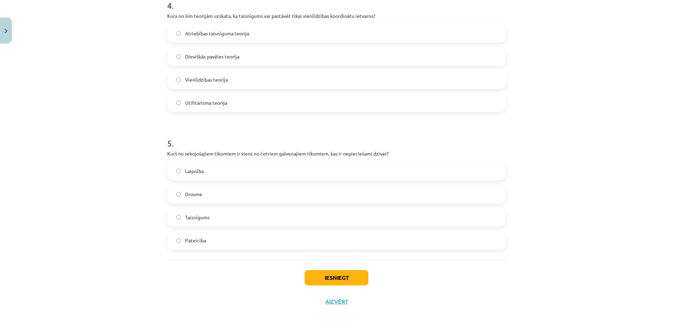
click at [211, 222] on label "Taisnīgums" at bounding box center [336, 218] width 337 height 18
click at [327, 276] on button "Iesniegt" at bounding box center [337, 277] width 64 height 15
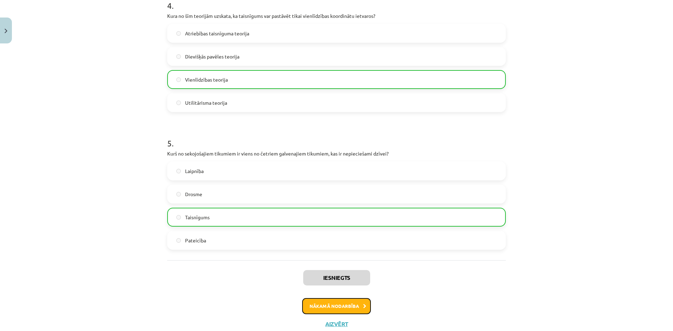
click at [322, 312] on button "Nākamā nodarbība" at bounding box center [336, 306] width 69 height 16
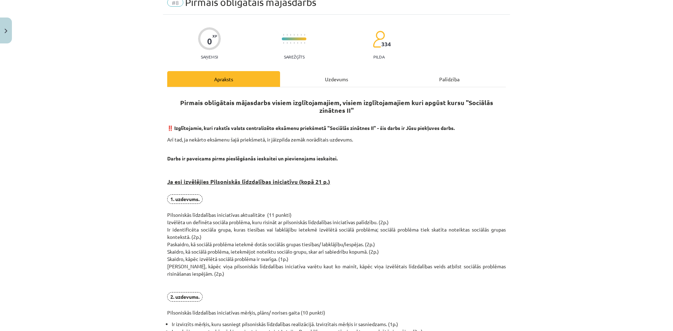
scroll to position [18, 0]
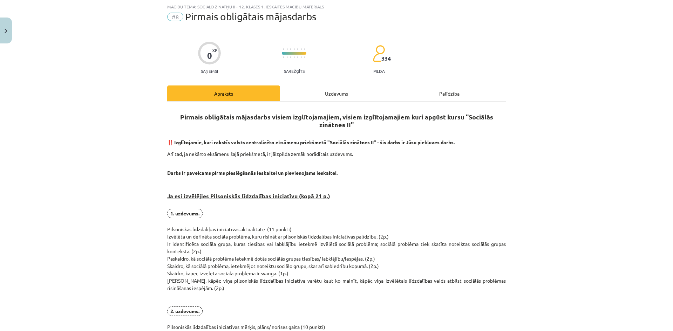
click at [328, 89] on div "Uzdevums" at bounding box center [336, 94] width 113 height 16
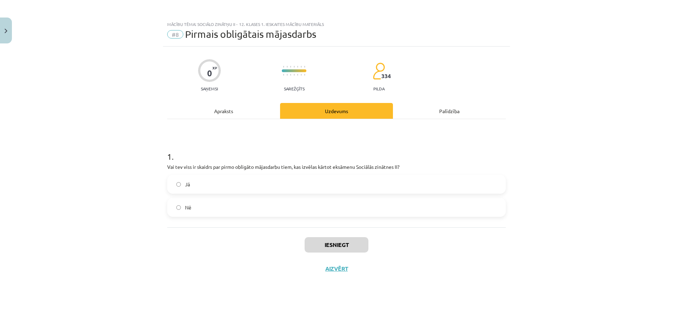
click at [324, 184] on label "Jā" at bounding box center [336, 185] width 337 height 18
click at [333, 240] on button "Iesniegt" at bounding box center [337, 244] width 64 height 15
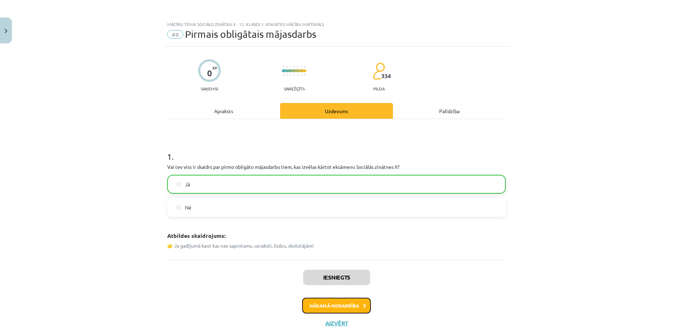
click at [319, 308] on button "Nākamā nodarbība" at bounding box center [336, 306] width 69 height 16
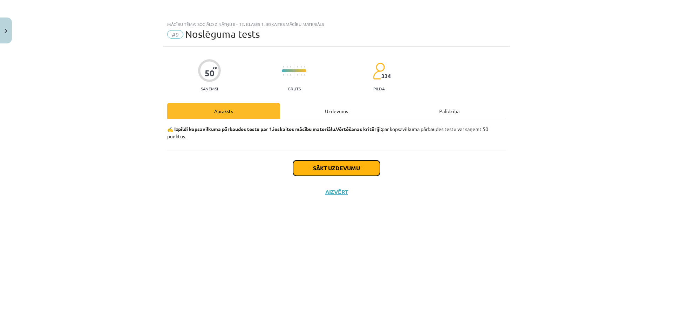
click at [334, 168] on button "Sākt uzdevumu" at bounding box center [336, 168] width 87 height 15
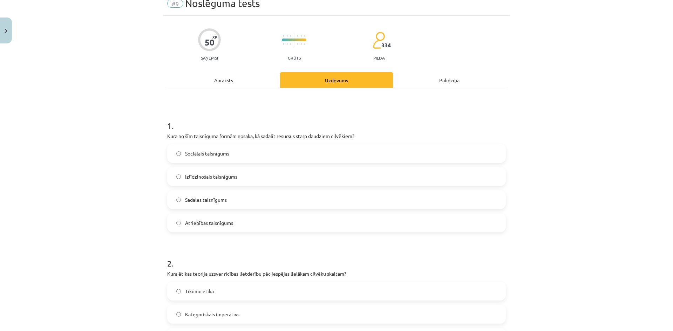
scroll to position [35, 0]
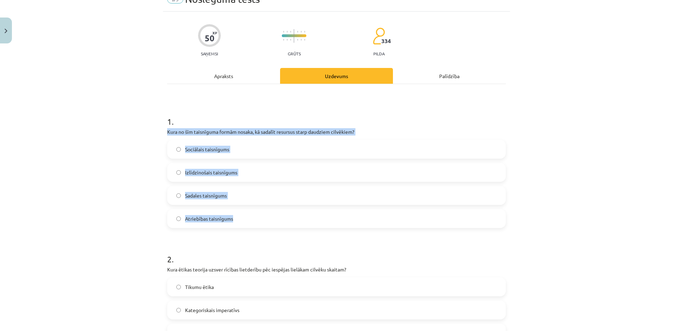
drag, startPoint x: 175, startPoint y: 137, endPoint x: 264, endPoint y: 223, distance: 123.7
click at [264, 223] on div "1 . Kura no šīm taisnīguma formām nosaka, kā sadalīt resursus starp daudziem ci…" at bounding box center [336, 166] width 339 height 124
click at [90, 144] on div "Mācību tēma: Sociālo zinātņu ii - 12. klases 1. ieskaites mācību materiāls #9 N…" at bounding box center [336, 165] width 673 height 331
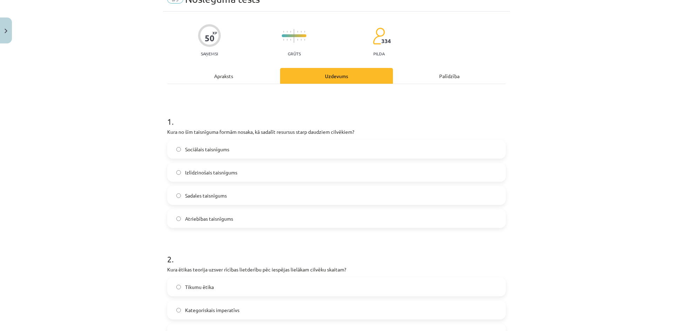
click at [195, 190] on label "Sadales taisnīgums" at bounding box center [336, 196] width 337 height 18
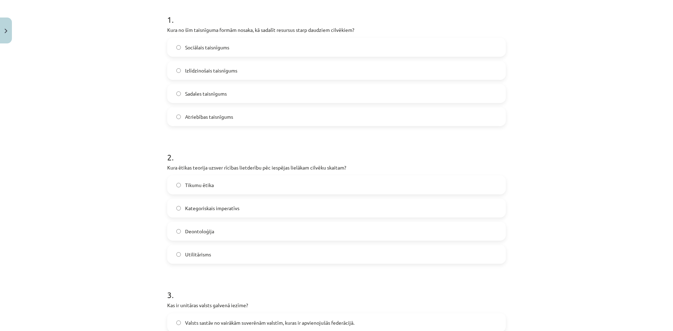
scroll to position [175, 0]
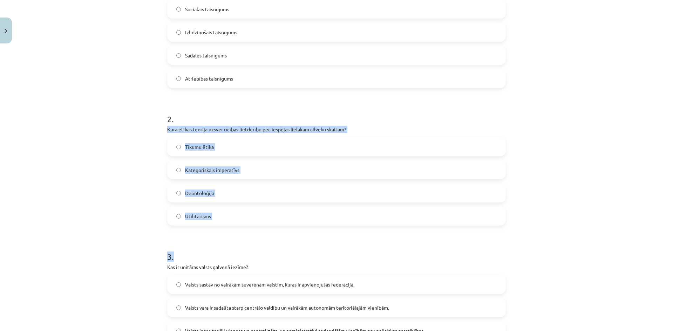
drag, startPoint x: 175, startPoint y: 131, endPoint x: 245, endPoint y: 231, distance: 122.5
drag, startPoint x: 158, startPoint y: 126, endPoint x: 218, endPoint y: 217, distance: 108.5
click at [218, 217] on div "Mācību tēma: Sociālo zinātņu ii - 12. klases 1. ieskaites mācību materiāls #9 N…" at bounding box center [336, 165] width 673 height 331
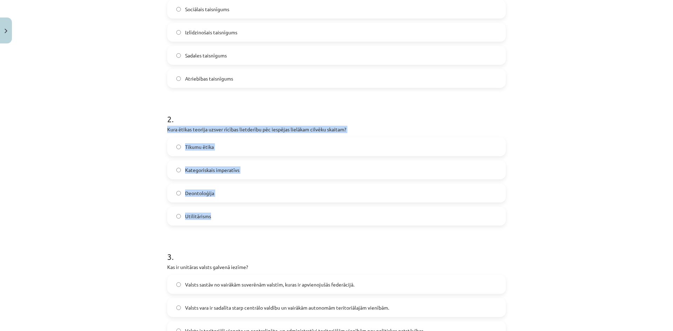
click at [74, 192] on div "Mācību tēma: Sociālo zinātņu ii - 12. klases 1. ieskaites mācību materiāls #9 N…" at bounding box center [336, 165] width 673 height 331
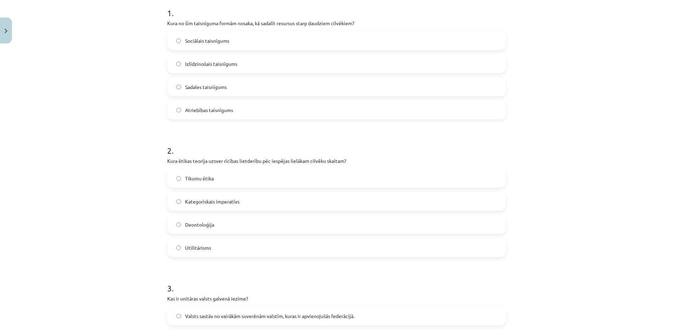
scroll to position [140, 0]
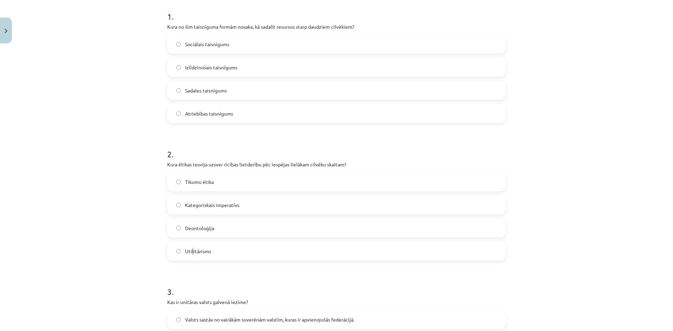
click at [190, 256] on label "Utilitārisms" at bounding box center [336, 252] width 337 height 18
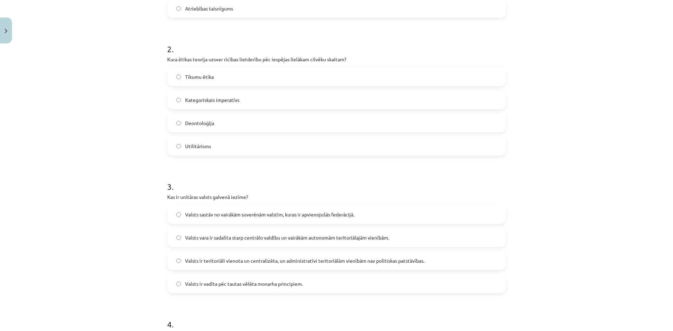
click at [205, 147] on span "Utilitārisms" at bounding box center [198, 146] width 26 height 7
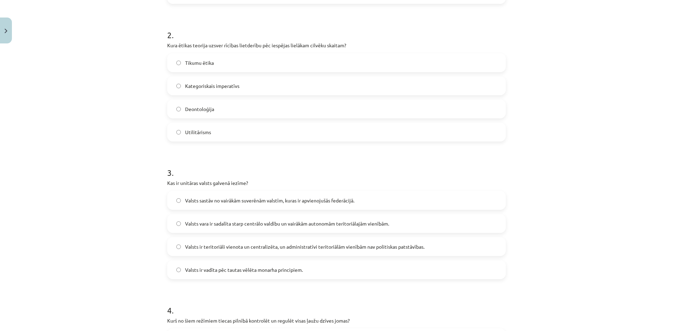
scroll to position [351, 0]
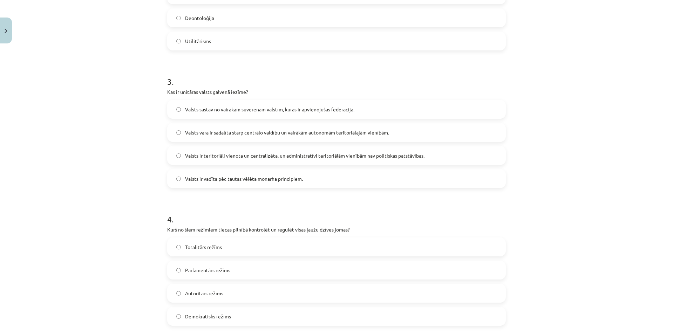
drag, startPoint x: 170, startPoint y: 90, endPoint x: 336, endPoint y: 178, distance: 187.4
click at [88, 203] on div "Mācību tēma: Sociālo zinātņu ii - 12. klases 1. ieskaites mācību materiāls #9 N…" at bounding box center [336, 165] width 673 height 331
drag, startPoint x: 162, startPoint y: 92, endPoint x: 375, endPoint y: 181, distance: 231.1
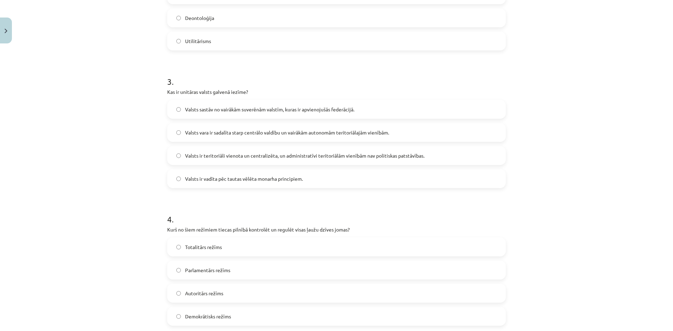
click at [84, 250] on div "Mācību tēma: Sociālo zinātņu ii - 12. klases 1. ieskaites mācību materiāls #9 N…" at bounding box center [336, 165] width 673 height 331
click at [204, 157] on span "Valsts ir teritoriāli vienota un centralizēta, un administratīvi teritoriālām v…" at bounding box center [304, 155] width 239 height 7
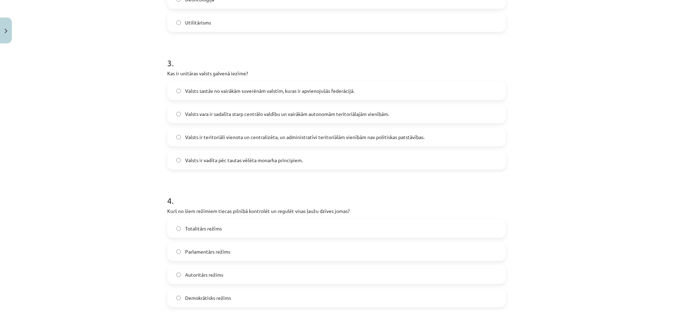
scroll to position [456, 0]
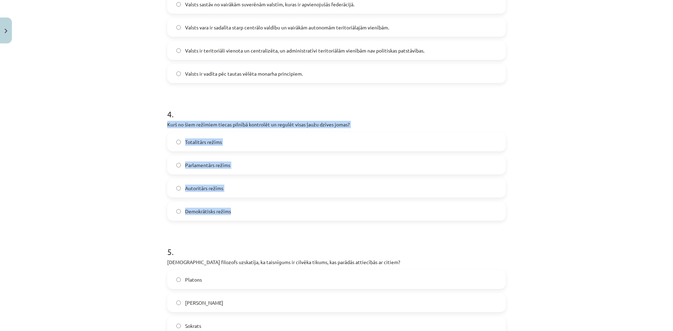
drag, startPoint x: 161, startPoint y: 123, endPoint x: 278, endPoint y: 210, distance: 146.1
click at [81, 219] on div "Mācību tēma: Sociālo zinātņu ii - 12. klases 1. ieskaites mācību materiāls #9 N…" at bounding box center [336, 165] width 673 height 331
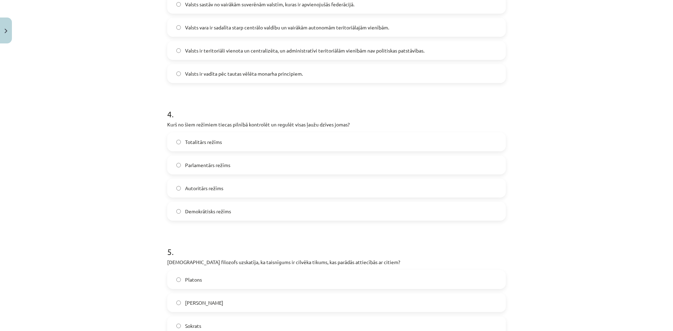
click at [218, 148] on label "Totalitārs režīms" at bounding box center [336, 142] width 337 height 18
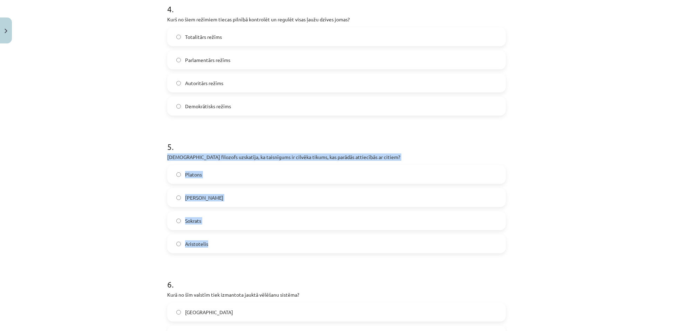
drag, startPoint x: 166, startPoint y: 153, endPoint x: 251, endPoint y: 236, distance: 118.7
click at [251, 236] on div "5 . Kurš filozofs uzskatīja, ka taisnīgums ir cilvēka tikums, kas parādās attie…" at bounding box center [336, 192] width 339 height 124
click at [79, 242] on div "Mācību tēma: Sociālo zinātņu ii - 12. klases 1. ieskaites mācību materiāls #9 N…" at bounding box center [336, 165] width 673 height 331
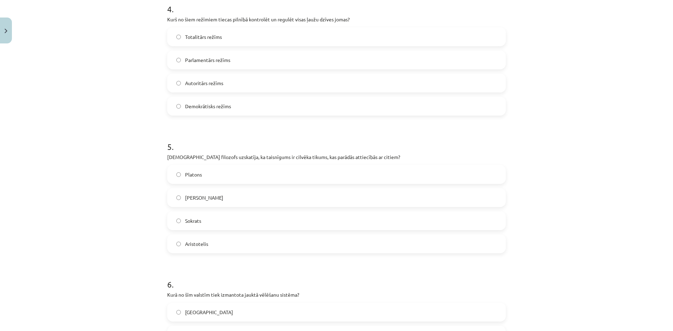
click at [203, 247] on span "Aristotelis" at bounding box center [196, 243] width 23 height 7
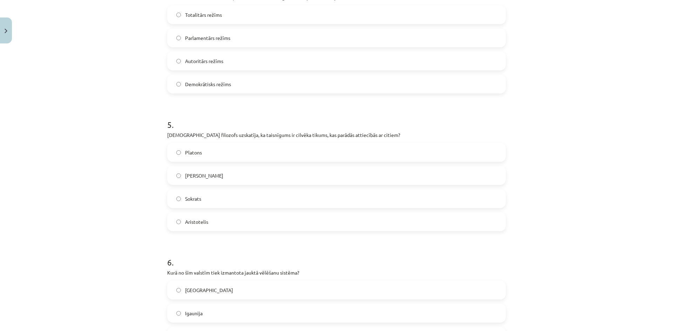
scroll to position [701, 0]
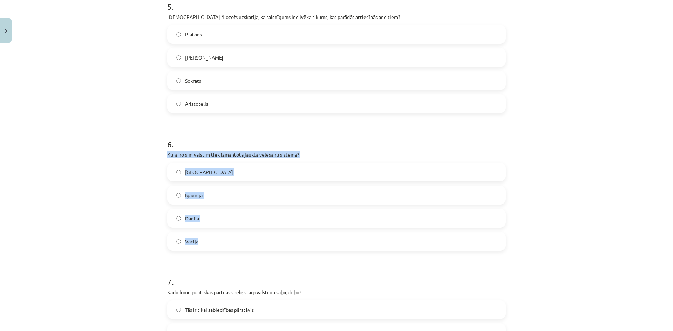
drag, startPoint x: 169, startPoint y: 155, endPoint x: 258, endPoint y: 234, distance: 118.9
click at [258, 234] on div "50 XP Saņemsi Grūts 334 pilda Apraksts Uzdevums Palīdzība 1 . Kura no šīm taisn…" at bounding box center [336, 106] width 347 height 1520
click at [88, 237] on div "Mācību tēma: Sociālo zinātņu ii - 12. klases 1. ieskaites mācību materiāls #9 N…" at bounding box center [336, 165] width 673 height 331
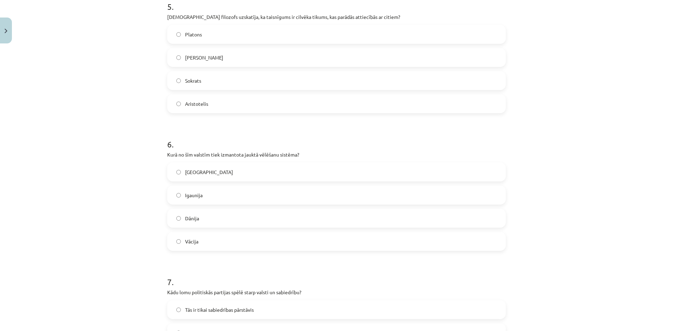
click at [226, 244] on label "Vācija" at bounding box center [336, 242] width 337 height 18
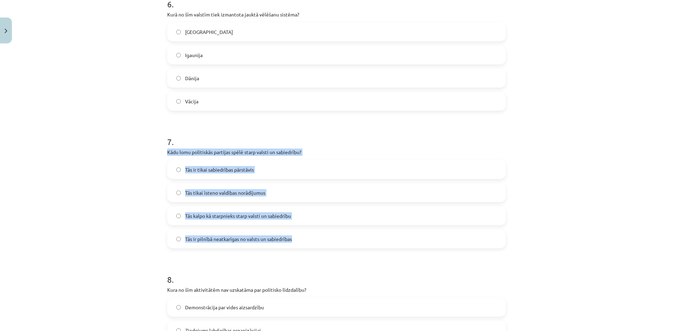
drag, startPoint x: 164, startPoint y: 152, endPoint x: 332, endPoint y: 233, distance: 186.3
click at [81, 236] on div "Mācību tēma: Sociālo zinātņu ii - 12. klases 1. ieskaites mācību materiāls #9 N…" at bounding box center [336, 165] width 673 height 331
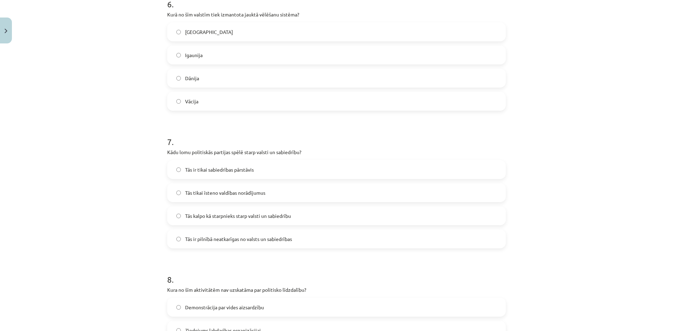
click at [226, 216] on span "Tās kalpo kā starpnieks starp valsti un sabiedrību" at bounding box center [238, 215] width 106 height 7
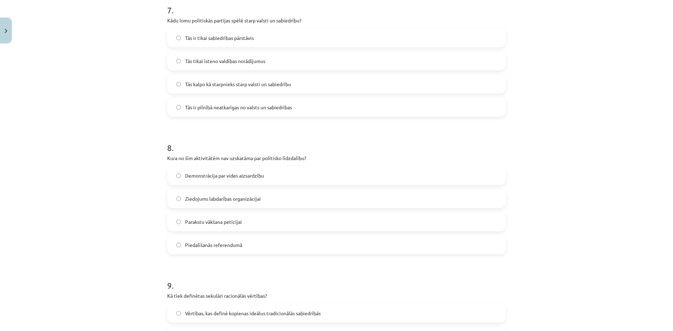
scroll to position [981, 0]
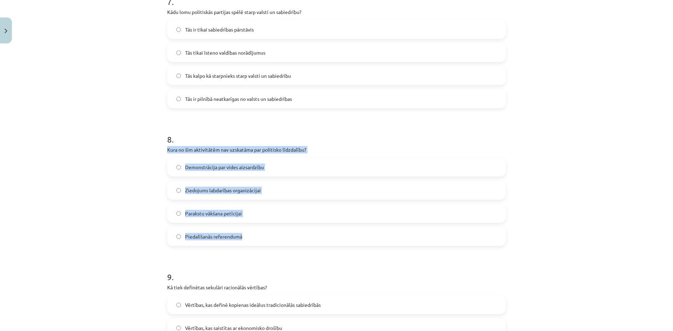
drag, startPoint x: 163, startPoint y: 150, endPoint x: 292, endPoint y: 229, distance: 151.1
click at [156, 193] on div "Mācību tēma: Sociālo zinātņu ii - 12. klases 1. ieskaites mācību materiāls #9 N…" at bounding box center [336, 165] width 673 height 331
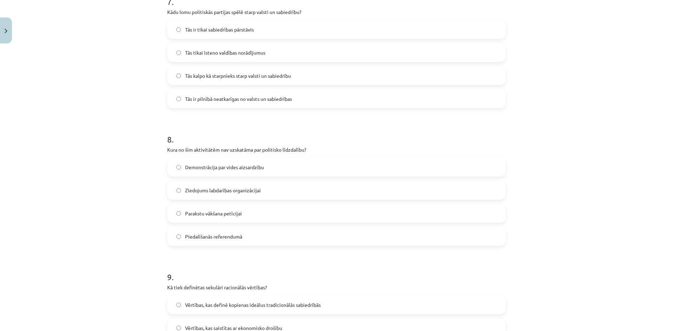
click at [225, 193] on span "Ziedojums labdarības organizācijai" at bounding box center [223, 190] width 76 height 7
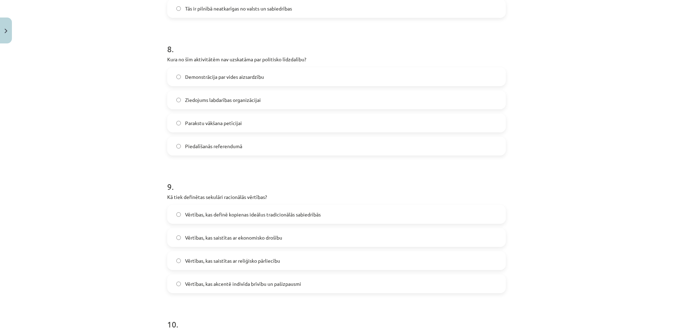
scroll to position [1087, 0]
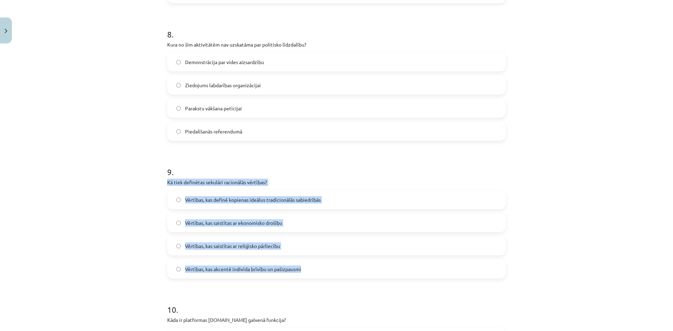
drag, startPoint x: 161, startPoint y: 182, endPoint x: 331, endPoint y: 273, distance: 192.9
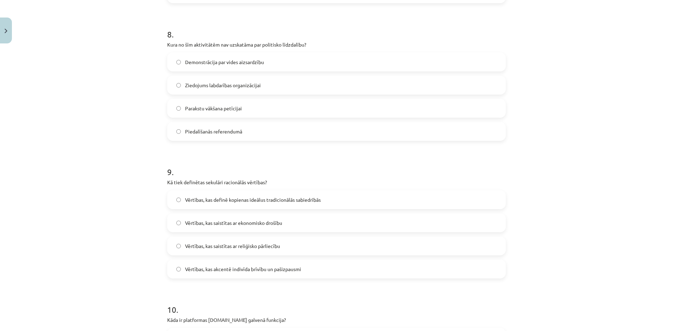
click at [98, 286] on div "Mācību tēma: Sociālo zinātņu ii - 12. klases 1. ieskaites mācību materiāls #9 N…" at bounding box center [336, 165] width 673 height 331
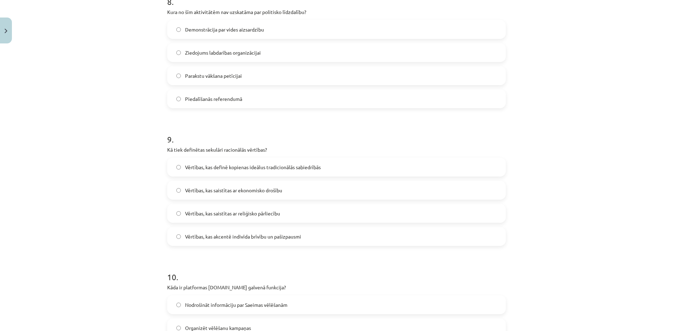
scroll to position [1122, 0]
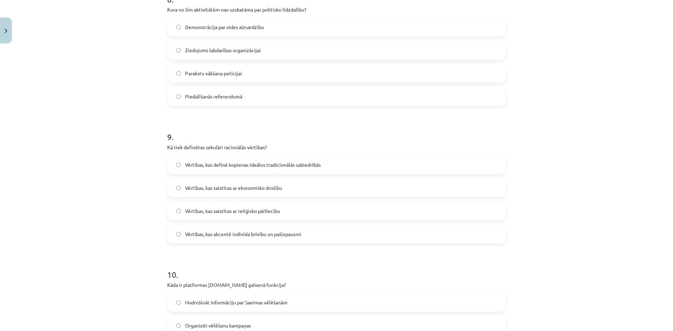
click at [234, 233] on span "Vērtības, kas akcentē indivīda brīvību un pašizpausmi" at bounding box center [243, 234] width 116 height 7
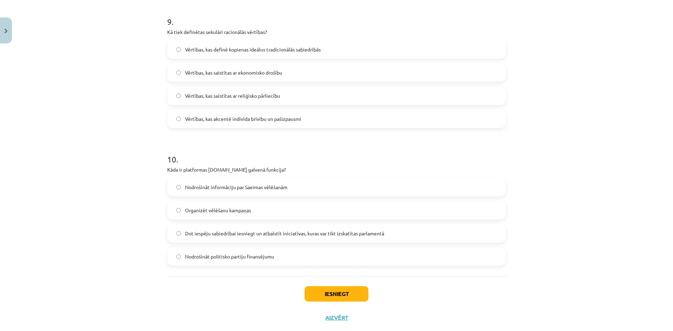
scroll to position [1253, 0]
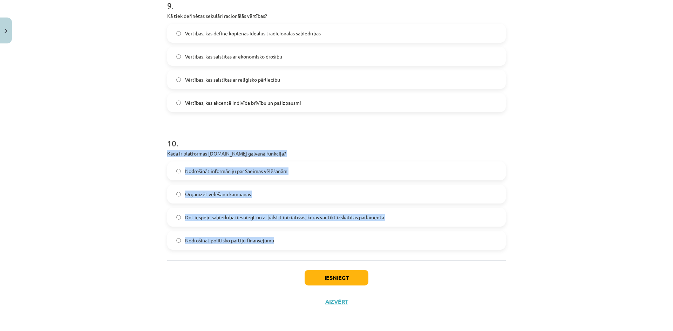
drag, startPoint x: 181, startPoint y: 166, endPoint x: 292, endPoint y: 254, distance: 141.5
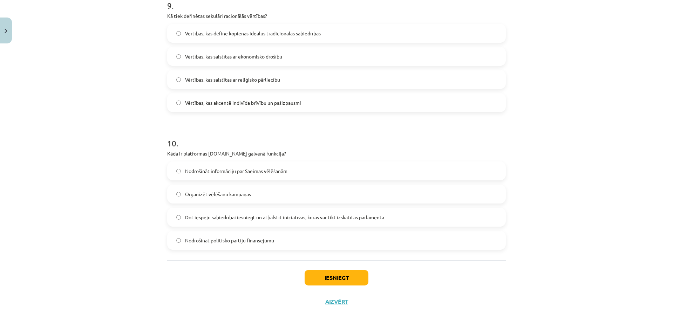
click at [217, 283] on div "Iesniegt Aizvērt" at bounding box center [336, 284] width 339 height 49
click at [203, 222] on label "Dot iespēju sabiedrībai iesniegt un atbalstīt iniciatīvas, kuras var tikt izska…" at bounding box center [336, 218] width 337 height 18
click at [324, 278] on button "Iesniegt" at bounding box center [337, 277] width 64 height 15
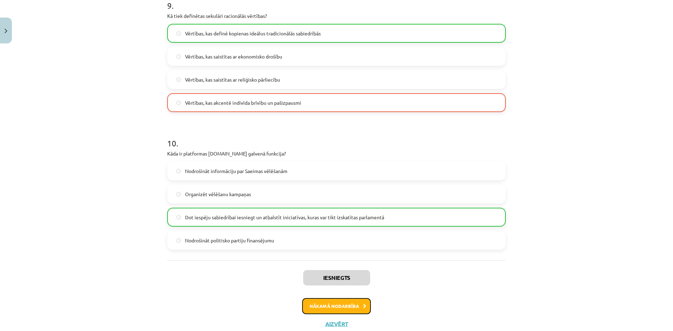
click at [314, 305] on button "Nākamā nodarbība" at bounding box center [336, 306] width 69 height 16
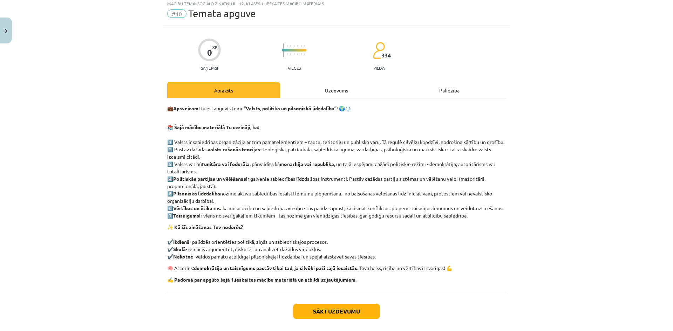
scroll to position [18, 0]
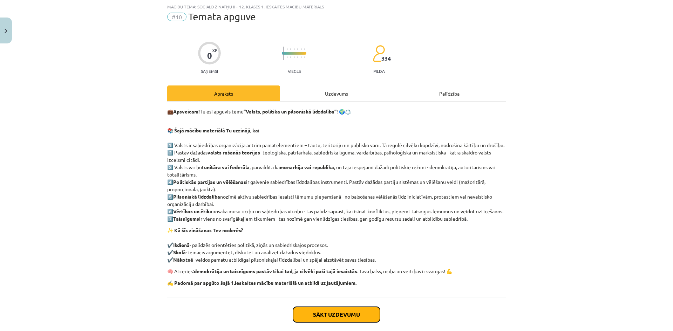
click at [321, 322] on button "Sākt uzdevumu" at bounding box center [336, 314] width 87 height 15
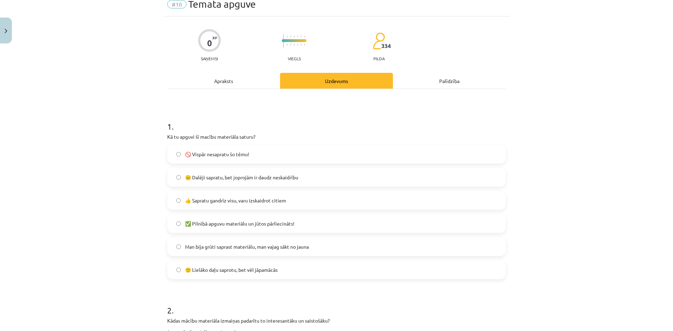
scroll to position [88, 0]
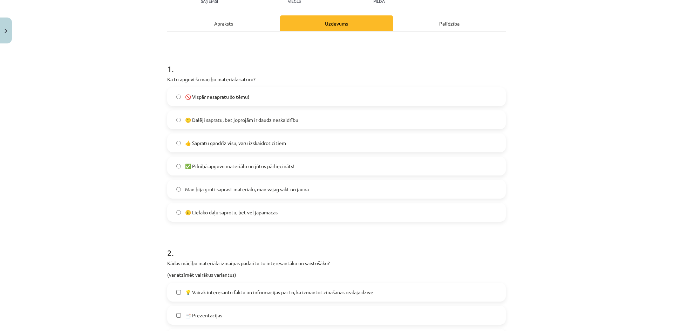
click at [254, 212] on span "🙂 Lielāko daļu saprotu, bet vēl jāpamācās" at bounding box center [231, 212] width 93 height 7
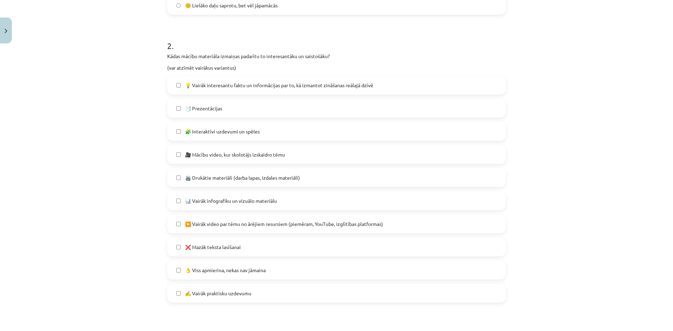
scroll to position [298, 0]
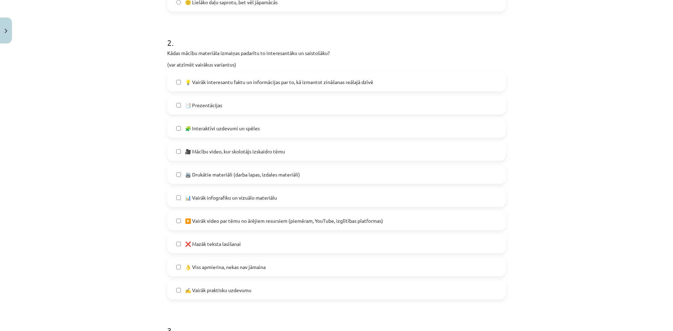
click at [240, 127] on span "🧩 Interaktīvi uzdevumi un spēles" at bounding box center [222, 128] width 75 height 7
click at [228, 290] on span "✍️ Vairāk praktisku uzdevumu" at bounding box center [218, 290] width 66 height 7
click at [216, 103] on span "📑 Prezentācijas" at bounding box center [203, 105] width 37 height 7
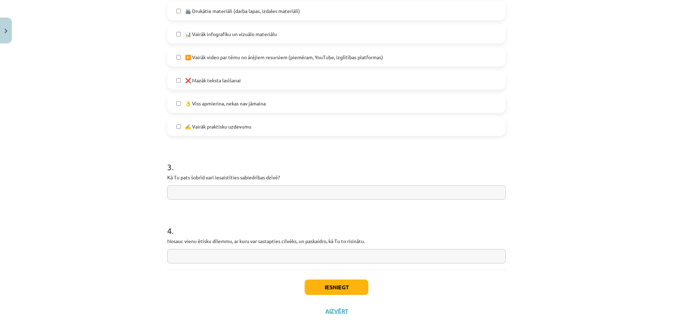
scroll to position [471, 0]
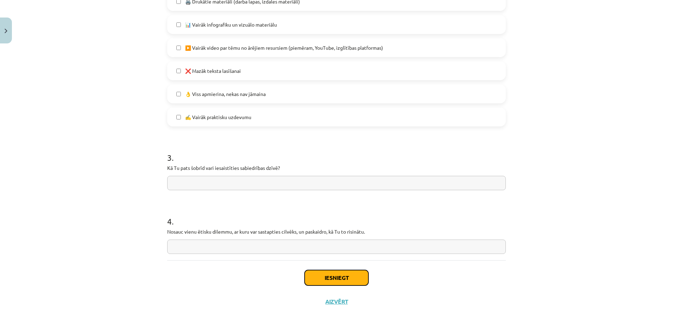
click at [323, 277] on button "Iesniegt" at bounding box center [337, 277] width 64 height 15
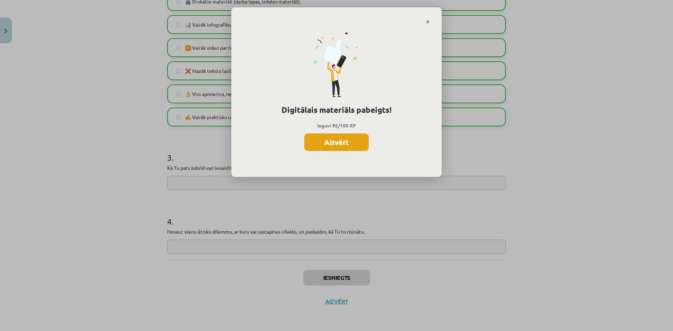
click at [340, 144] on button "Aizvērt" at bounding box center [336, 143] width 64 height 18
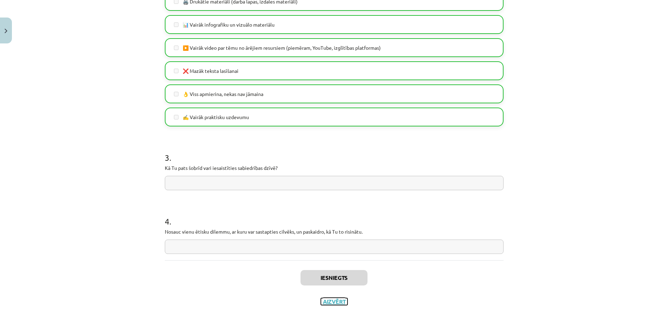
click at [335, 302] on button "Aizvērt" at bounding box center [334, 301] width 27 height 7
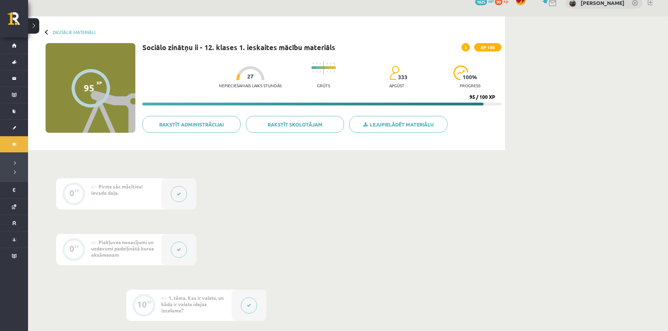
scroll to position [0, 0]
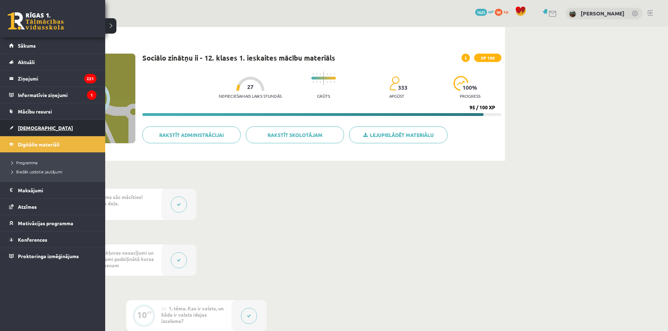
click at [29, 124] on link "[DEMOGRAPHIC_DATA]" at bounding box center [52, 128] width 87 height 16
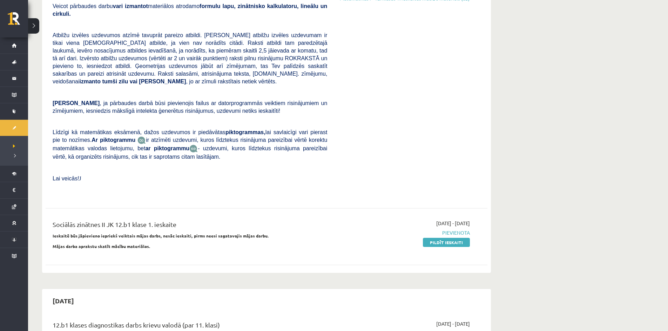
scroll to position [245, 0]
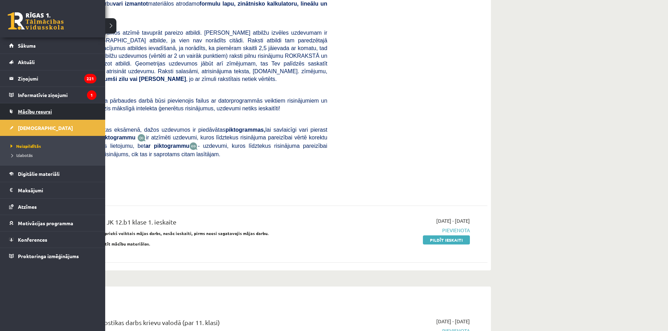
click at [37, 113] on span "Mācību resursi" at bounding box center [35, 111] width 34 height 6
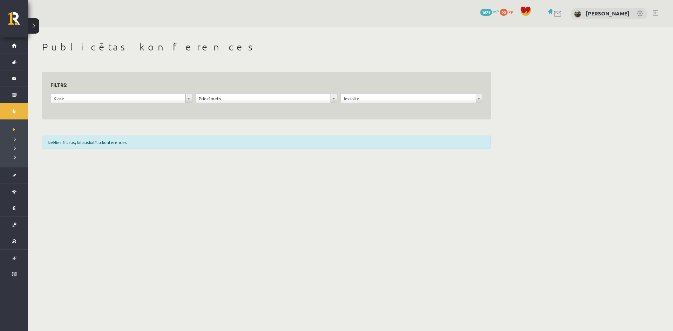
click at [174, 93] on form "**********" at bounding box center [266, 95] width 432 height 31
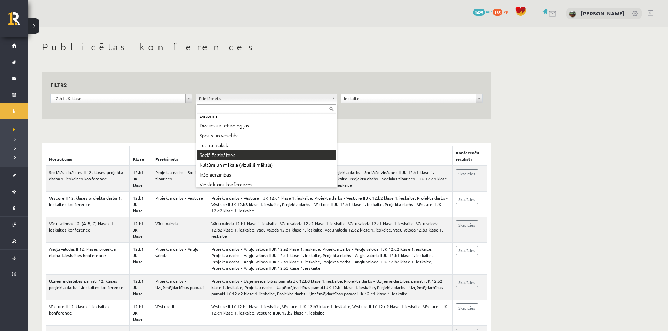
scroll to position [175, 0]
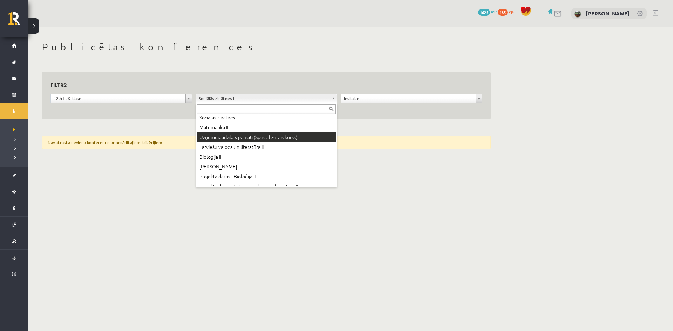
scroll to position [275, 0]
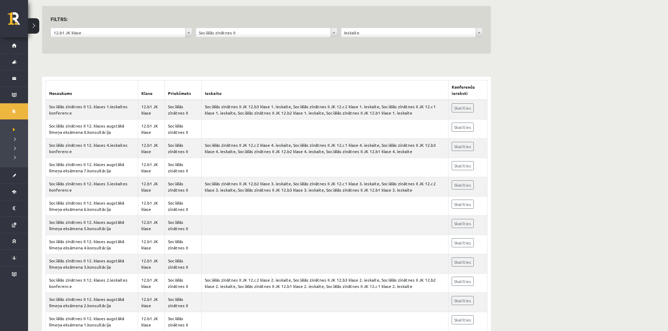
scroll to position [70, 0]
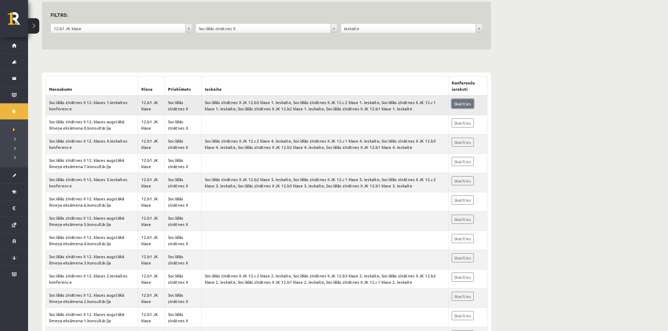
click at [463, 103] on link "Skatīties" at bounding box center [462, 103] width 22 height 9
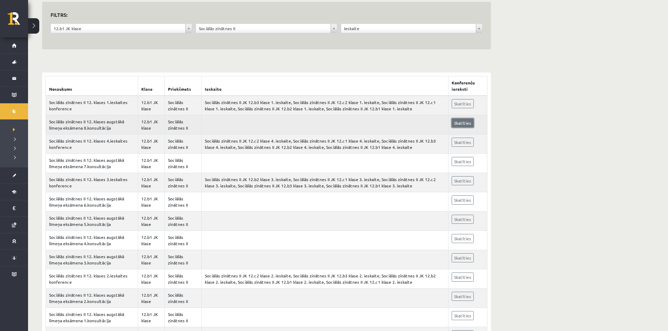
click at [460, 124] on link "Skatīties" at bounding box center [462, 122] width 22 height 9
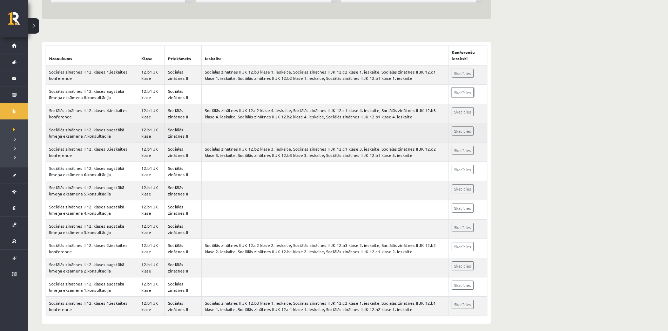
scroll to position [107, 0]
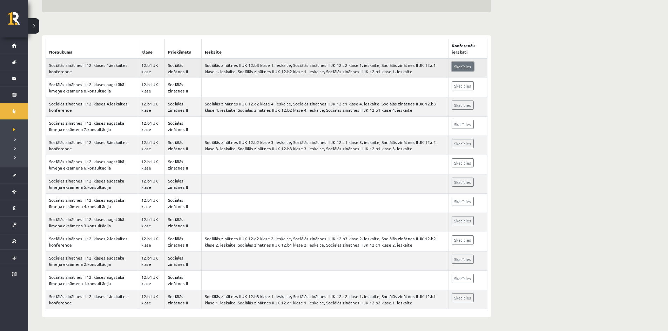
click at [465, 67] on link "Skatīties" at bounding box center [462, 66] width 22 height 9
click at [460, 104] on link "Skatīties" at bounding box center [462, 105] width 22 height 9
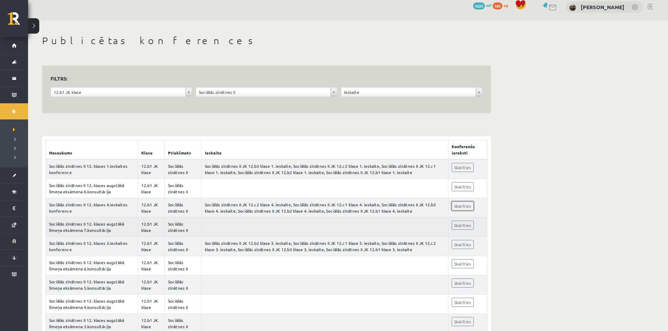
scroll to position [2, 0]
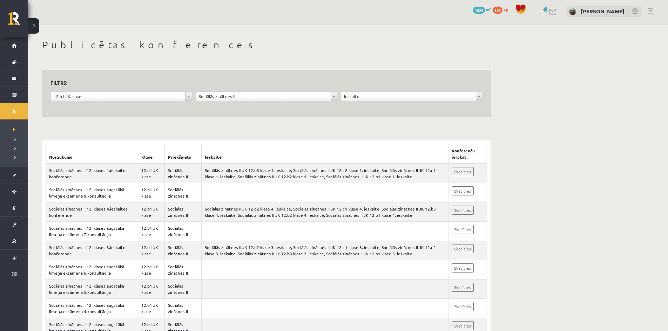
click at [300, 90] on form "**********" at bounding box center [266, 93] width 432 height 31
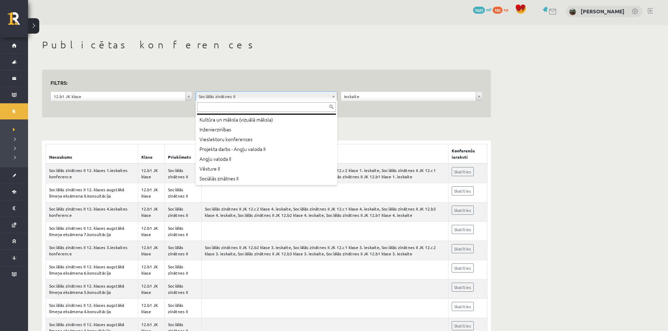
scroll to position [206, 0]
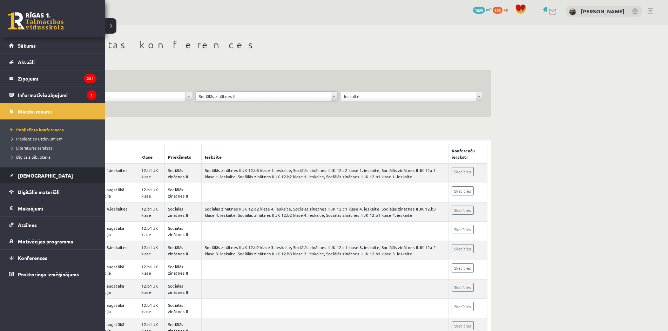
click at [30, 178] on link "[DEMOGRAPHIC_DATA]" at bounding box center [52, 176] width 87 height 16
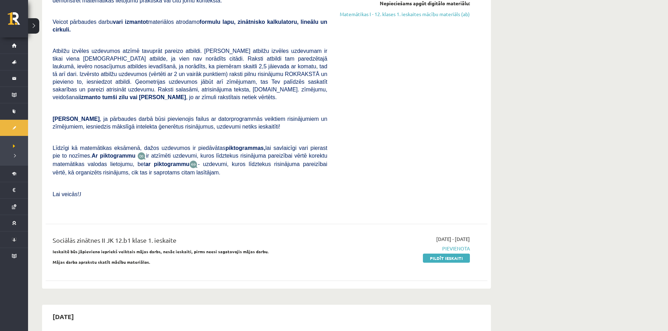
scroll to position [283, 0]
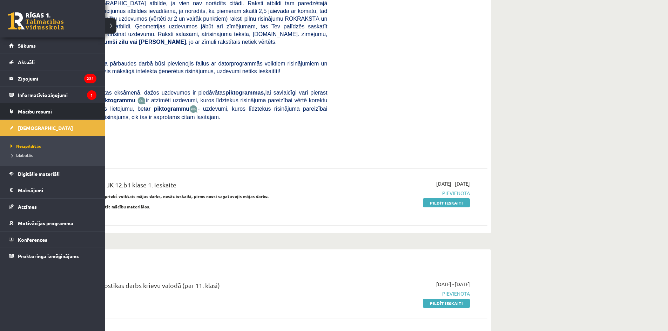
click at [22, 114] on span "Mācību resursi" at bounding box center [35, 111] width 34 height 6
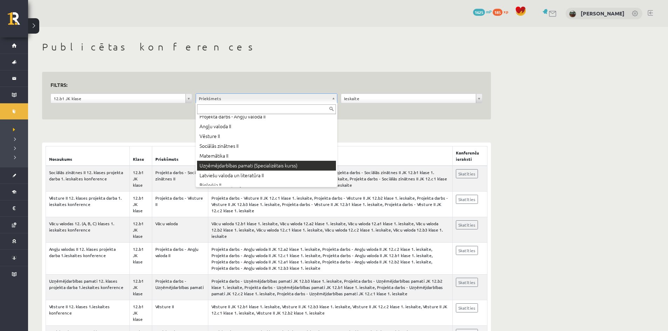
scroll to position [245, 0]
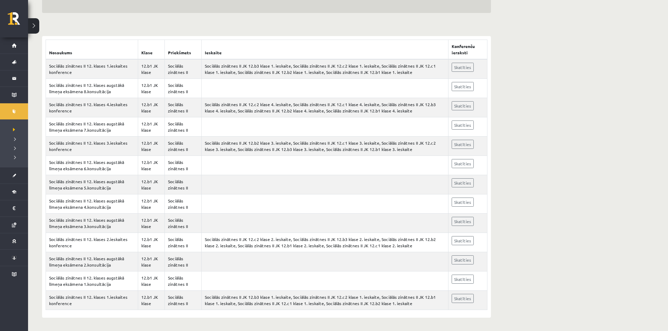
scroll to position [107, 0]
drag, startPoint x: 143, startPoint y: 143, endPoint x: 32, endPoint y: 184, distance: 118.4
click at [32, 184] on div "**********" at bounding box center [266, 126] width 477 height 412
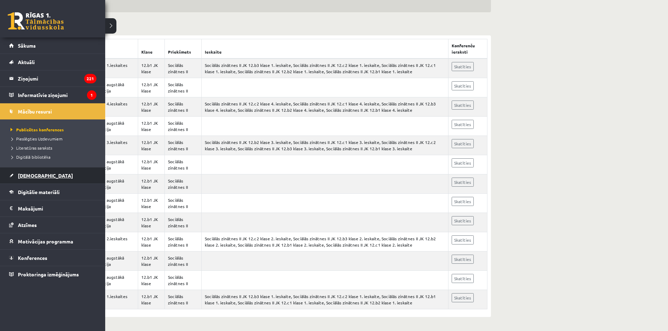
click at [41, 178] on link "[DEMOGRAPHIC_DATA]" at bounding box center [52, 176] width 87 height 16
